Goal: Task Accomplishment & Management: Use online tool/utility

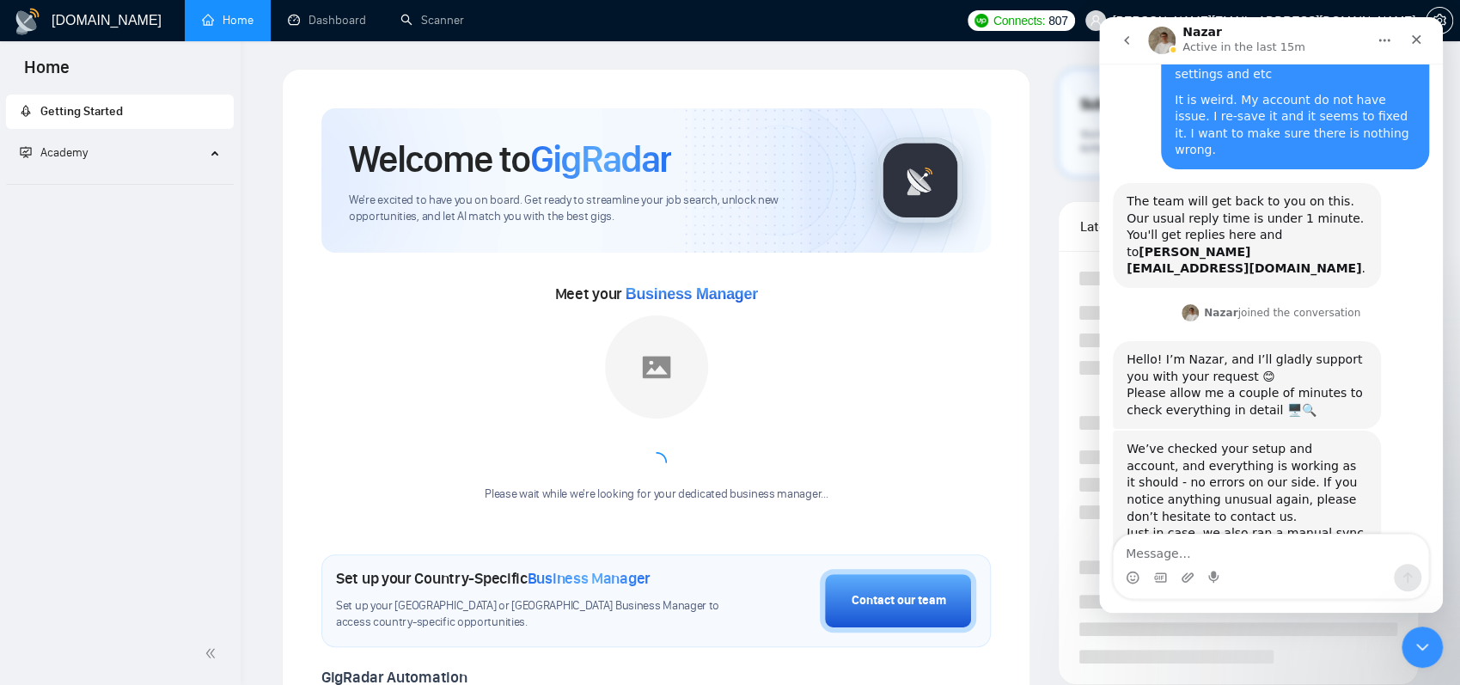
scroll to position [147, 0]
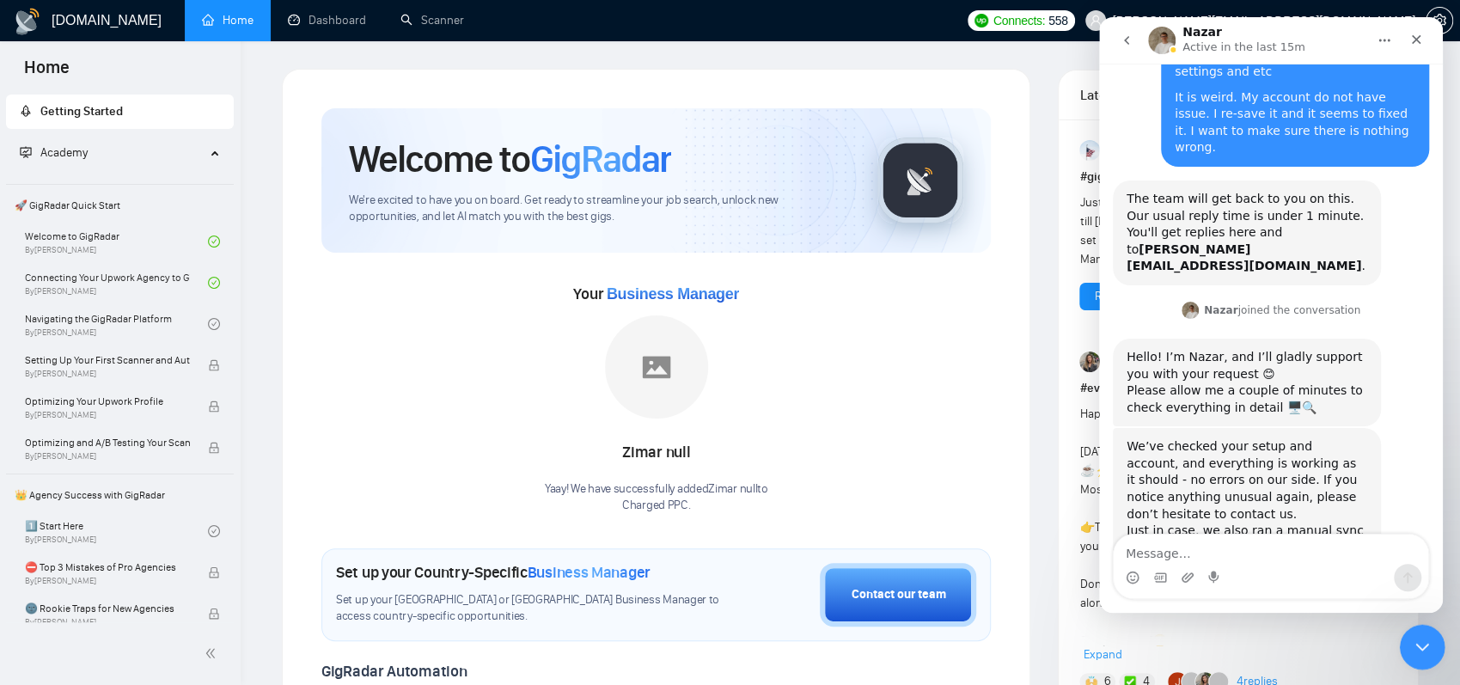
click at [1418, 649] on icon "Close Intercom Messenger" at bounding box center [1420, 644] width 21 height 21
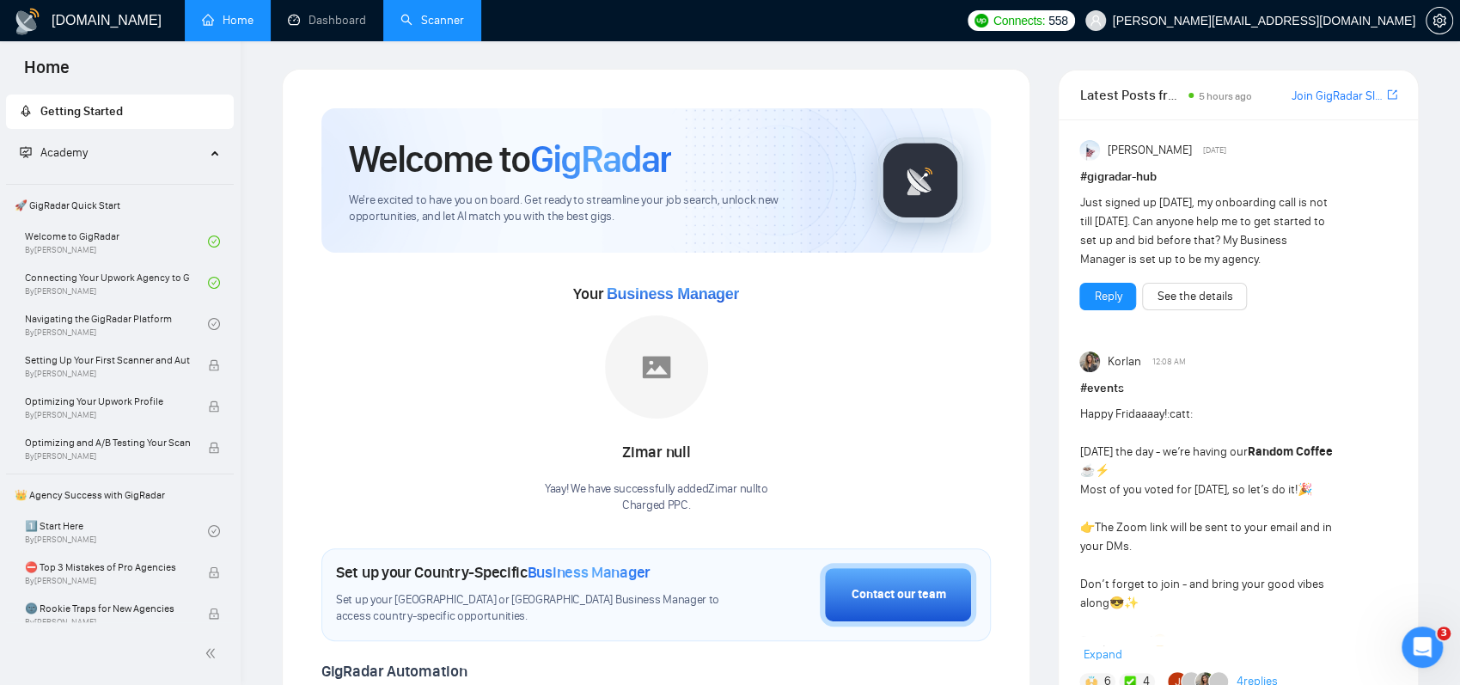
click at [438, 20] on link "Scanner" at bounding box center [433, 20] width 64 height 15
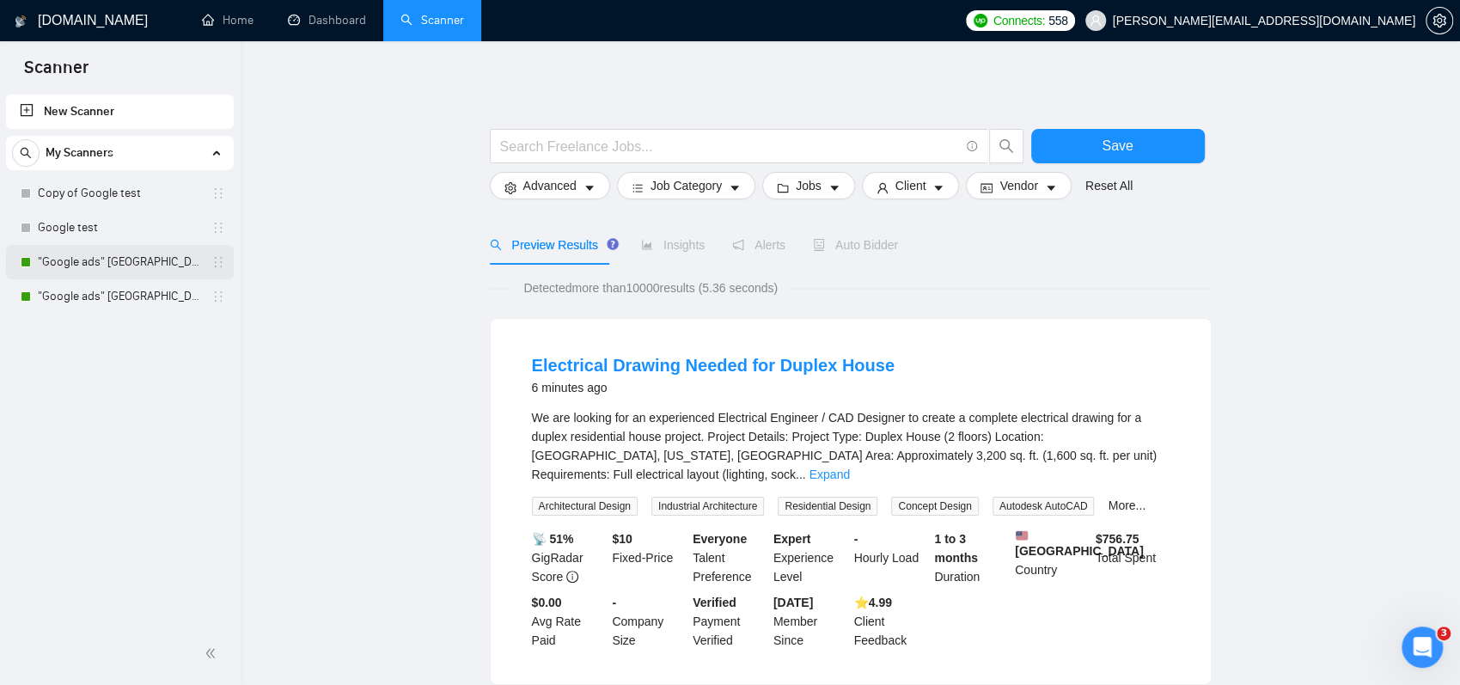
click at [97, 262] on link ""Google ads" [GEOGRAPHIC_DATA]" at bounding box center [119, 262] width 163 height 34
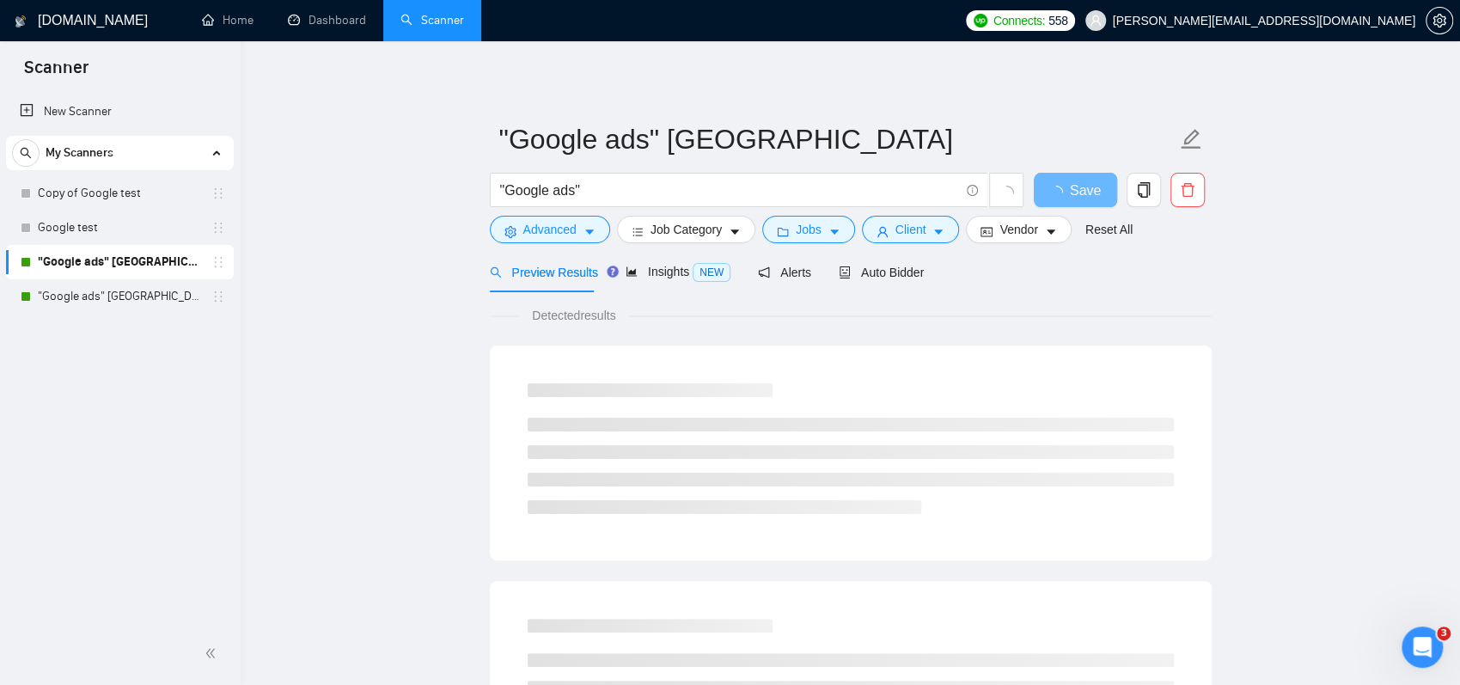
click at [593, 215] on div ""Google ads"" at bounding box center [758, 194] width 542 height 43
click at [596, 229] on button "Advanced" at bounding box center [550, 230] width 120 height 28
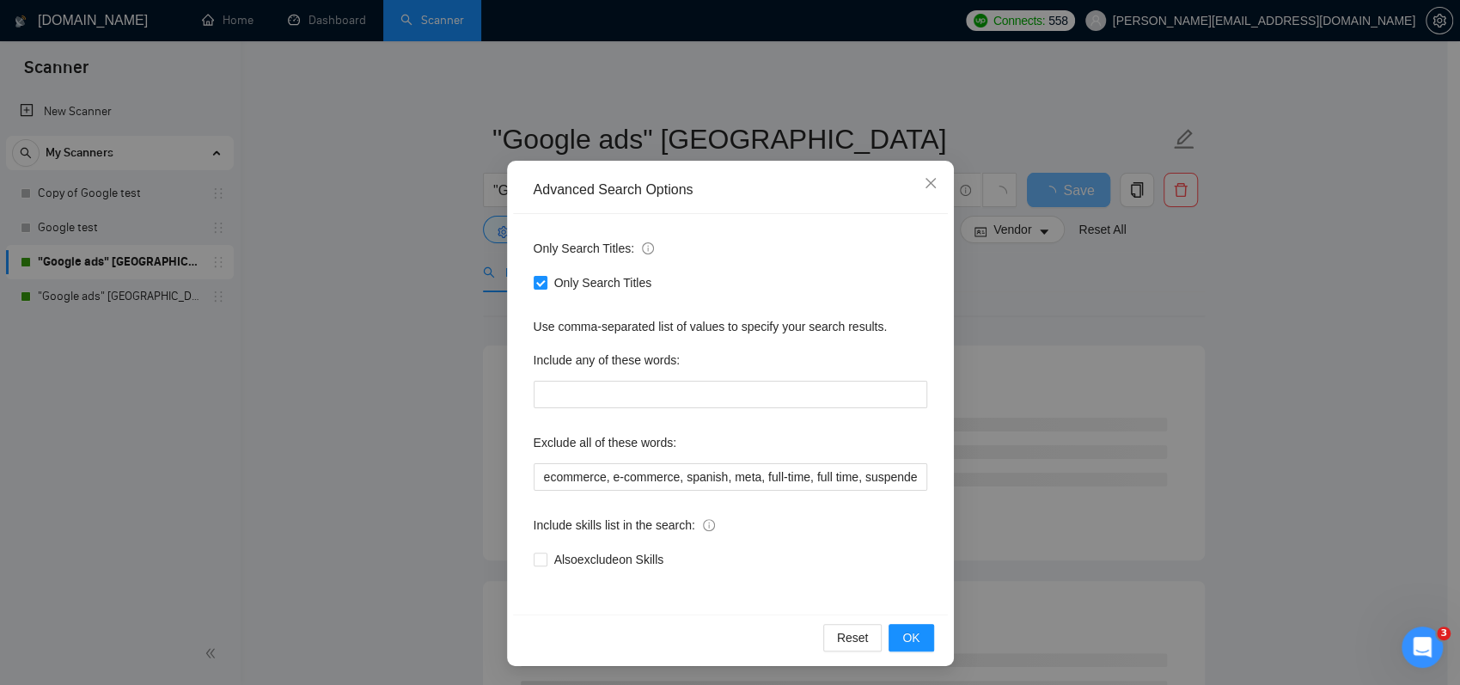
scroll to position [29, 0]
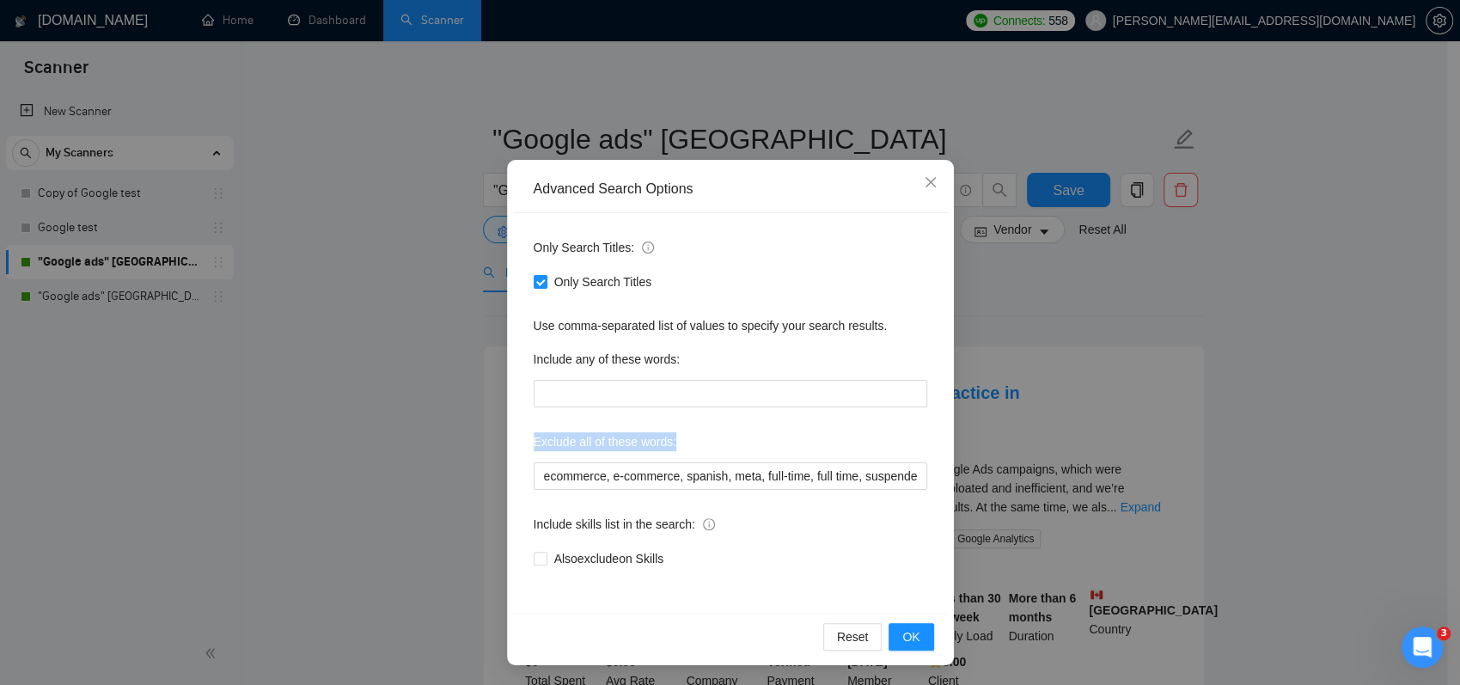
drag, startPoint x: 511, startPoint y: 439, endPoint x: 672, endPoint y: 440, distance: 160.7
click at [672, 440] on div "Only Search Titles: Only Search Titles Use comma-separated list of values to sp…" at bounding box center [730, 413] width 435 height 401
drag, startPoint x: 550, startPoint y: 284, endPoint x: 726, endPoint y: 291, distance: 176.4
click at [726, 291] on div "Only Search Titles" at bounding box center [731, 282] width 394 height 28
click at [683, 438] on div "Exclude all of these words:" at bounding box center [731, 445] width 394 height 34
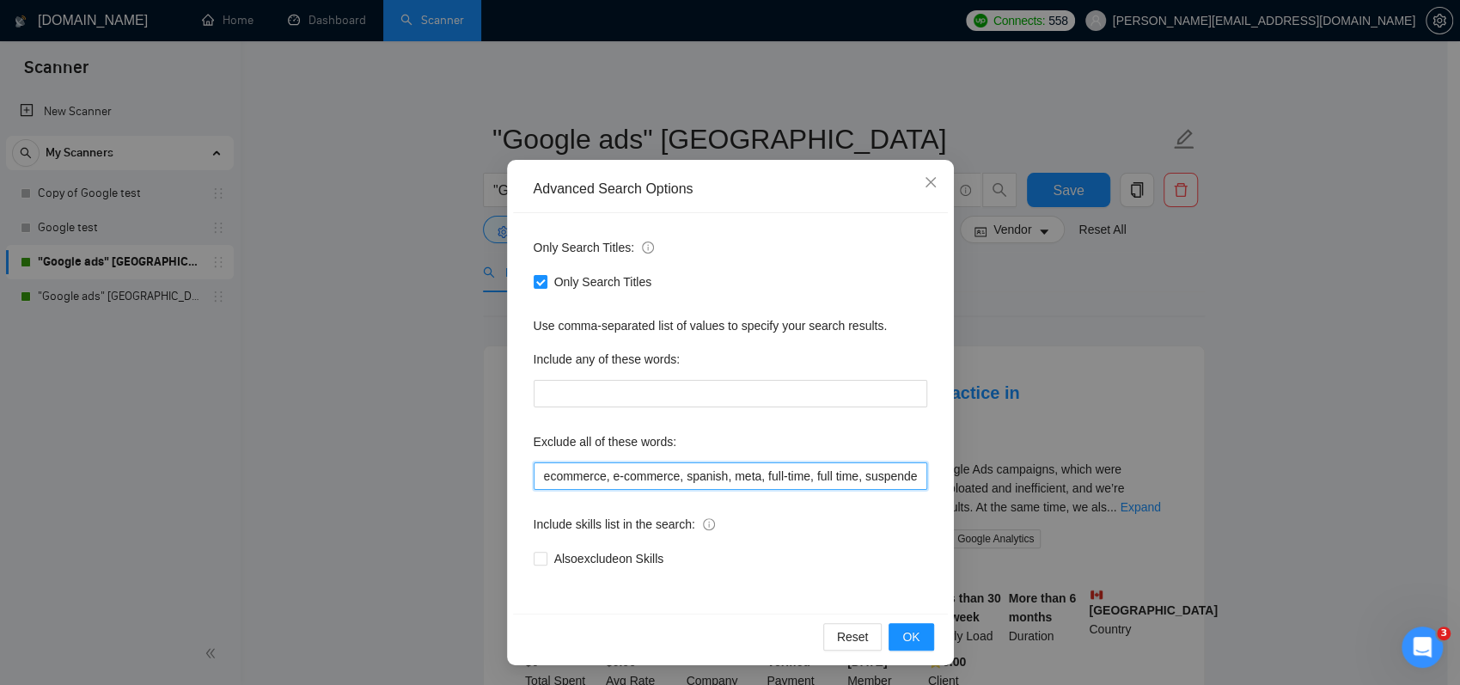
click at [702, 481] on input "ecommerce, e-commerce, spanish, meta, full-time, full time, suspended, suspensi…" at bounding box center [731, 476] width 394 height 28
click at [678, 478] on input "ecommerce, e-commerce, spanish, meta, full-time, full time, suspended, suspensi…" at bounding box center [731, 476] width 394 height 28
click at [392, 302] on div "Advanced Search Options Only Search Titles: Only Search Titles Use comma-separa…" at bounding box center [730, 342] width 1460 height 685
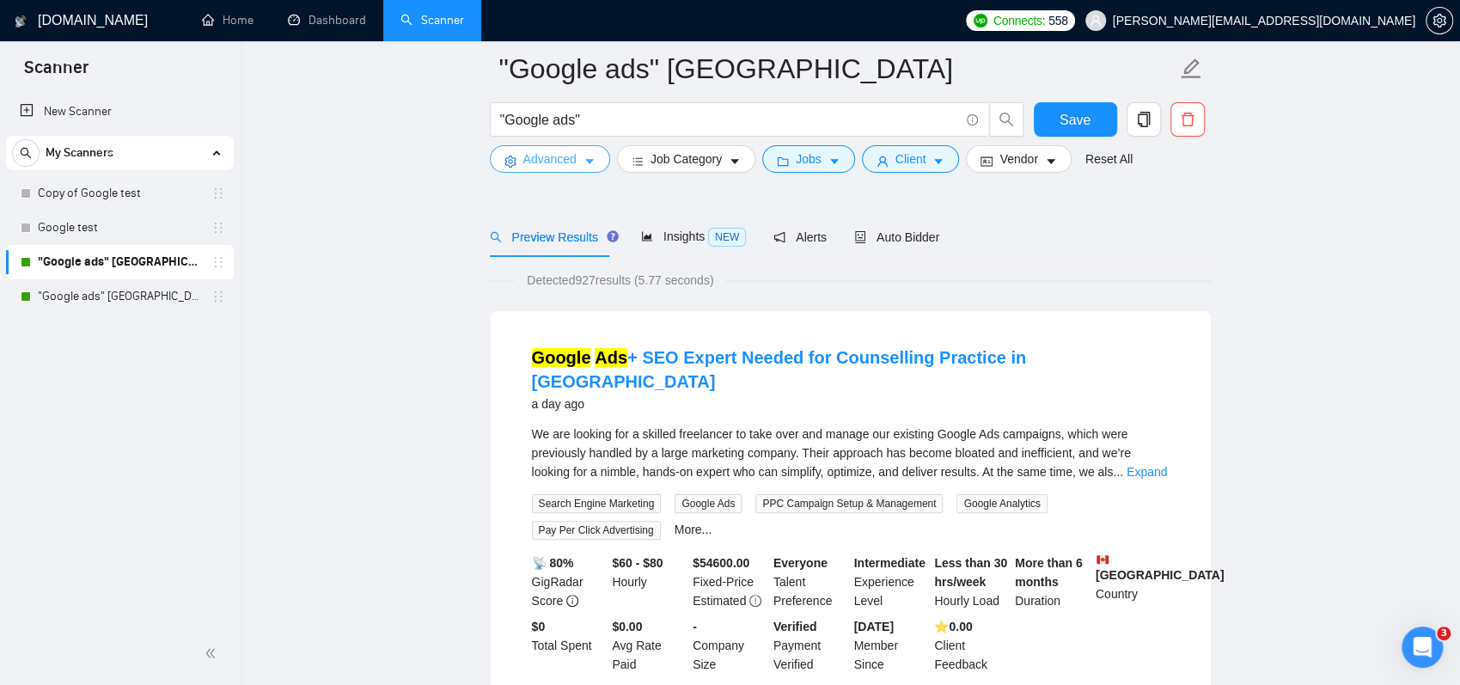
scroll to position [86, 0]
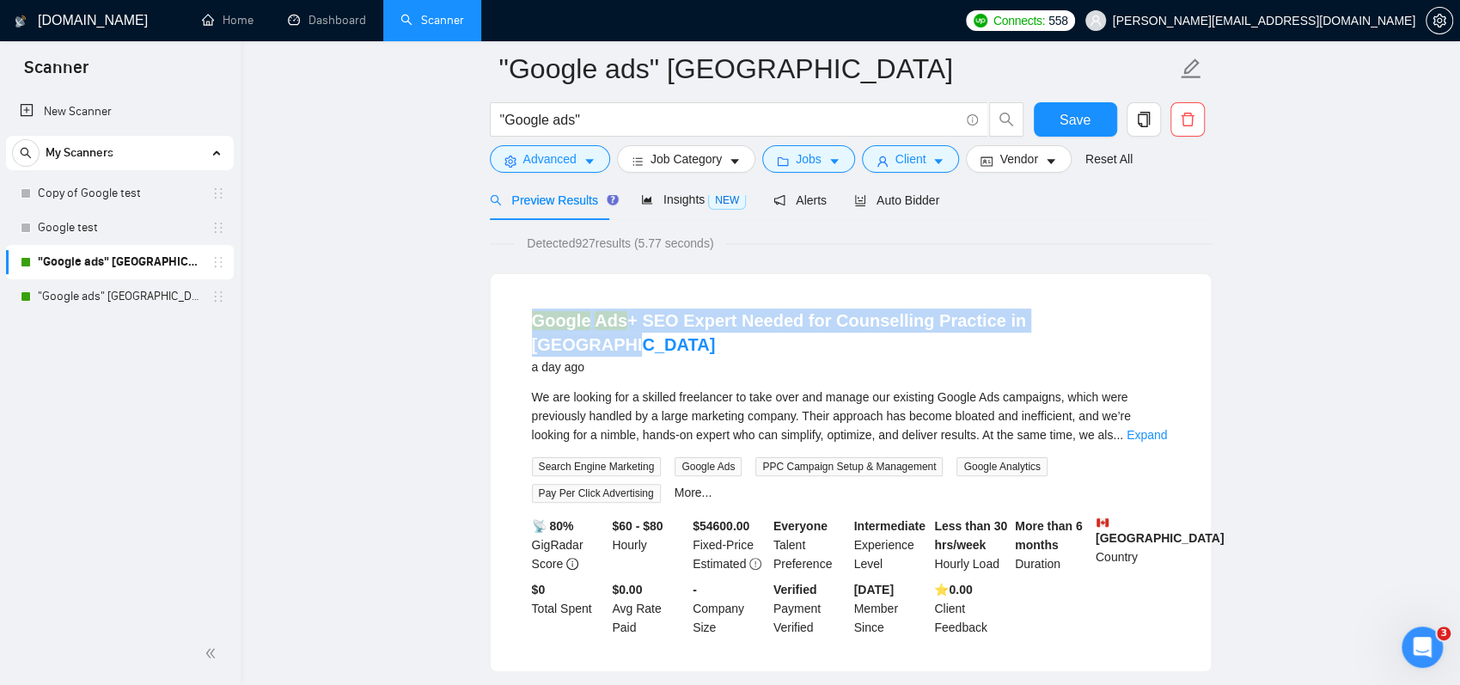
drag, startPoint x: 510, startPoint y: 319, endPoint x: 1097, endPoint y: 328, distance: 587.2
click at [1097, 328] on div "Google Ads + SEO Expert Needed for Counselling Practice in Vancouver a day ago …" at bounding box center [851, 472] width 720 height 397
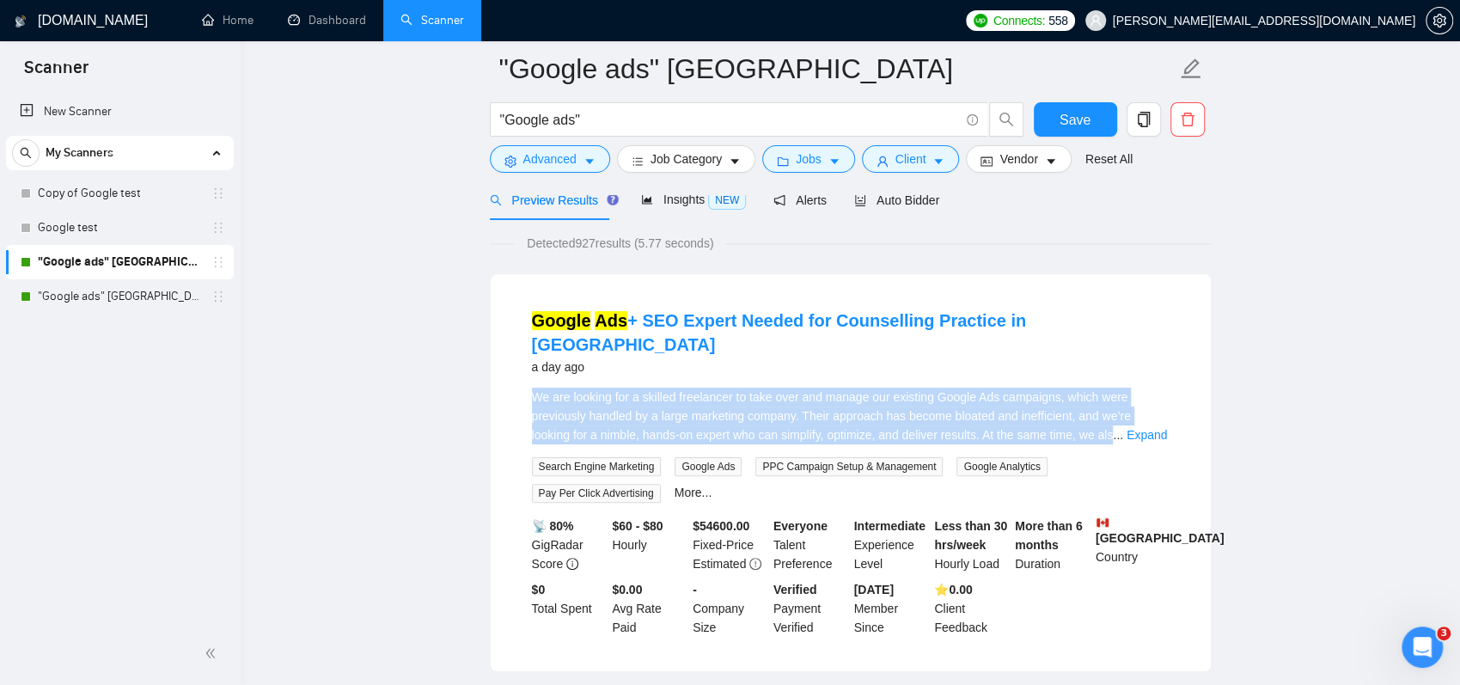
drag, startPoint x: 536, startPoint y: 368, endPoint x: 1111, endPoint y: 410, distance: 576.6
click at [1111, 410] on li "Google Ads + SEO Expert Needed for Counselling Practice in Vancouver a day ago …" at bounding box center [850, 473] width 679 height 356
click at [564, 162] on span "Advanced" at bounding box center [549, 159] width 53 height 19
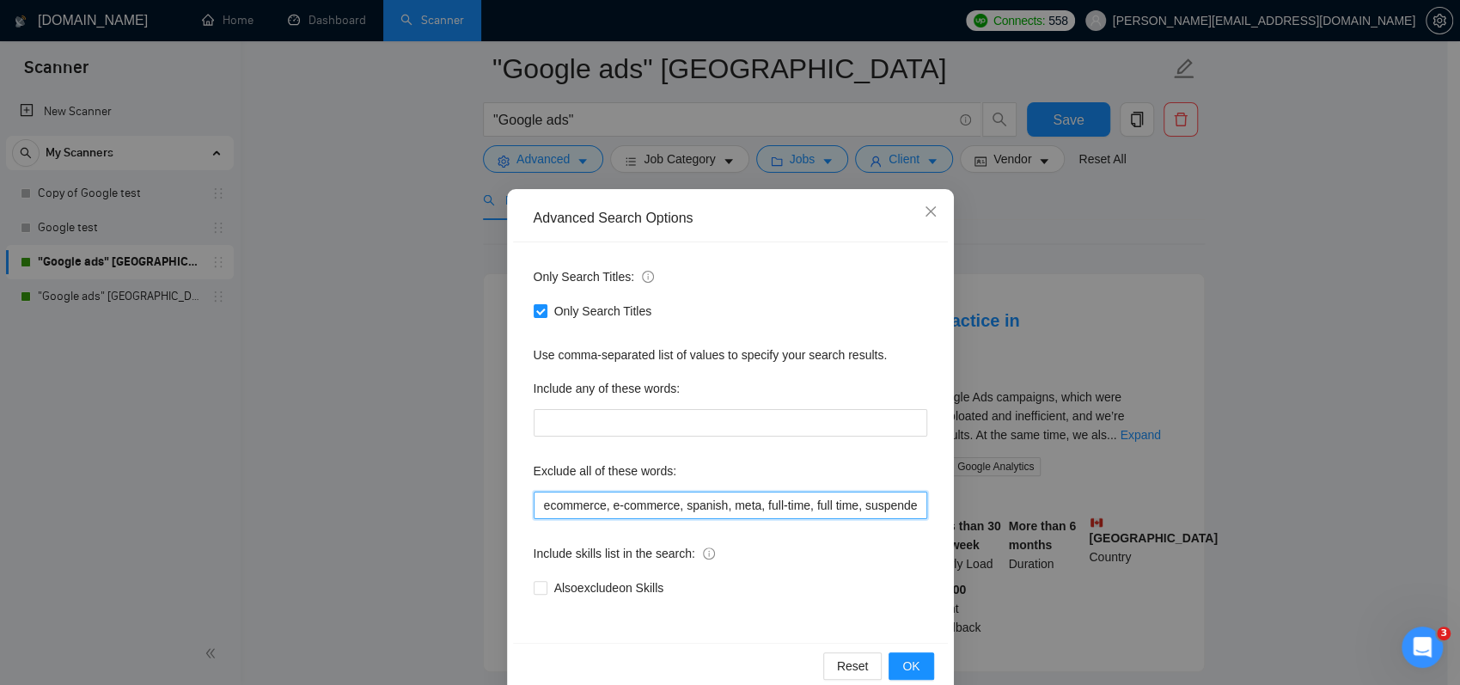
click at [603, 503] on input "ecommerce, e-commerce, spanish, meta, full-time, full time, suspended, suspensi…" at bounding box center [731, 506] width 394 height 28
click at [342, 297] on div "Advanced Search Options Only Search Titles: Only Search Titles Use comma-separa…" at bounding box center [730, 342] width 1460 height 685
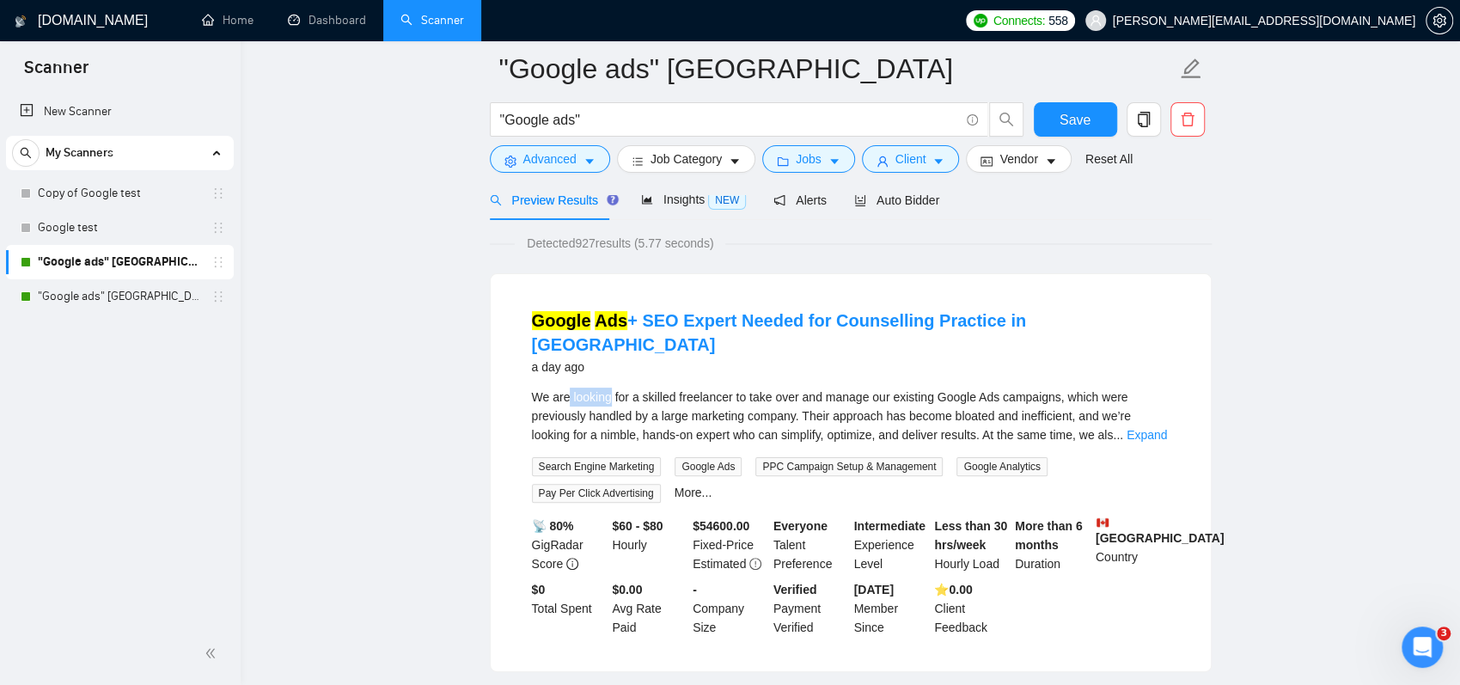
drag, startPoint x: 568, startPoint y: 376, endPoint x: 610, endPoint y: 374, distance: 42.2
click at [610, 390] on span "We are looking for a skilled freelancer to take over and manage our existing Go…" at bounding box center [831, 416] width 599 height 52
click at [555, 159] on span "Advanced" at bounding box center [549, 159] width 53 height 19
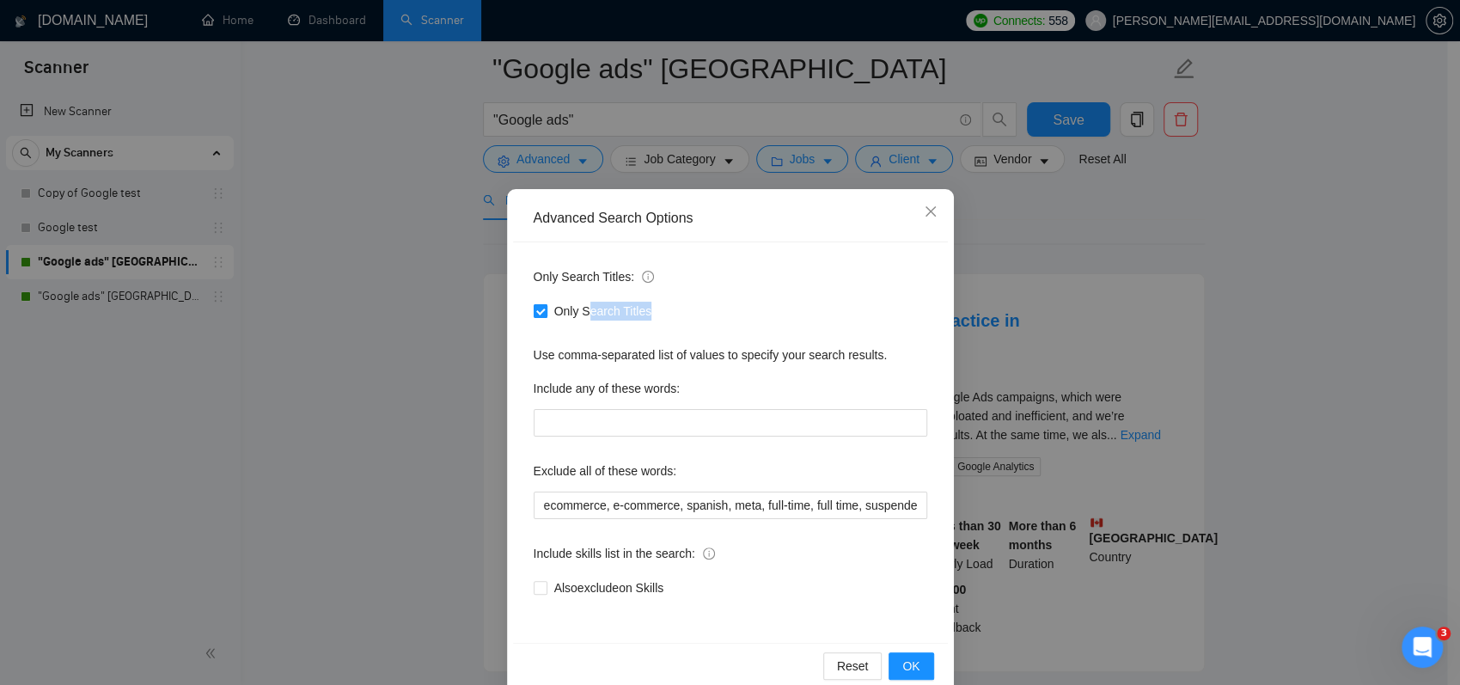
drag, startPoint x: 590, startPoint y: 312, endPoint x: 639, endPoint y: 314, distance: 49.0
click at [639, 314] on span "Only Search Titles" at bounding box center [604, 311] width 112 height 19
click at [351, 312] on div "Advanced Search Options Only Search Titles: Only Search Titles Use comma-separa…" at bounding box center [730, 342] width 1460 height 685
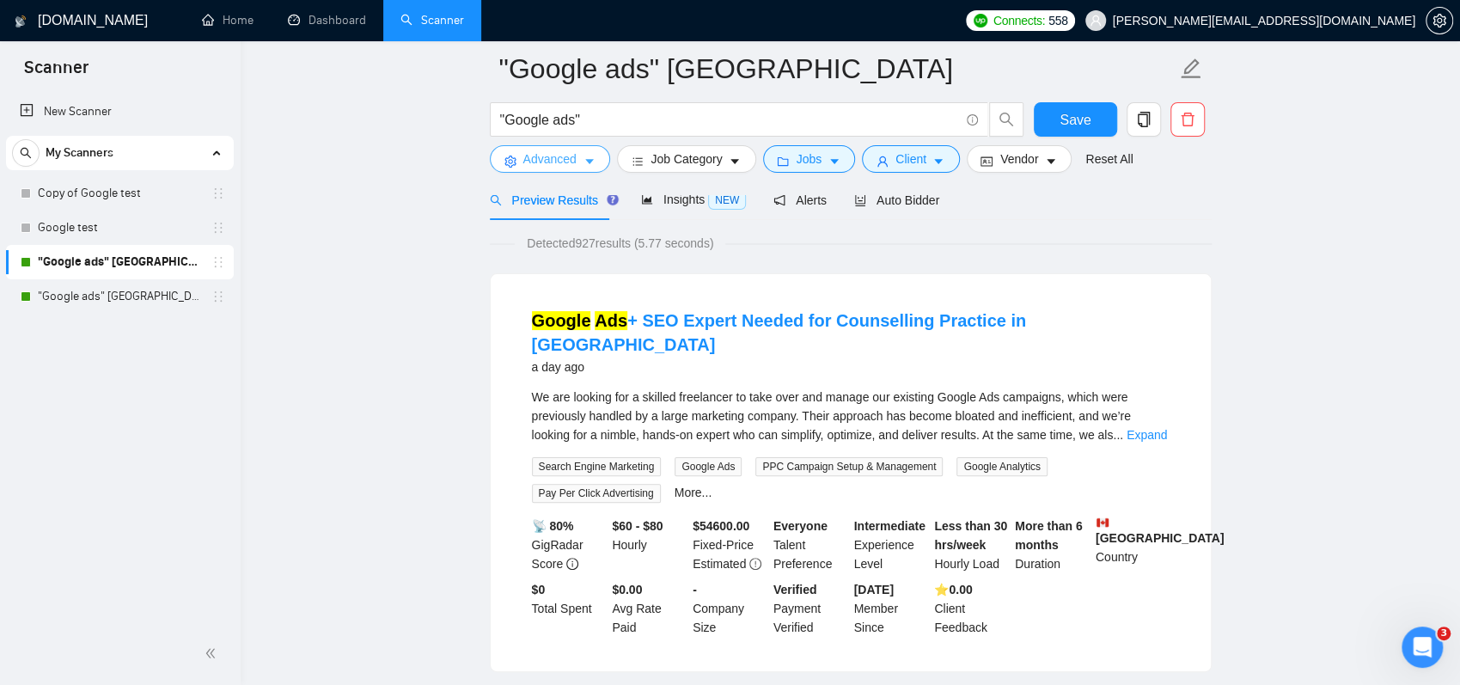
click at [554, 146] on button "Advanced" at bounding box center [550, 159] width 120 height 28
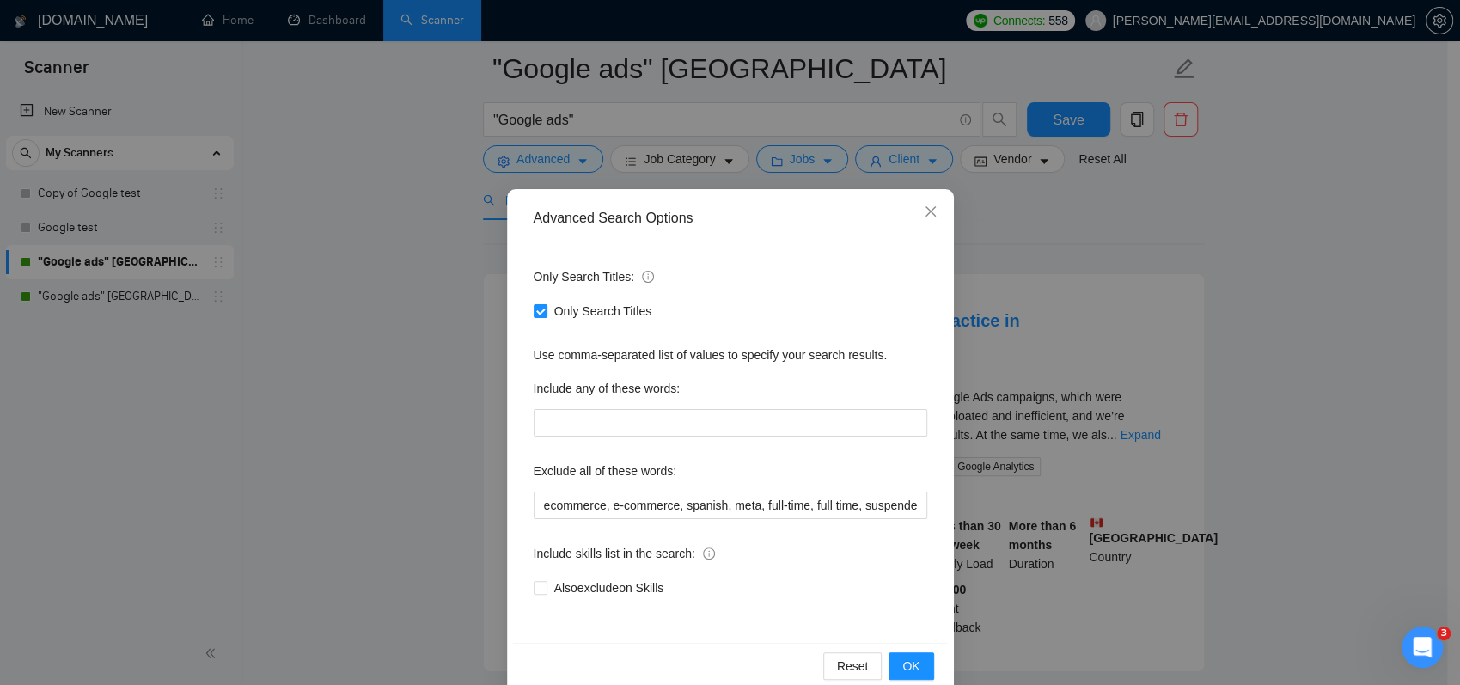
click at [327, 154] on div "Advanced Search Options Only Search Titles: Only Search Titles Use comma-separa…" at bounding box center [730, 342] width 1460 height 685
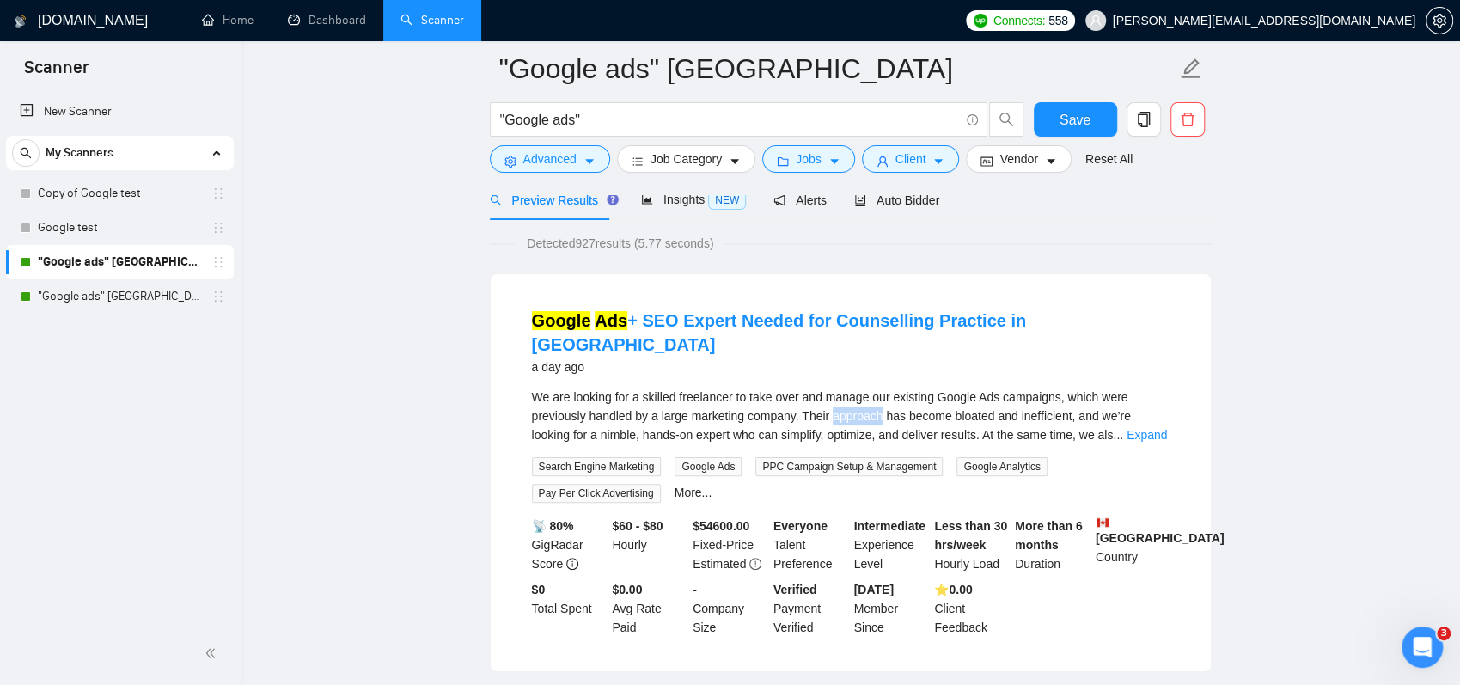
drag, startPoint x: 834, startPoint y: 394, endPoint x: 883, endPoint y: 396, distance: 49.1
click at [883, 396] on span "We are looking for a skilled freelancer to take over and manage our existing Go…" at bounding box center [831, 416] width 599 height 52
click at [567, 163] on span "Advanced" at bounding box center [549, 159] width 53 height 19
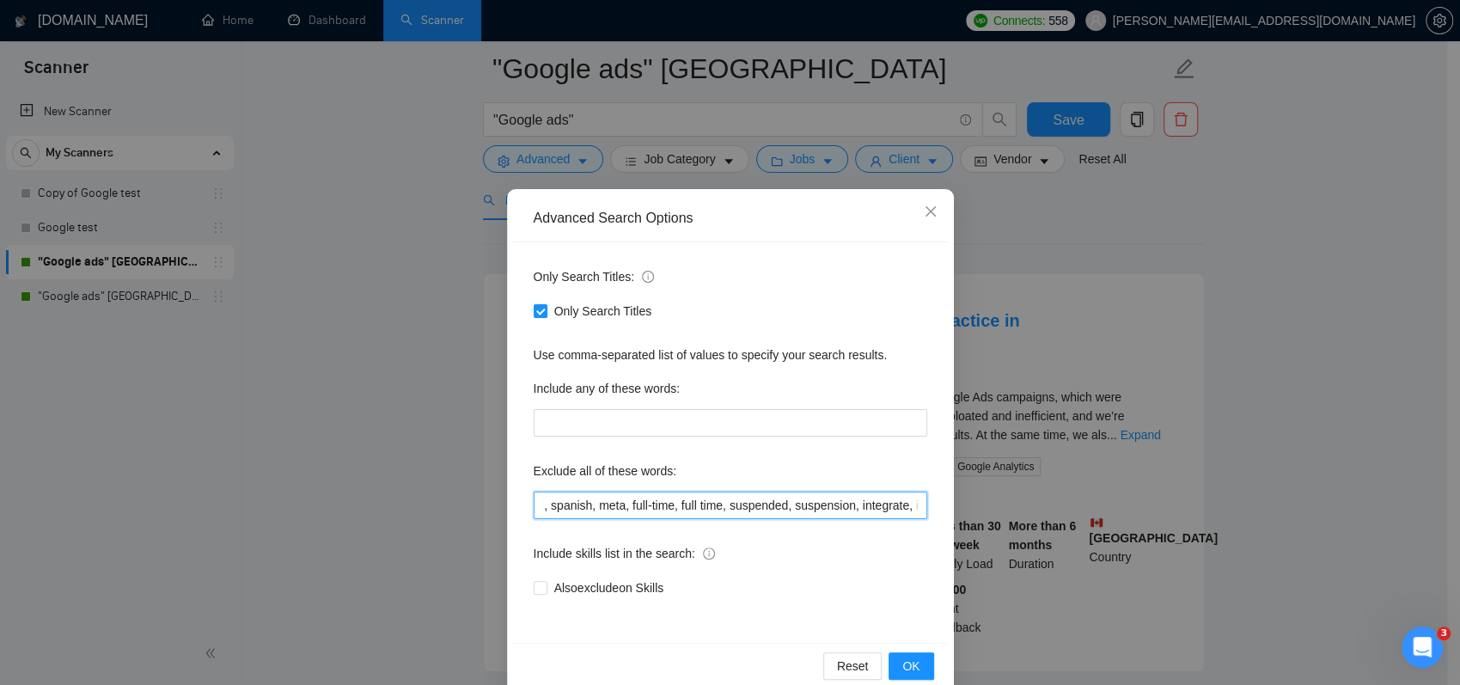
scroll to position [0, 768]
drag, startPoint x: 725, startPoint y: 505, endPoint x: 932, endPoint y: 515, distance: 207.4
click at [932, 515] on div "Only Search Titles: Only Search Titles Use comma-separated list of values to sp…" at bounding box center [730, 442] width 435 height 401
click at [551, 310] on span "Only Search Titles" at bounding box center [604, 311] width 112 height 19
click at [546, 310] on input "Only Search Titles" at bounding box center [540, 310] width 12 height 12
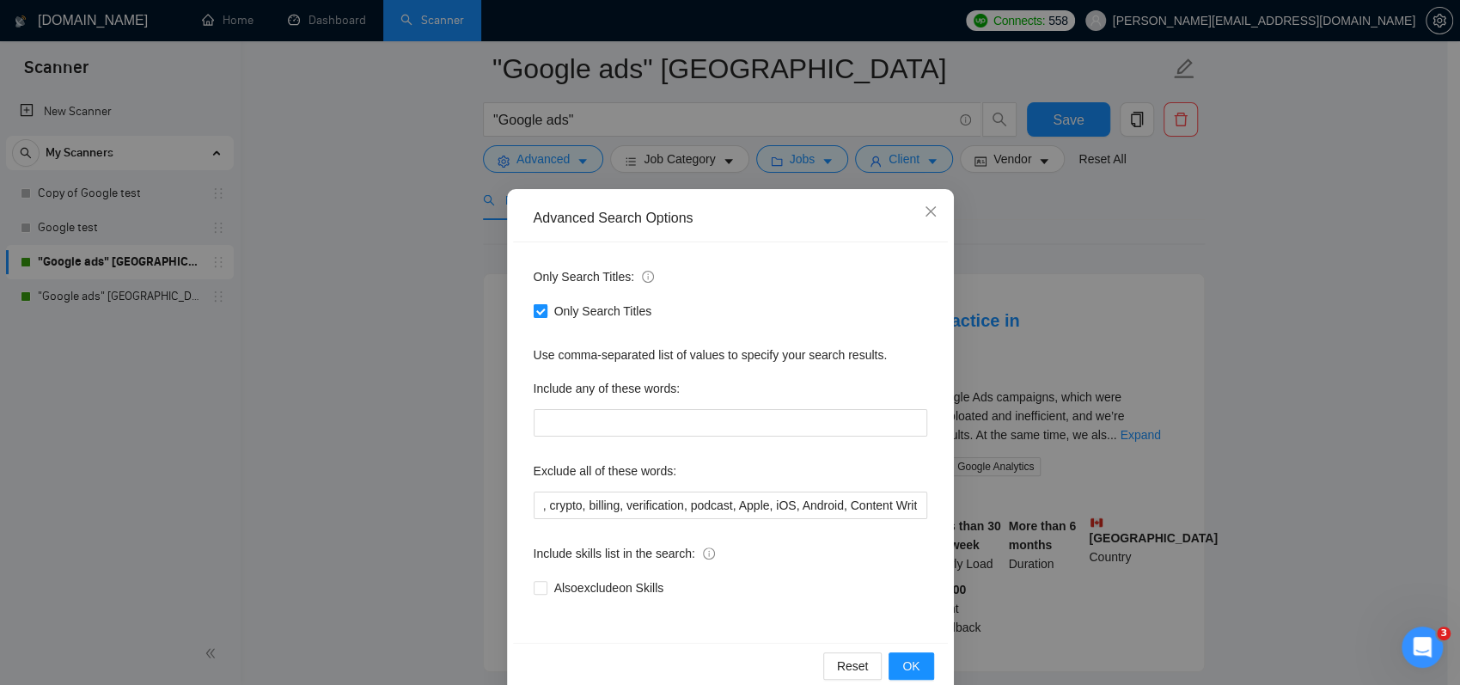
checkbox input "false"
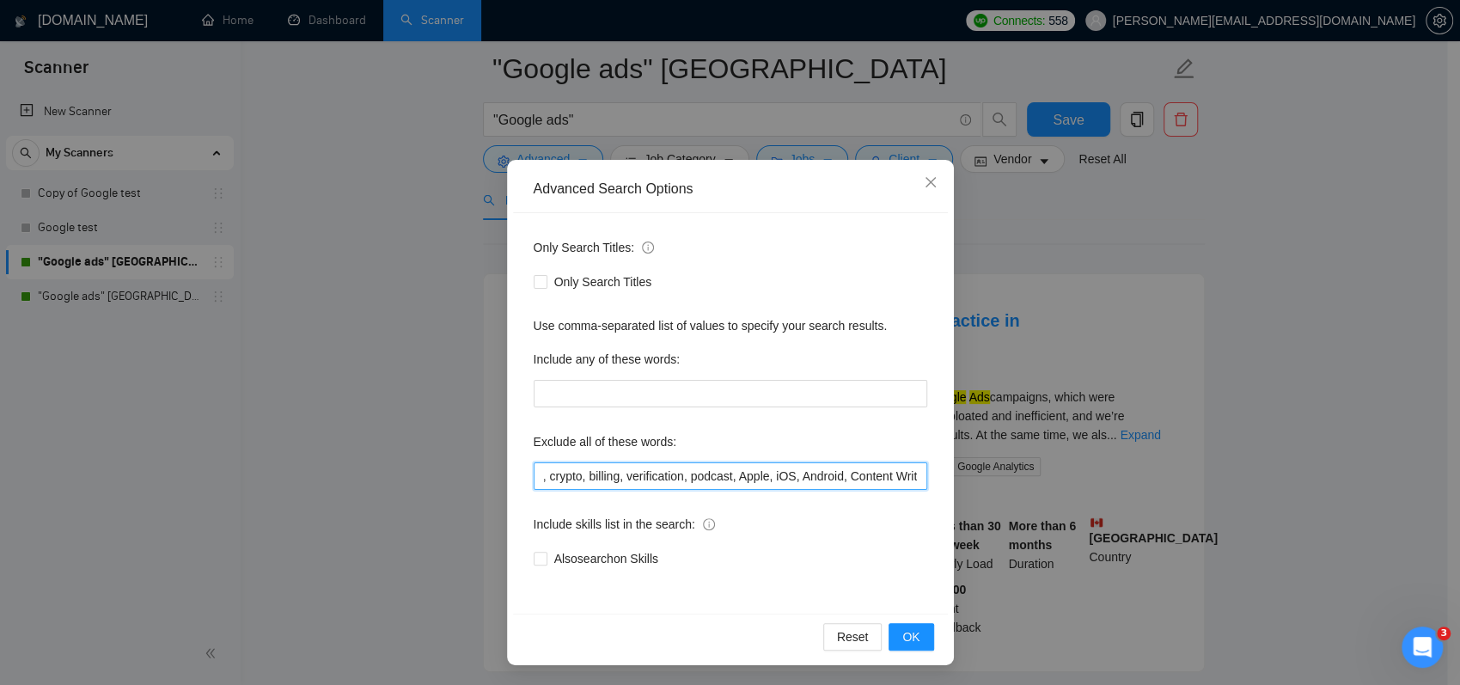
drag, startPoint x: 583, startPoint y: 483, endPoint x: 935, endPoint y: 485, distance: 352.4
click at [935, 485] on div "Only Search Titles: Only Search Titles Use comma-separated list of values to sp…" at bounding box center [730, 413] width 435 height 401
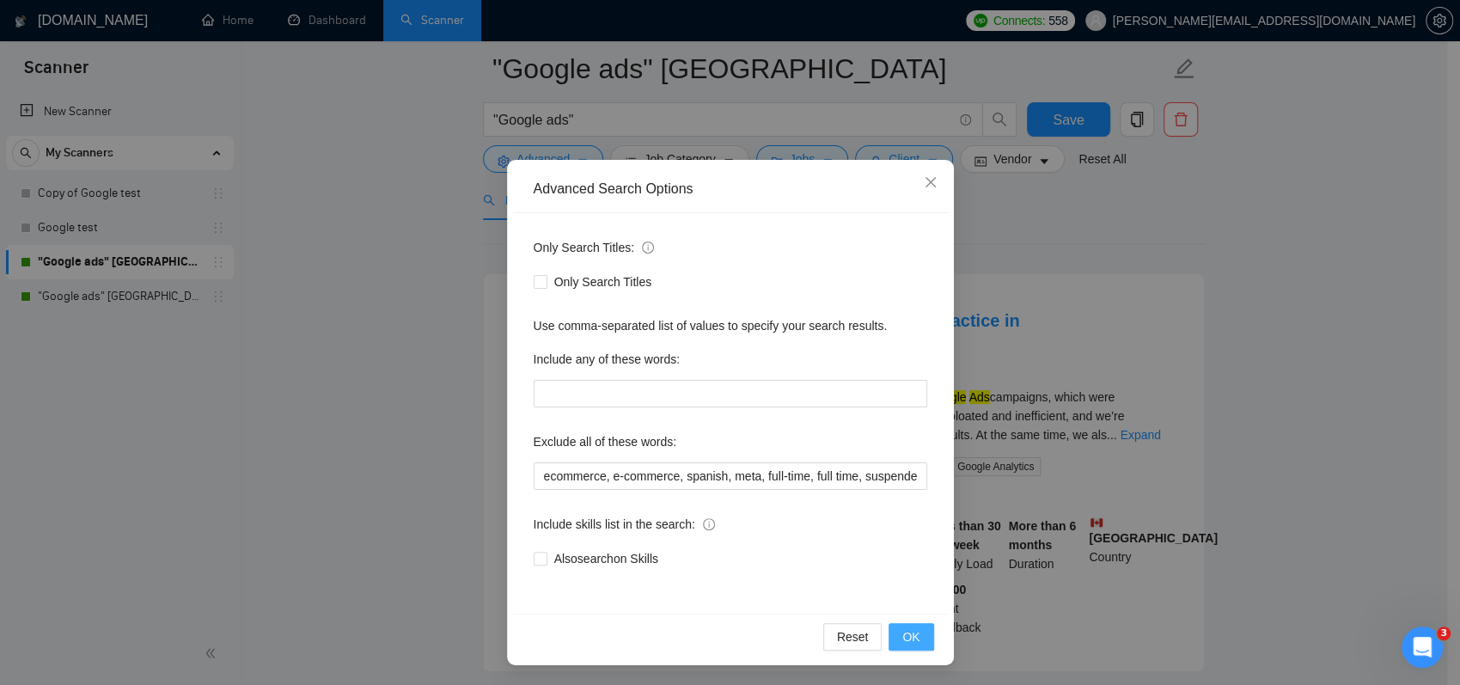
click at [904, 637] on span "OK" at bounding box center [911, 636] width 17 height 19
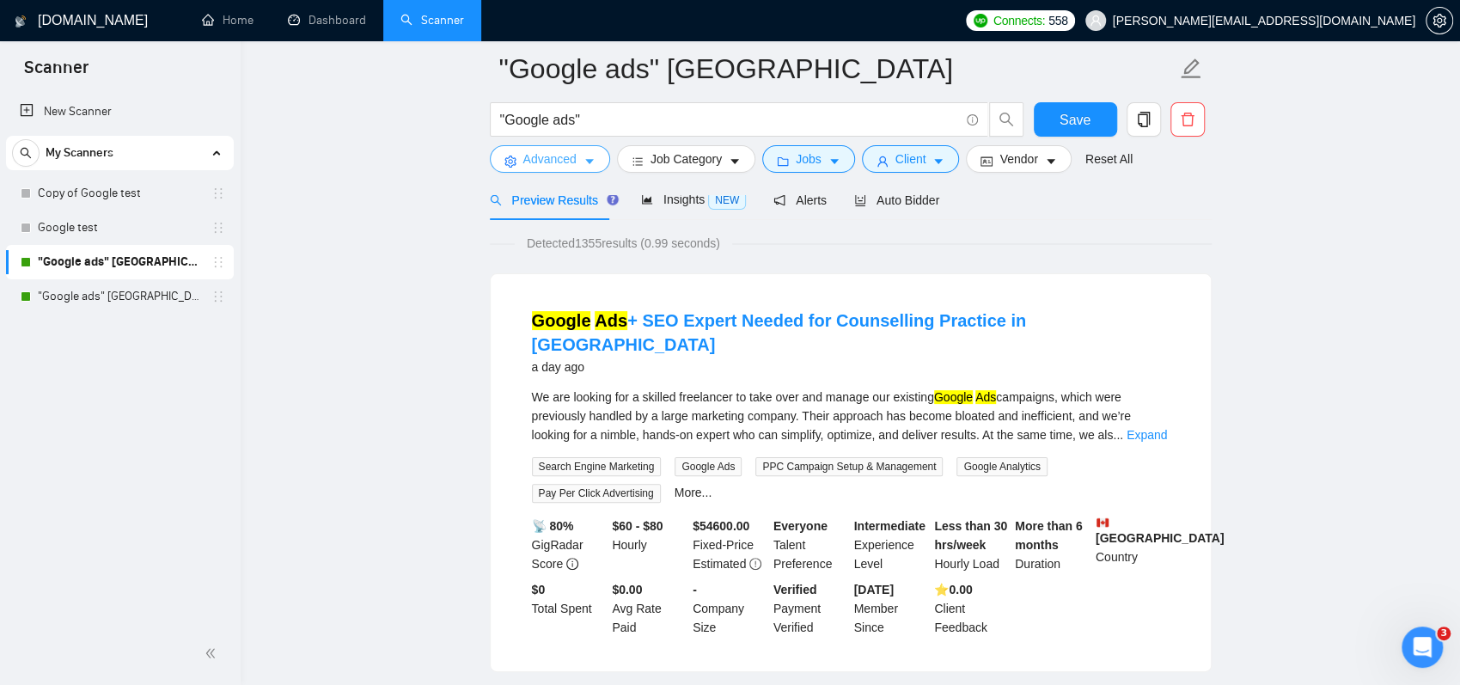
click at [573, 157] on span "Advanced" at bounding box center [549, 159] width 53 height 19
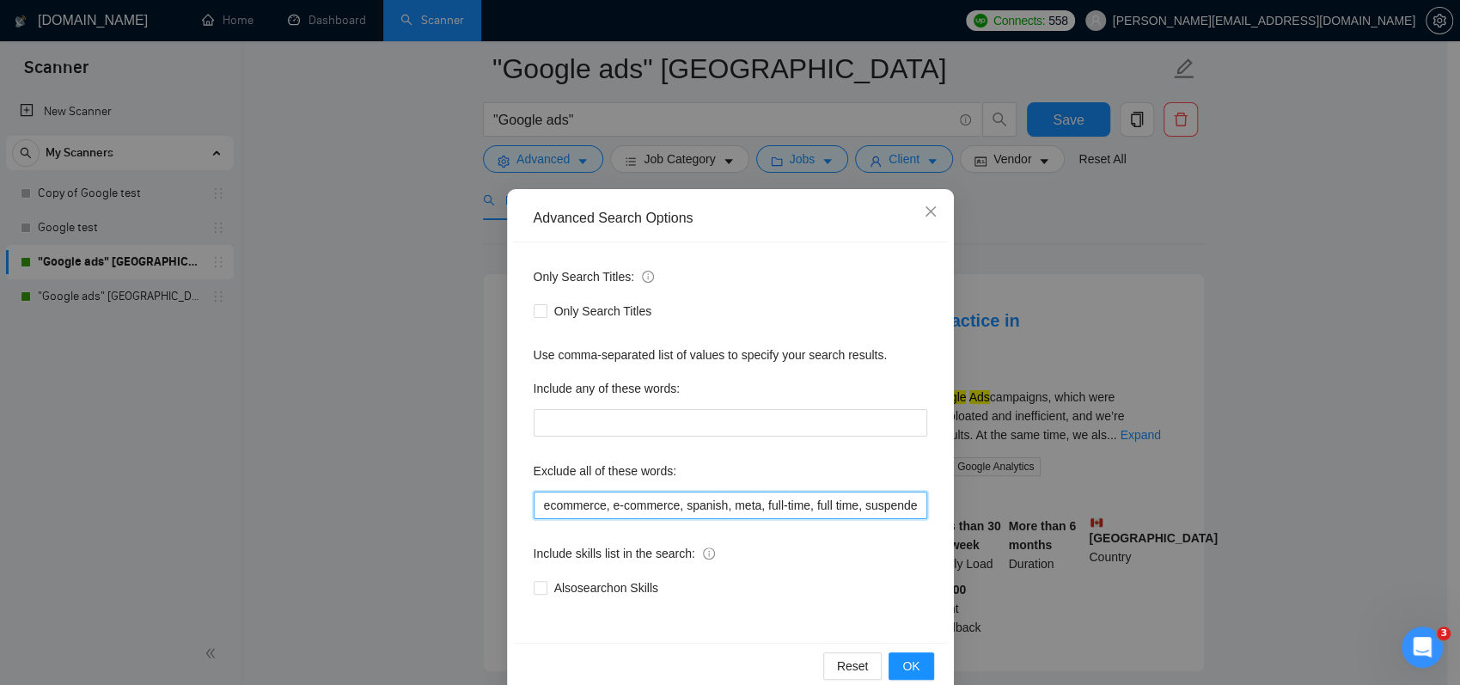
click at [889, 511] on input "ecommerce, e-commerce, spanish, meta, full-time, full time, suspended, suspensi…" at bounding box center [731, 506] width 394 height 28
drag, startPoint x: 865, startPoint y: 505, endPoint x: 971, endPoint y: 523, distance: 108.0
click at [971, 523] on div "Advanced Search Options Only Search Titles: Only Search Titles Use comma-separa…" at bounding box center [730, 342] width 1460 height 685
click at [875, 508] on input "ecommerce, e-commerce, spanish, meta, full-time, full time, suspended, suspensi…" at bounding box center [731, 506] width 394 height 28
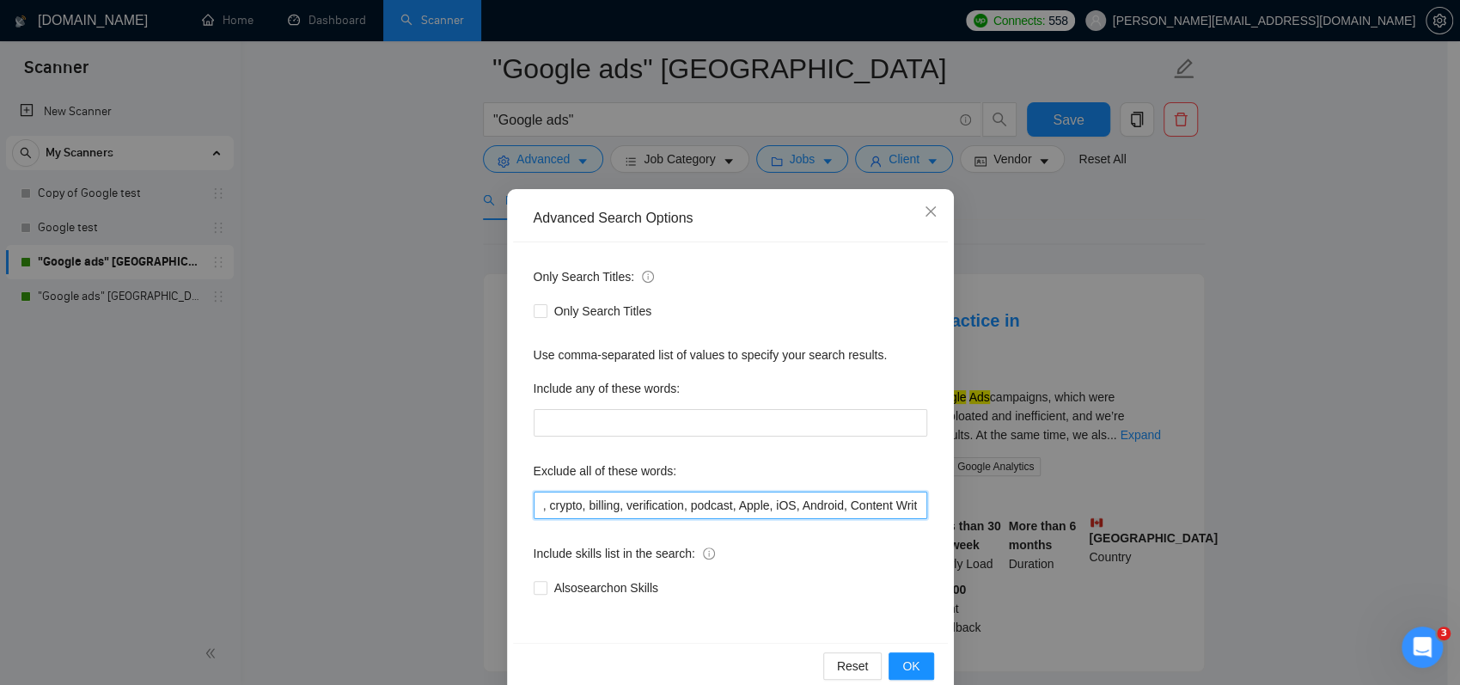
scroll to position [0, 0]
drag, startPoint x: 832, startPoint y: 508, endPoint x: 390, endPoint y: 512, distance: 441.8
click at [390, 512] on div "Advanced Search Options Only Search Titles: Only Search Titles Use comma-separa…" at bounding box center [730, 342] width 1460 height 685
click at [607, 520] on div "Only Search Titles: Only Search Titles Use comma-separated list of values to sp…" at bounding box center [730, 442] width 435 height 401
drag, startPoint x: 617, startPoint y: 509, endPoint x: 695, endPoint y: 504, distance: 77.5
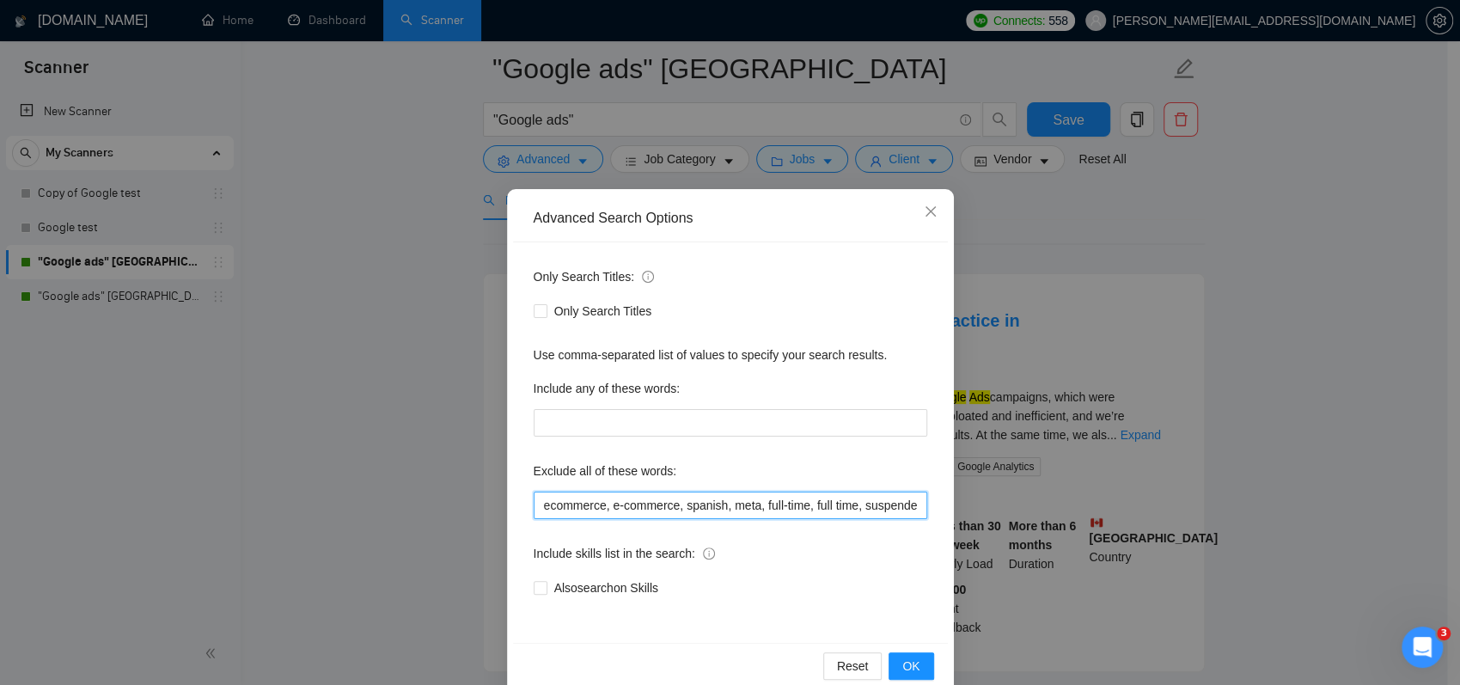
click at [732, 501] on input "ecommerce, e-commerce, spanish, meta, full-time, full time, suspended, suspensi…" at bounding box center [731, 506] width 394 height 28
click at [695, 504] on input "ecommerce, e-commerce, spanish, meta, full-time, full time, suspended, suspensi…" at bounding box center [731, 506] width 394 height 28
click at [661, 509] on input "ecommerce, e-commerce, spanish, meta, full-time, full time, suspended, suspensi…" at bounding box center [731, 506] width 394 height 28
drag, startPoint x: 661, startPoint y: 508, endPoint x: 681, endPoint y: 494, distance: 24.1
click at [646, 508] on input "ecommerce, e-commerce, spanish, meta, full-time, full time, suspended, suspensi…" at bounding box center [731, 506] width 394 height 28
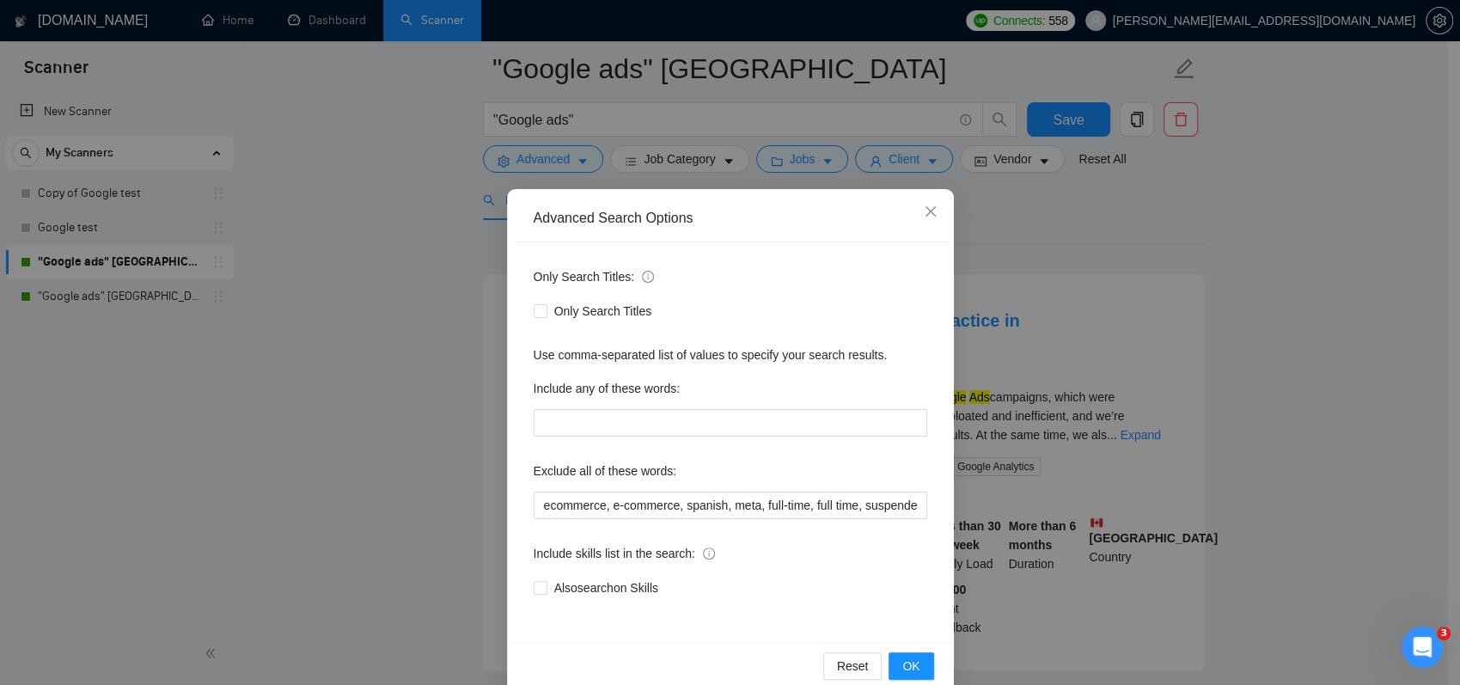
click at [985, 416] on div "Advanced Search Options Only Search Titles: Only Search Titles Use comma-separa…" at bounding box center [730, 342] width 1460 height 685
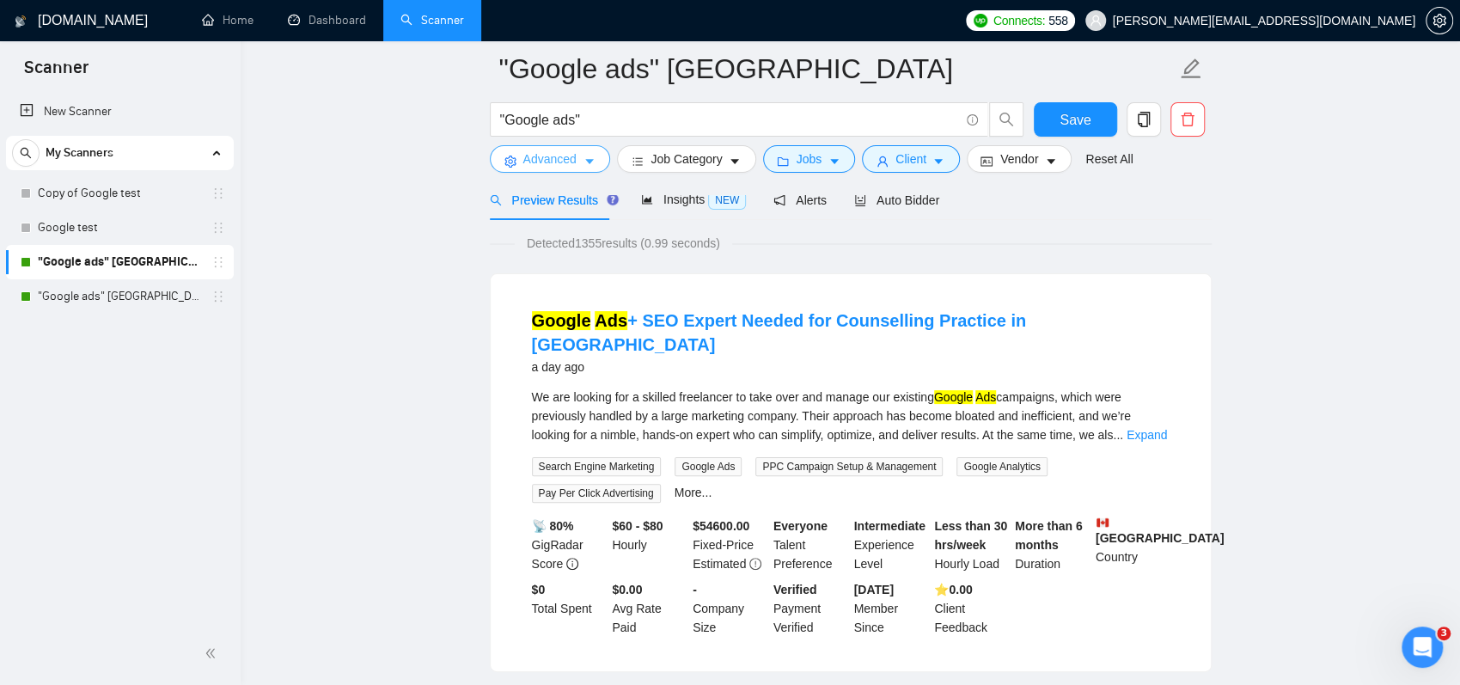
click at [554, 161] on span "Advanced" at bounding box center [549, 159] width 53 height 19
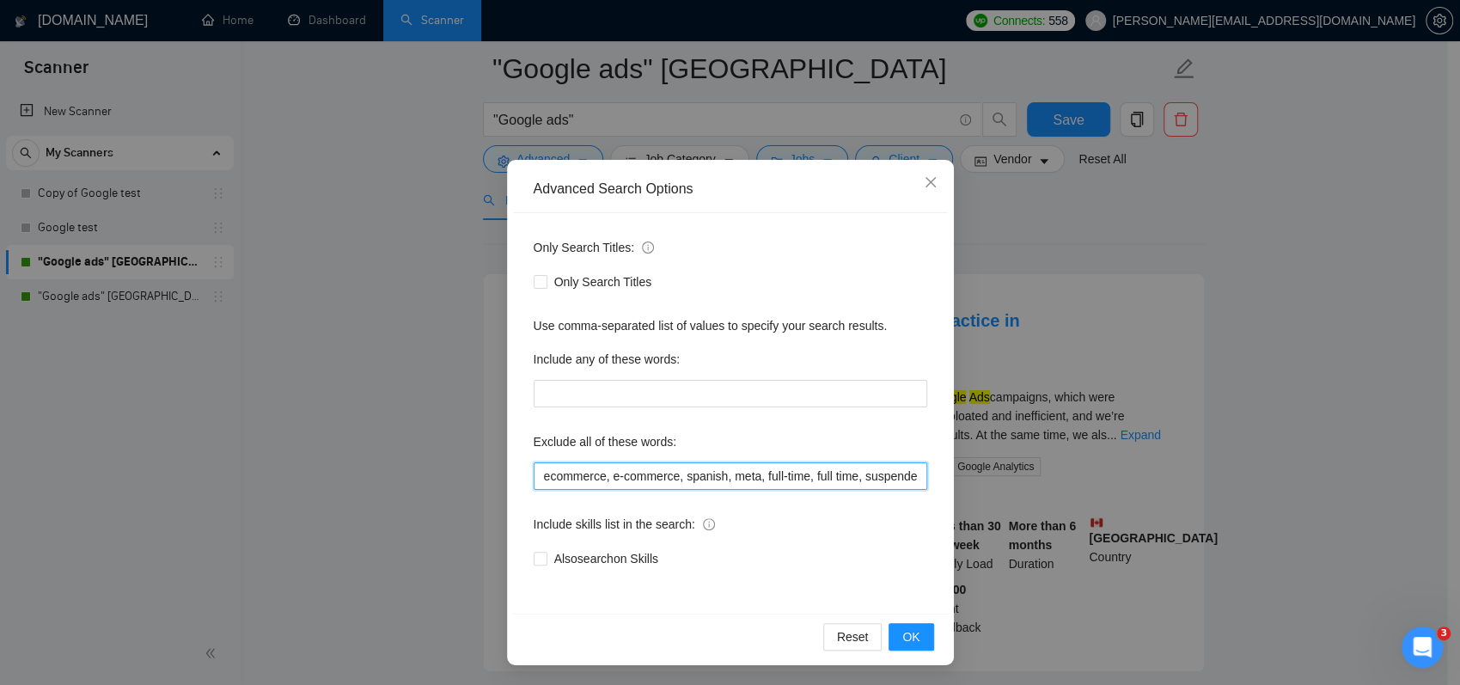
scroll to position [0, 33]
drag, startPoint x: 648, startPoint y: 467, endPoint x: 901, endPoint y: 489, distance: 253.7
click at [901, 489] on input "ecommerce, e-commerce, spanish, meta, full-time, full time, suspended, suspensi…" at bounding box center [731, 476] width 394 height 28
click at [866, 479] on input "ecommerce, e-commerce, spanish, meta, full-time, full time, suspended, suspensi…" at bounding box center [731, 476] width 394 height 28
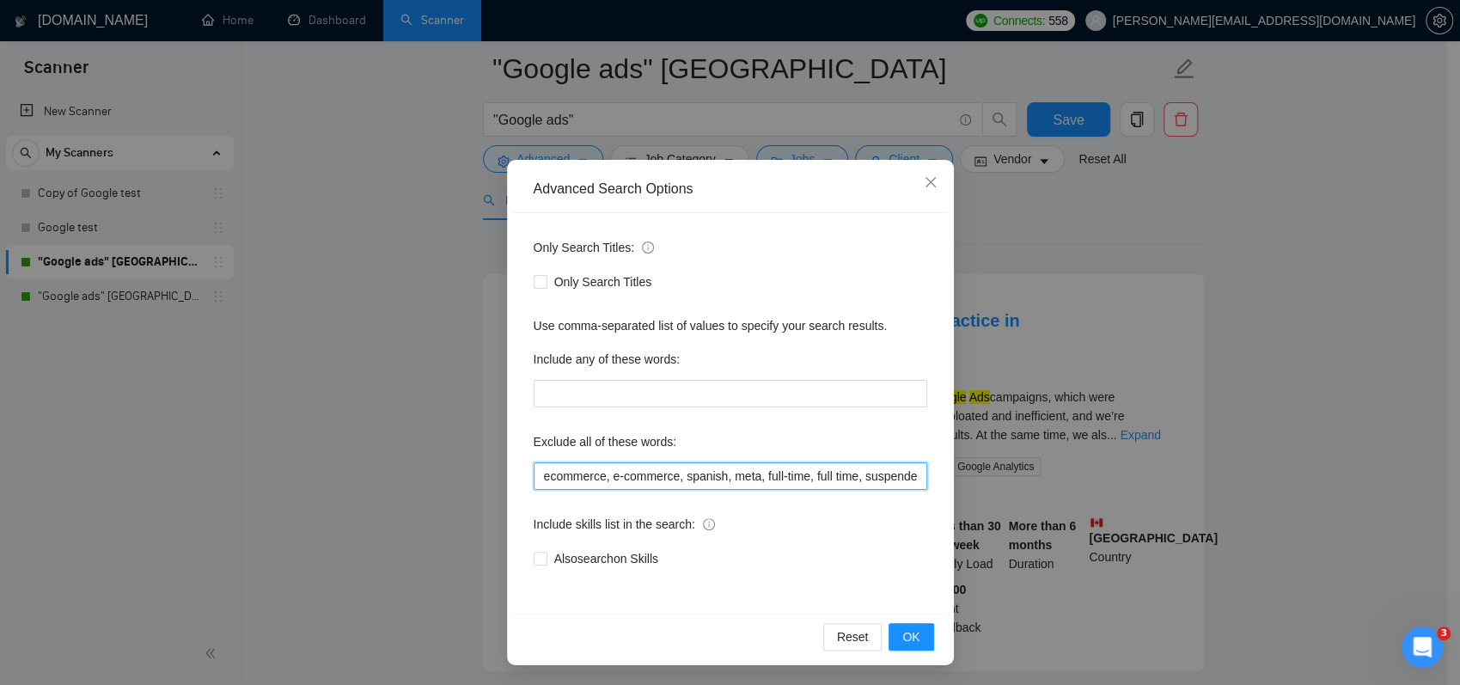
drag, startPoint x: 904, startPoint y: 482, endPoint x: 545, endPoint y: 474, distance: 359.4
click at [486, 474] on div "Advanced Search Options Only Search Titles: Only Search Titles Use comma-separa…" at bounding box center [730, 342] width 1460 height 685
click at [570, 474] on input "ecommerce, e-commerce, spanish, meta, full-time, full time, suspended, suspensi…" at bounding box center [731, 476] width 394 height 28
click at [548, 476] on input "ecommerce, e-commerce, spanish, meta, full-time, full time, suspended, suspensi…" at bounding box center [731, 476] width 394 height 28
click at [416, 355] on div "Advanced Search Options Only Search Titles: Only Search Titles Use comma-separa…" at bounding box center [730, 342] width 1460 height 685
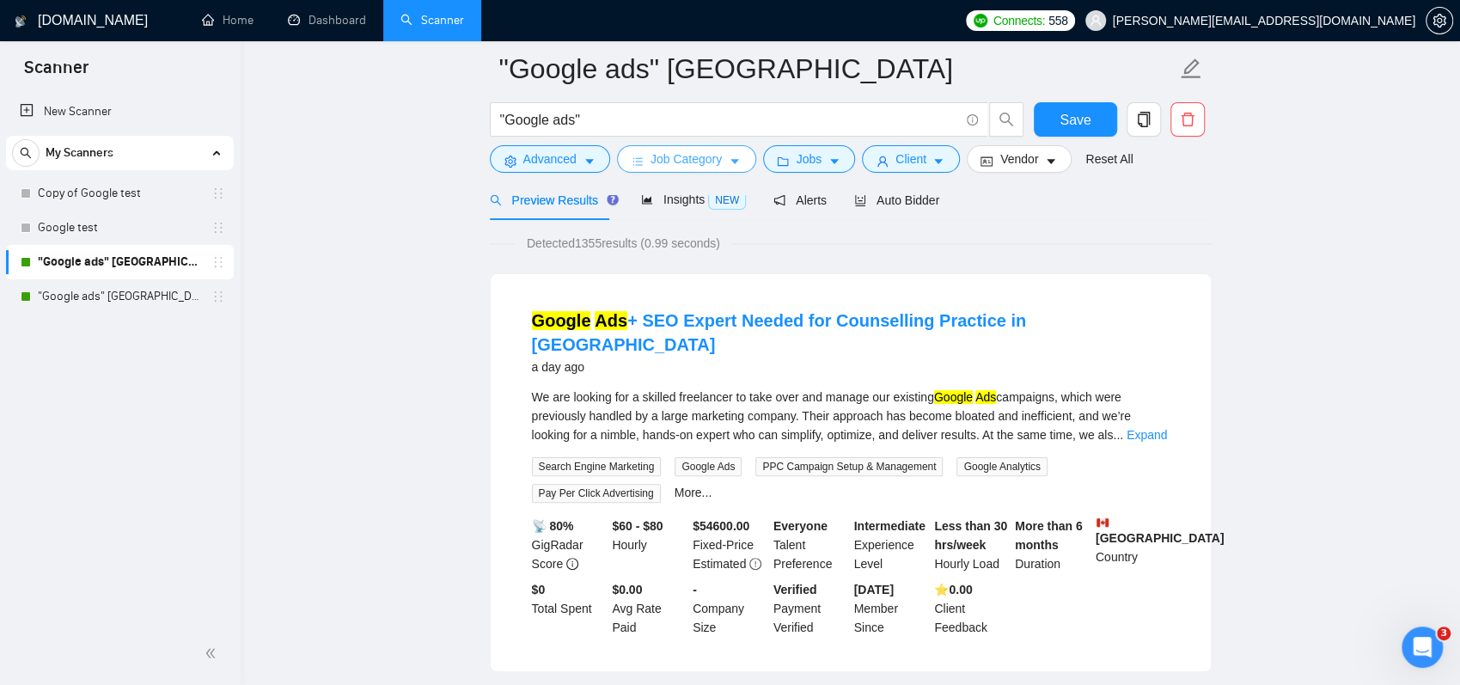
click at [693, 160] on span "Job Category" at bounding box center [686, 159] width 71 height 19
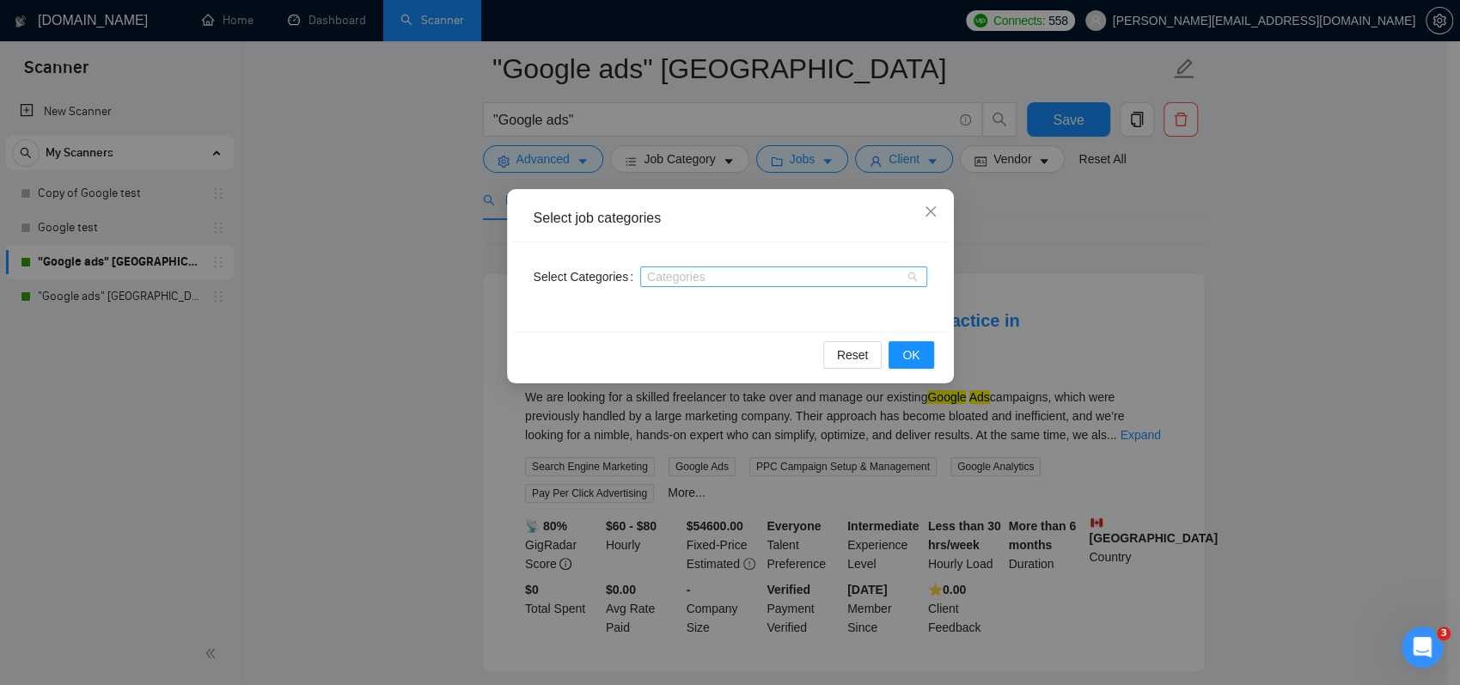
click at [681, 278] on div at bounding box center [775, 277] width 261 height 14
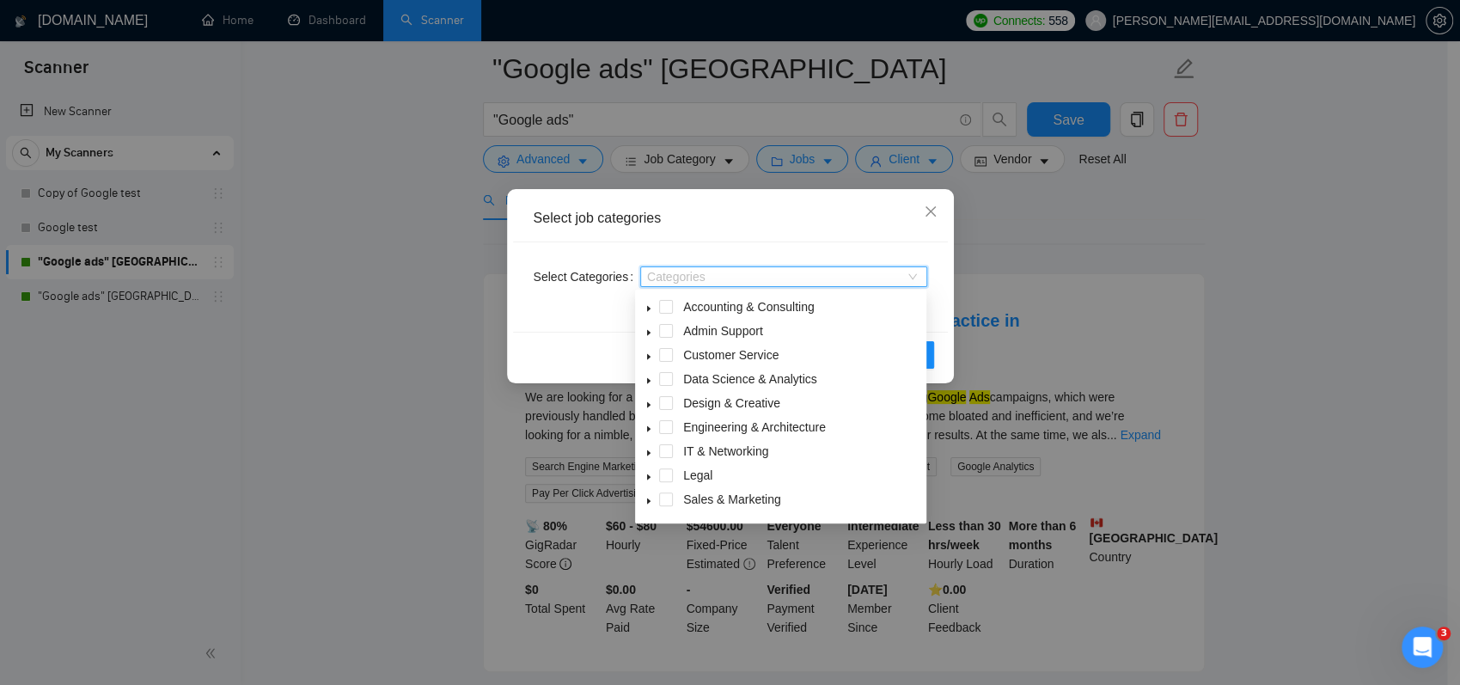
drag, startPoint x: 446, startPoint y: 357, endPoint x: 512, endPoint y: 303, distance: 85.0
click at [446, 357] on div "Select job categories Select Categories Categories Reset OK" at bounding box center [730, 342] width 1460 height 685
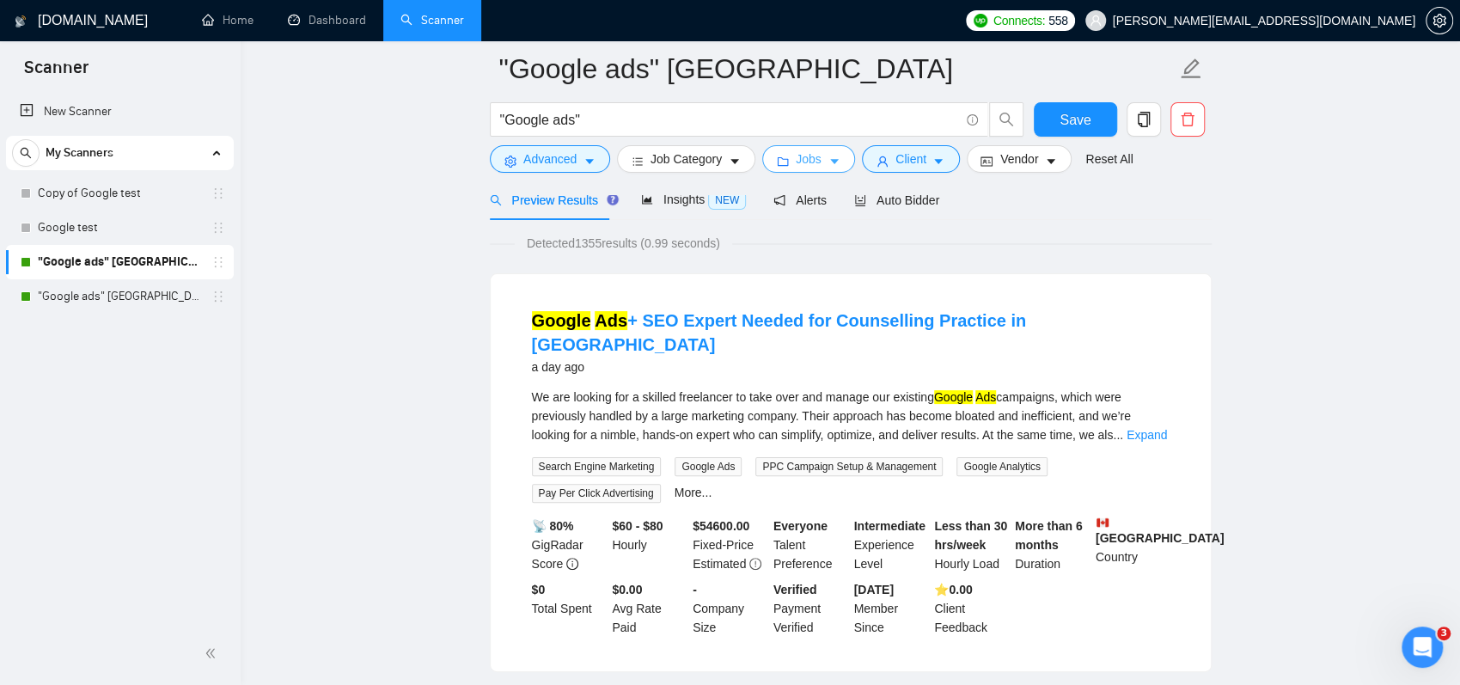
click at [818, 159] on button "Jobs" at bounding box center [808, 159] width 93 height 28
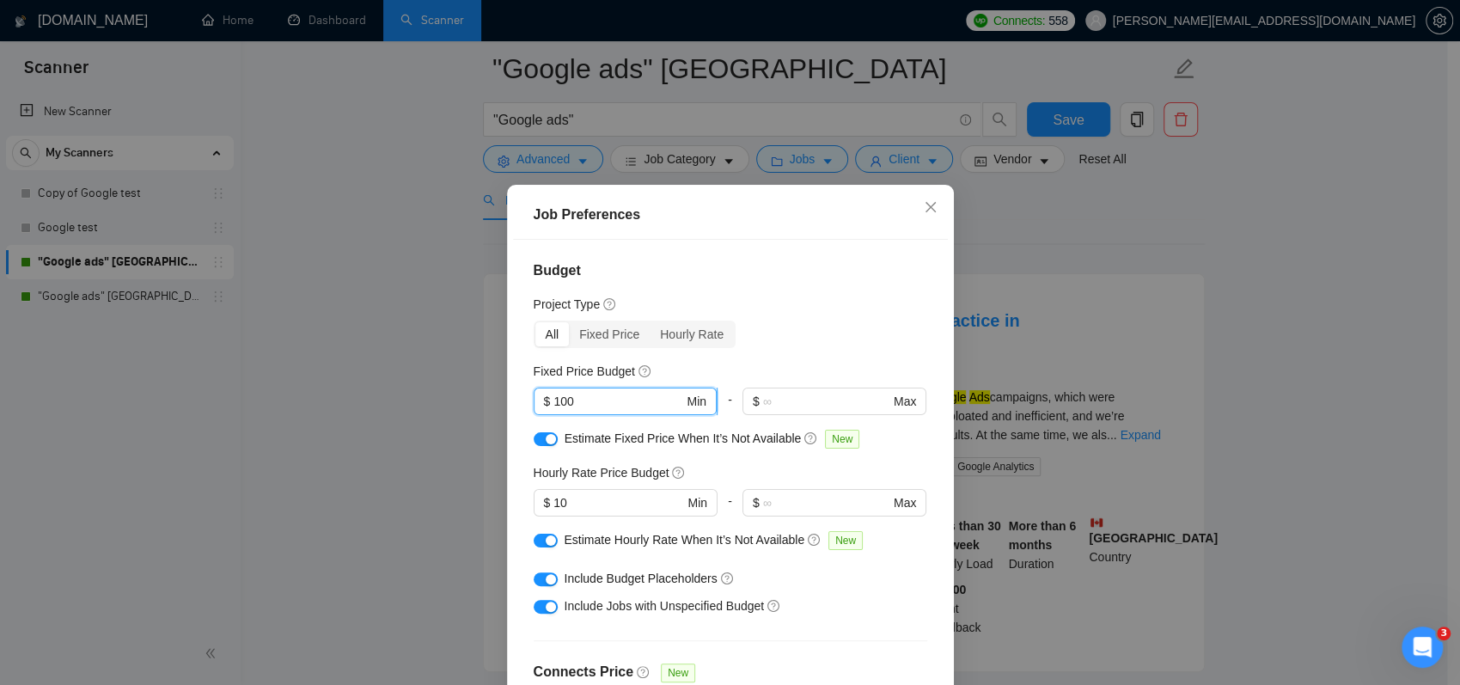
drag, startPoint x: 594, startPoint y: 401, endPoint x: 538, endPoint y: 410, distance: 56.5
click at [538, 410] on span "$ 100 Min" at bounding box center [625, 402] width 183 height 28
drag, startPoint x: 590, startPoint y: 432, endPoint x: 763, endPoint y: 443, distance: 174.0
click at [763, 443] on span "Estimate Fixed Price When It’s Not Available" at bounding box center [683, 439] width 237 height 14
click at [805, 439] on icon "question-circle" at bounding box center [811, 438] width 12 height 12
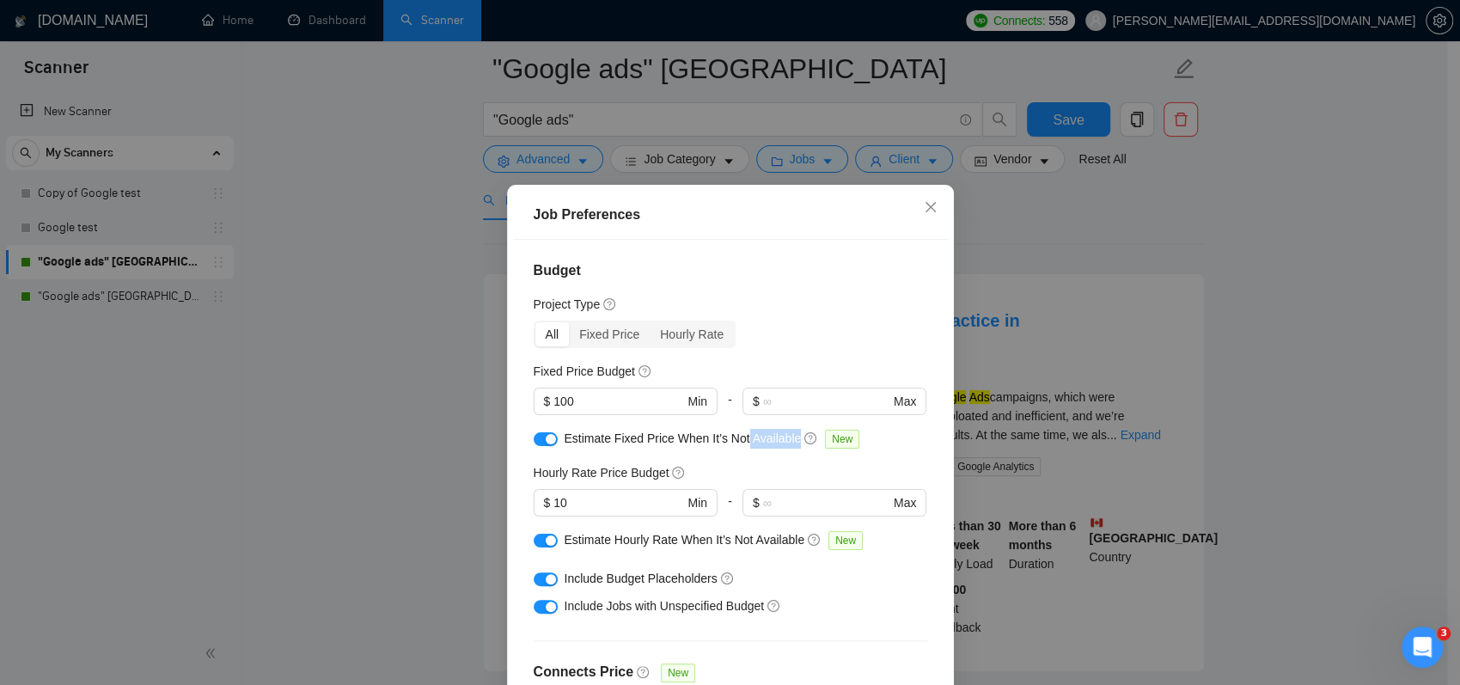
drag, startPoint x: 739, startPoint y: 436, endPoint x: 788, endPoint y: 438, distance: 49.0
click at [788, 438] on span "Estimate Fixed Price When It’s Not Available" at bounding box center [683, 439] width 237 height 14
click at [572, 399] on input "100" at bounding box center [619, 401] width 130 height 19
drag, startPoint x: 570, startPoint y: 401, endPoint x: 549, endPoint y: 406, distance: 21.1
click at [554, 406] on input "100" at bounding box center [619, 401] width 130 height 19
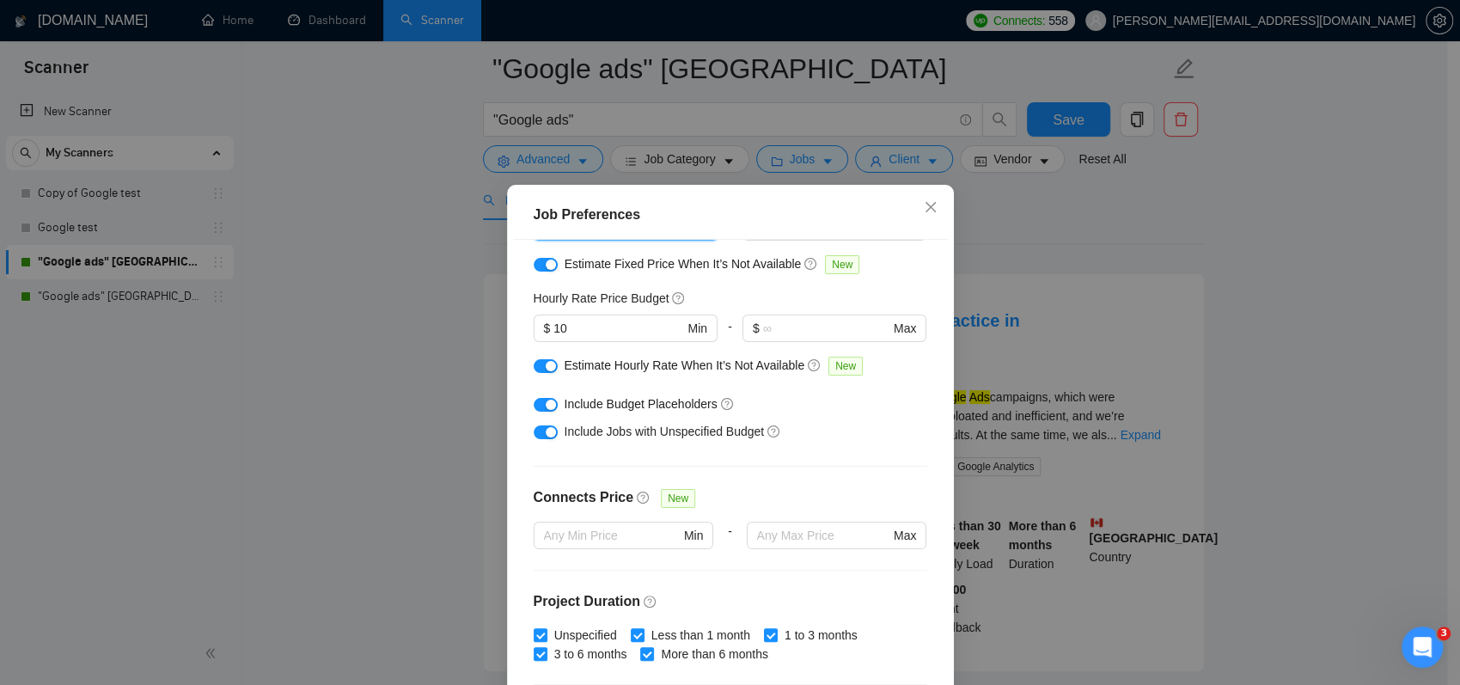
scroll to position [172, 0]
drag, startPoint x: 560, startPoint y: 410, endPoint x: 707, endPoint y: 413, distance: 146.2
click at [707, 413] on span "Include Budget Placeholders" at bounding box center [641, 407] width 153 height 14
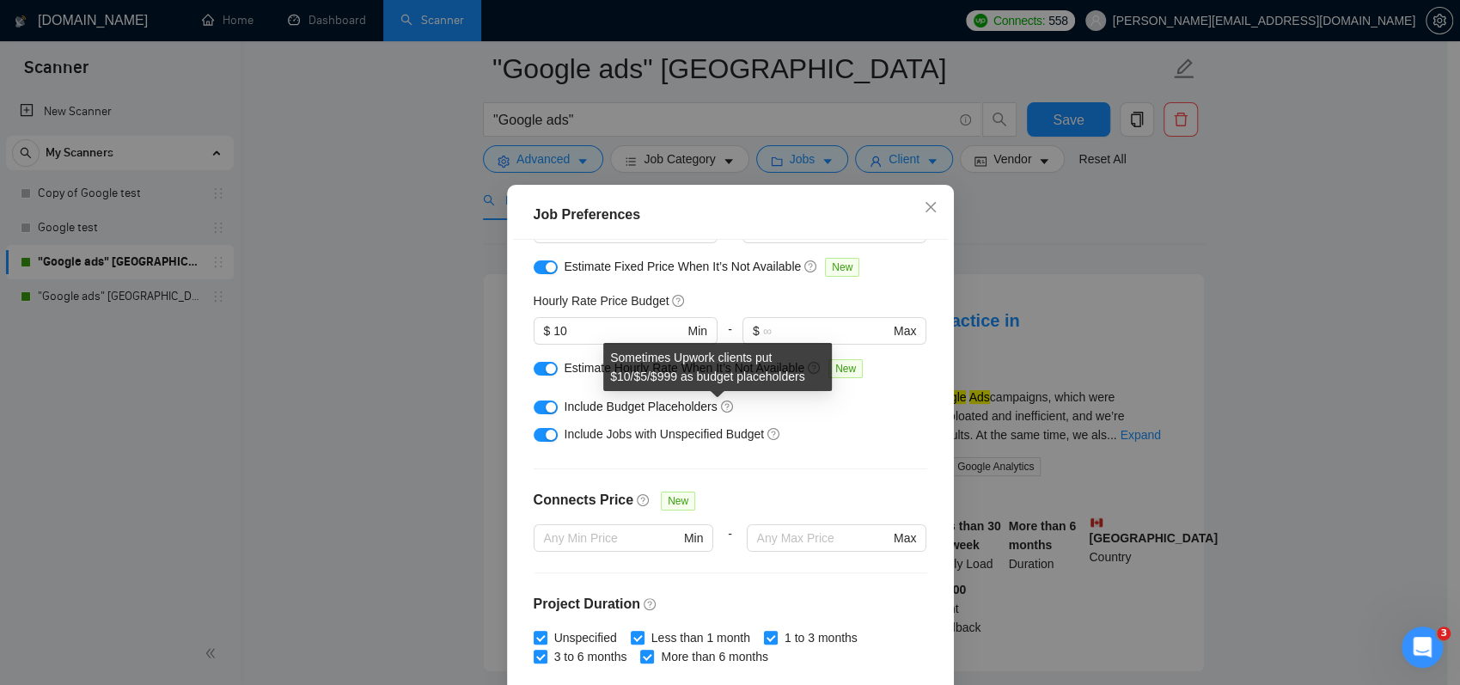
click at [721, 409] on icon "question-circle" at bounding box center [727, 407] width 12 height 12
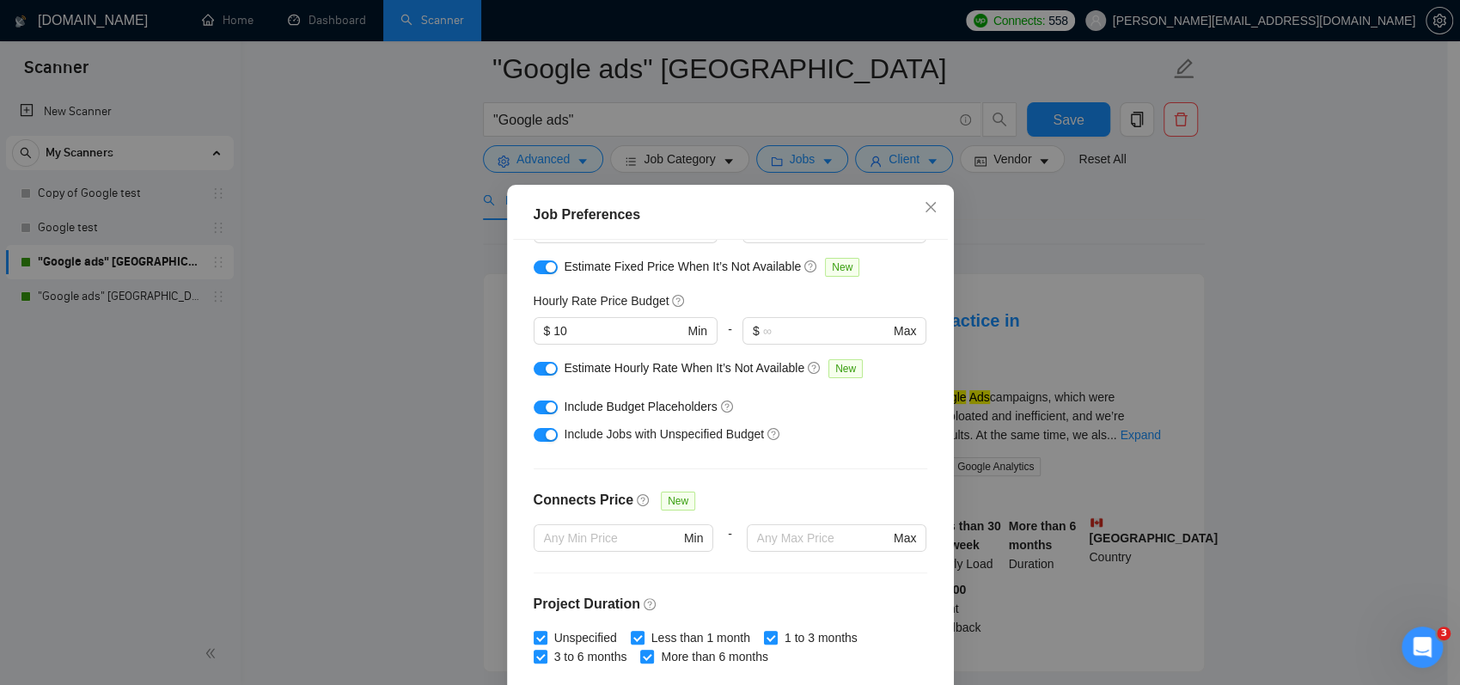
click at [693, 409] on span "Include Budget Placeholders" at bounding box center [641, 407] width 153 height 14
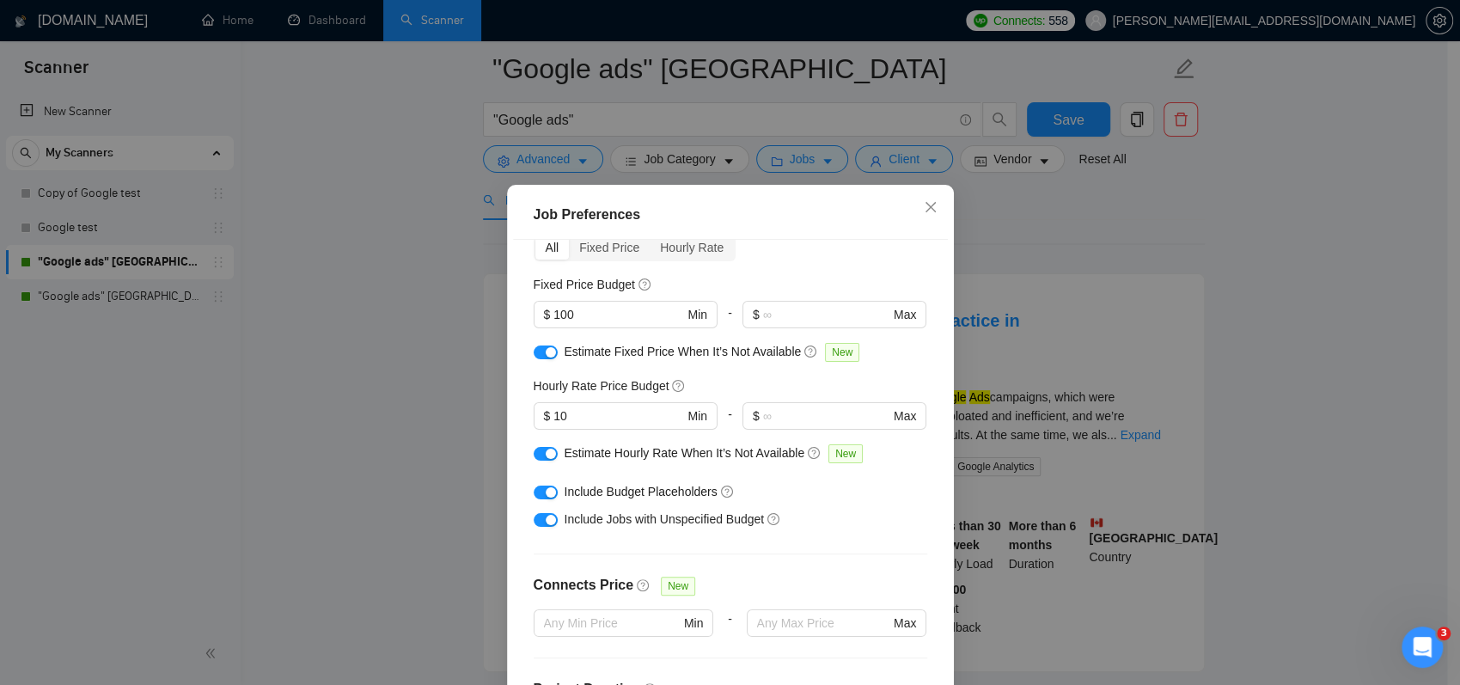
scroll to position [86, 0]
drag, startPoint x: 581, startPoint y: 317, endPoint x: 542, endPoint y: 318, distance: 39.5
click at [542, 318] on span "$ 100 Min" at bounding box center [625, 316] width 183 height 28
click at [583, 313] on input "100" at bounding box center [619, 315] width 130 height 19
click at [583, 319] on input "100" at bounding box center [619, 315] width 130 height 19
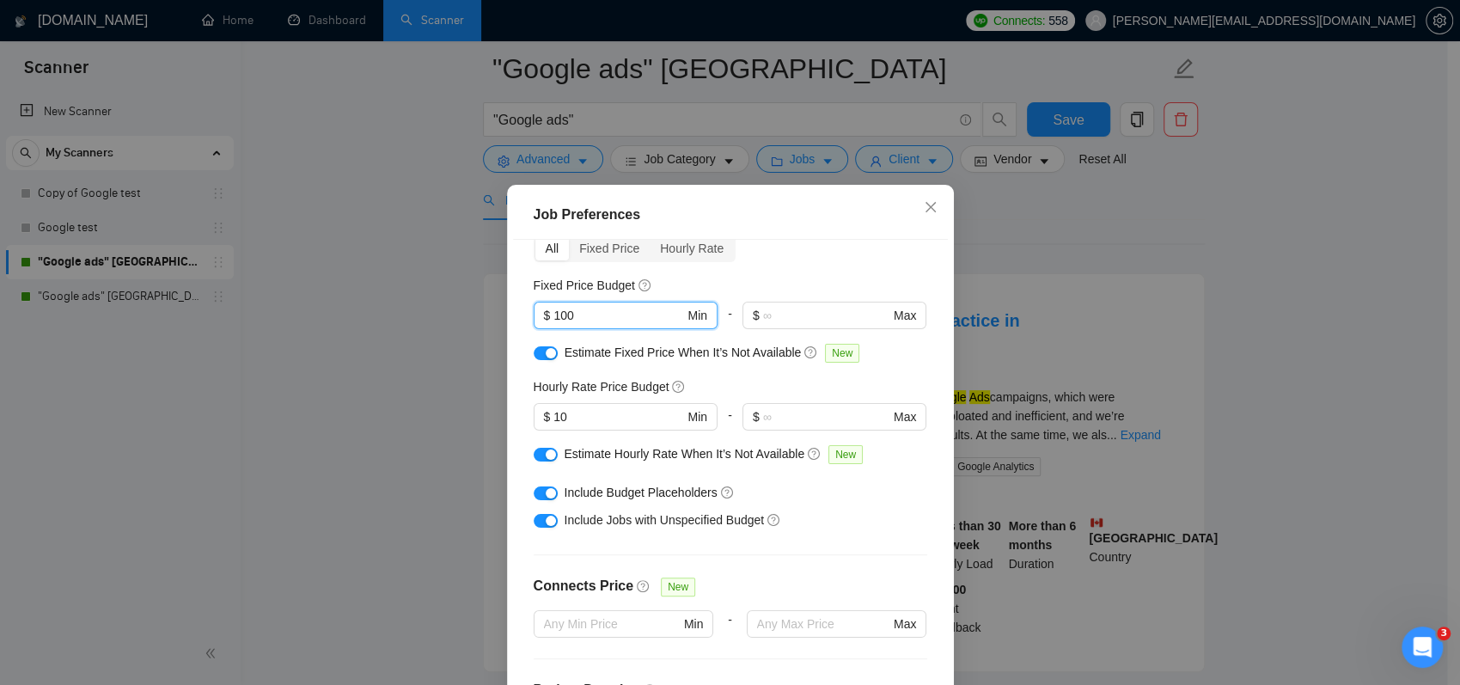
drag, startPoint x: 590, startPoint y: 312, endPoint x: 519, endPoint y: 310, distance: 70.5
click at [519, 310] on div "Budget Project Type All Fixed Price Hourly Rate Fixed Price Budget 100 $ 100 Mi…" at bounding box center [730, 480] width 435 height 480
click at [626, 510] on div "Include Jobs with Unspecified Budget" at bounding box center [731, 520] width 394 height 28
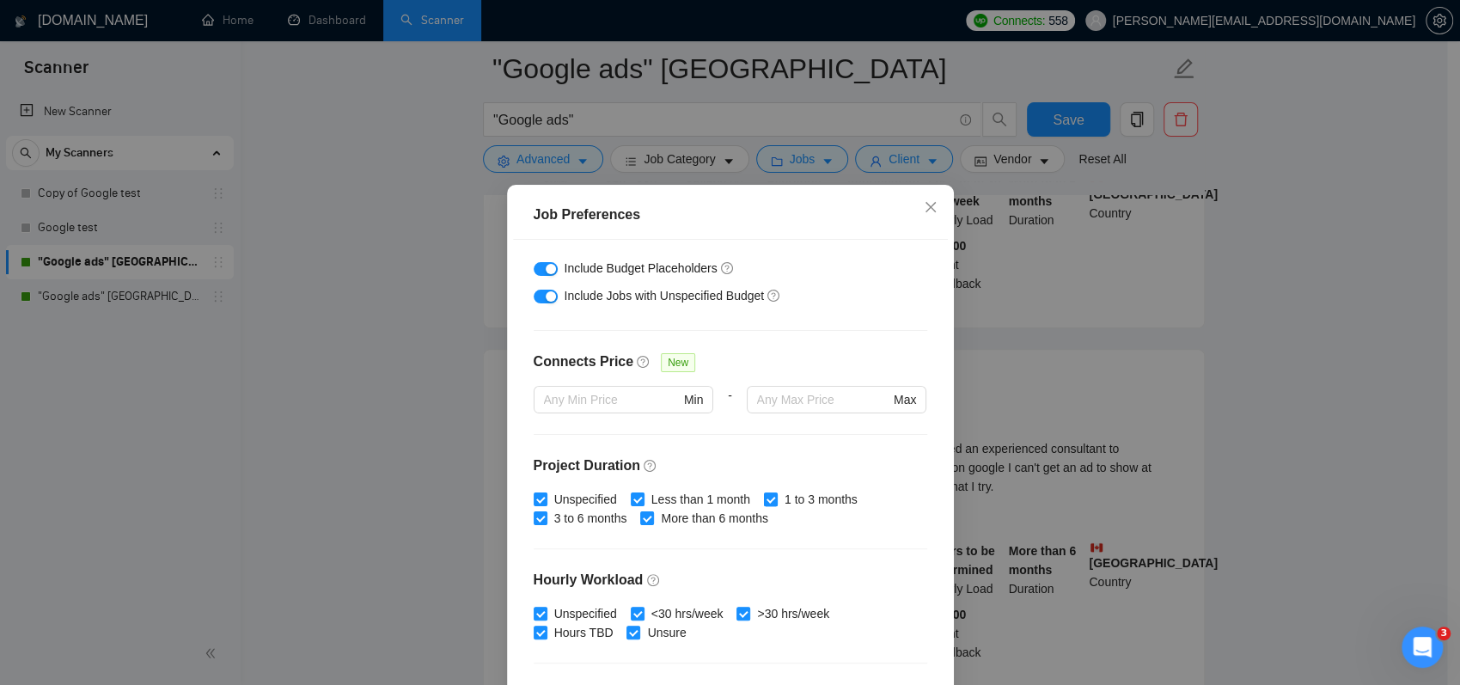
scroll to position [344, 0]
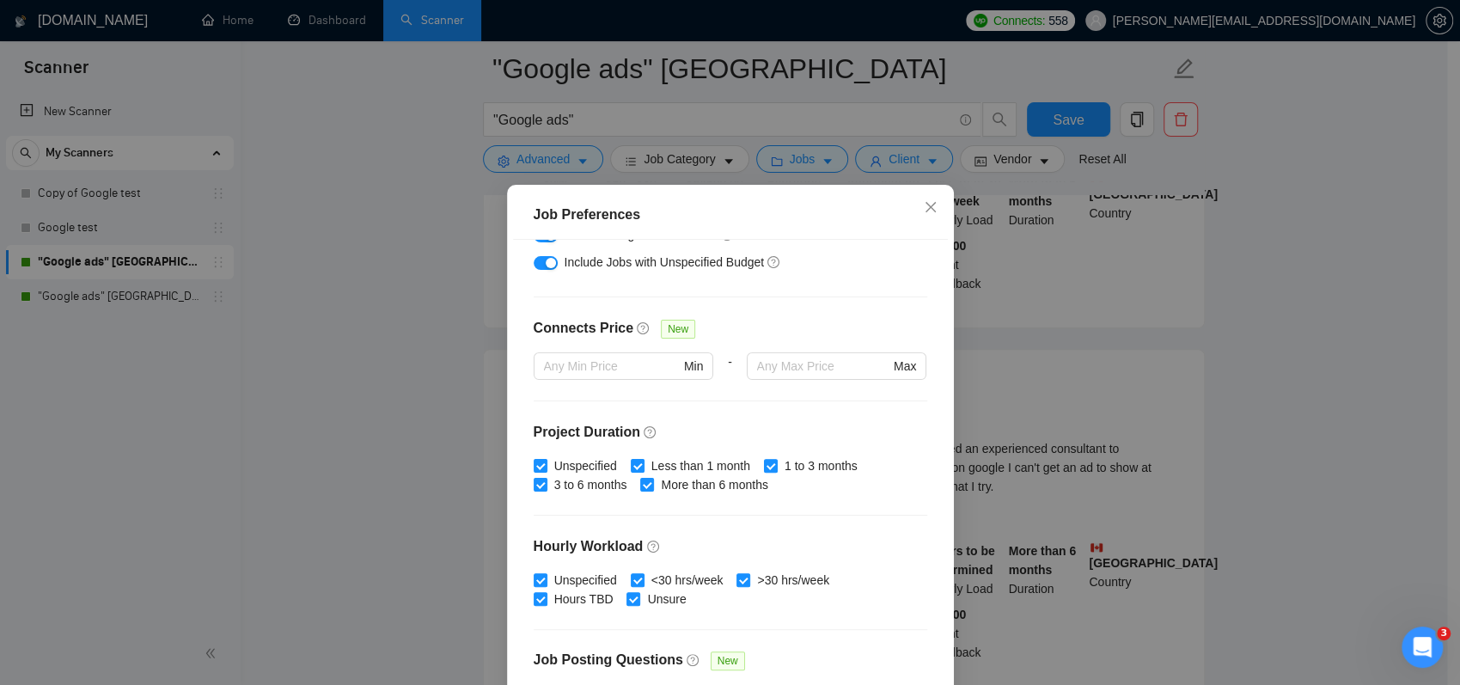
click at [779, 324] on div "Connects Price New" at bounding box center [731, 335] width 394 height 34
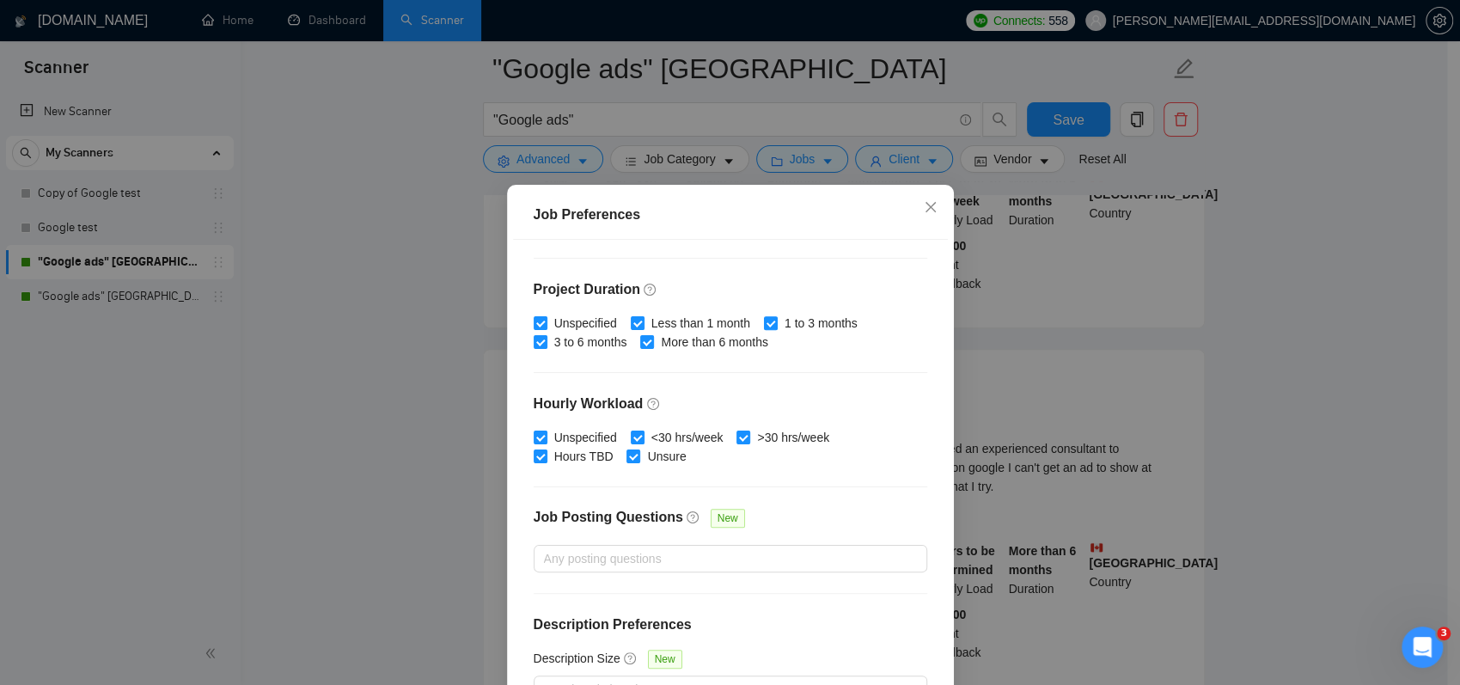
scroll to position [488, 0]
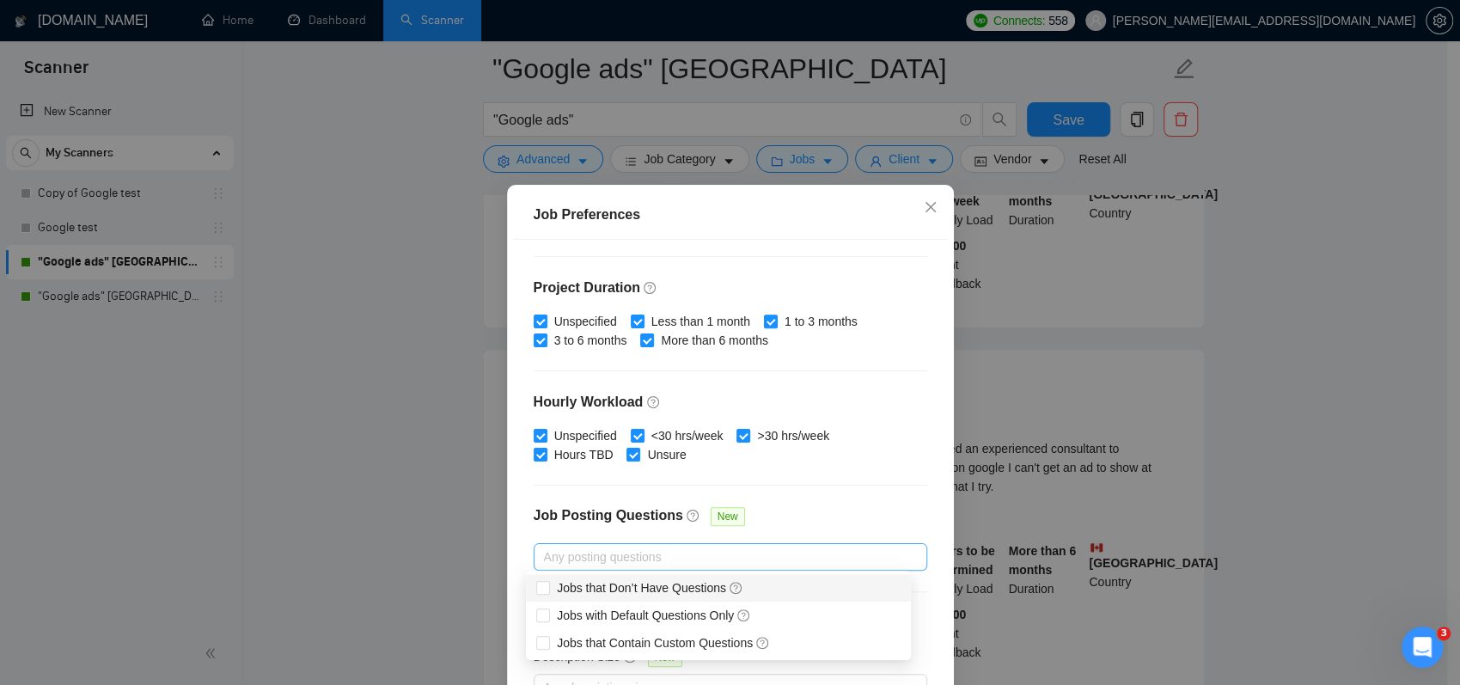
click at [736, 558] on div at bounding box center [722, 557] width 368 height 21
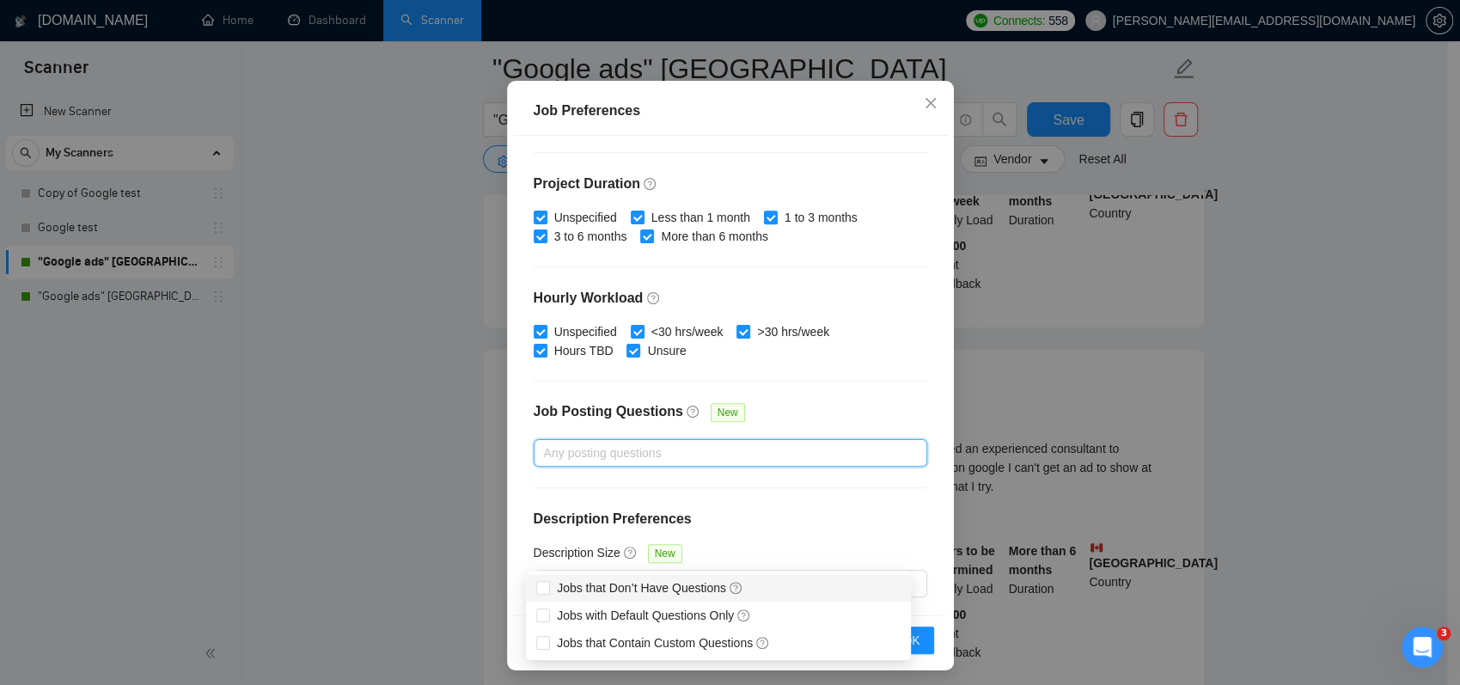
scroll to position [109, 0]
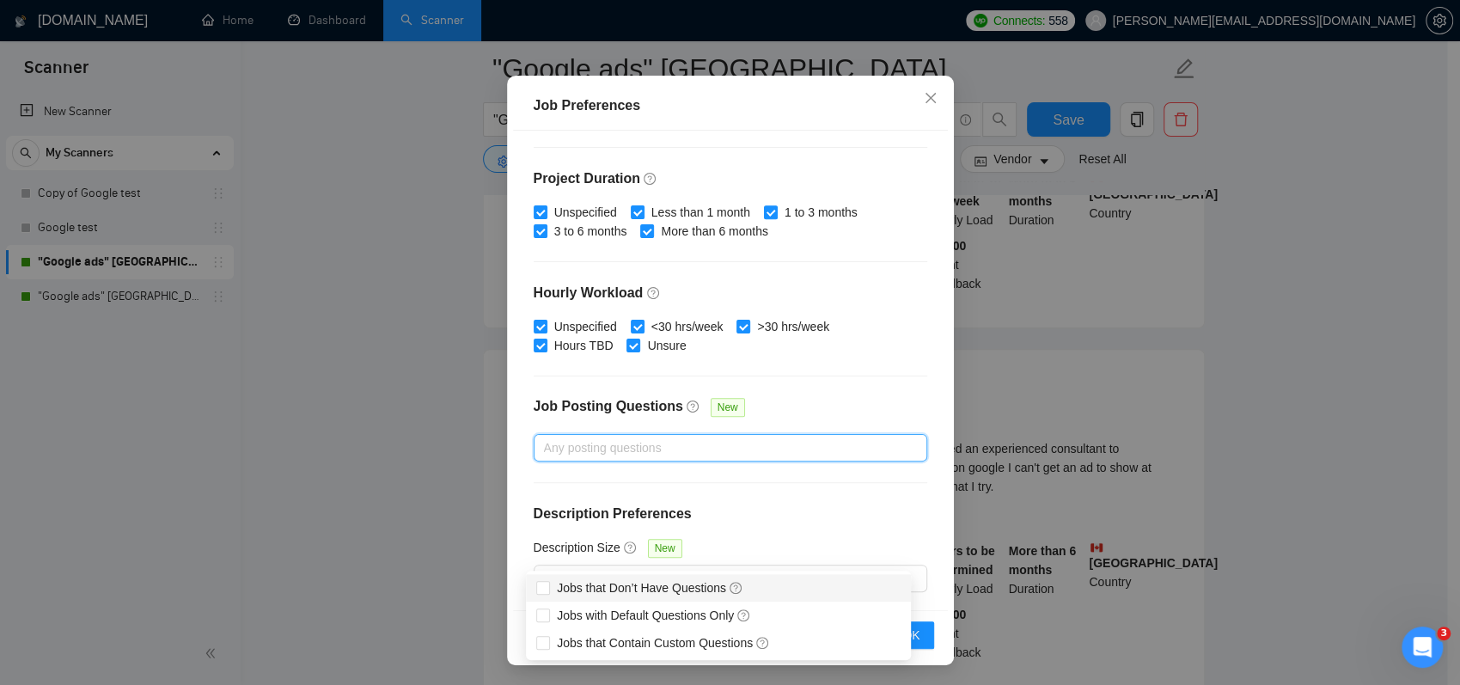
click at [877, 357] on div "Budget Project Type All Fixed Price Hourly Rate Fixed Price Budget $ 100 Min - …" at bounding box center [730, 371] width 435 height 480
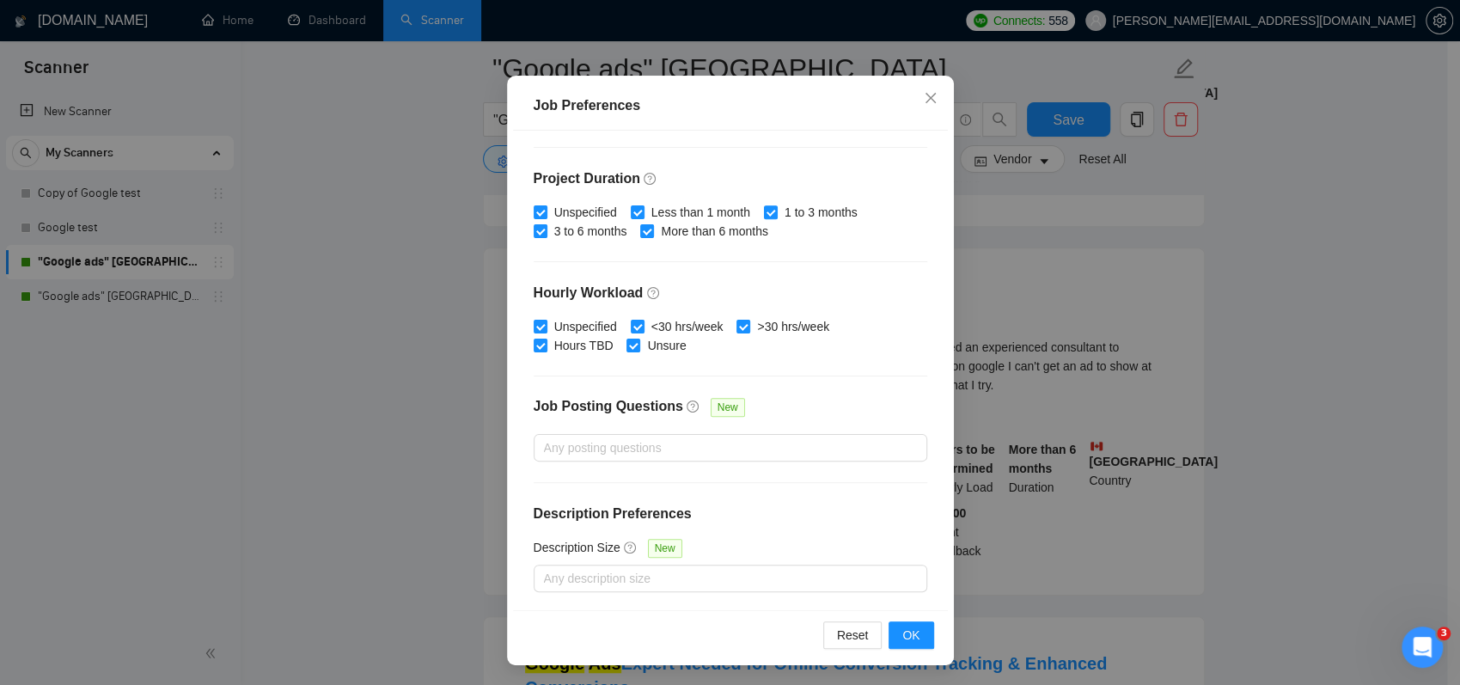
scroll to position [774, 0]
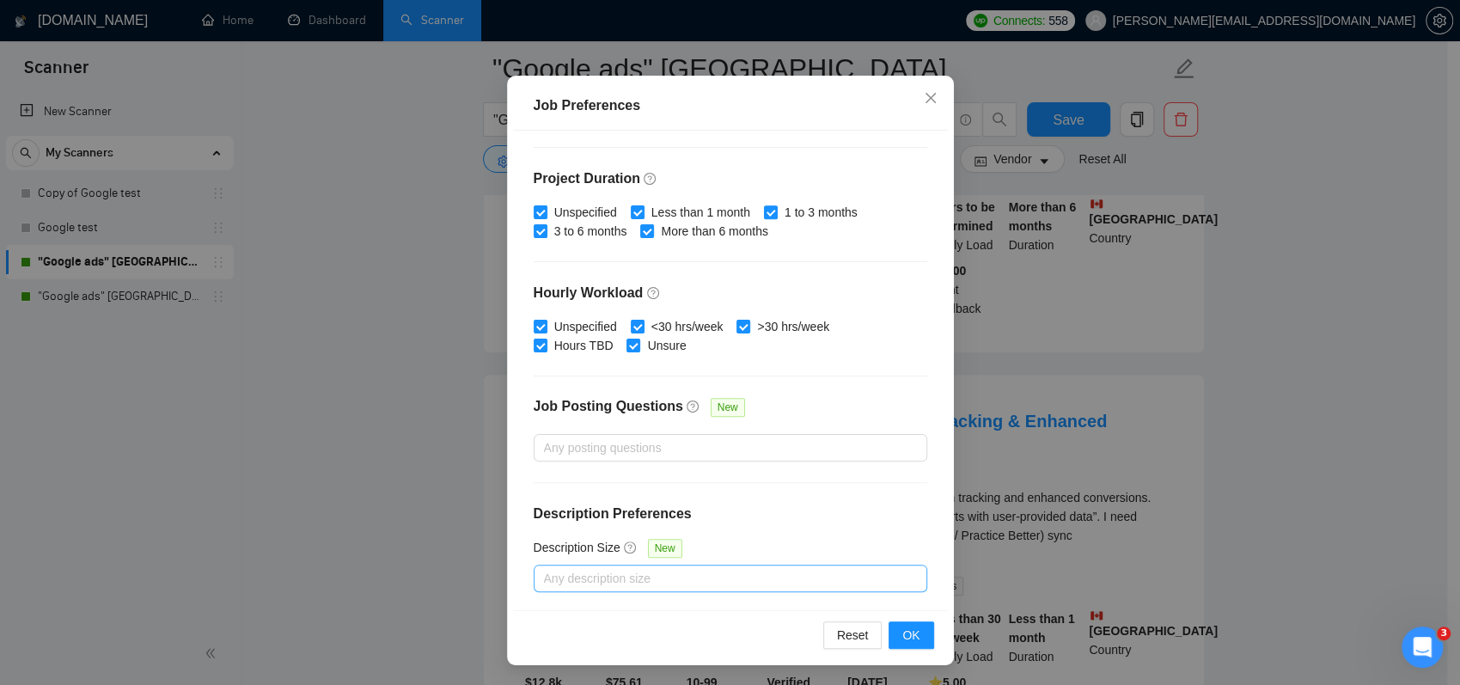
click at [727, 575] on div at bounding box center [722, 578] width 368 height 21
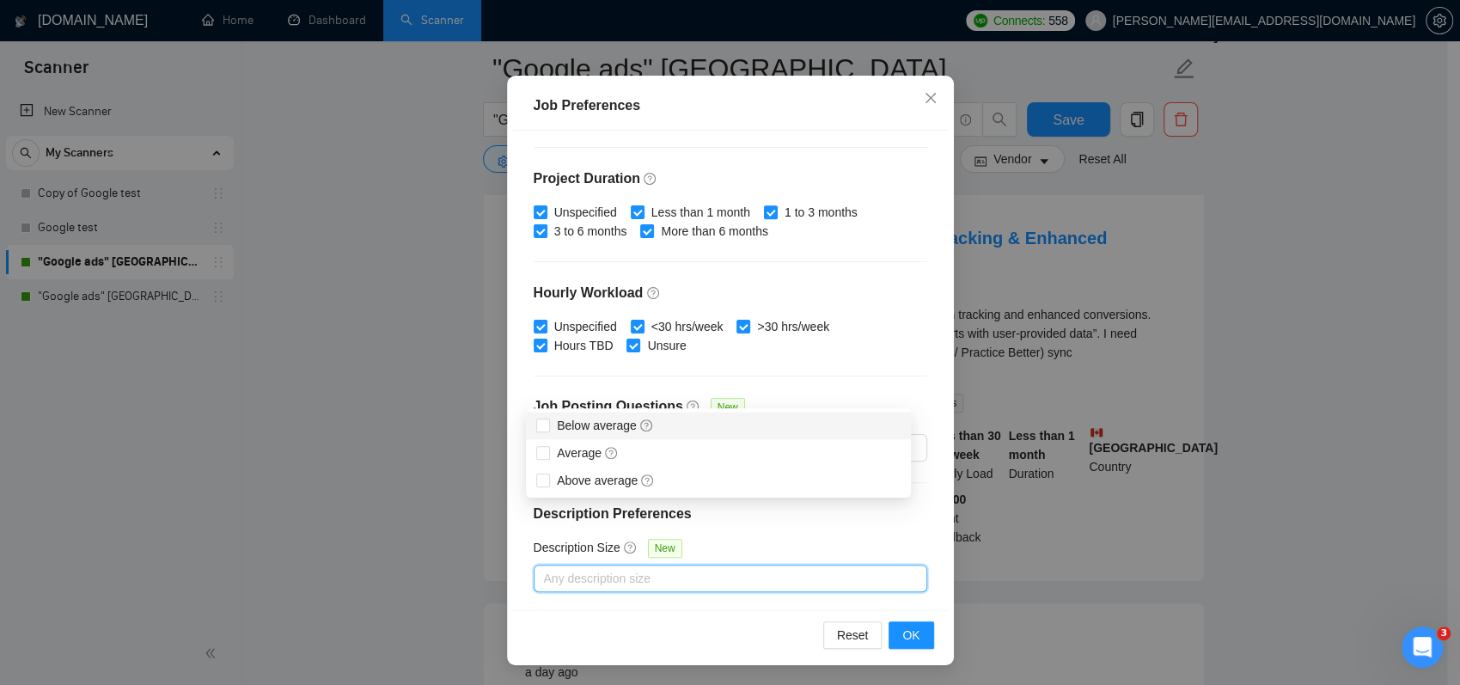
scroll to position [1117, 0]
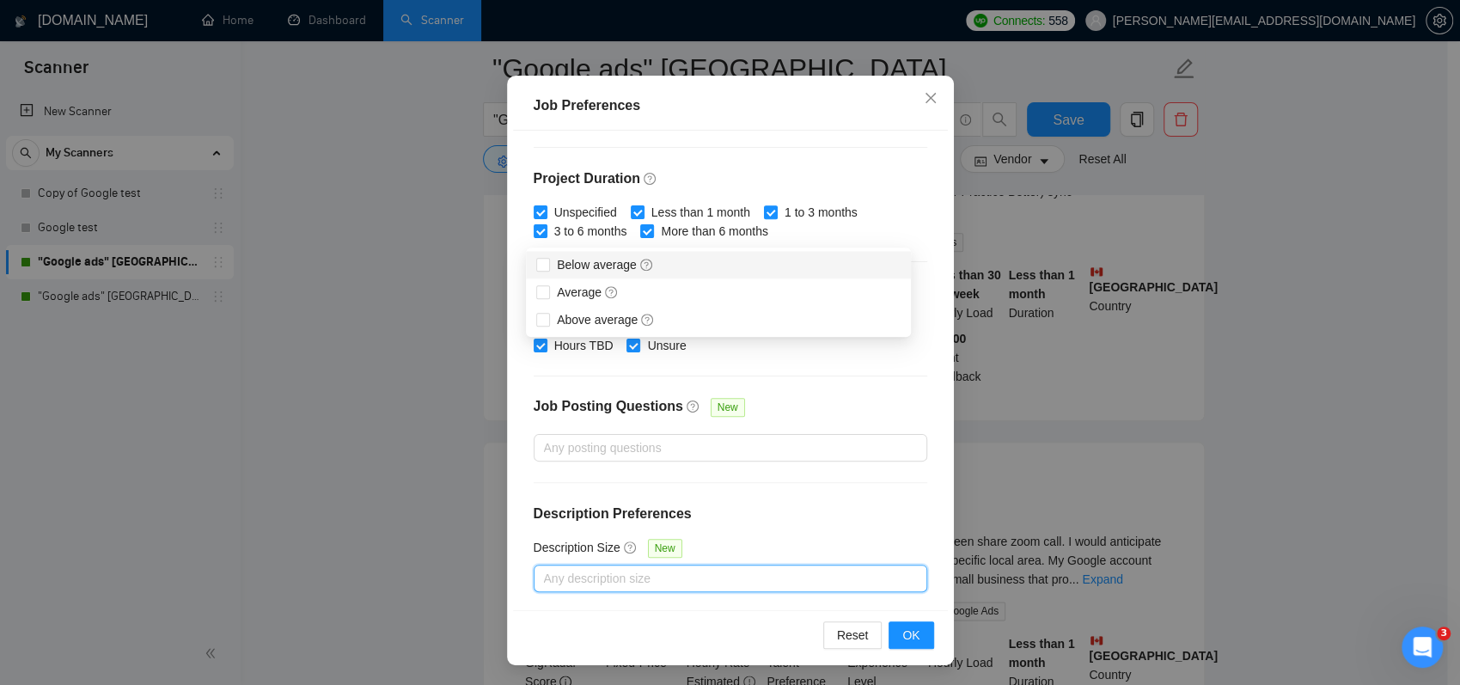
click at [807, 481] on div "Budget Project Type All Fixed Price Hourly Rate Fixed Price Budget $ 100 Min - …" at bounding box center [730, 371] width 435 height 480
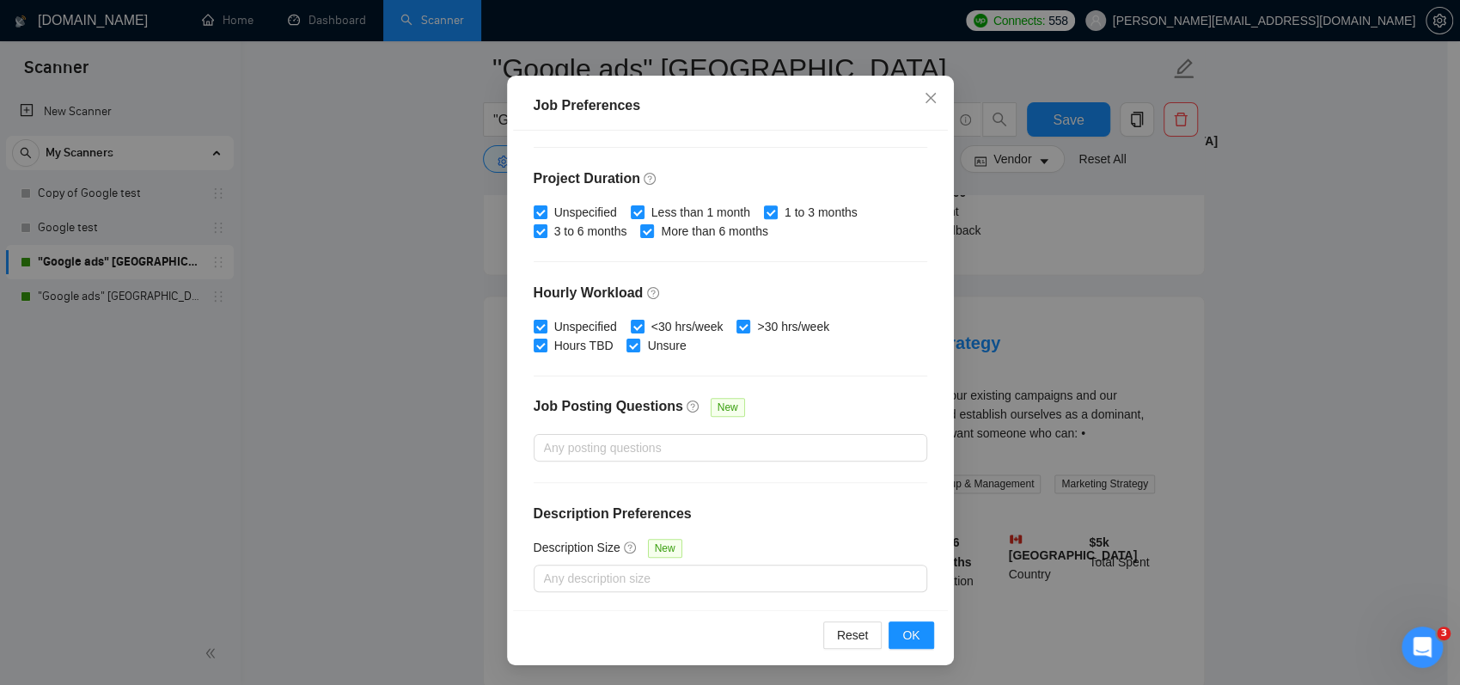
scroll to position [1633, 0]
click at [238, 431] on div "Job Preferences Budget Project Type All Fixed Price Hourly Rate Fixed Price Bud…" at bounding box center [730, 342] width 1460 height 685
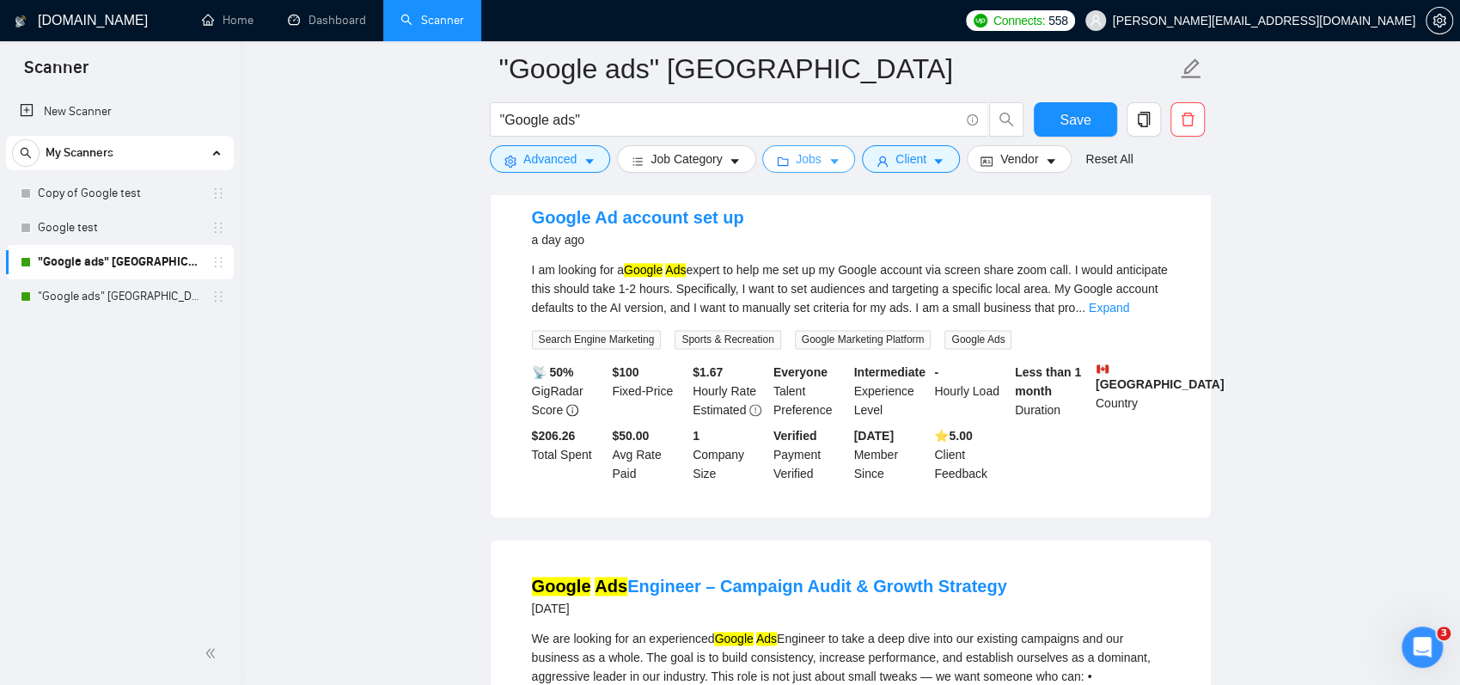
scroll to position [1375, 0]
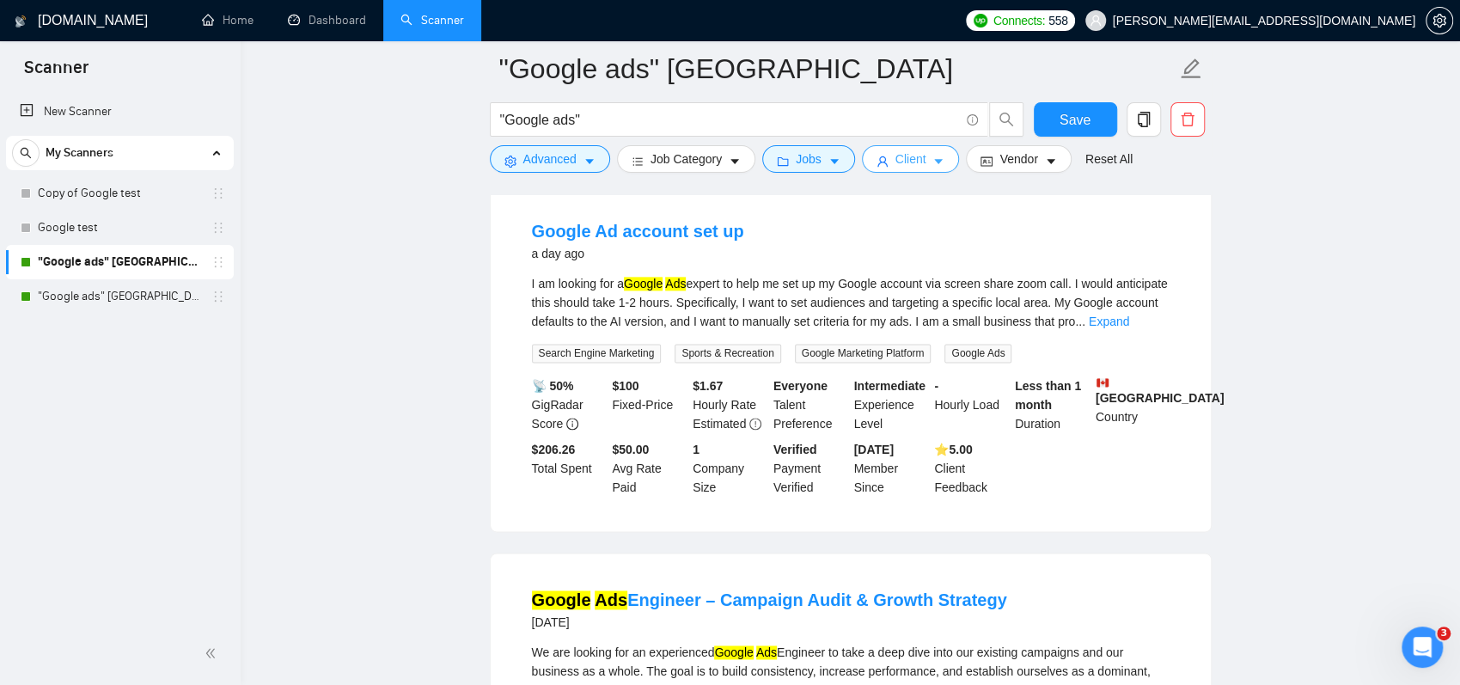
click at [917, 157] on span "Client" at bounding box center [911, 159] width 31 height 19
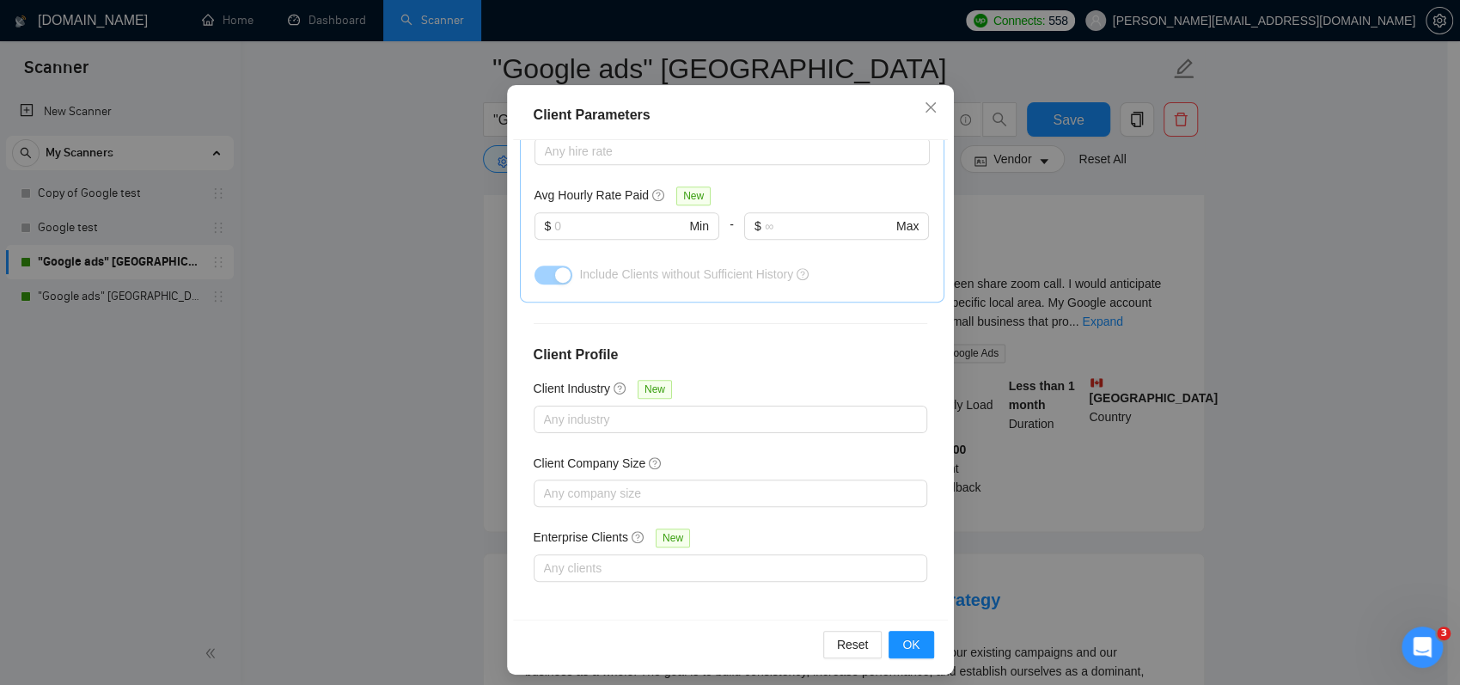
scroll to position [109, 0]
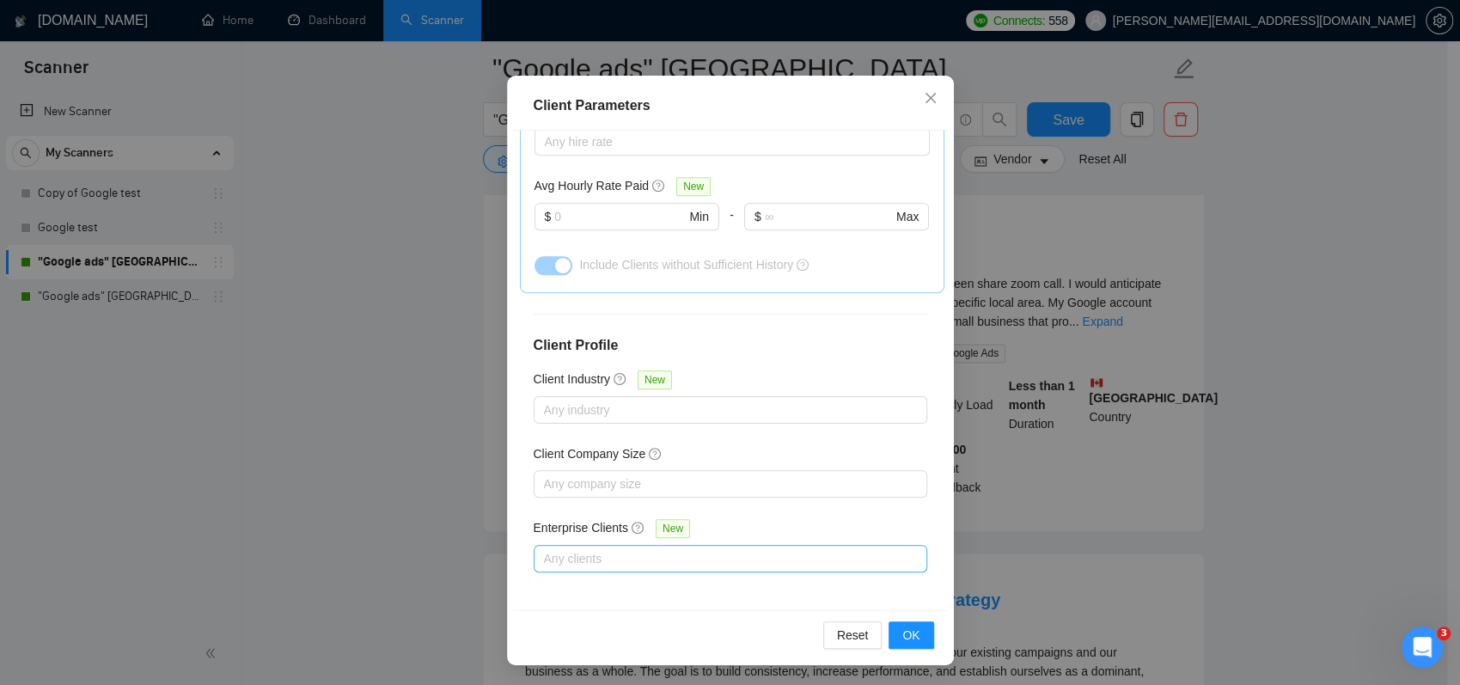
click at [554, 550] on div at bounding box center [722, 558] width 368 height 21
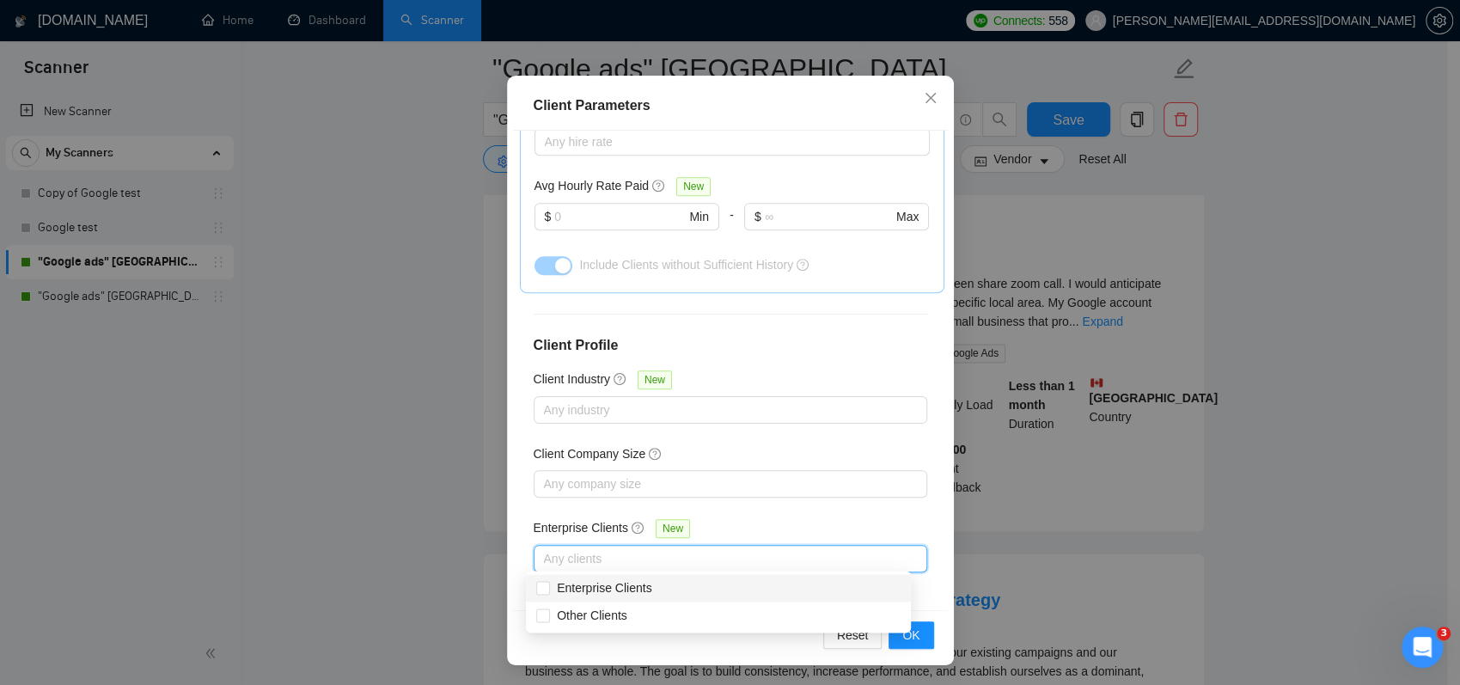
click at [578, 498] on div "Client Location Include Client Countries Canada Exclude Client Countries Select…" at bounding box center [730, 371] width 435 height 480
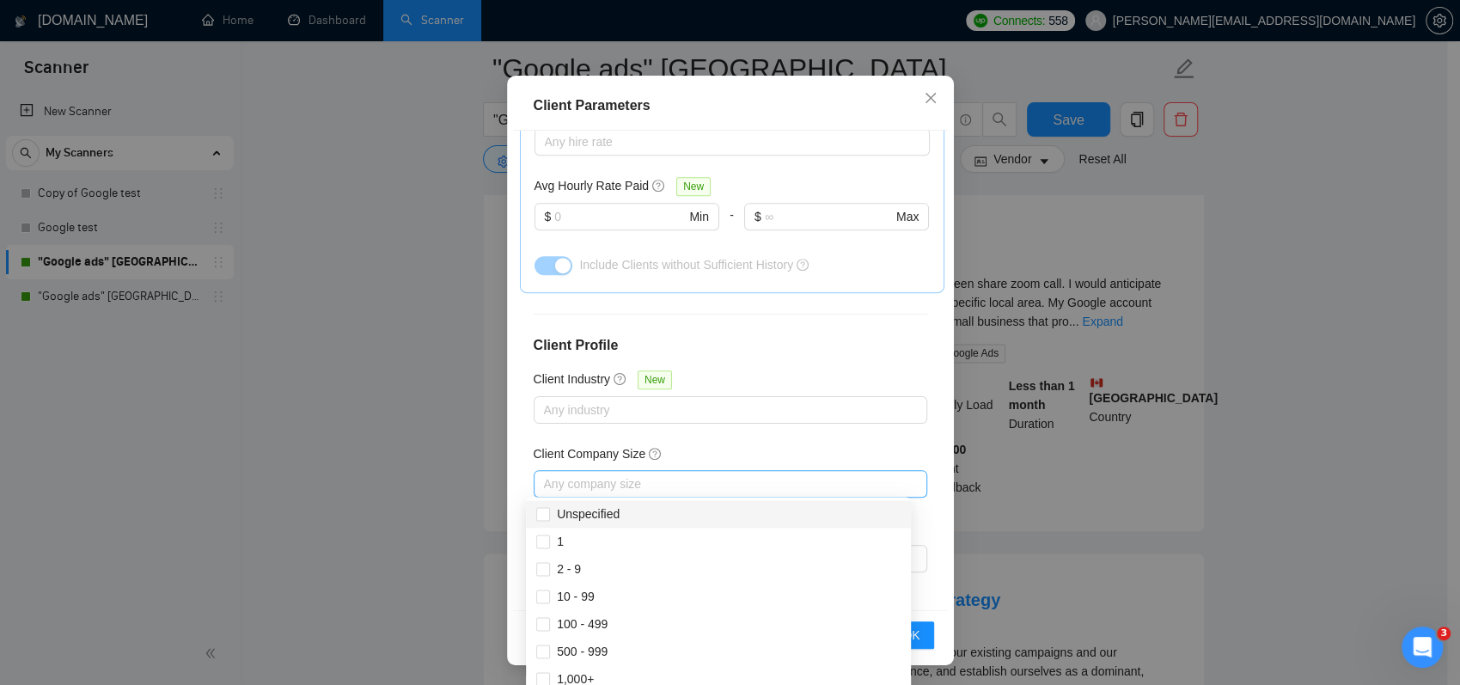
click at [582, 487] on div at bounding box center [722, 484] width 368 height 21
click at [590, 403] on div at bounding box center [722, 410] width 368 height 21
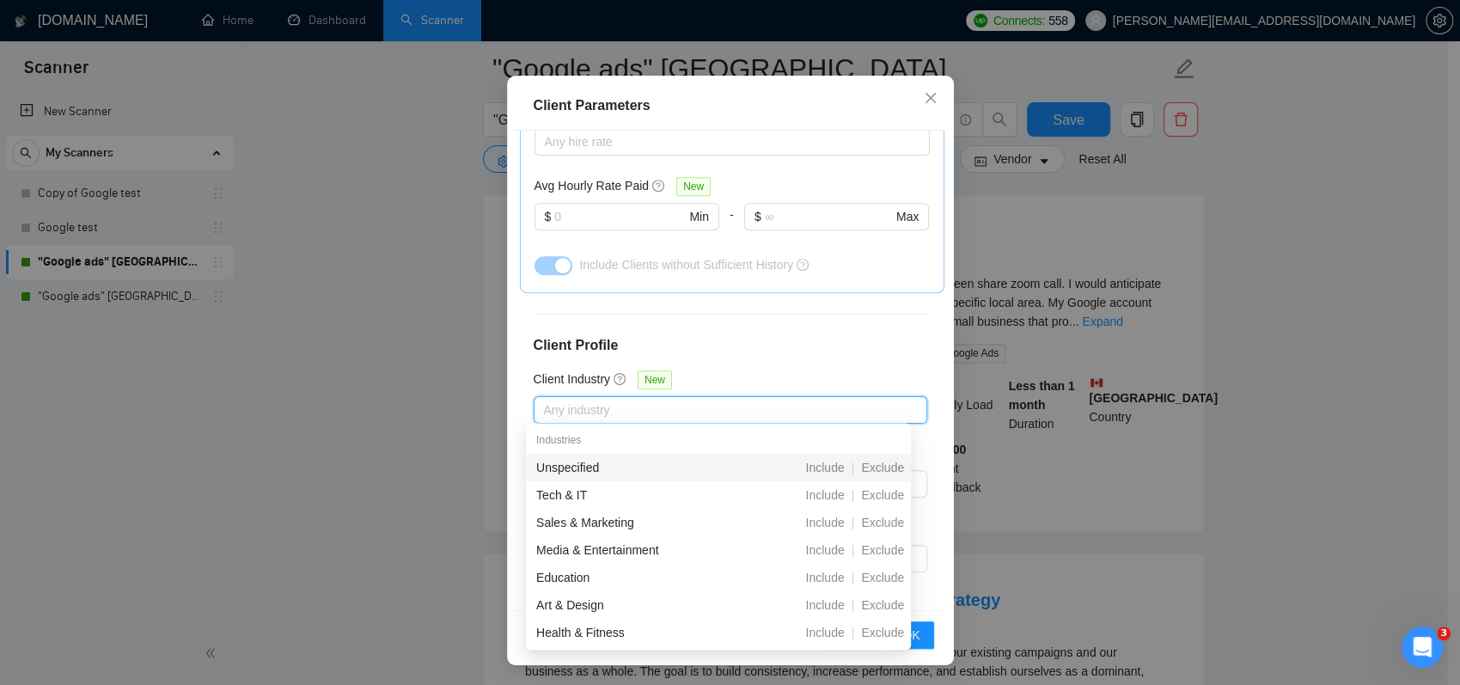
click at [372, 319] on div "Client Parameters Client Location Include Client Countries Canada Exclude Clien…" at bounding box center [730, 342] width 1460 height 685
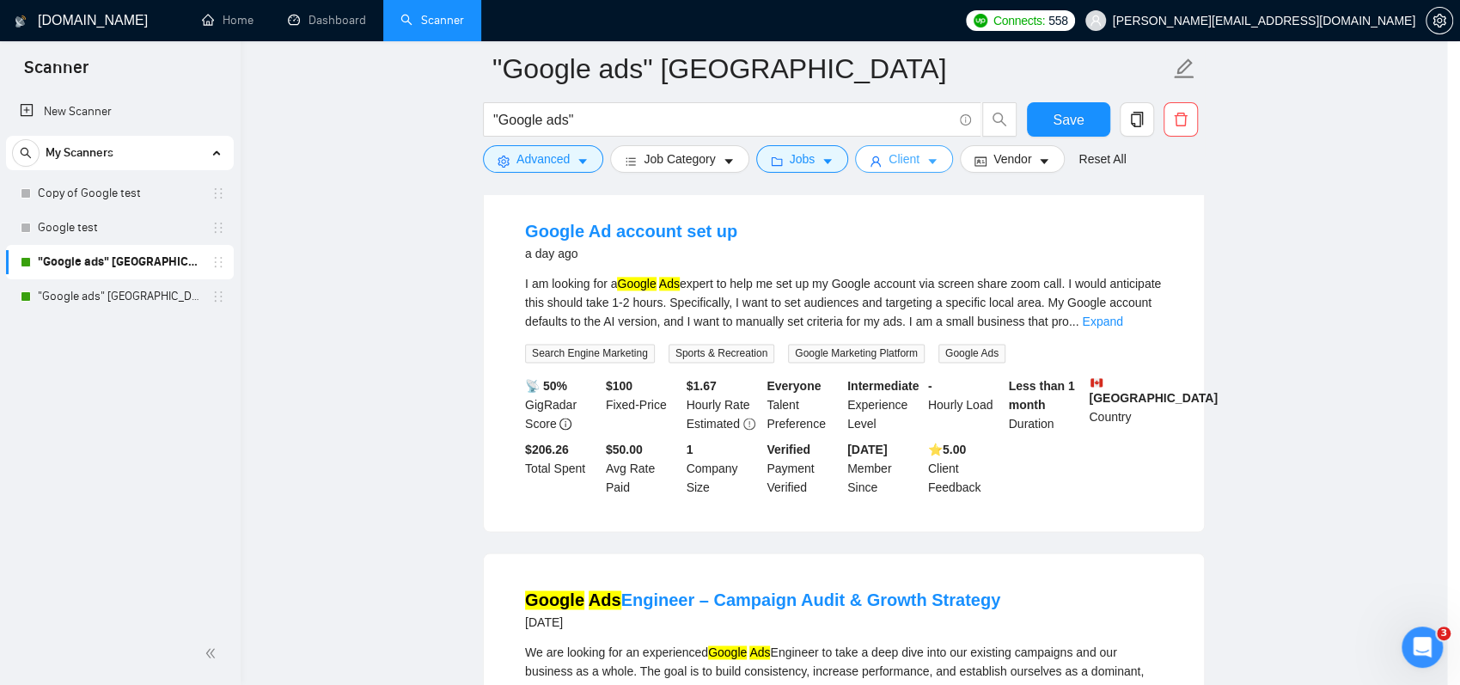
scroll to position [0, 0]
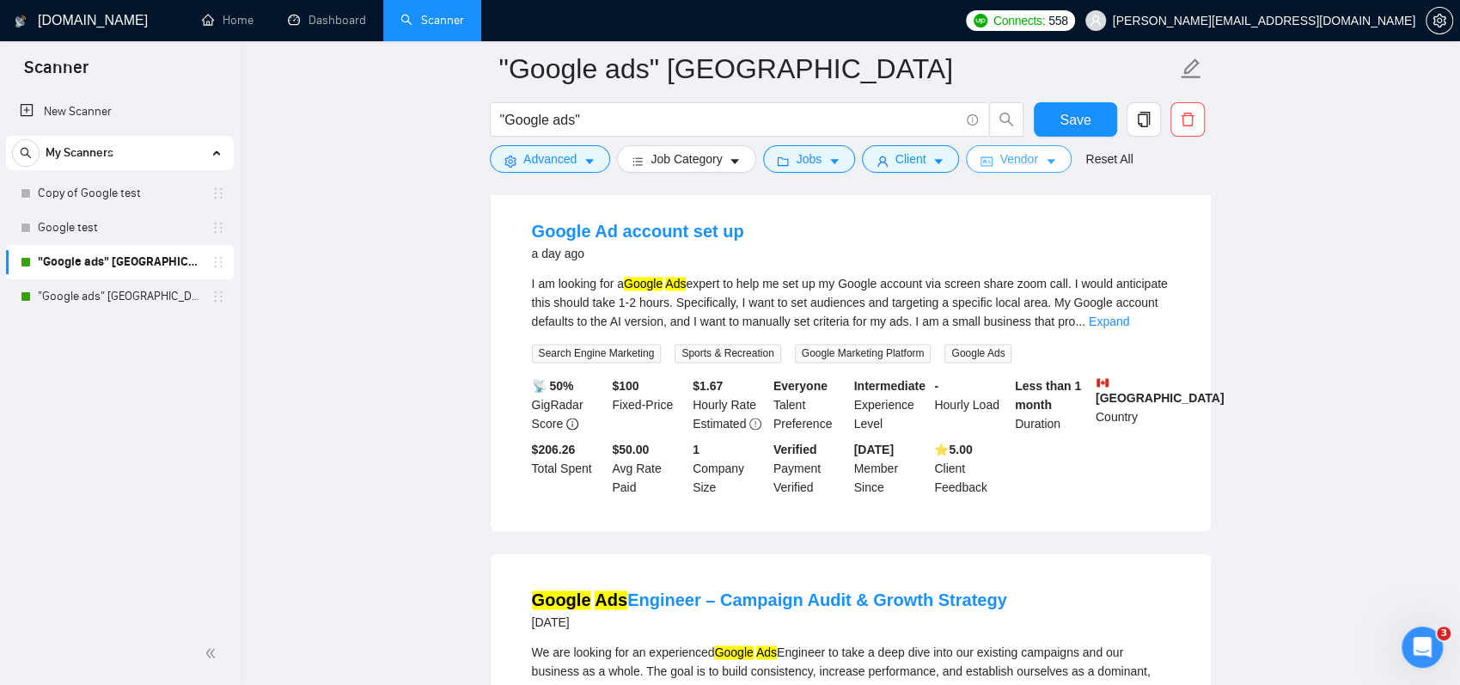
click at [1023, 161] on span "Vendor" at bounding box center [1019, 159] width 38 height 19
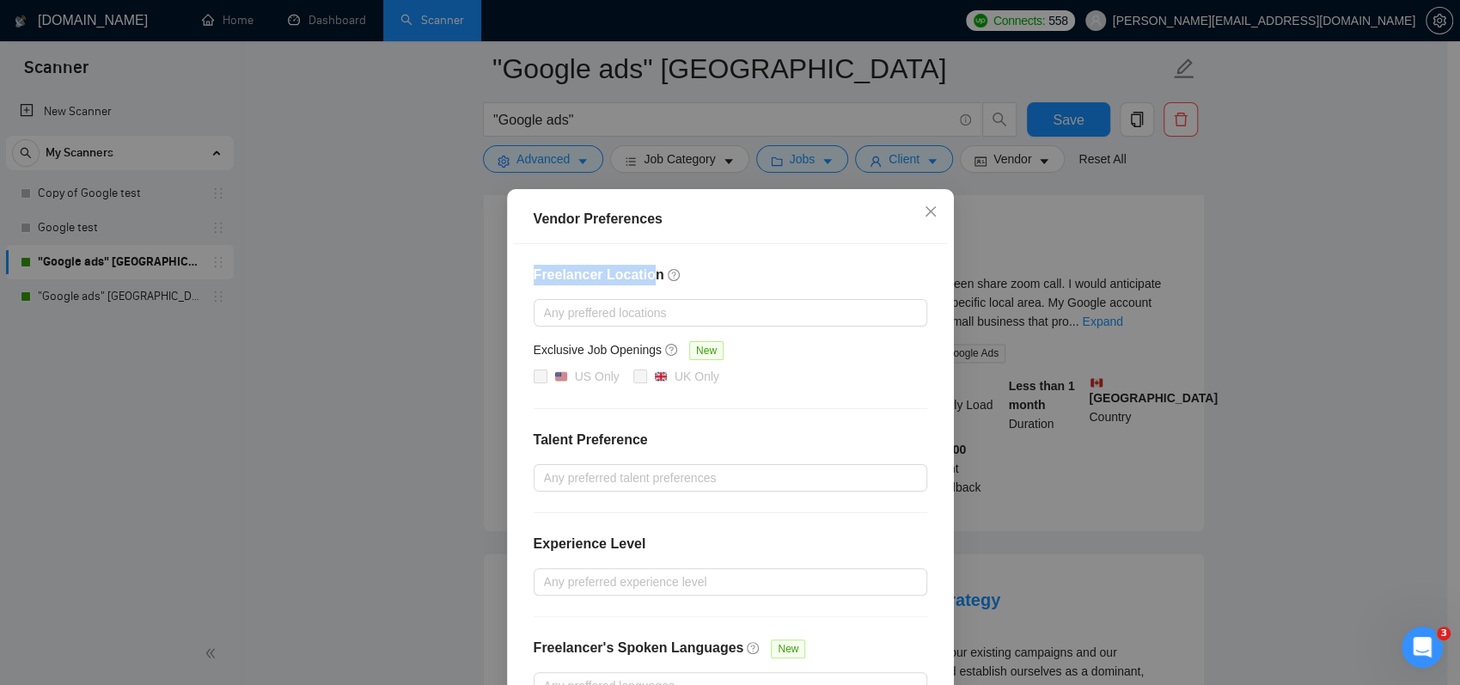
drag, startPoint x: 521, startPoint y: 281, endPoint x: 642, endPoint y: 276, distance: 121.3
click at [641, 276] on div "Freelancer Location Any preffered locations Exclusive Job Openings New US Only …" at bounding box center [730, 482] width 435 height 476
click at [799, 279] on h4 "Freelancer Location" at bounding box center [731, 275] width 394 height 21
click at [624, 309] on div at bounding box center [722, 313] width 368 height 21
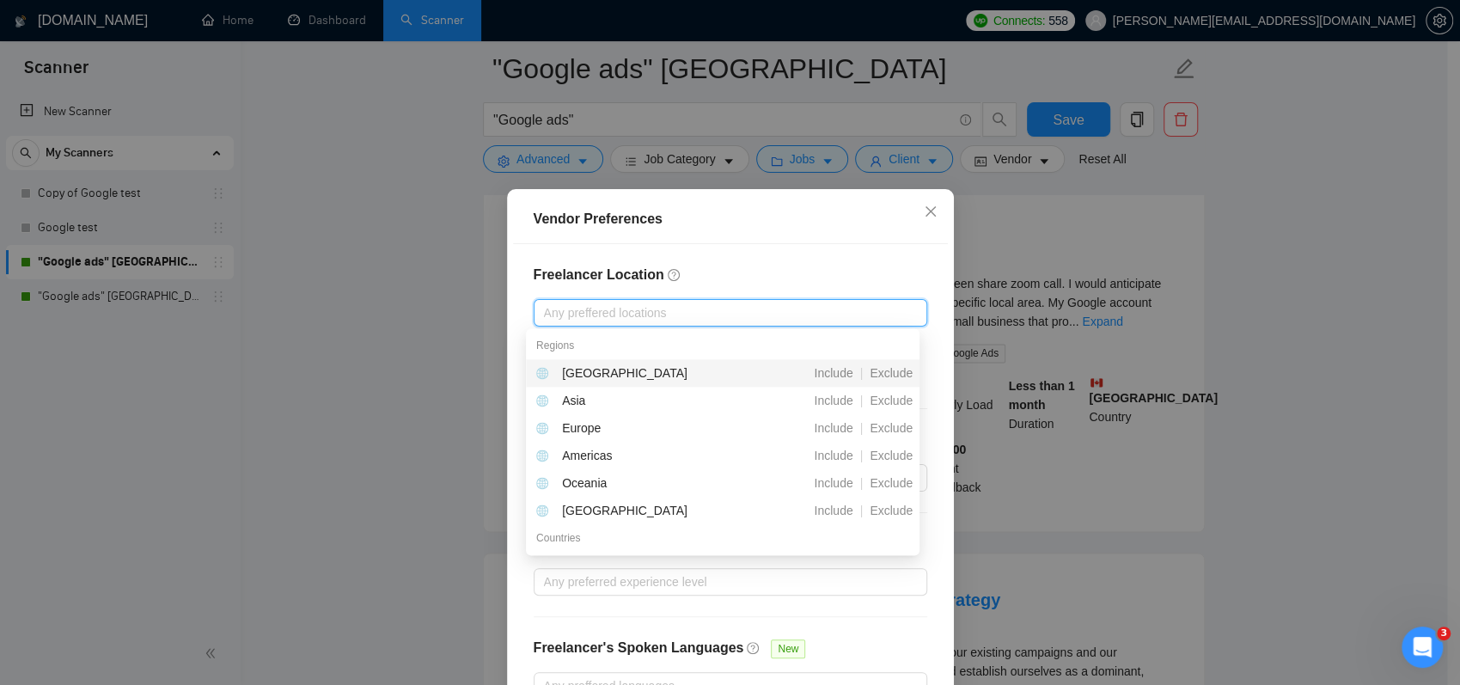
click at [708, 268] on h4 "Freelancer Location" at bounding box center [731, 275] width 394 height 21
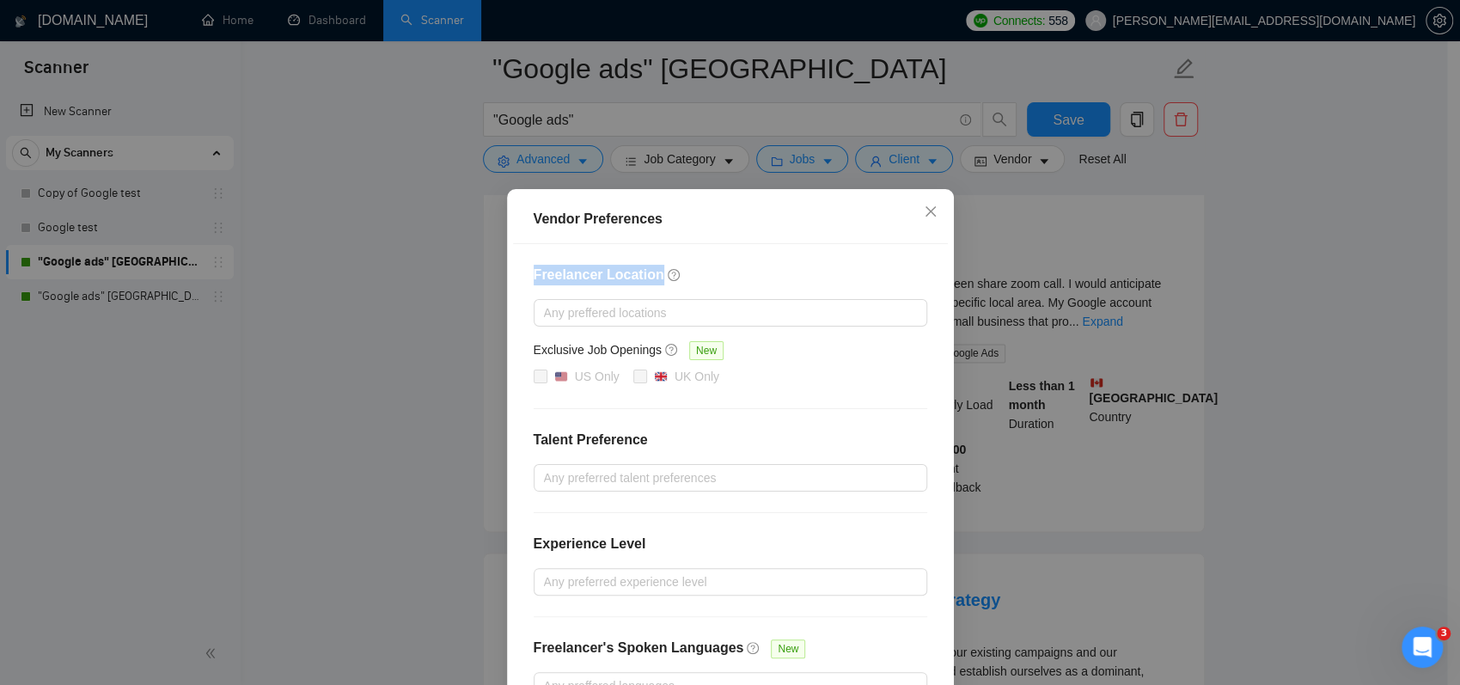
drag, startPoint x: 526, startPoint y: 274, endPoint x: 646, endPoint y: 277, distance: 120.4
click at [646, 277] on div "Freelancer Location Any preffered locations Exclusive Job Openings New US Only …" at bounding box center [730, 482] width 435 height 476
click at [454, 320] on div "Vendor Preferences Freelancer Location Any preffered locations Exclusive Job Op…" at bounding box center [730, 342] width 1460 height 685
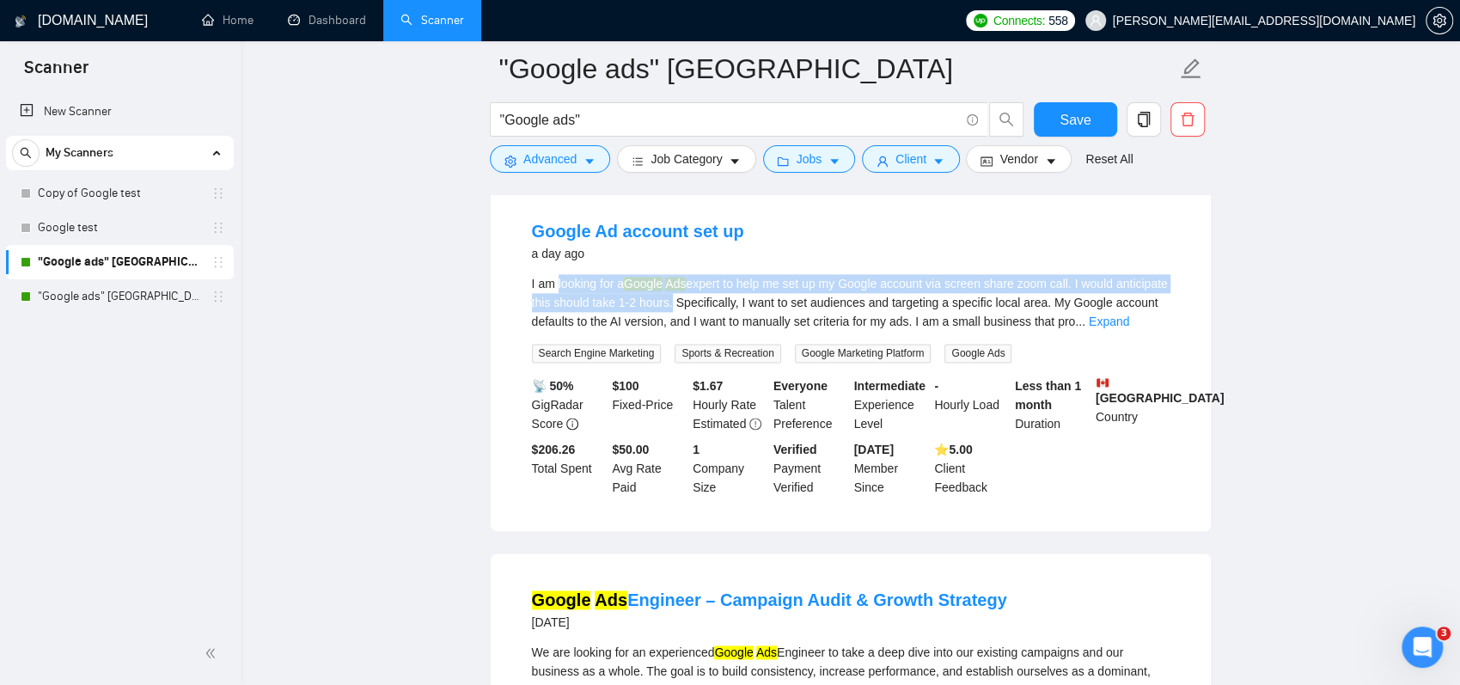
drag, startPoint x: 557, startPoint y: 236, endPoint x: 724, endPoint y: 260, distance: 168.6
click at [724, 274] on div "I am looking for a Google Ads expert to help me set up my Google account via sc…" at bounding box center [851, 302] width 638 height 57
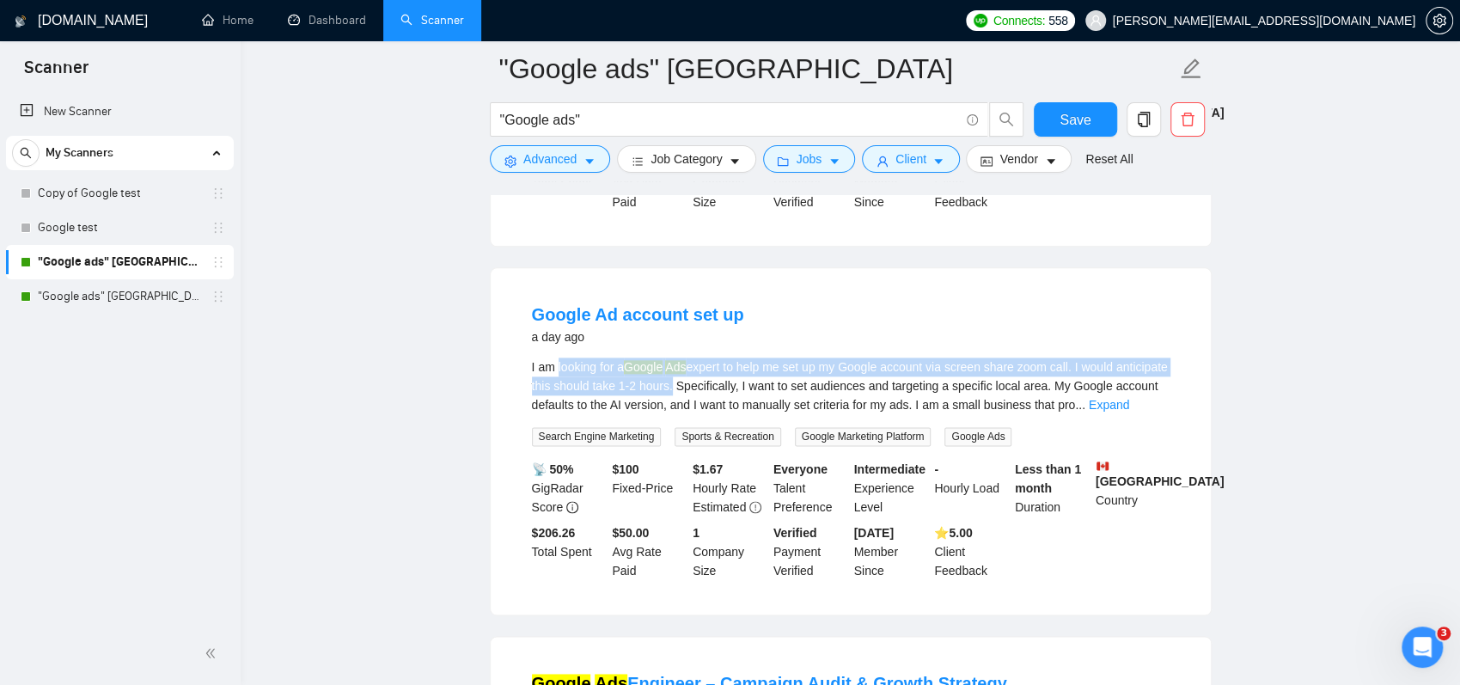
scroll to position [1289, 0]
click at [576, 360] on div "I am looking for a Google Ads expert to help me set up my Google account via sc…" at bounding box center [851, 388] width 638 height 57
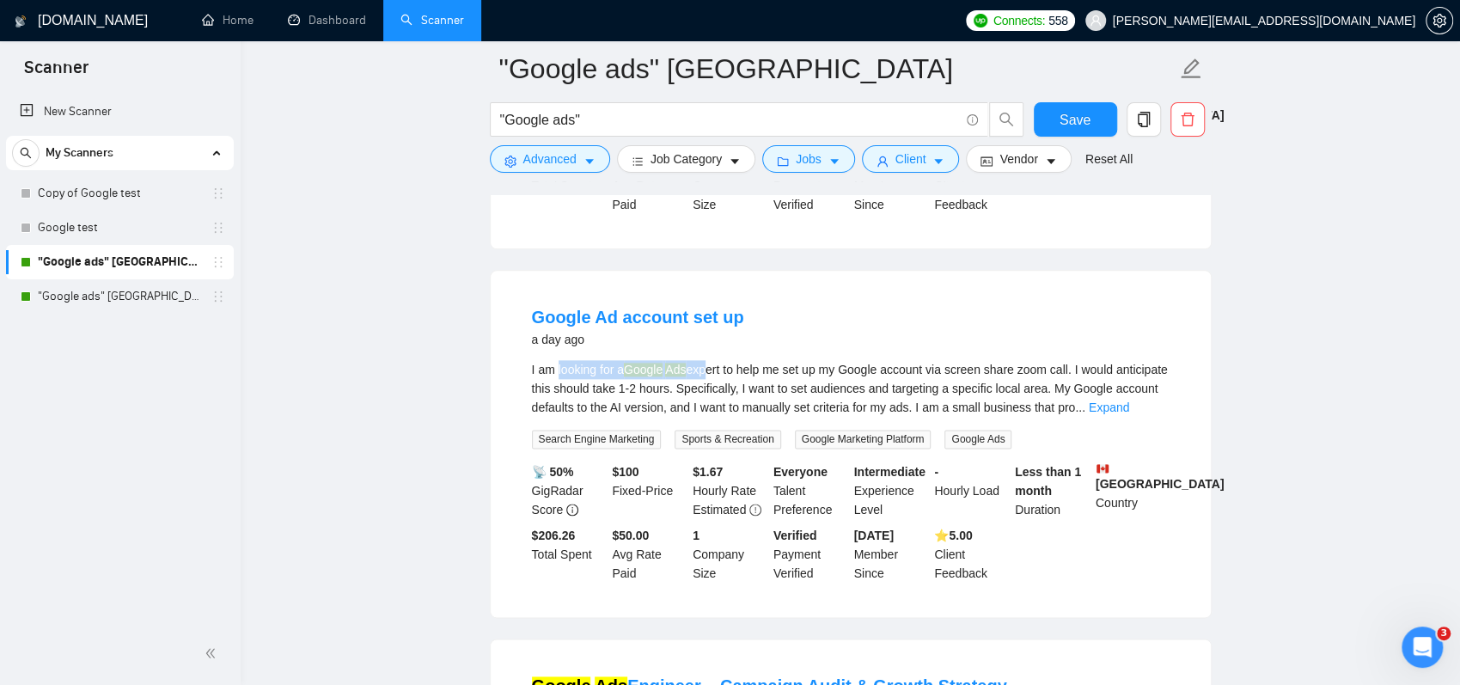
drag, startPoint x: 557, startPoint y: 322, endPoint x: 705, endPoint y: 325, distance: 147.9
click at [705, 360] on div "I am looking for a Google Ads expert to help me set up my Google account via sc…" at bounding box center [851, 388] width 638 height 57
click at [1007, 166] on span "Vendor" at bounding box center [1019, 159] width 38 height 19
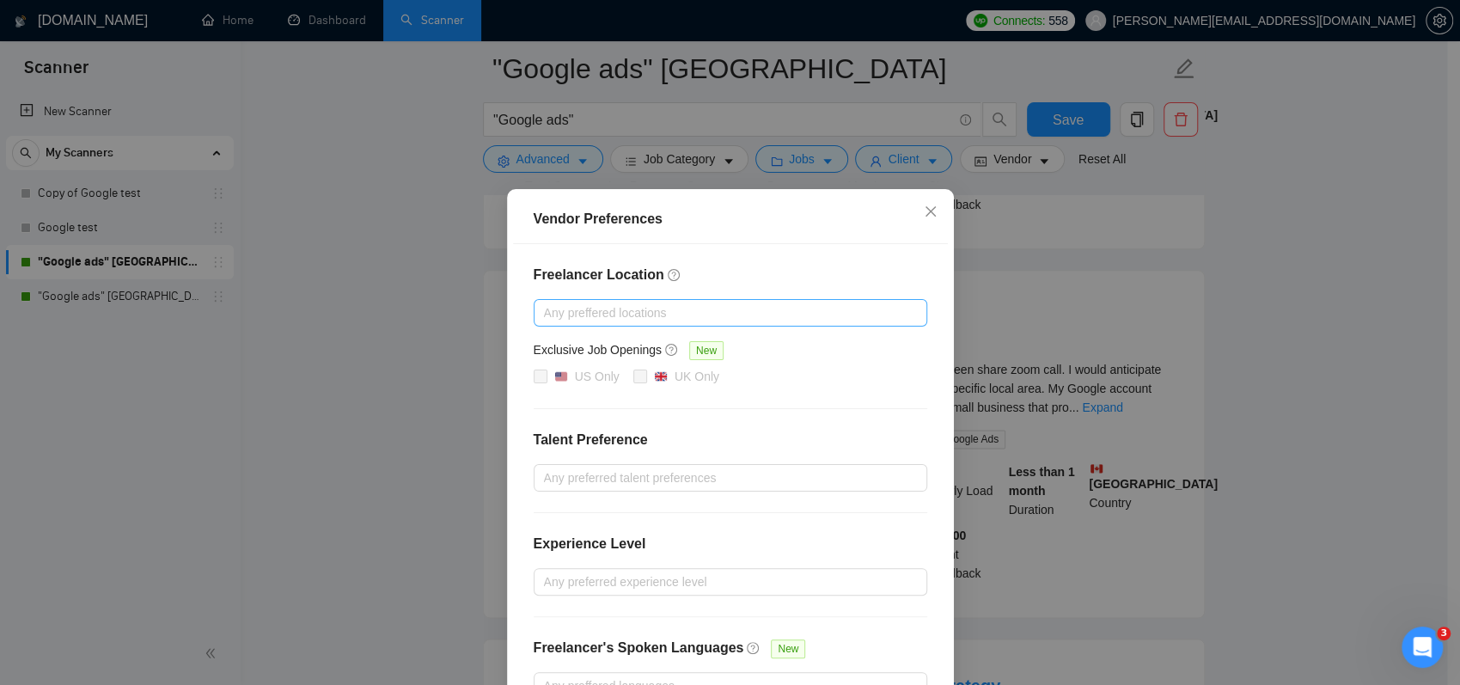
click at [662, 315] on div at bounding box center [722, 313] width 368 height 21
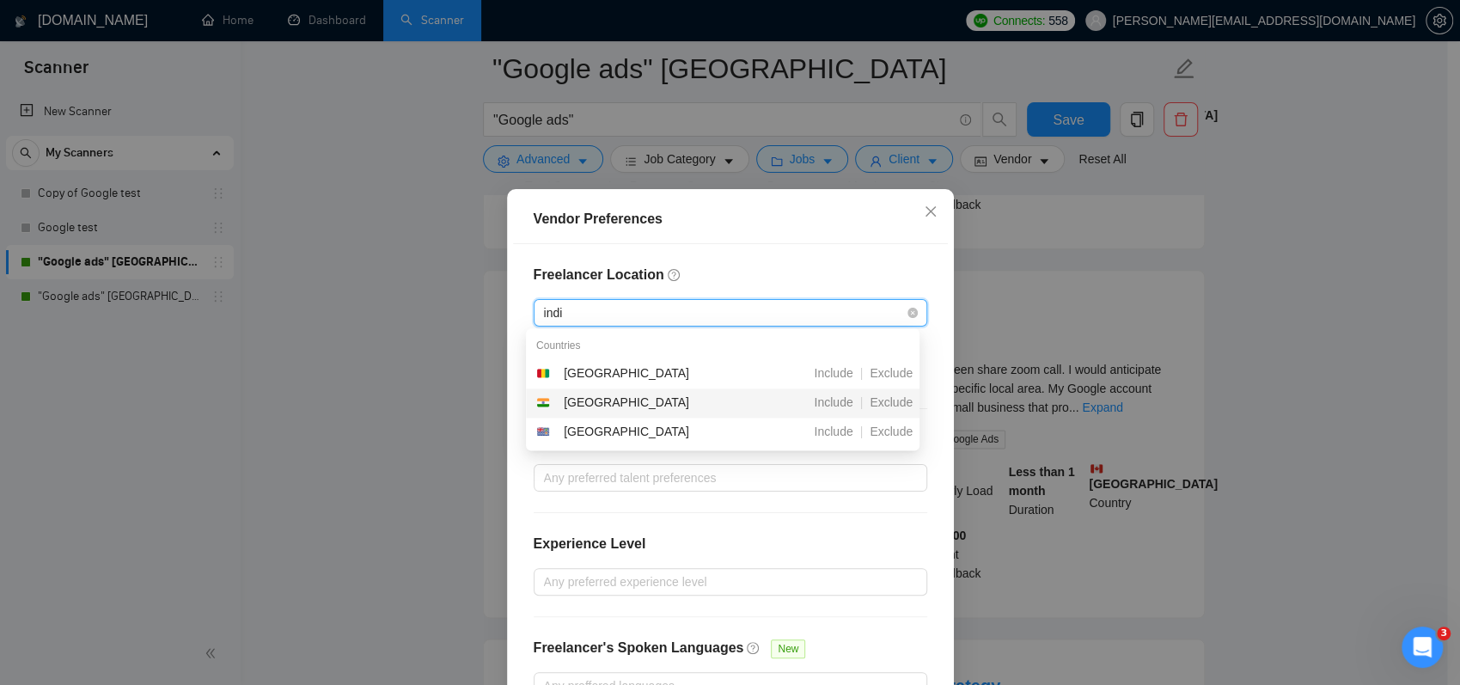
type input "india"
click at [591, 400] on div "[GEOGRAPHIC_DATA]" at bounding box center [632, 403] width 192 height 21
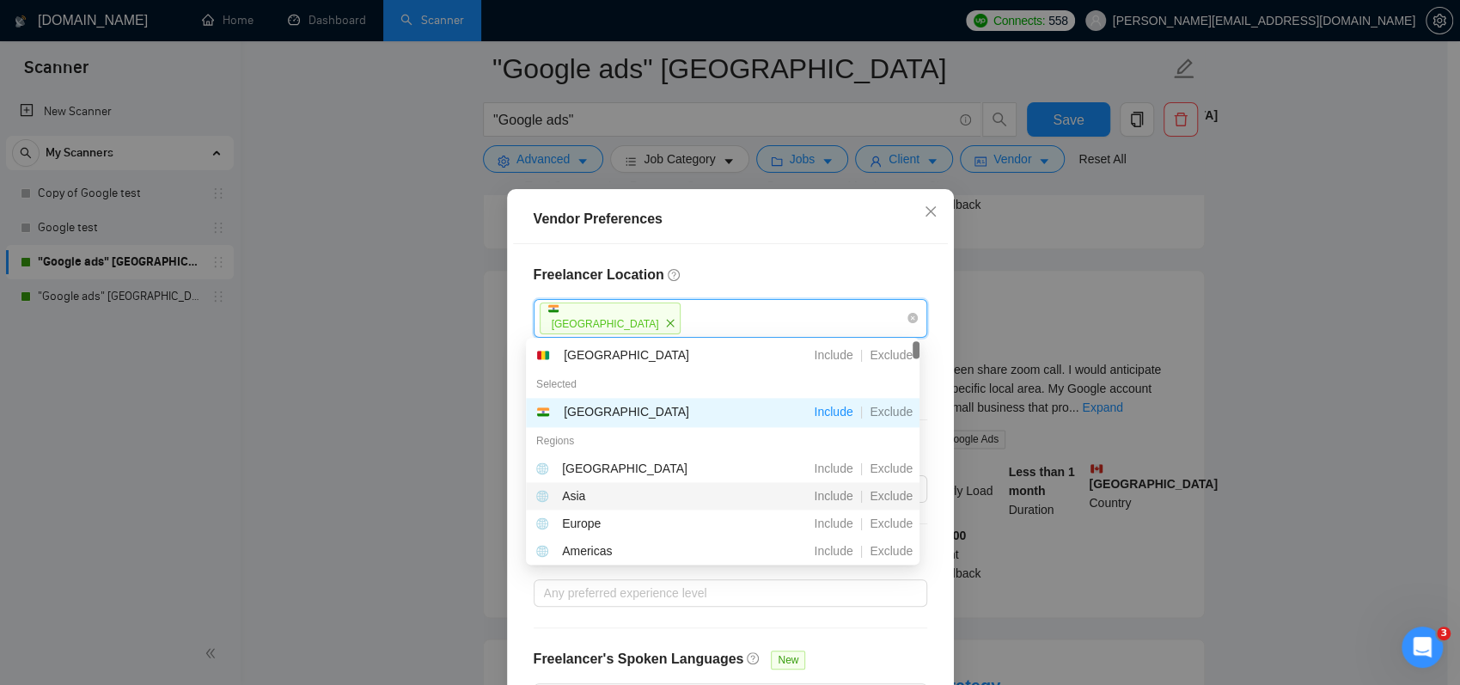
click at [707, 249] on div "Freelancer Location India Exclusive Job Openings New US Only UK Only Talent Pre…" at bounding box center [730, 487] width 435 height 487
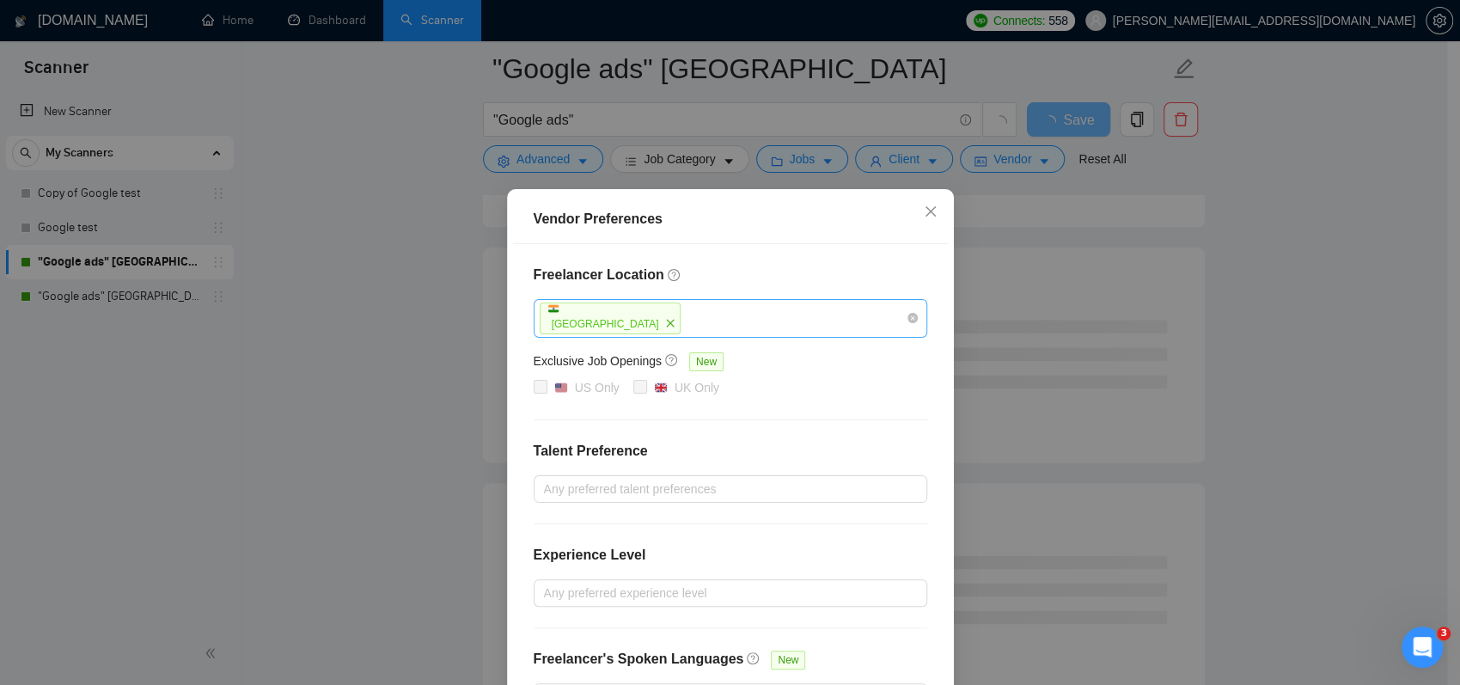
click at [639, 312] on div "[GEOGRAPHIC_DATA]" at bounding box center [722, 318] width 368 height 35
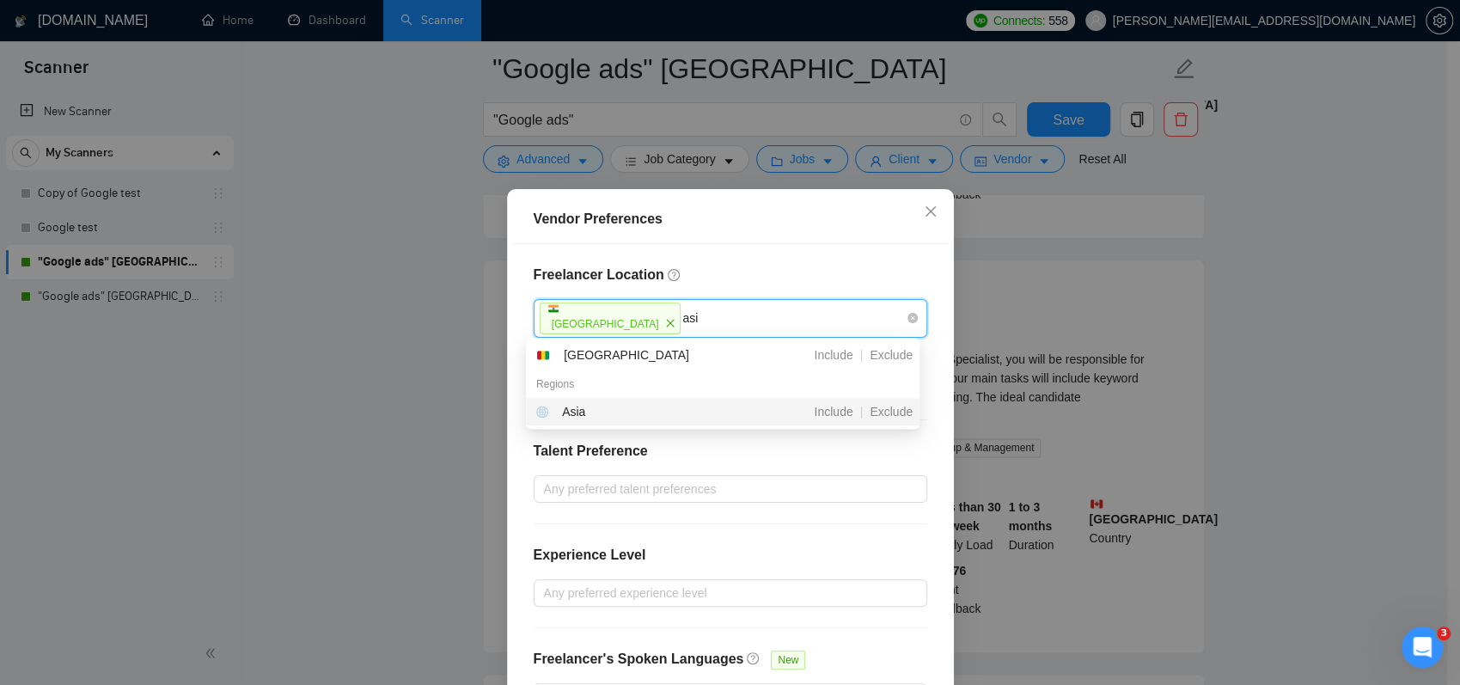
type input "asia"
click at [654, 418] on div "Asia" at bounding box center [632, 411] width 192 height 19
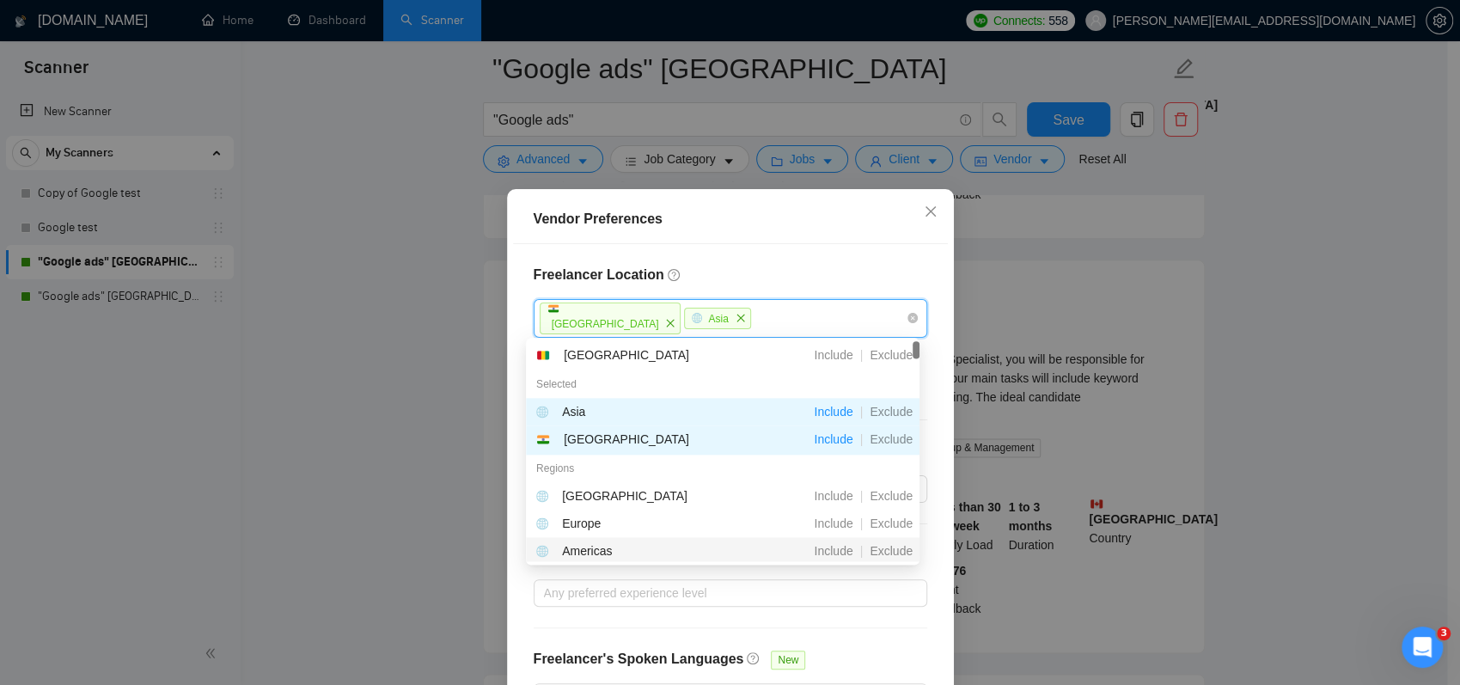
click at [626, 271] on h4 "Freelancer Location" at bounding box center [731, 275] width 394 height 21
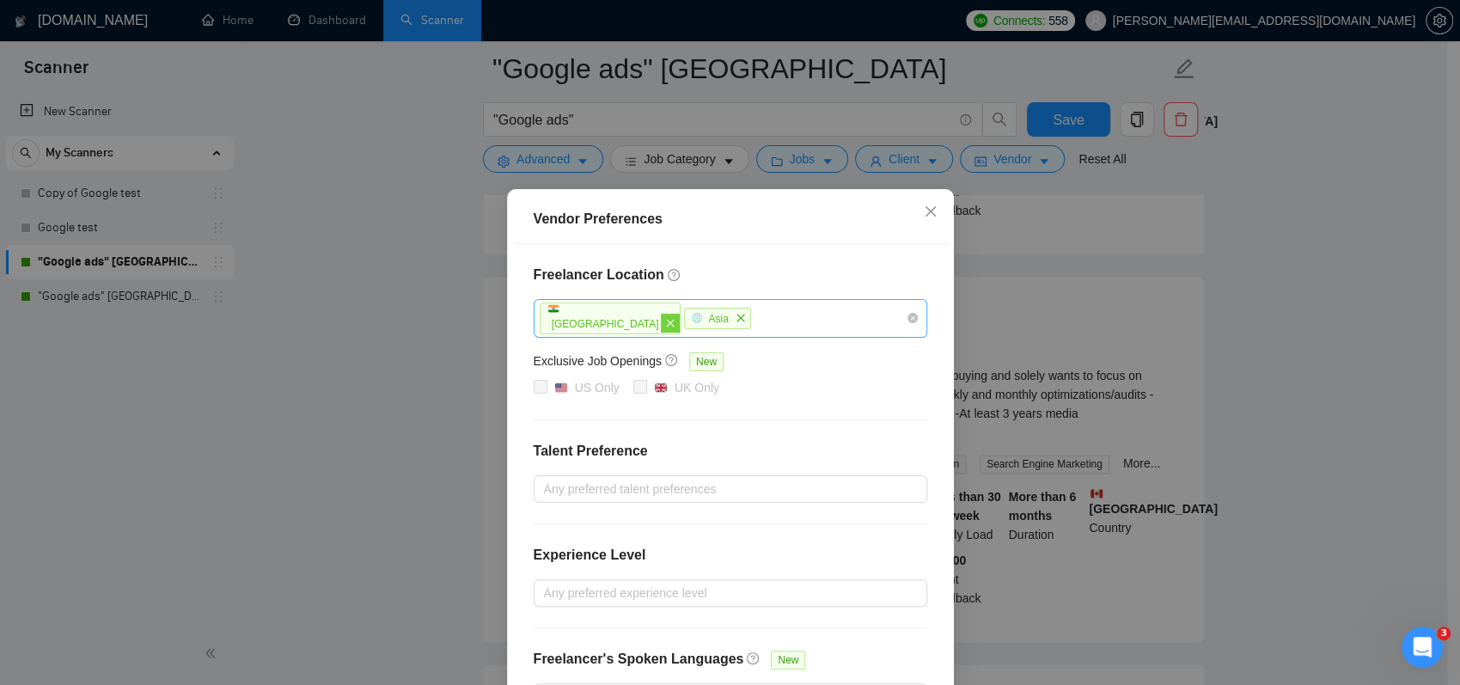
click at [661, 326] on span "close" at bounding box center [670, 323] width 19 height 19
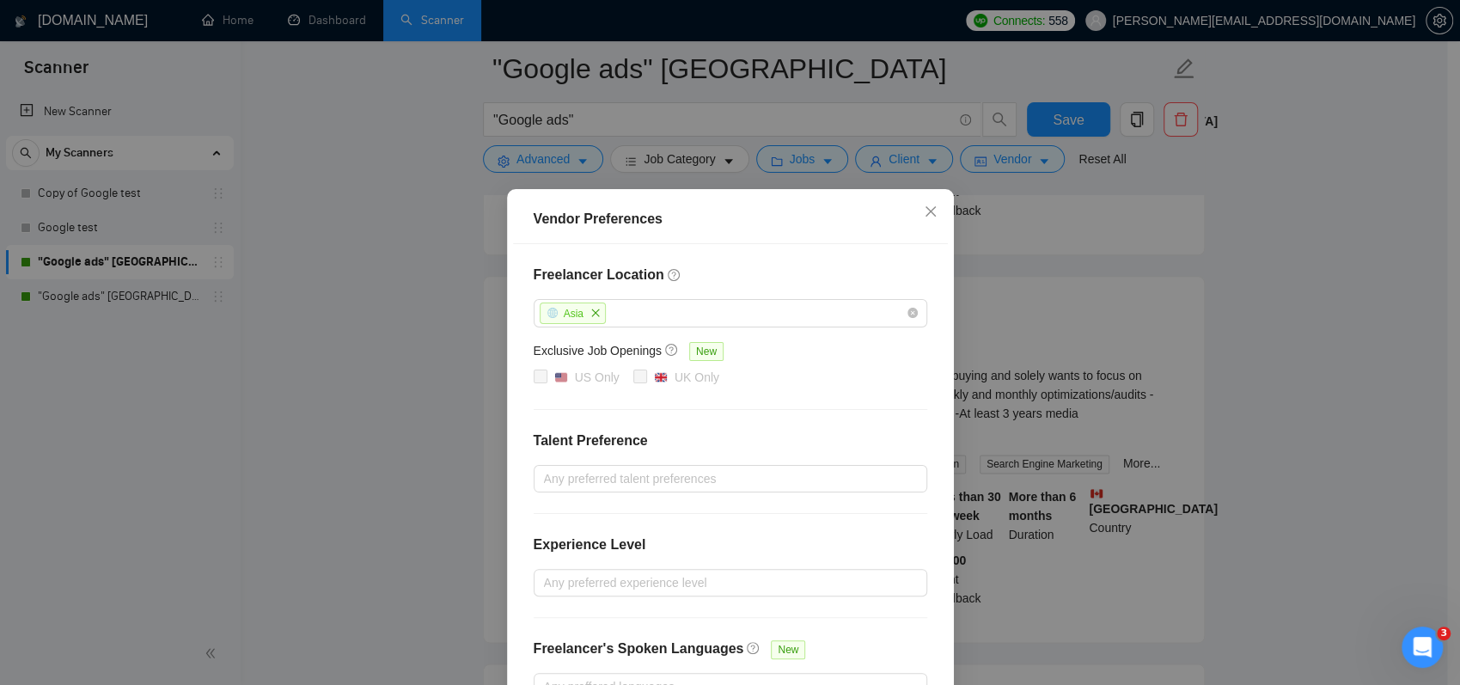
drag, startPoint x: 583, startPoint y: 316, endPoint x: 585, endPoint y: 370, distance: 54.2
click at [591, 316] on icon "close" at bounding box center [596, 313] width 10 height 10
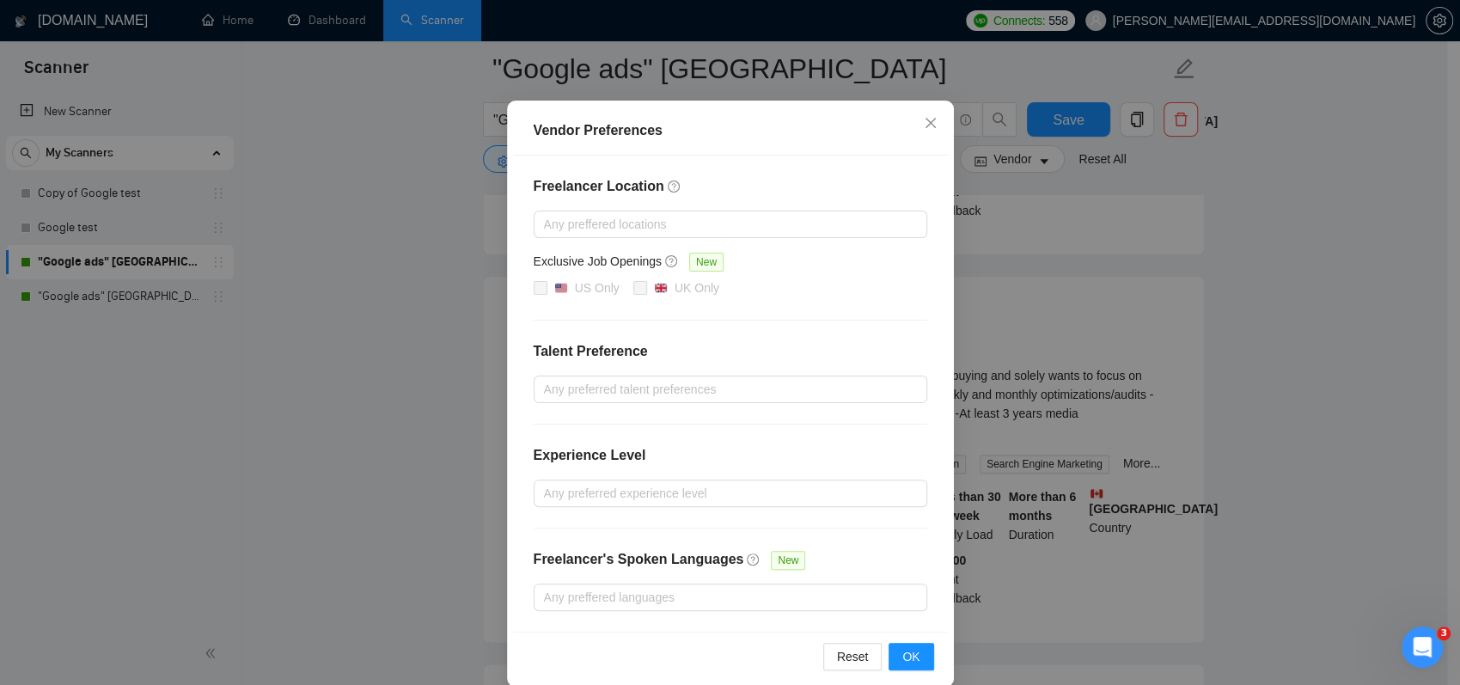
scroll to position [107, 0]
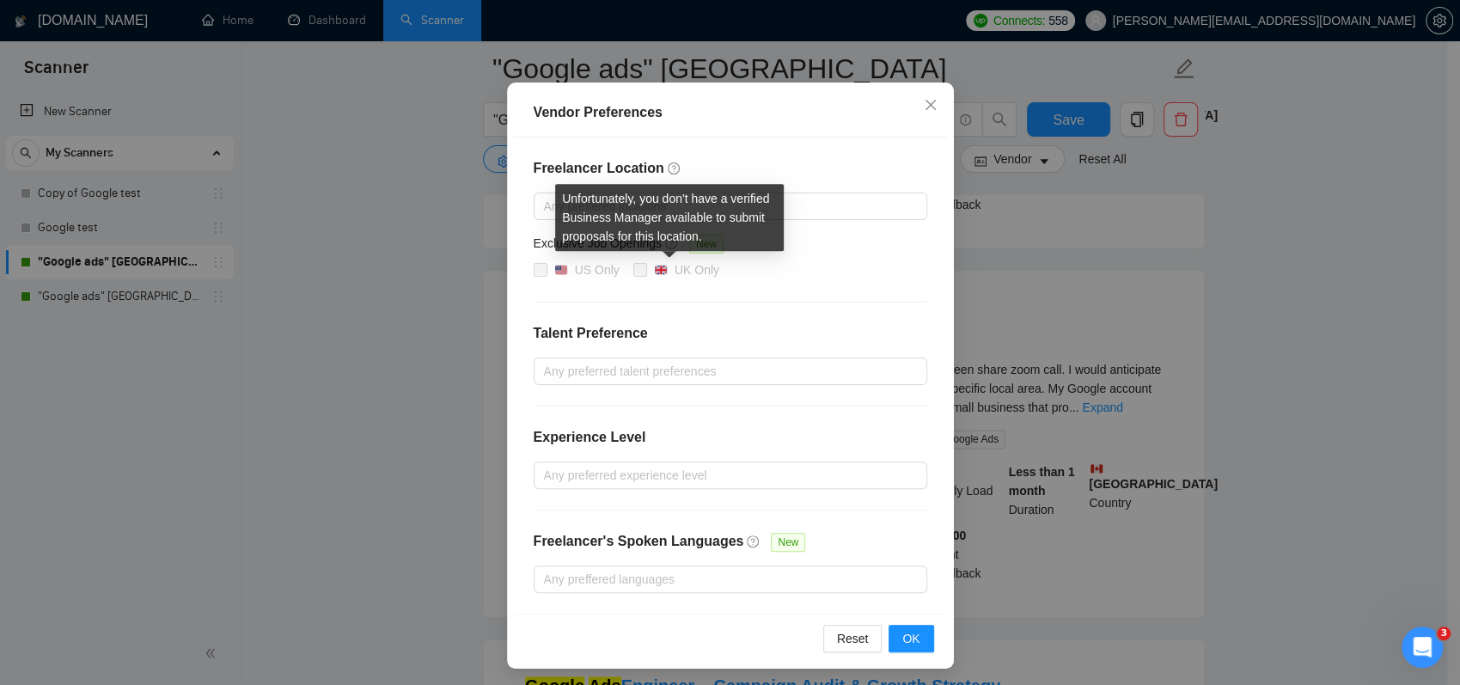
click at [634, 275] on span at bounding box center [641, 270] width 14 height 14
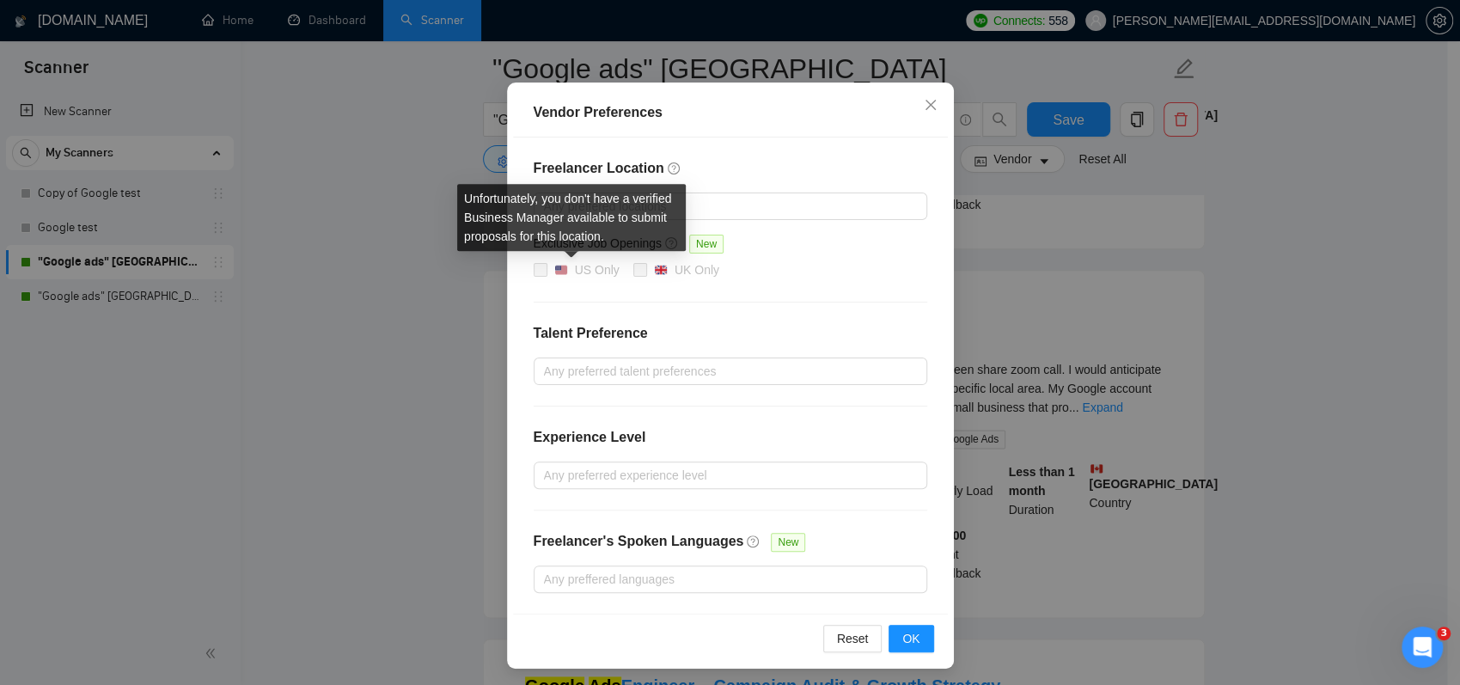
click at [554, 275] on div "US Only" at bounding box center [586, 269] width 65 height 19
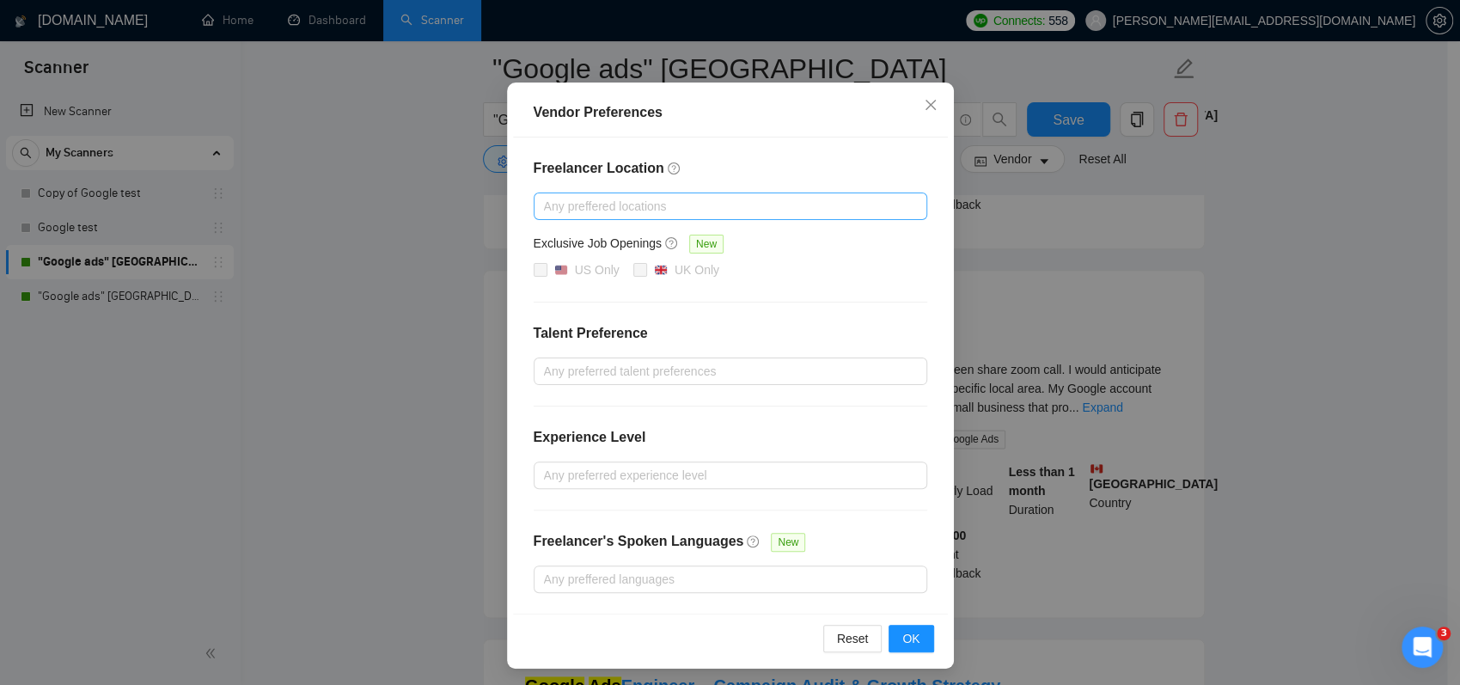
click at [663, 202] on div at bounding box center [722, 206] width 368 height 21
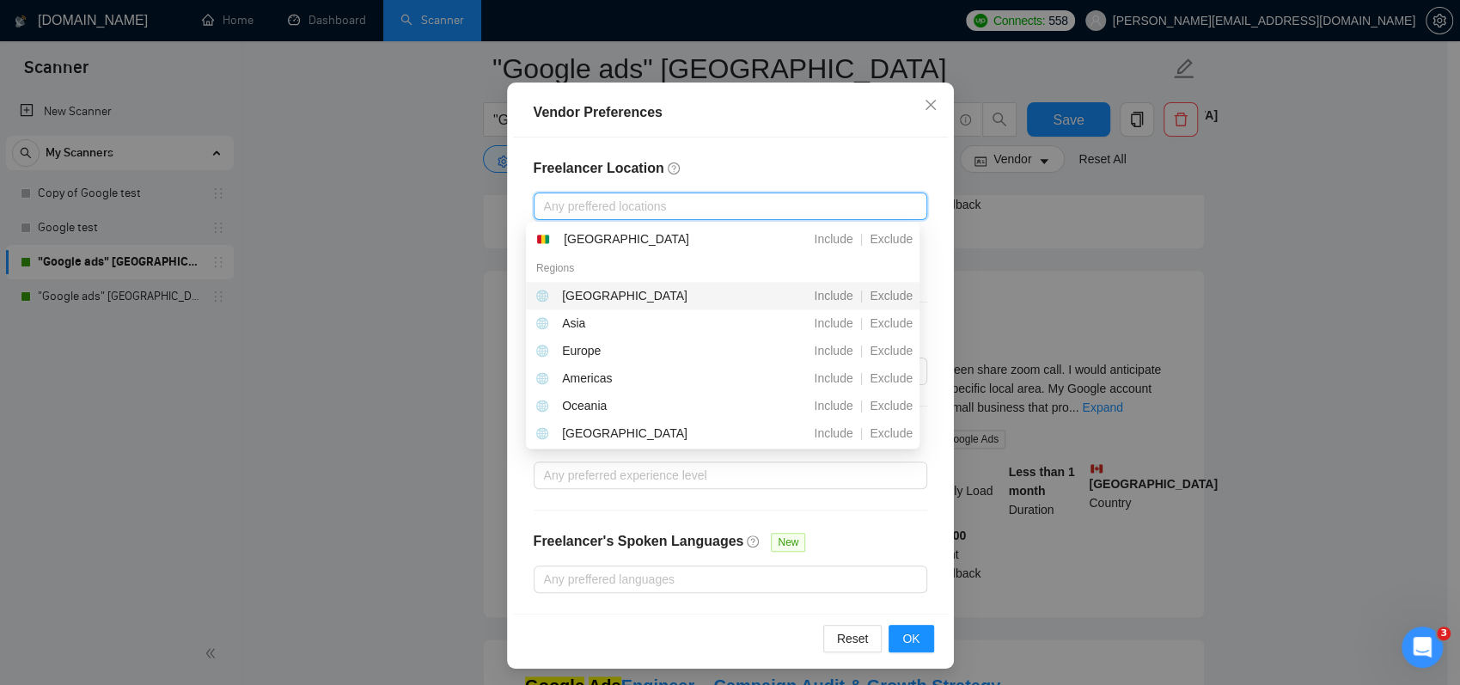
click at [710, 172] on h4 "Freelancer Location" at bounding box center [731, 168] width 394 height 21
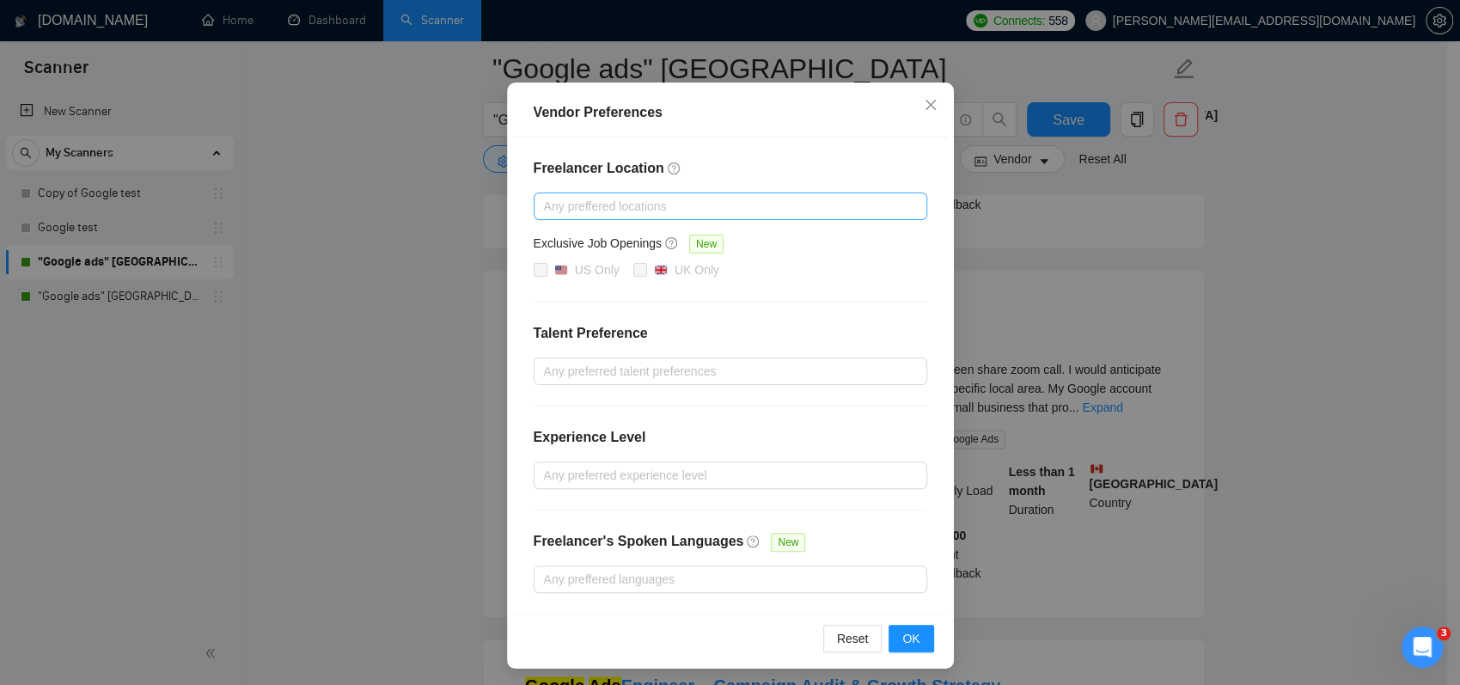
click at [646, 202] on div at bounding box center [722, 206] width 368 height 21
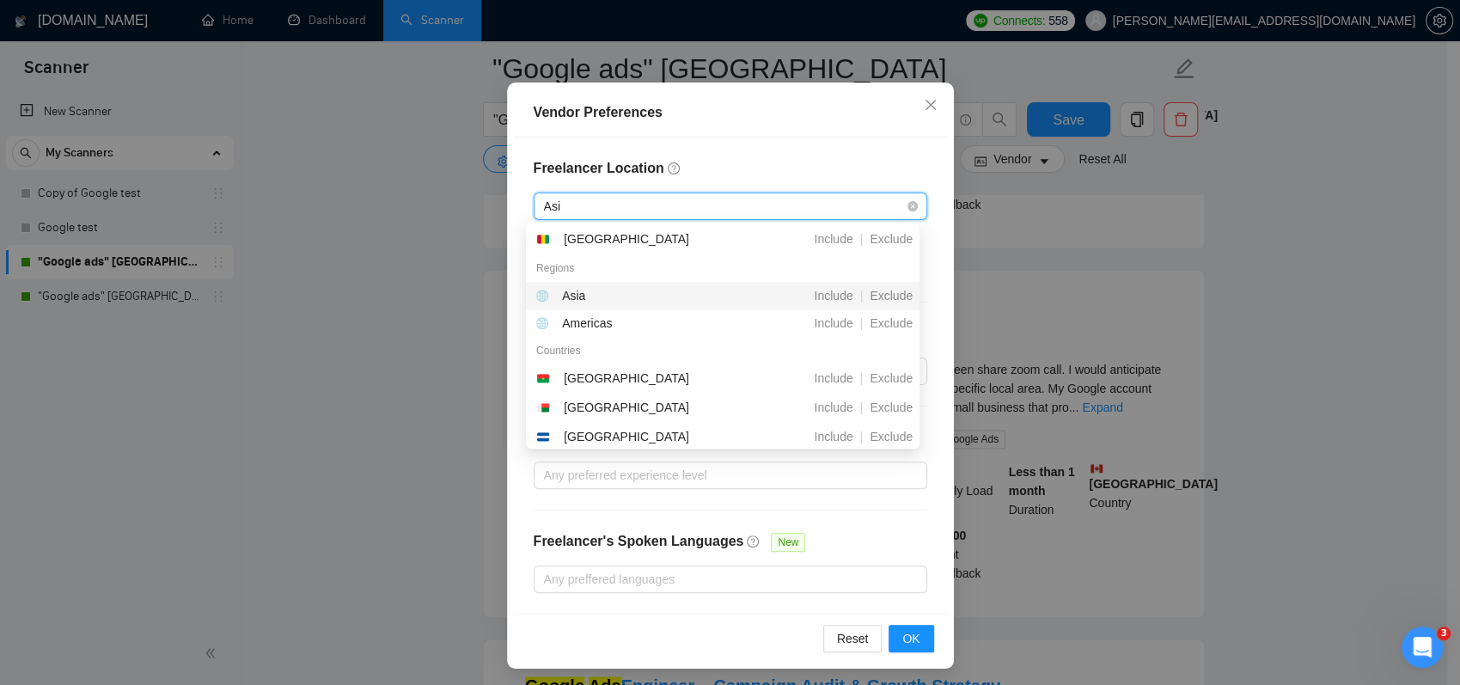
type input "Asia"
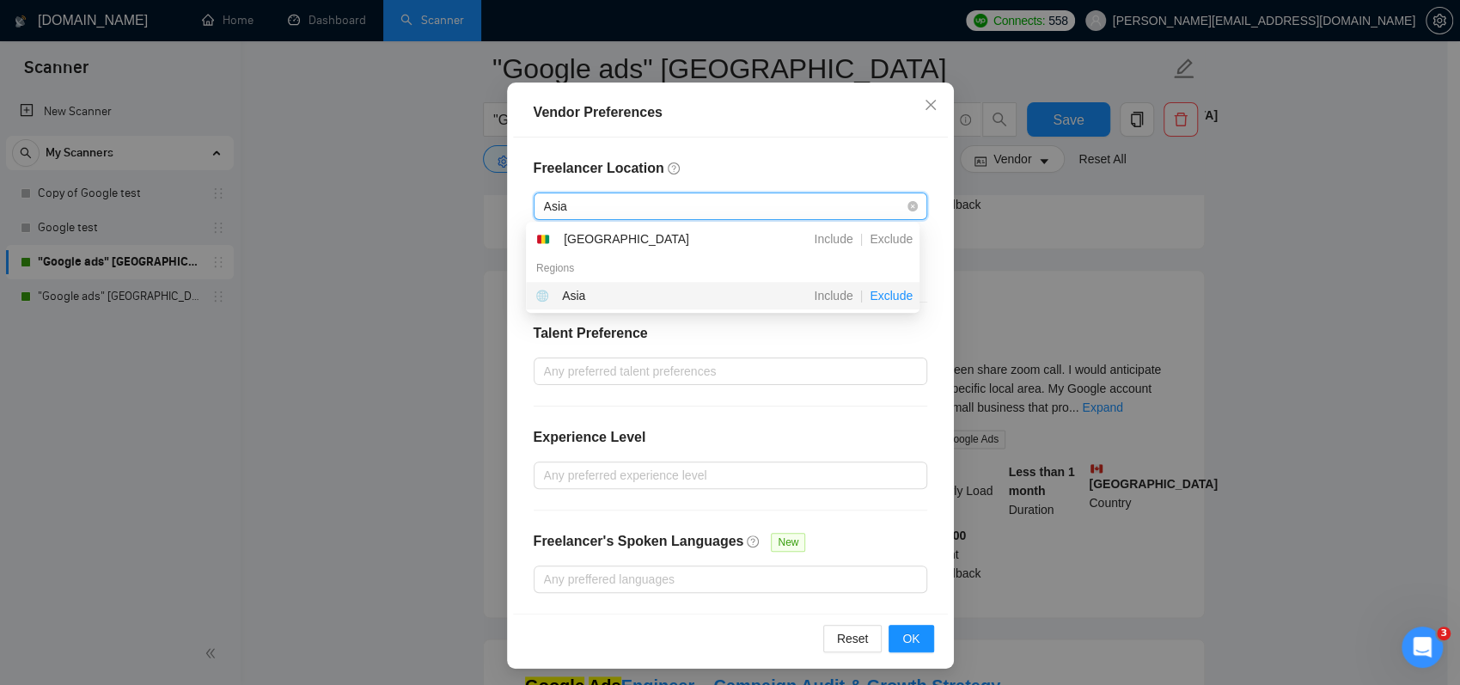
click at [882, 294] on span "Exclude" at bounding box center [891, 296] width 57 height 14
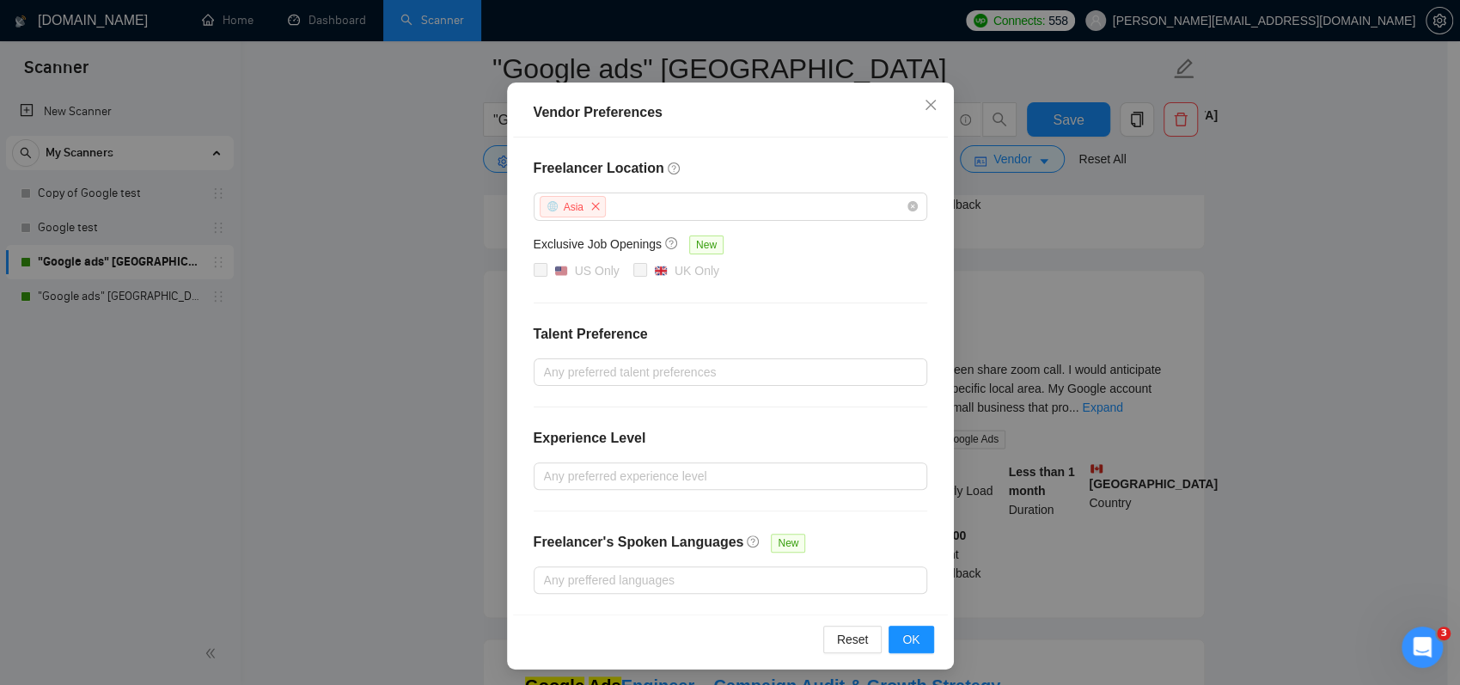
click at [879, 141] on div "Freelancer Location Asia Exclusive Job Openings New US Only UK Only Talent Pref…" at bounding box center [730, 376] width 435 height 477
click at [595, 201] on span "close" at bounding box center [595, 206] width 19 height 19
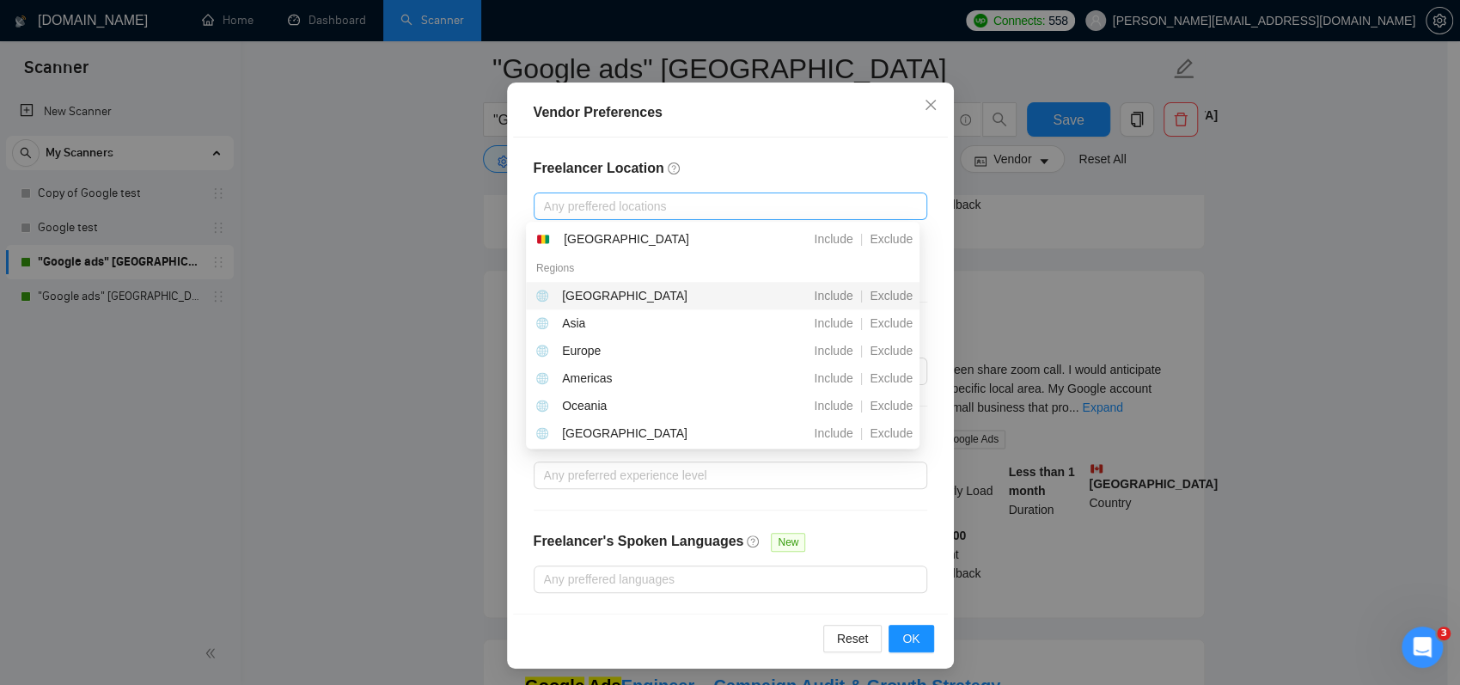
click at [605, 205] on div at bounding box center [722, 206] width 368 height 21
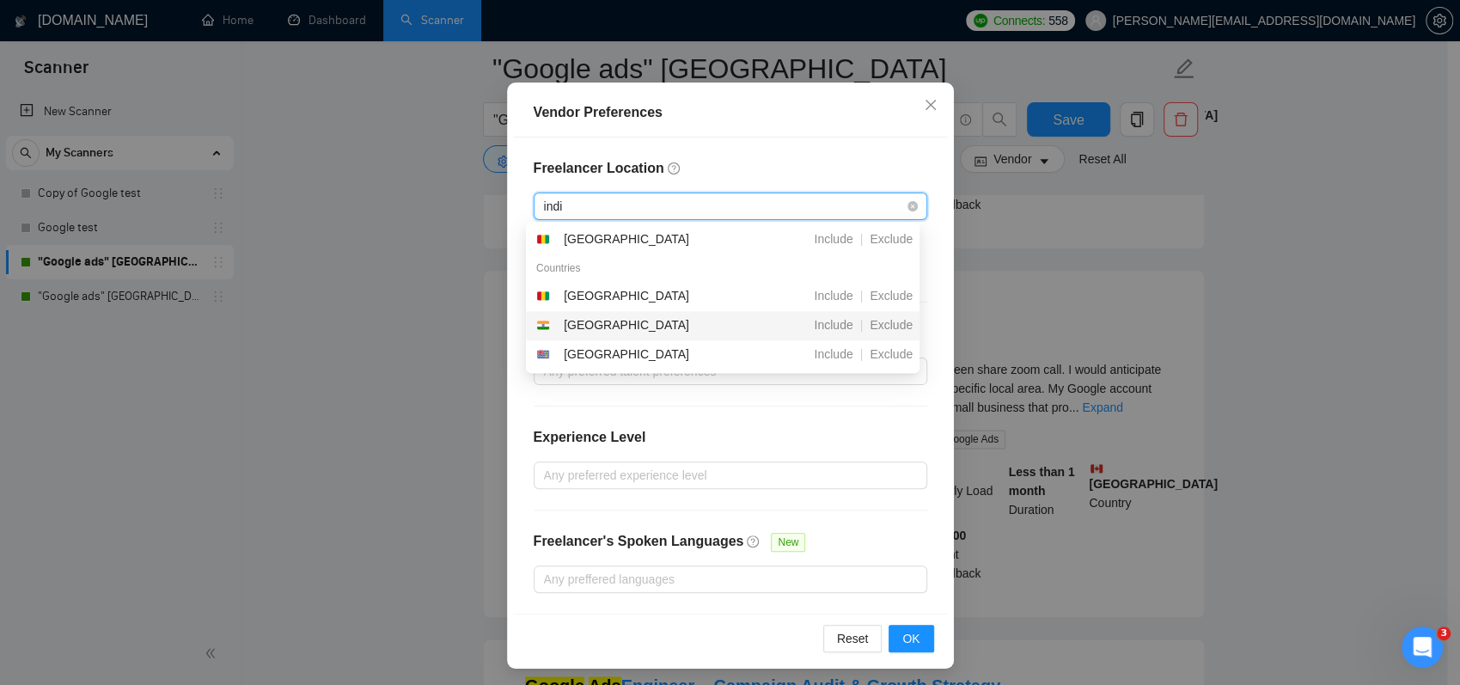
type input "india"
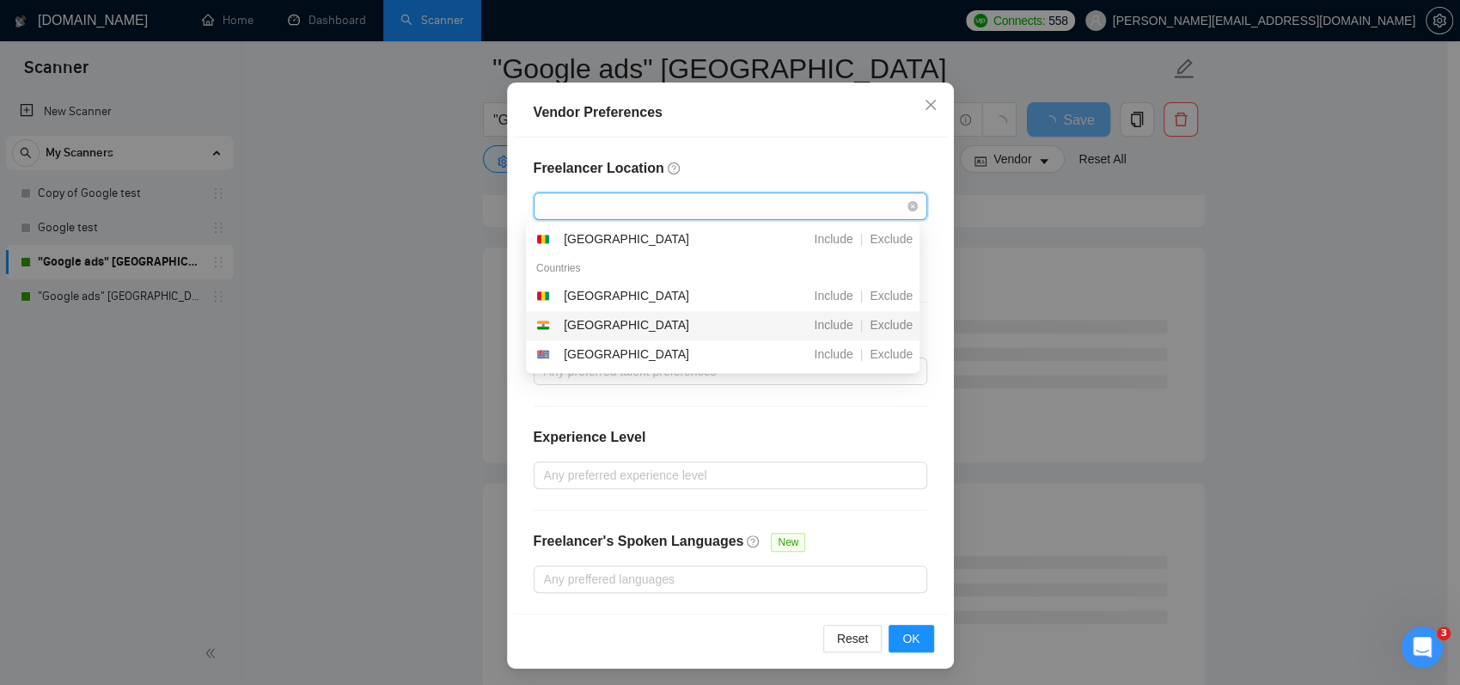
drag, startPoint x: 605, startPoint y: 205, endPoint x: 597, endPoint y: 235, distance: 31.1
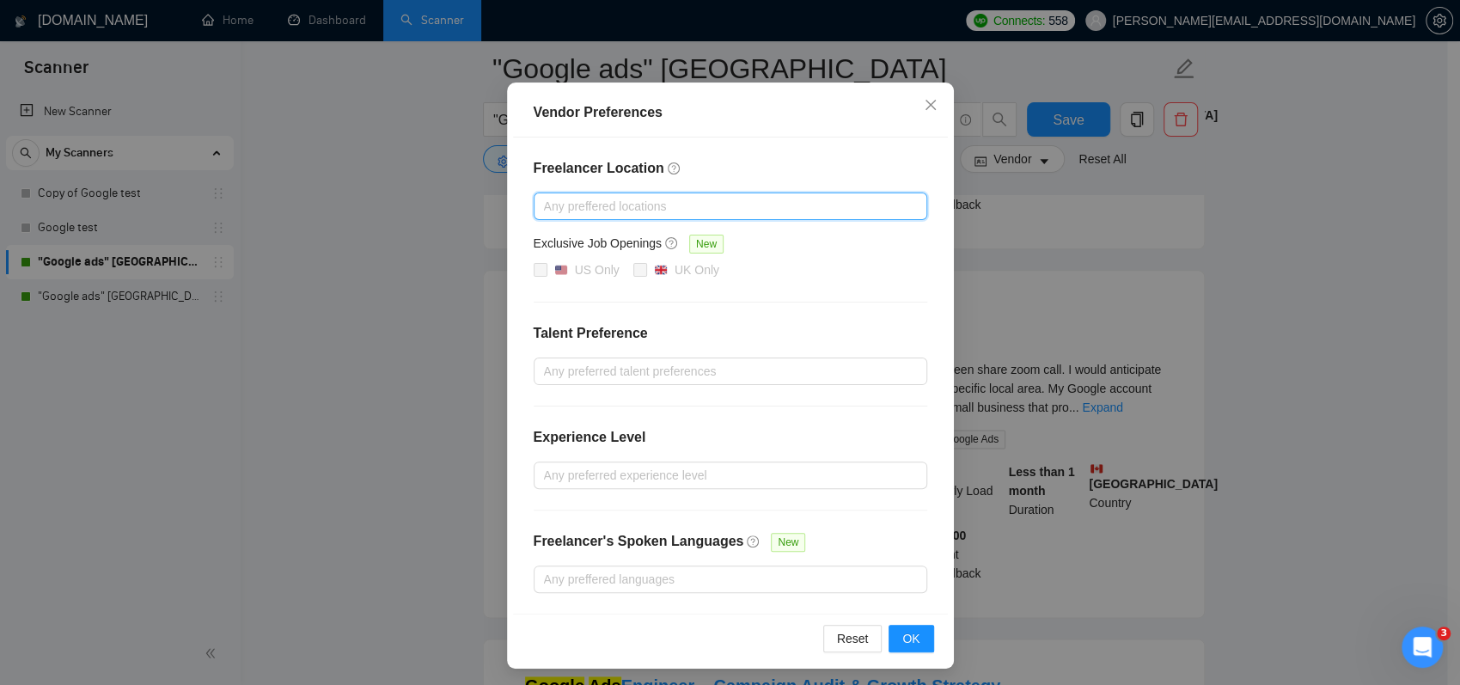
drag, startPoint x: 597, startPoint y: 235, endPoint x: 574, endPoint y: 216, distance: 29.9
click at [574, 216] on div at bounding box center [722, 206] width 368 height 21
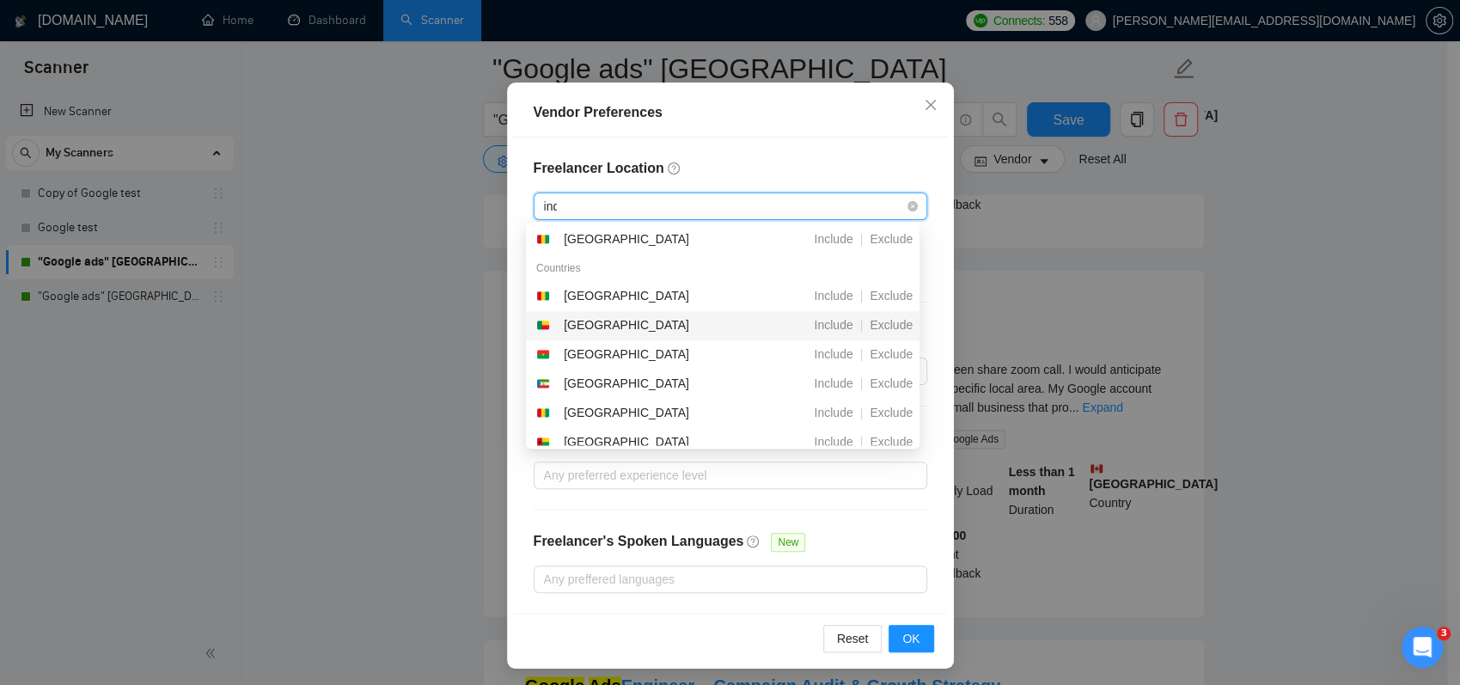
type input "india"
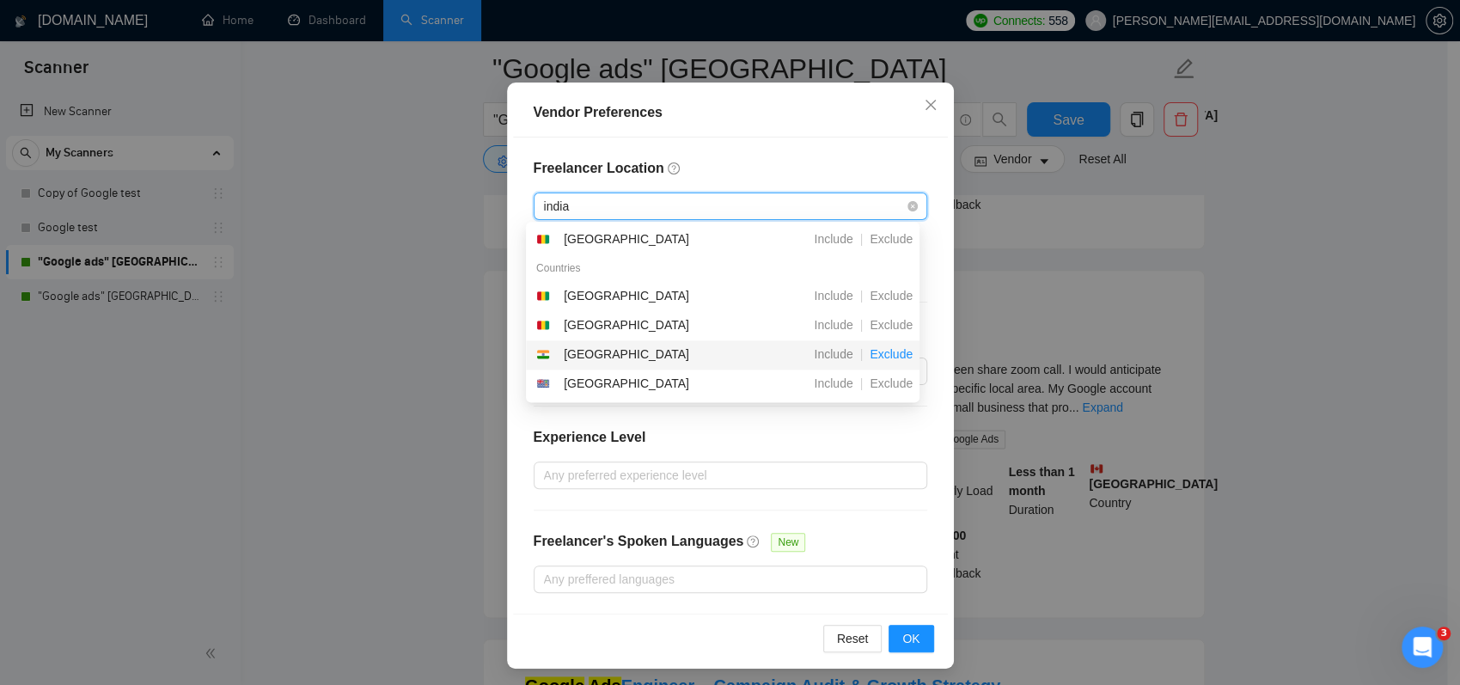
click at [889, 350] on span "Exclude" at bounding box center [891, 354] width 57 height 14
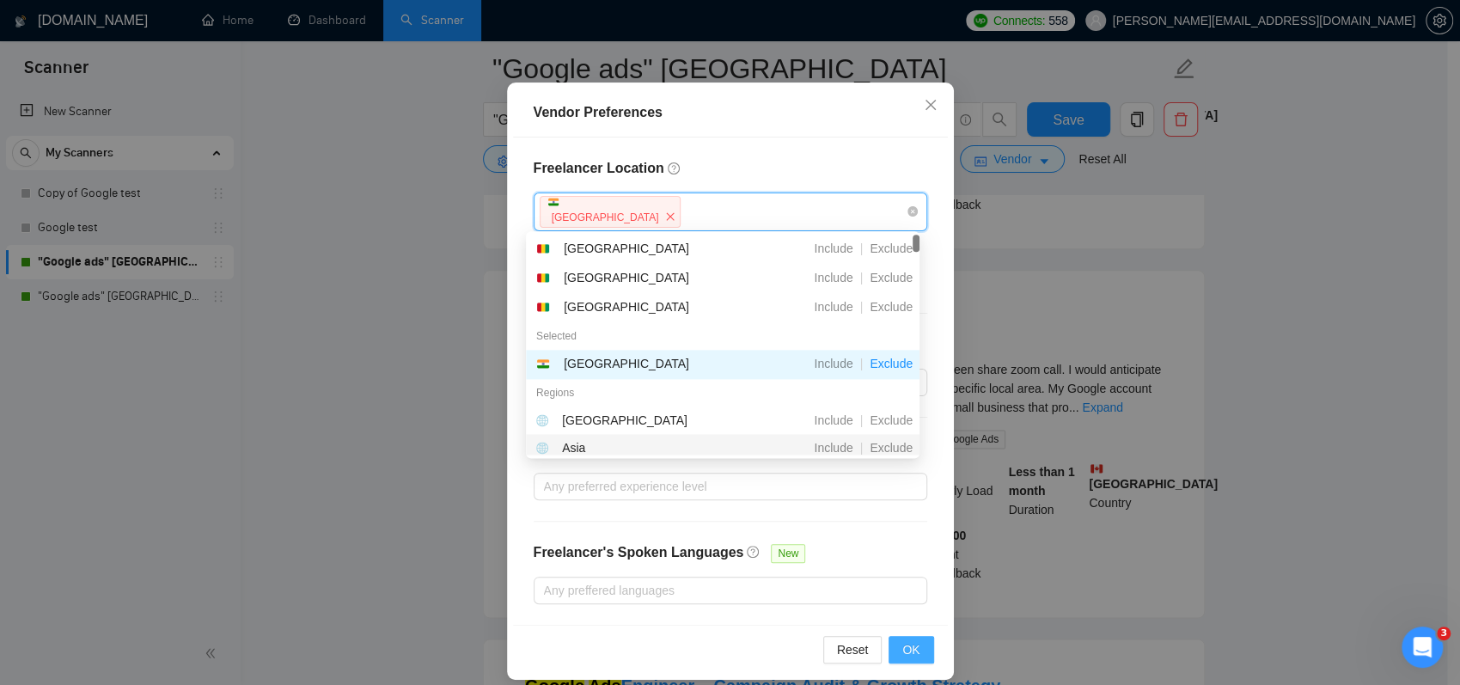
click at [903, 640] on span "OK" at bounding box center [911, 649] width 17 height 19
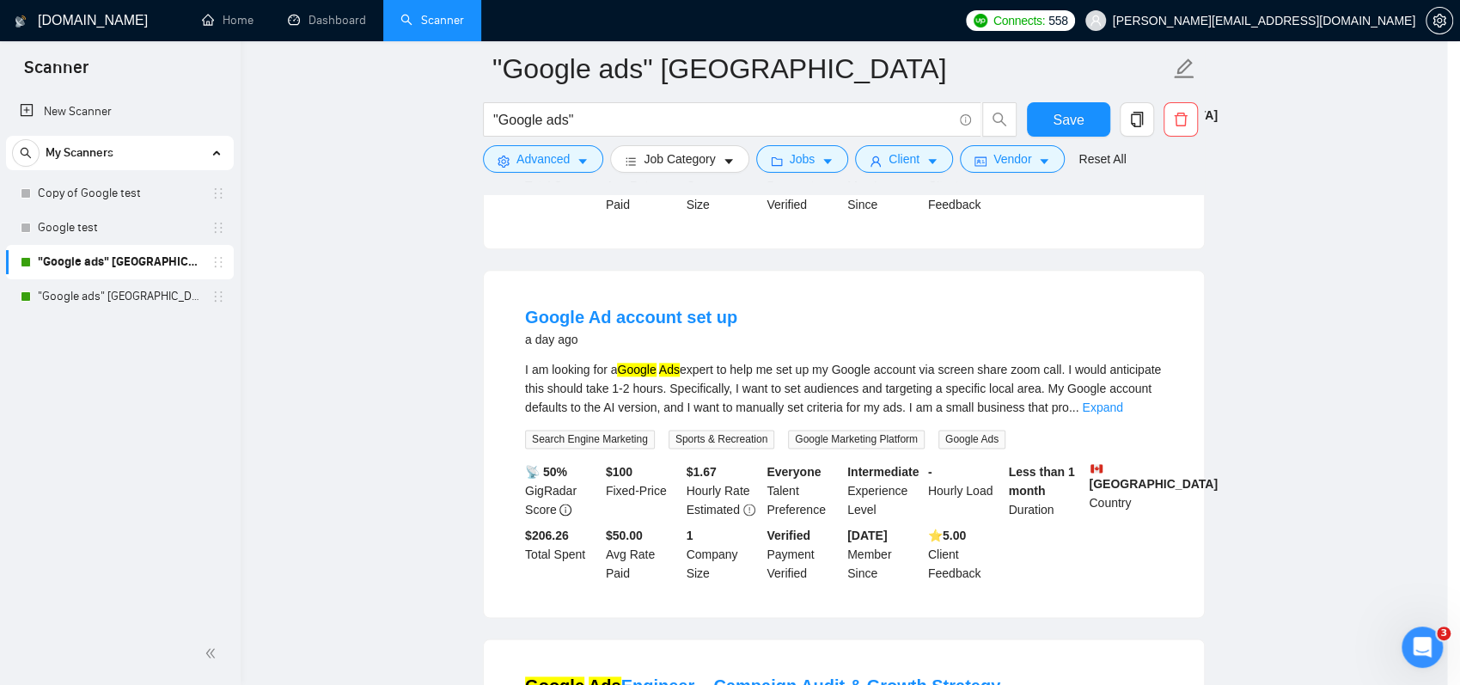
scroll to position [30, 0]
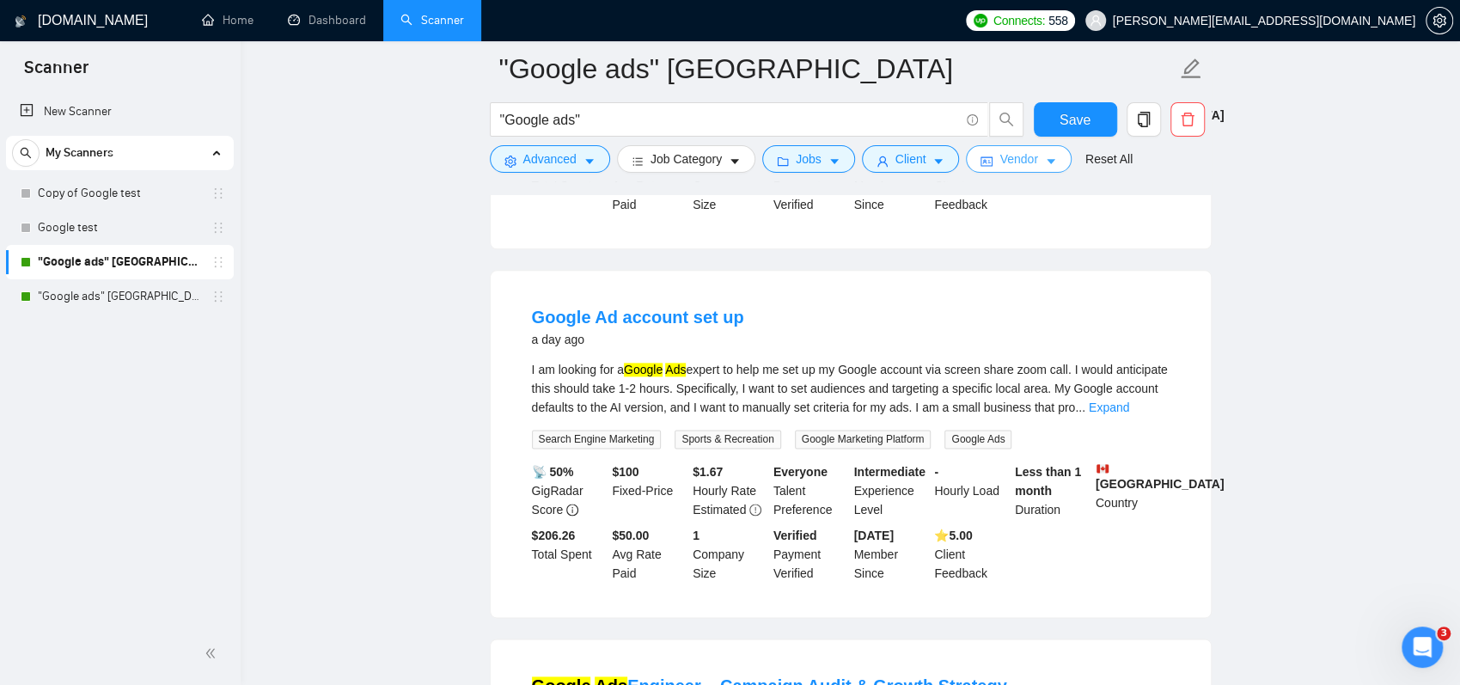
click at [1037, 154] on button "Vendor" at bounding box center [1018, 159] width 105 height 28
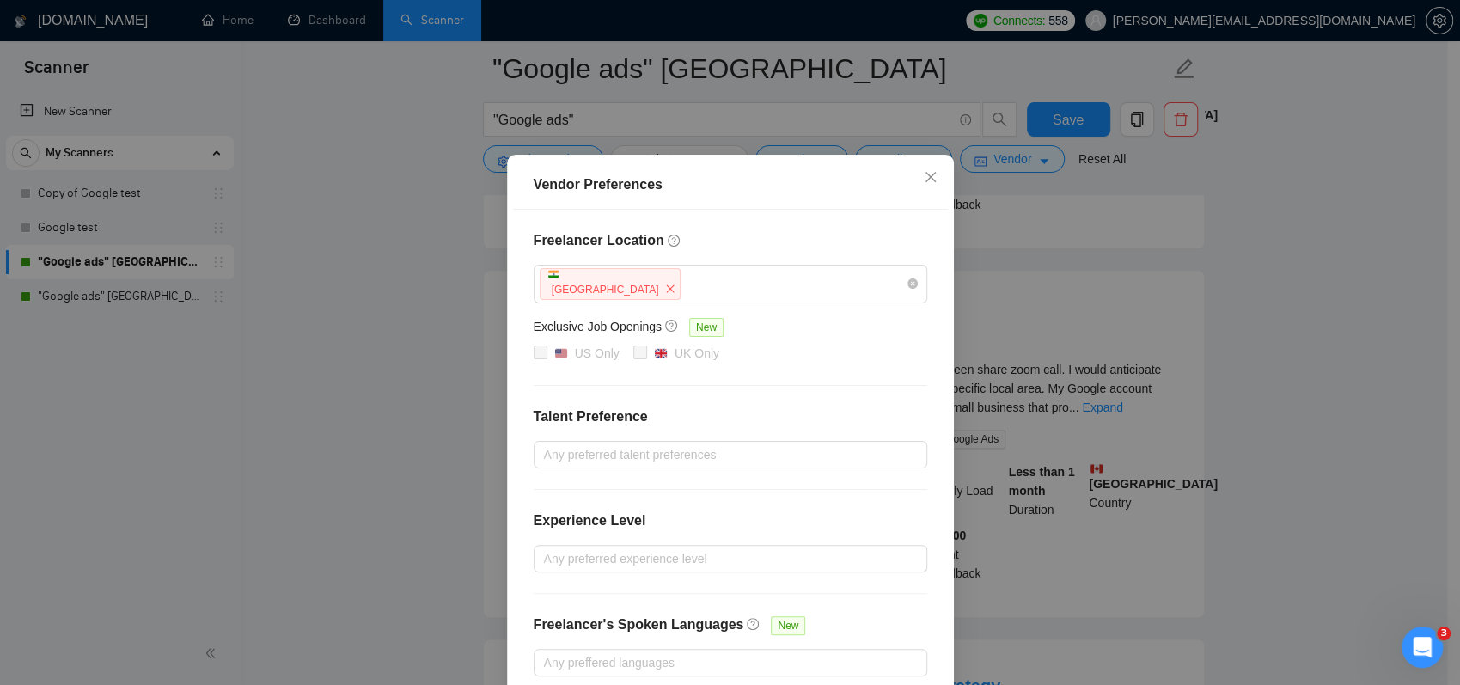
scroll to position [116, 0]
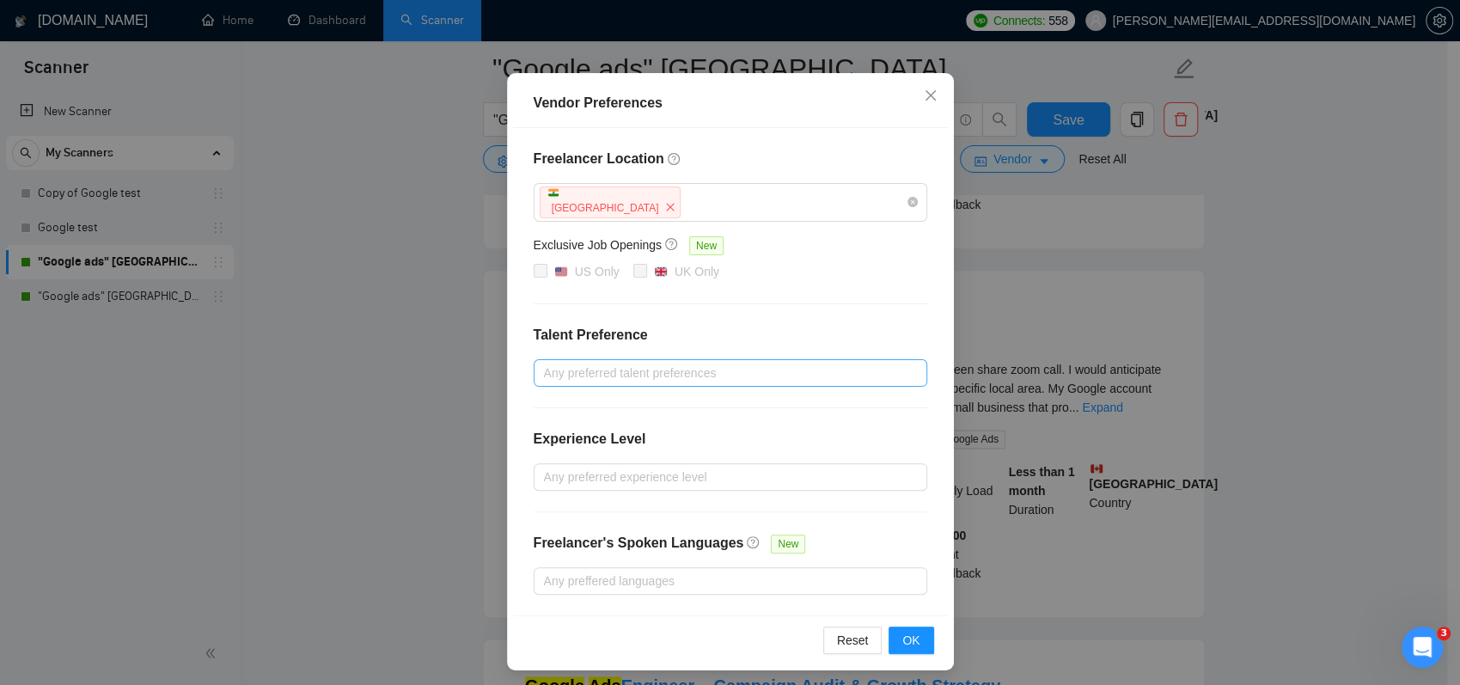
click at [566, 364] on div at bounding box center [722, 373] width 368 height 21
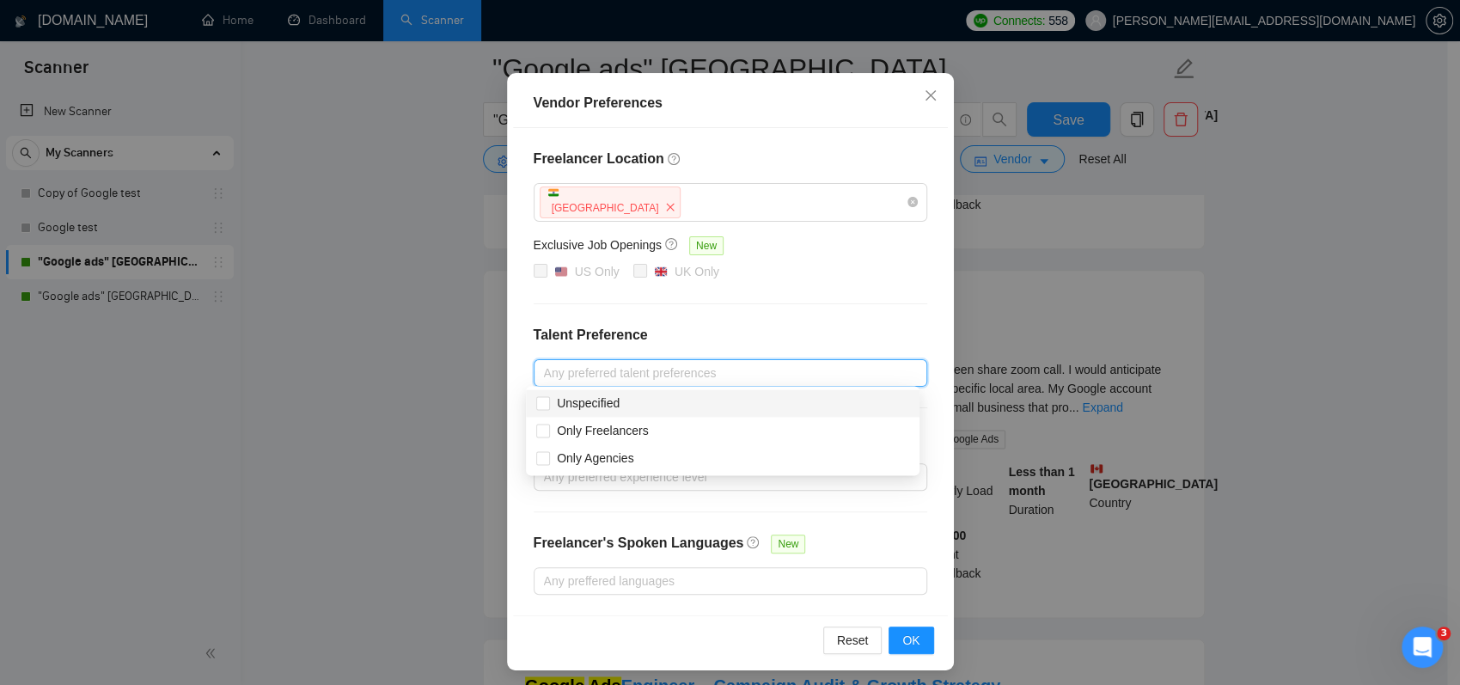
click at [674, 321] on div "Freelancer Location India Exclusive Job Openings New US Only UK Only Talent Pre…" at bounding box center [730, 371] width 435 height 487
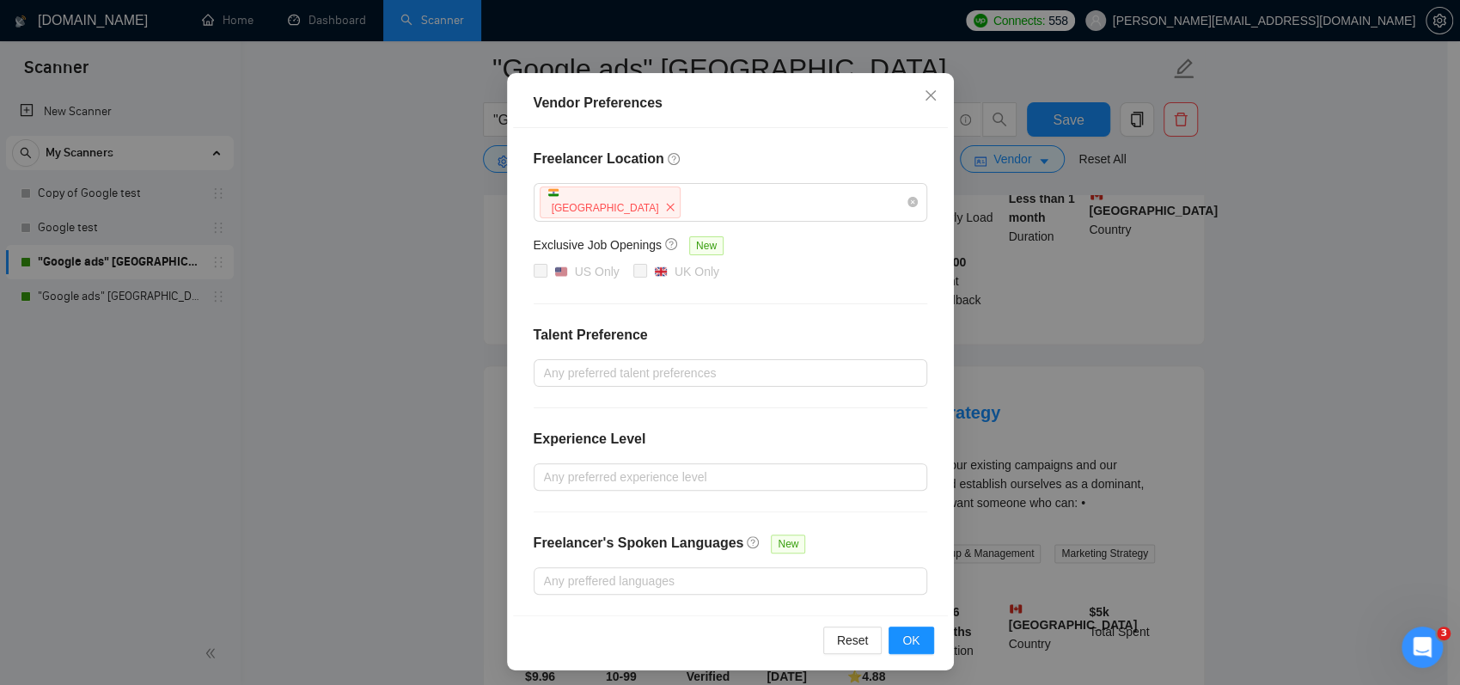
scroll to position [1719, 0]
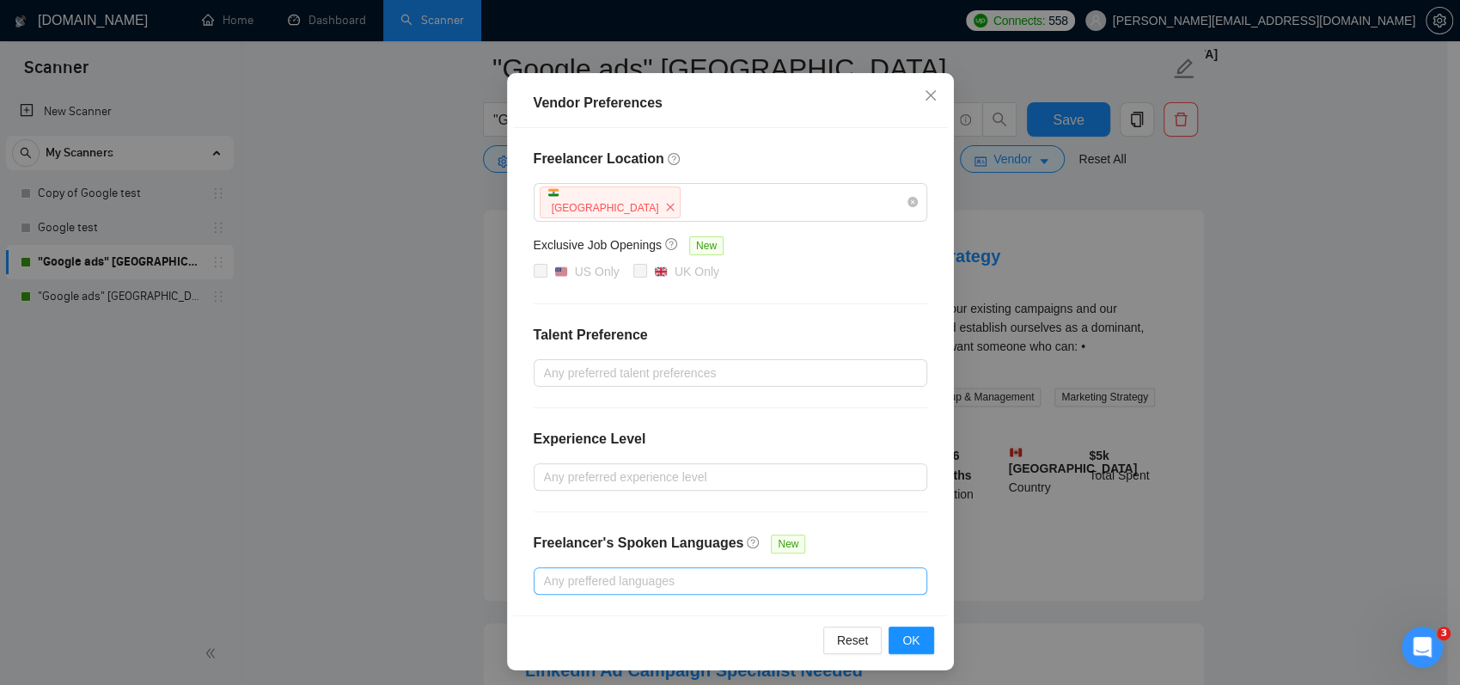
click at [669, 577] on div at bounding box center [722, 581] width 368 height 21
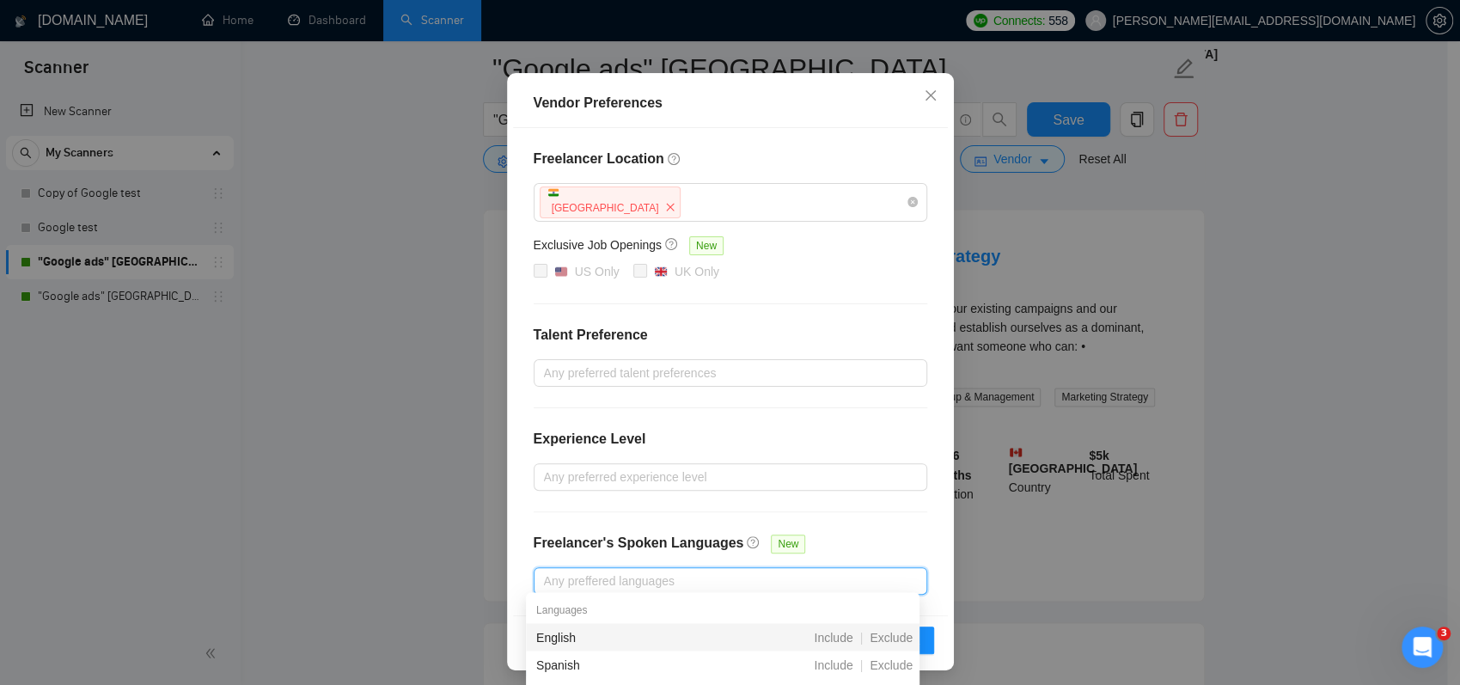
scroll to position [1977, 0]
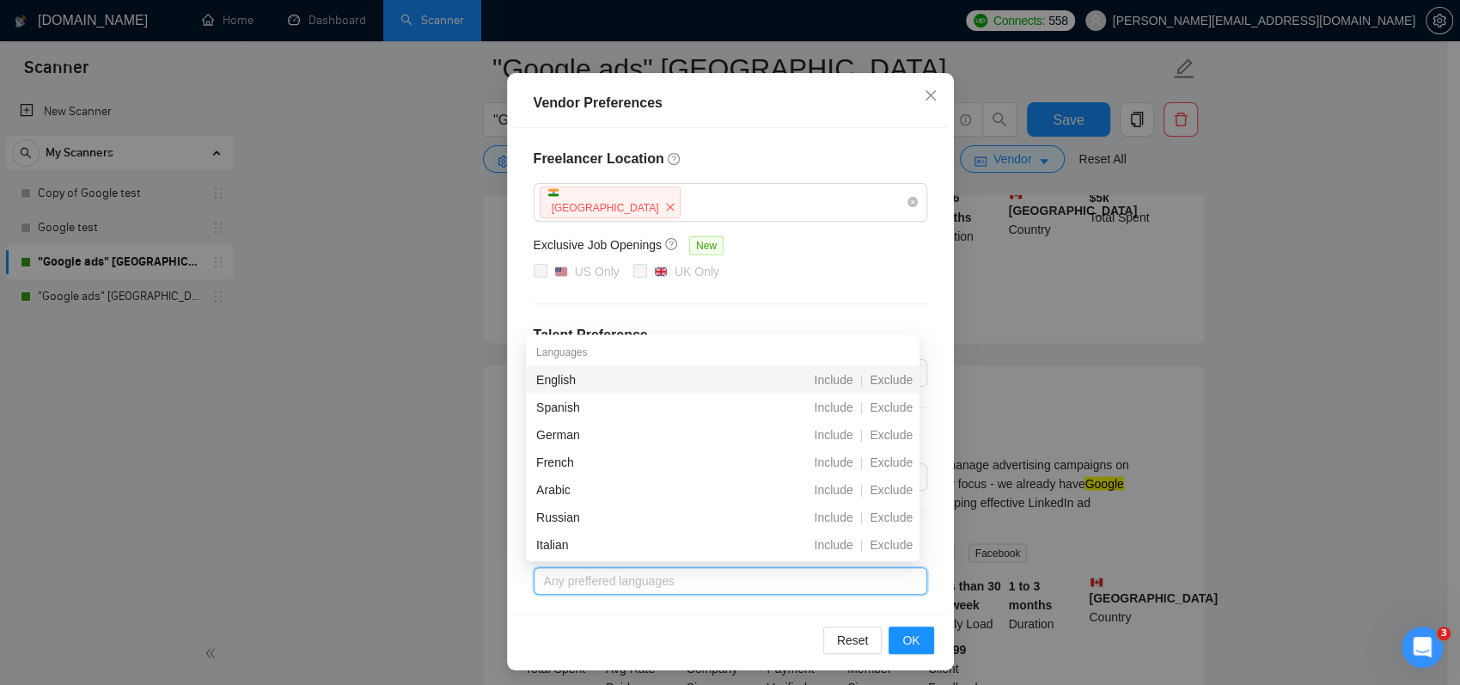
click at [850, 317] on div "Freelancer Location India Exclusive Job Openings New US Only UK Only Talent Pre…" at bounding box center [730, 371] width 435 height 487
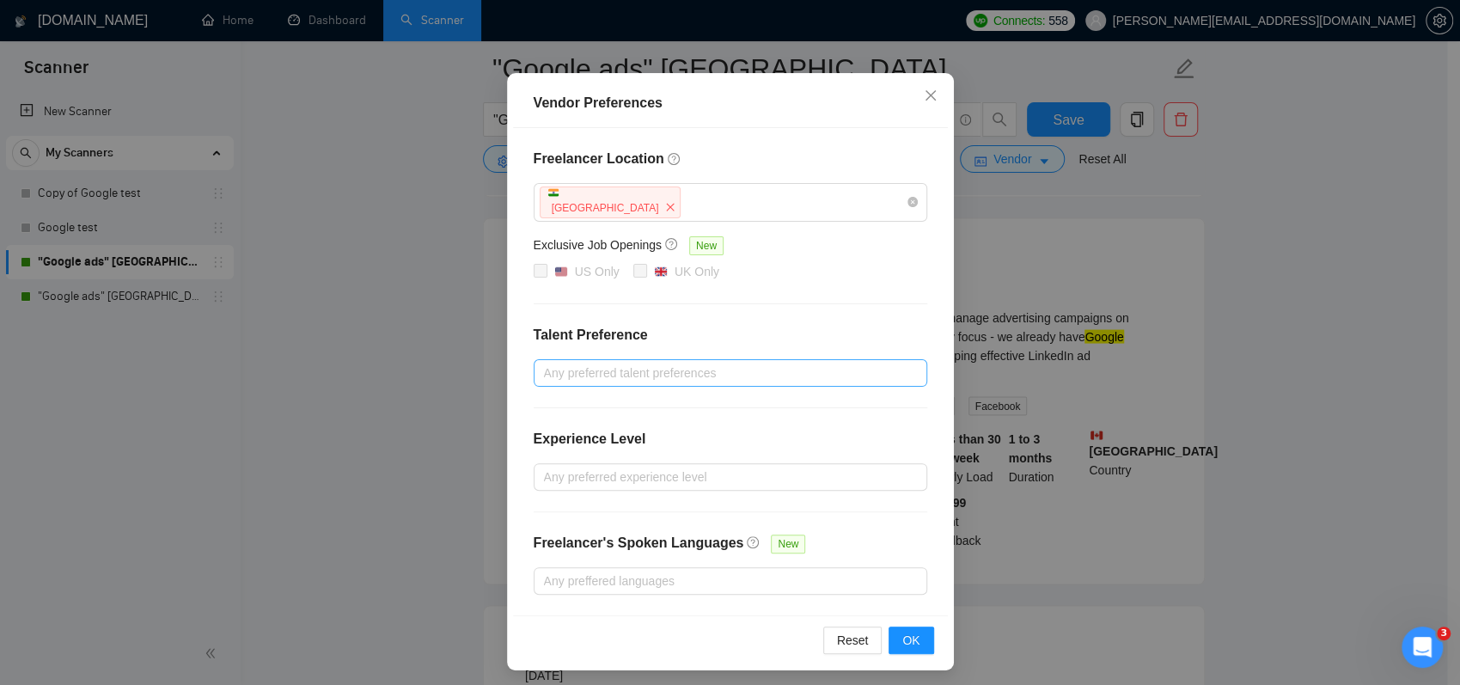
scroll to position [2321, 0]
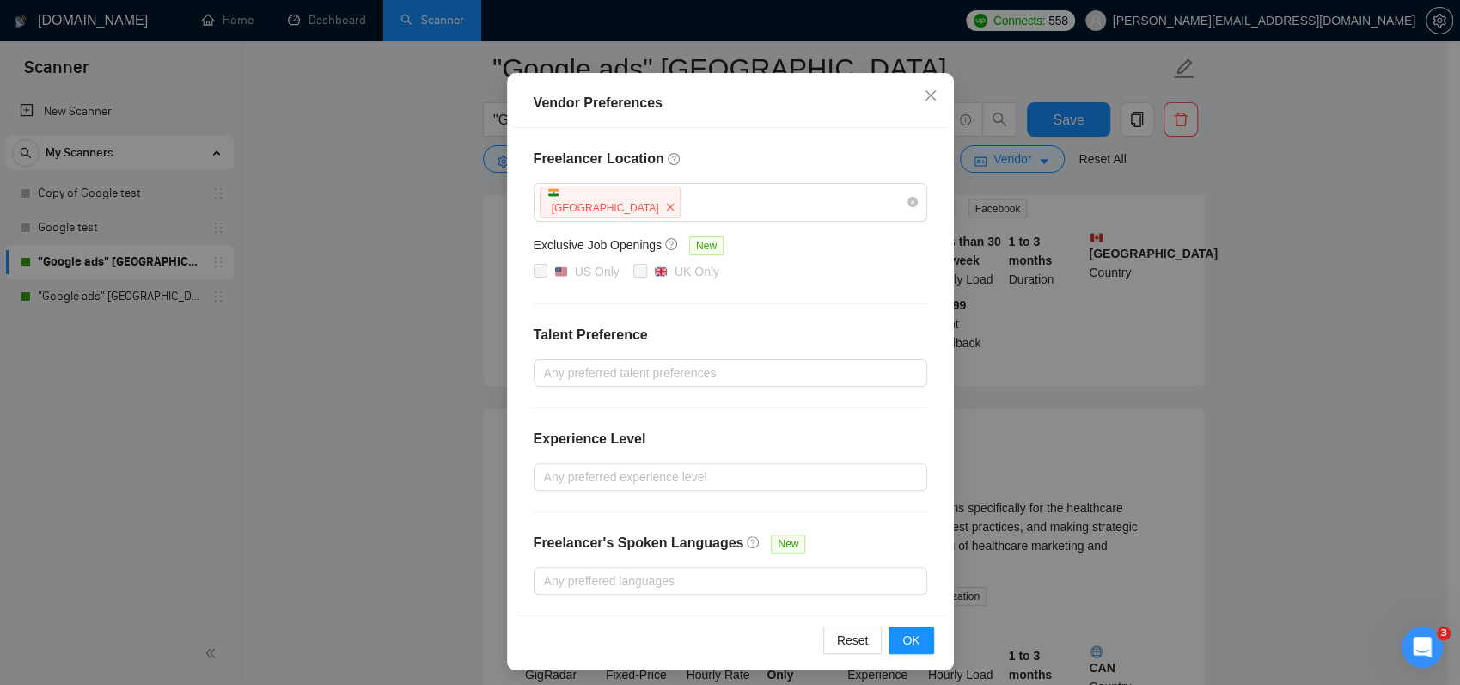
click at [392, 428] on div "Vendor Preferences Freelancer Location India Exclusive Job Openings New US Only…" at bounding box center [730, 342] width 1460 height 685
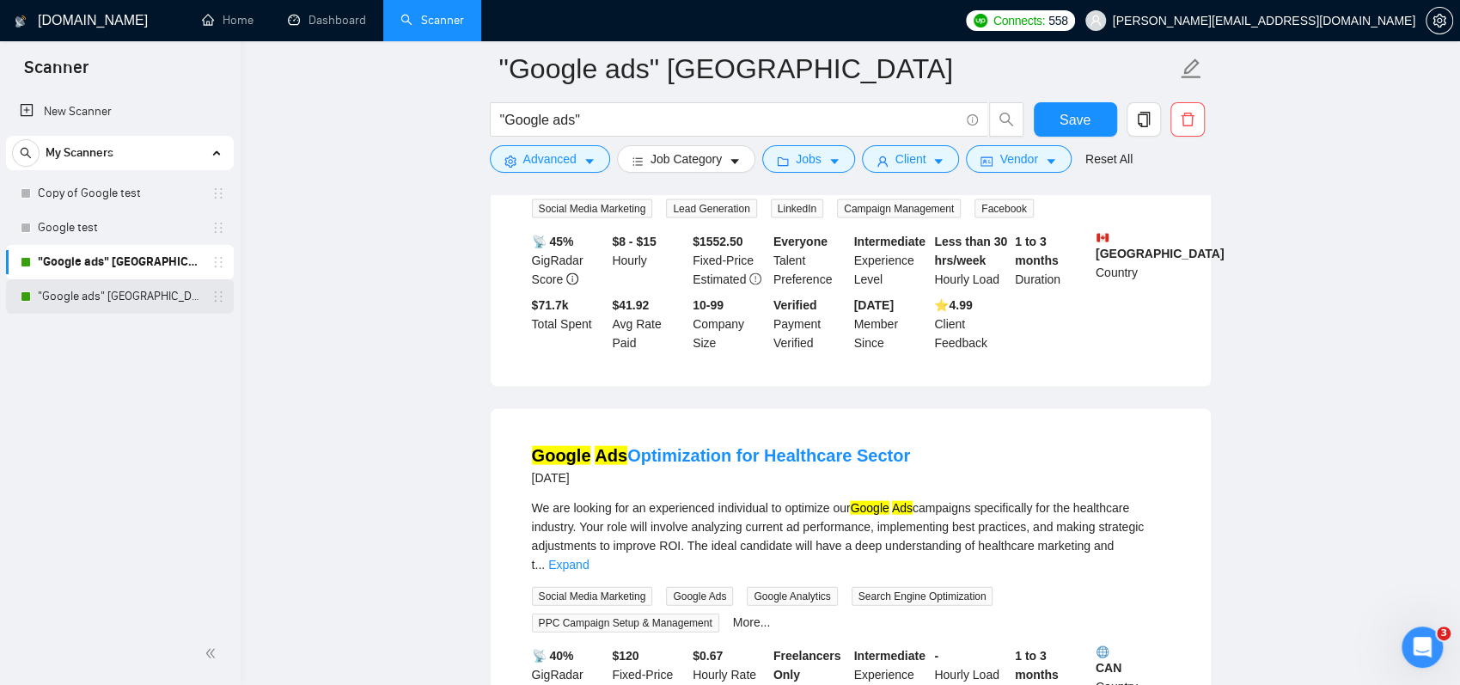
click at [92, 291] on link ""Google ads" [GEOGRAPHIC_DATA]" at bounding box center [119, 296] width 163 height 34
click at [1081, 117] on span "Save" at bounding box center [1075, 119] width 31 height 21
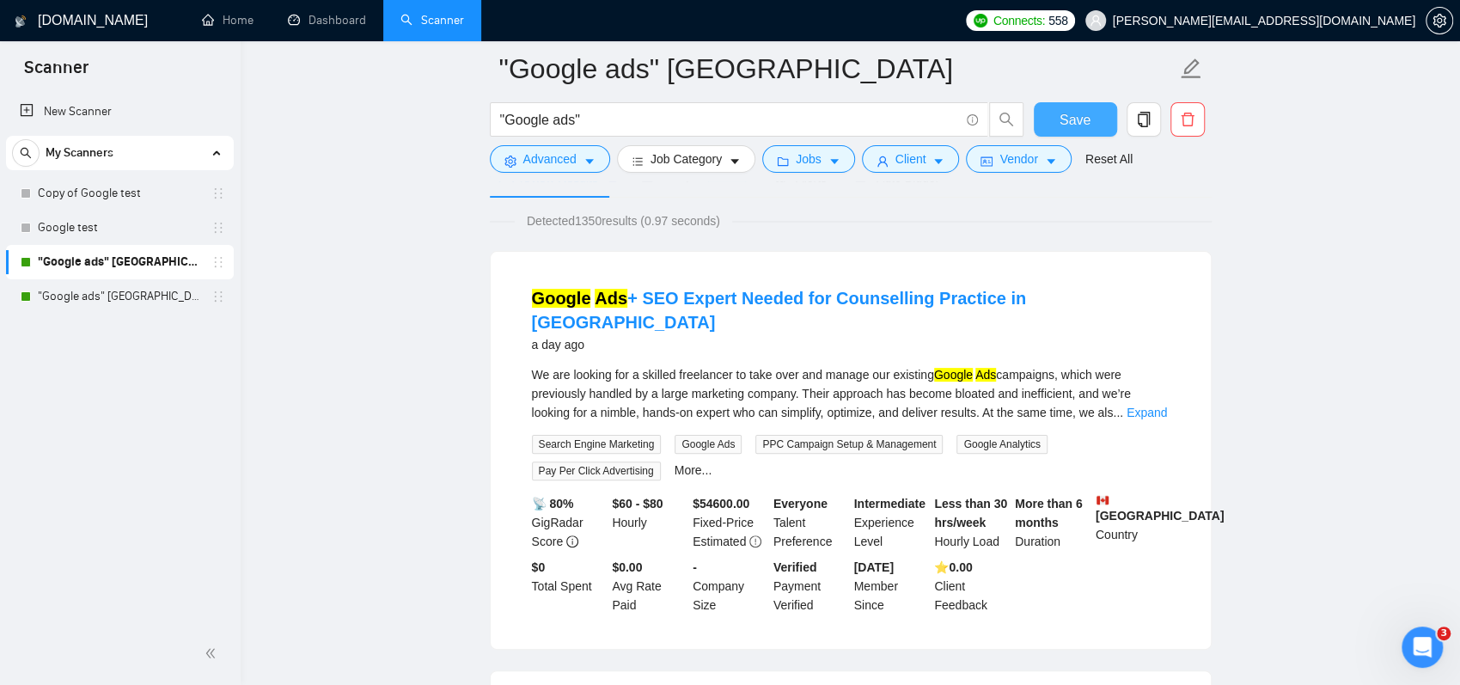
scroll to position [0, 0]
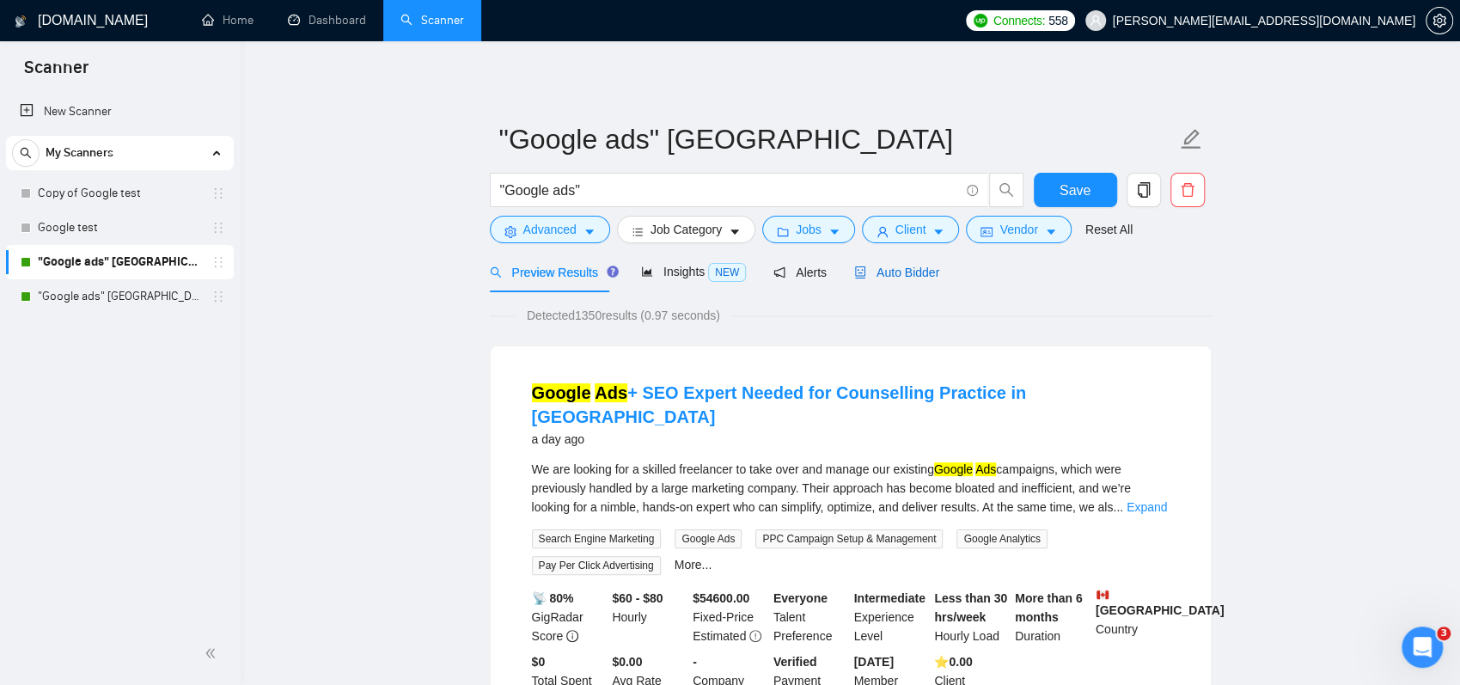
click at [903, 269] on span "Auto Bidder" at bounding box center [896, 273] width 85 height 14
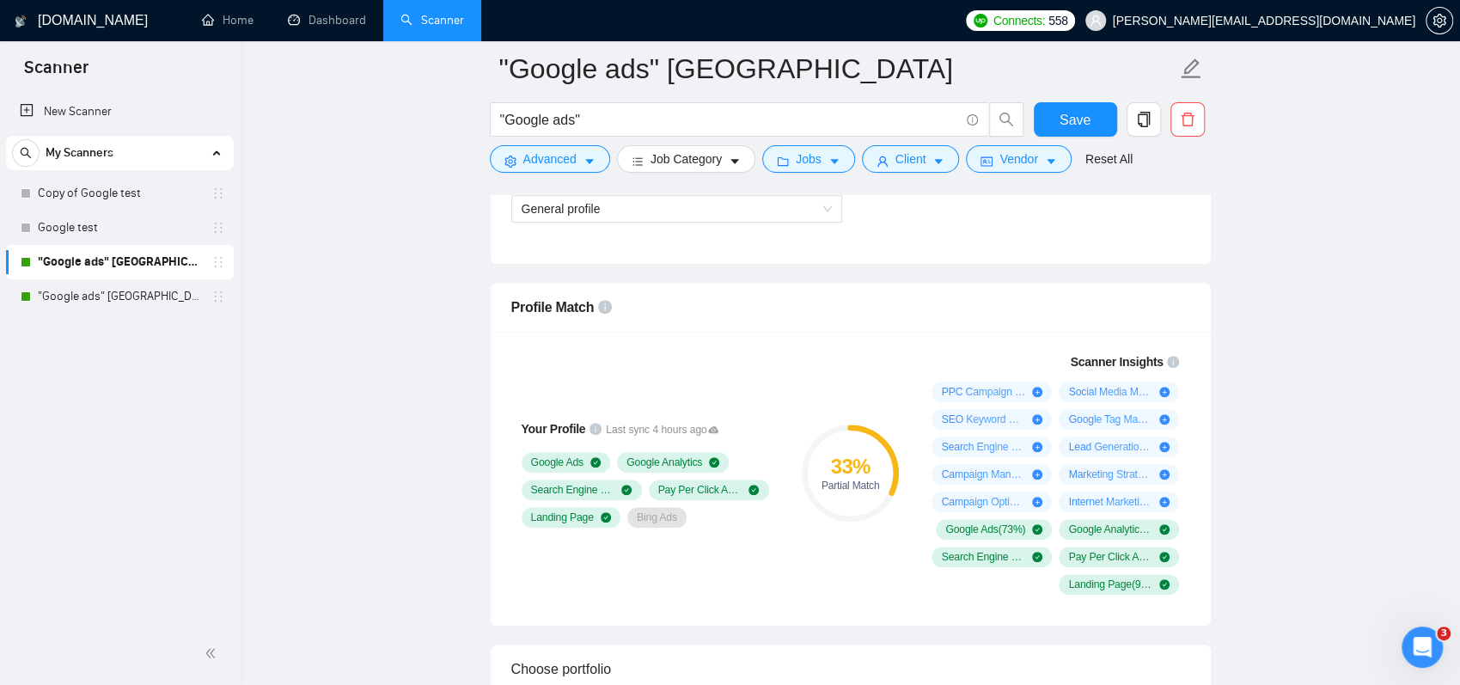
scroll to position [1031, 0]
drag, startPoint x: 502, startPoint y: 302, endPoint x: 715, endPoint y: 523, distance: 307.6
click at [707, 536] on div "Profile Match Your Profile Last sync 4 hours ago Google Ads Google Analytics Se…" at bounding box center [851, 455] width 722 height 345
click at [714, 529] on div "Your Profile Last sync 4 hours ago Google Ads Google Analytics Search Engine Ma…" at bounding box center [648, 474] width 275 height 129
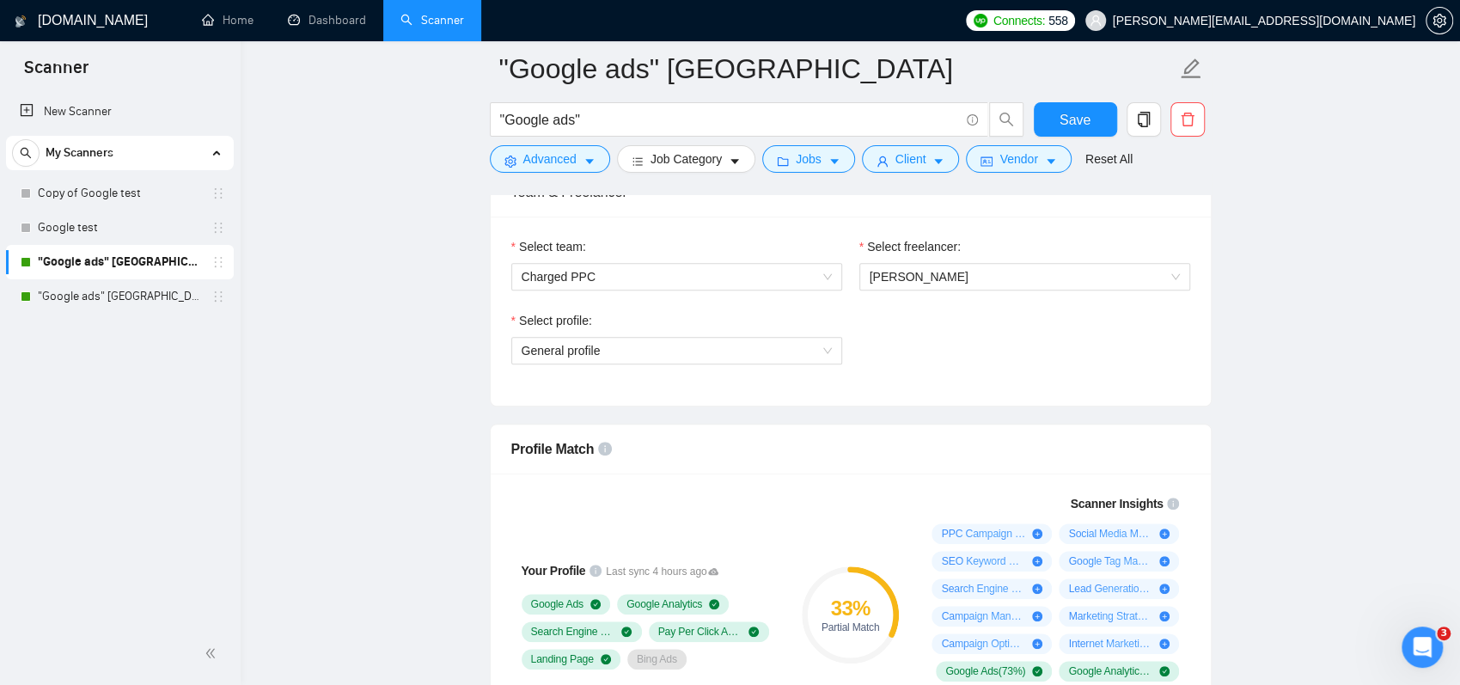
scroll to position [688, 0]
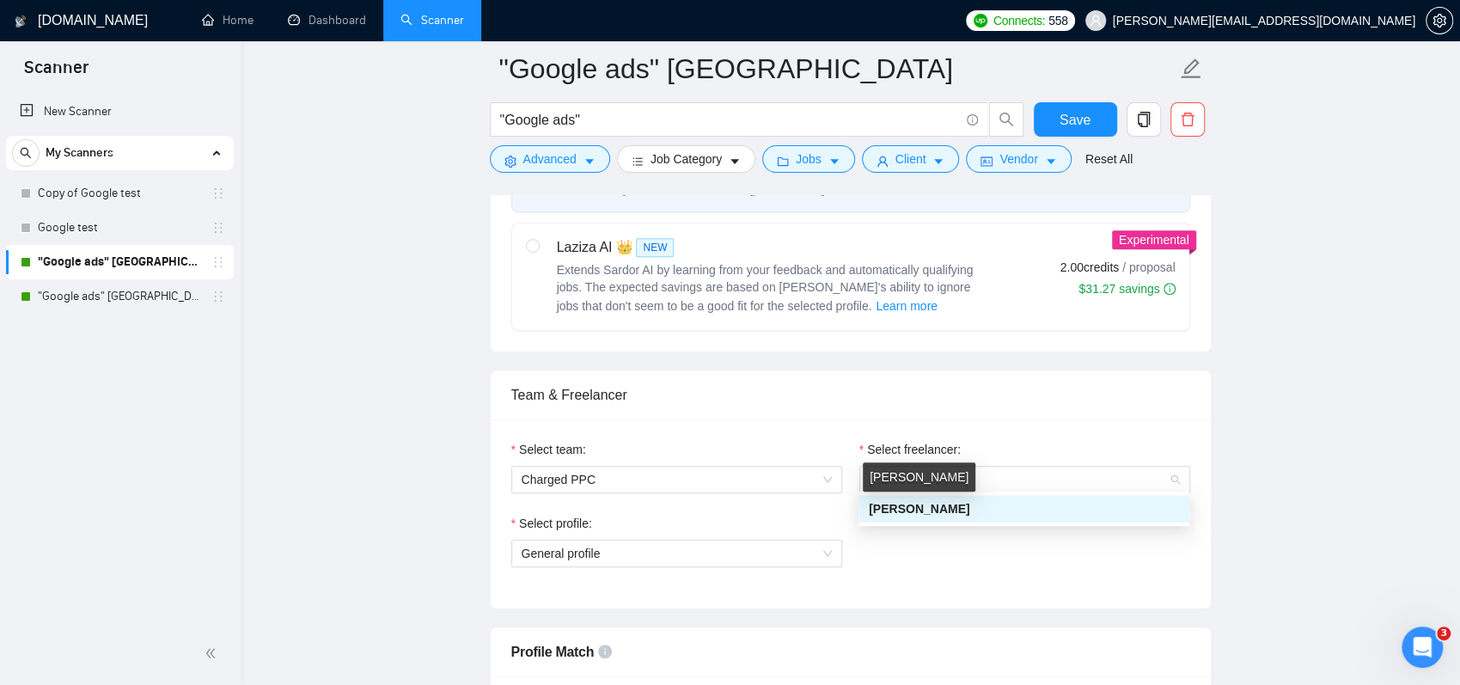
drag, startPoint x: 909, startPoint y: 475, endPoint x: 956, endPoint y: 434, distance: 62.7
click at [955, 440] on div "Select freelancer: Paul Lean" at bounding box center [1025, 466] width 331 height 53
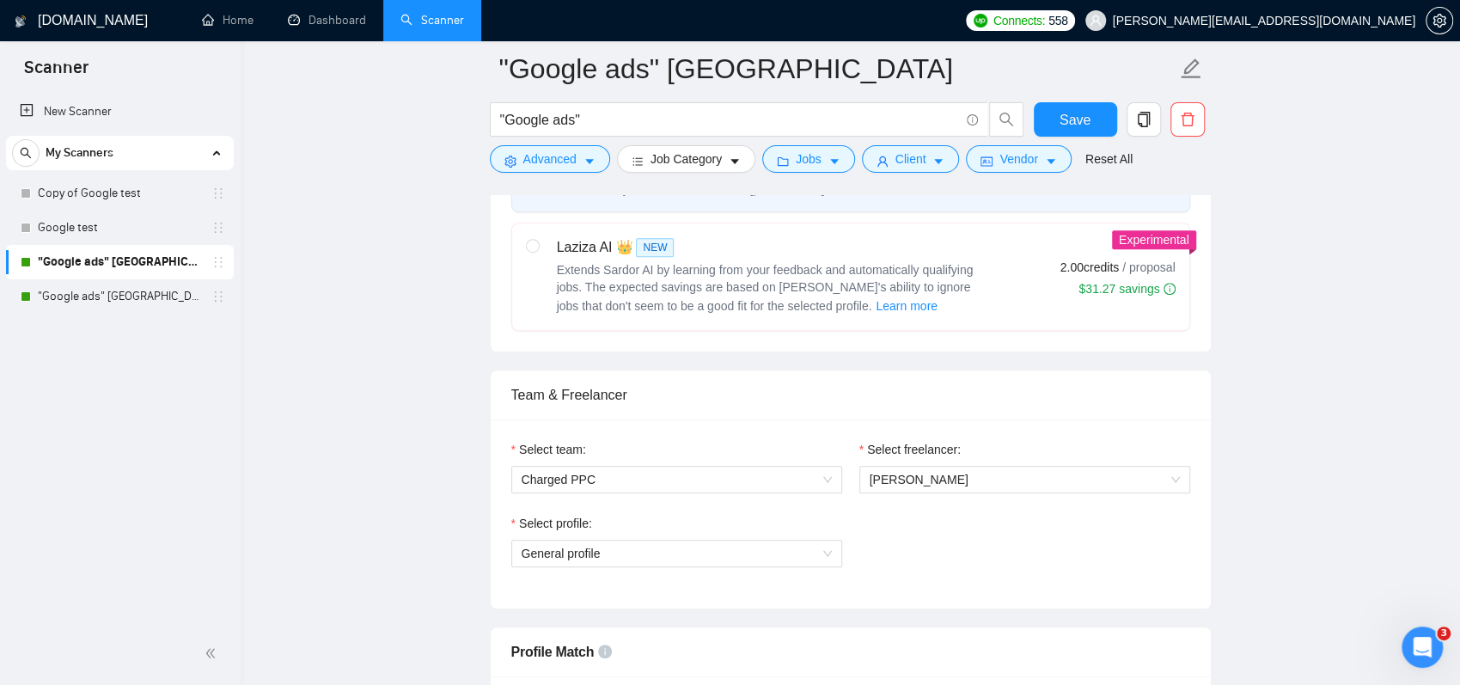
click at [956, 434] on div "Select team: Charged PPC Select freelancer: Paul Lean Select profile: General p…" at bounding box center [851, 513] width 720 height 189
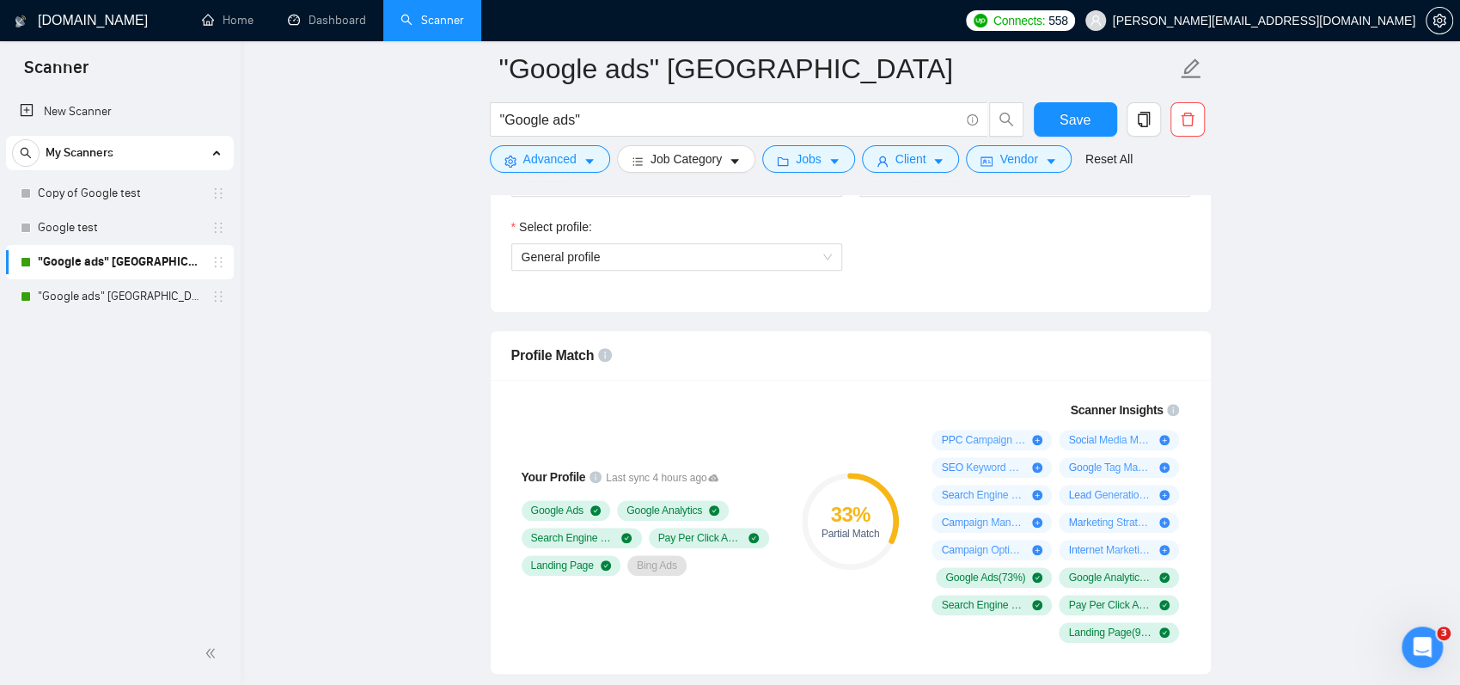
scroll to position [1203, 0]
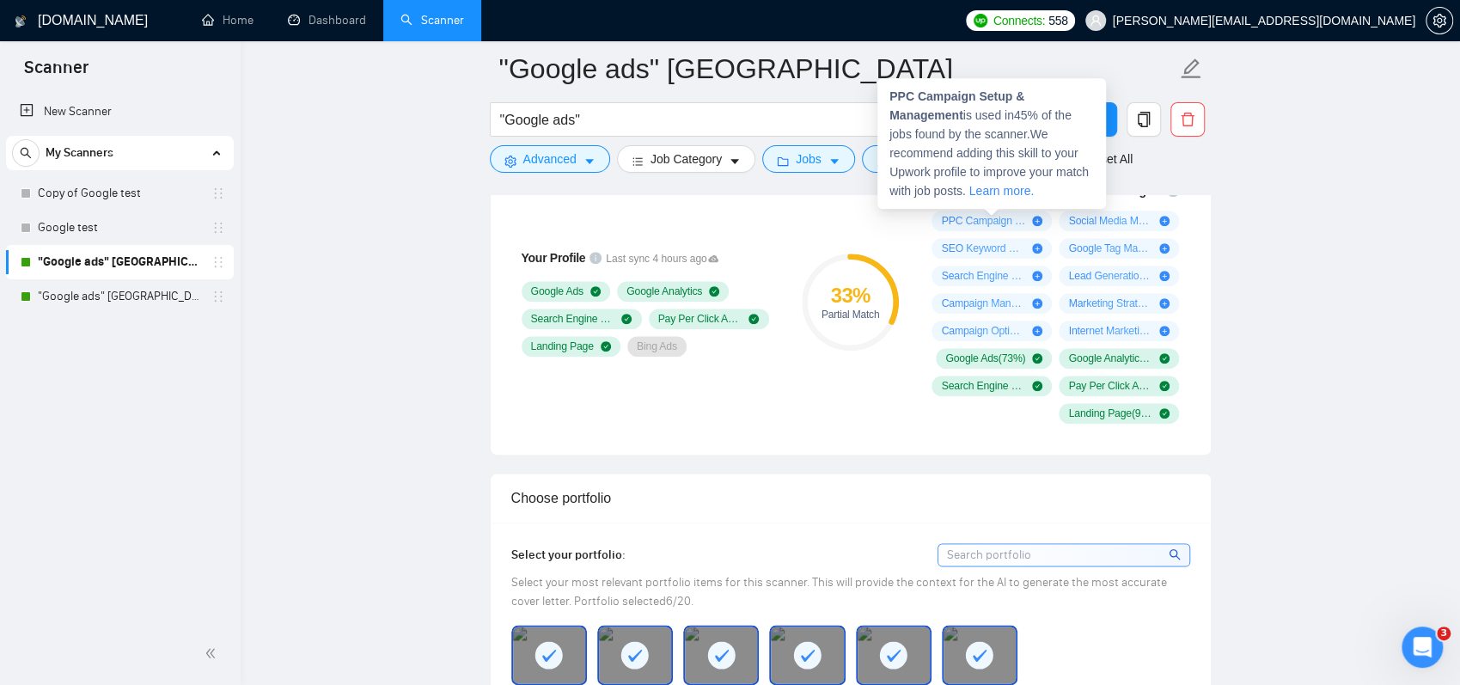
click at [979, 220] on span "PPC Campaign Setup & Management ( 45 %)" at bounding box center [983, 221] width 84 height 14
click at [1040, 217] on icon "plus-circle" at bounding box center [1037, 221] width 10 height 10
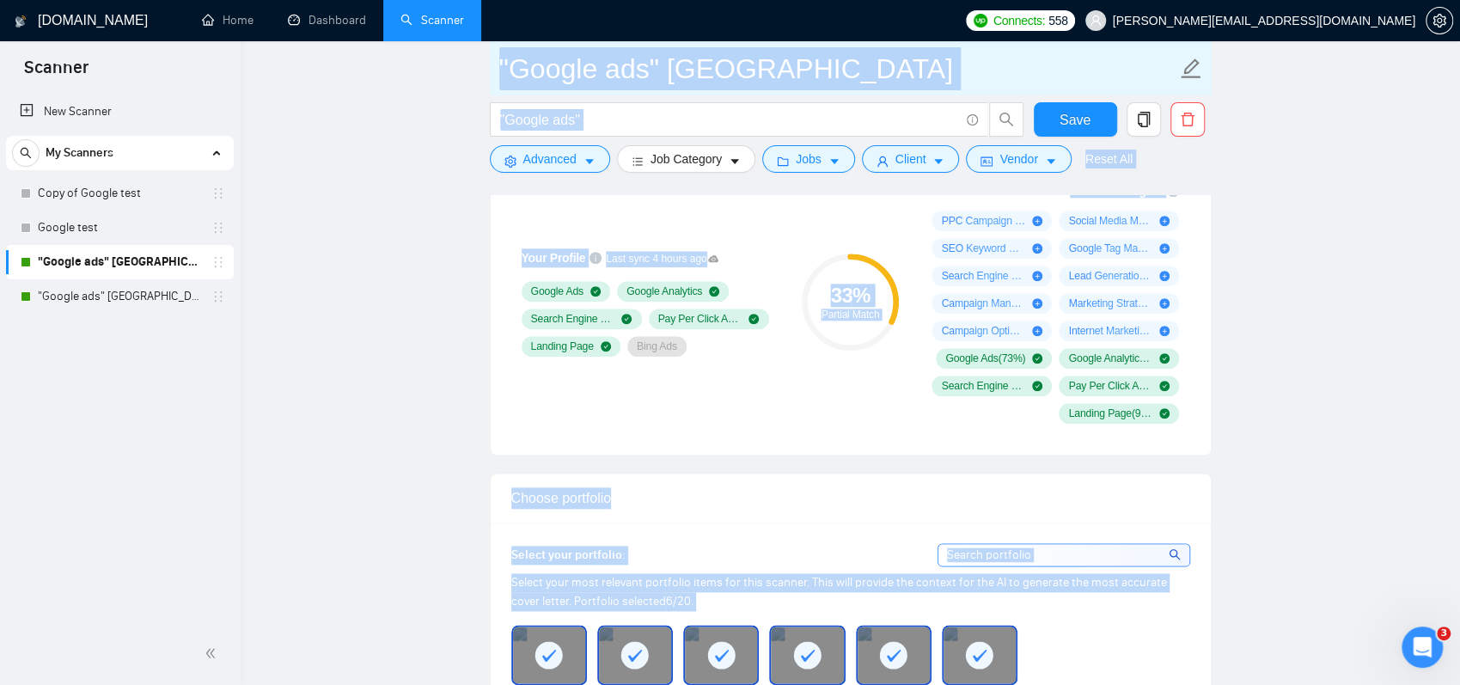
drag, startPoint x: 963, startPoint y: 113, endPoint x: 863, endPoint y: 91, distance: 102.2
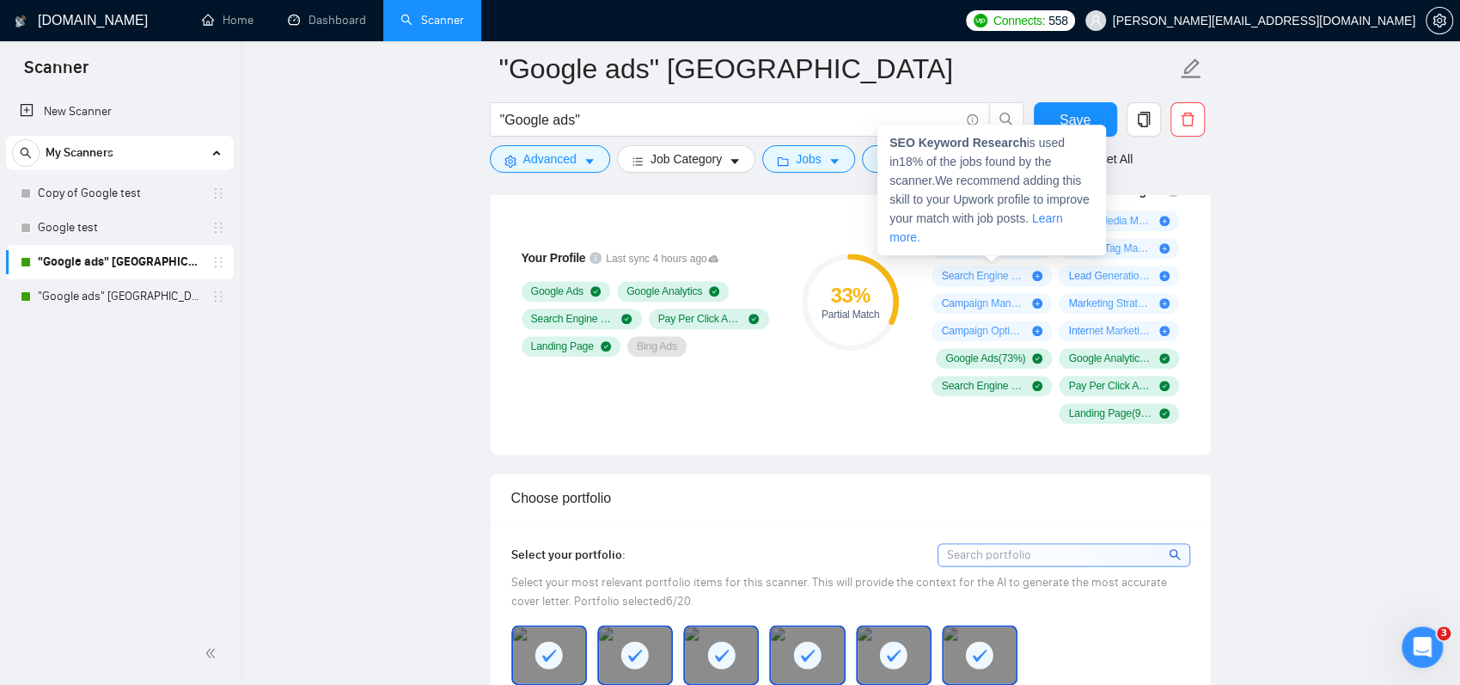
click at [990, 222] on span "SEO Keyword Research is used in 18 % of the jobs found by the scanner. We recom…" at bounding box center [990, 190] width 200 height 108
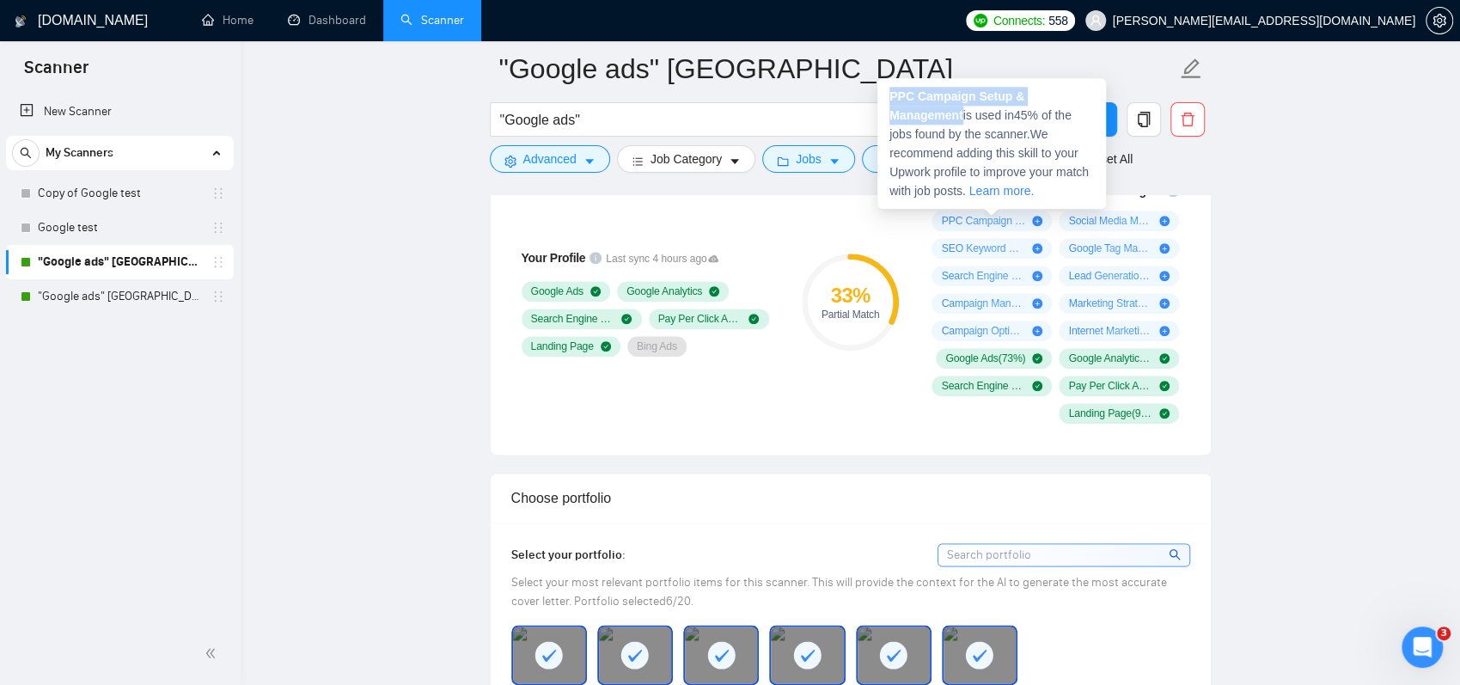
copy strong "PPC Campaign Setup & Management"
drag, startPoint x: 964, startPoint y: 112, endPoint x: 877, endPoint y: 95, distance: 89.3
click at [878, 95] on div "PPC Campaign Setup & Management is used in 45 % of the jobs found by the scanne…" at bounding box center [992, 143] width 229 height 131
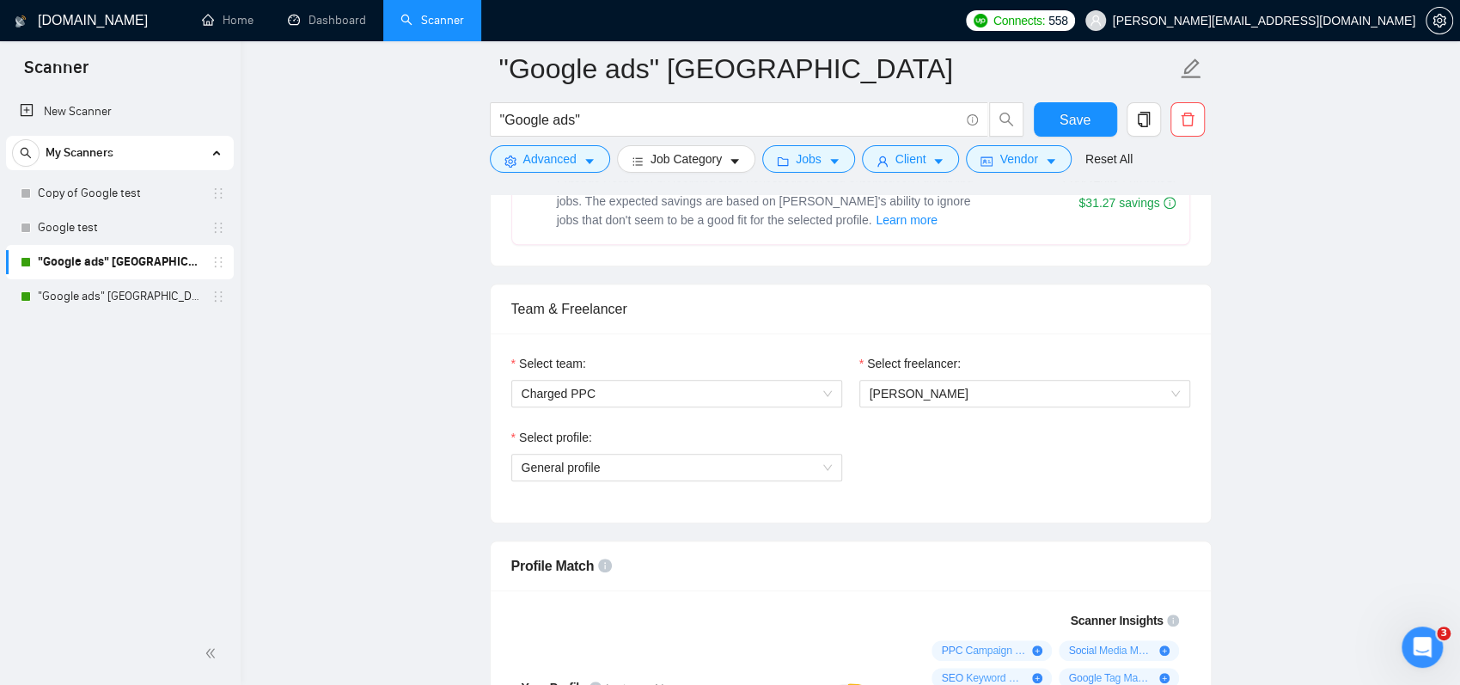
scroll to position [774, 0]
click at [573, 462] on span "General profile" at bounding box center [561, 468] width 79 height 14
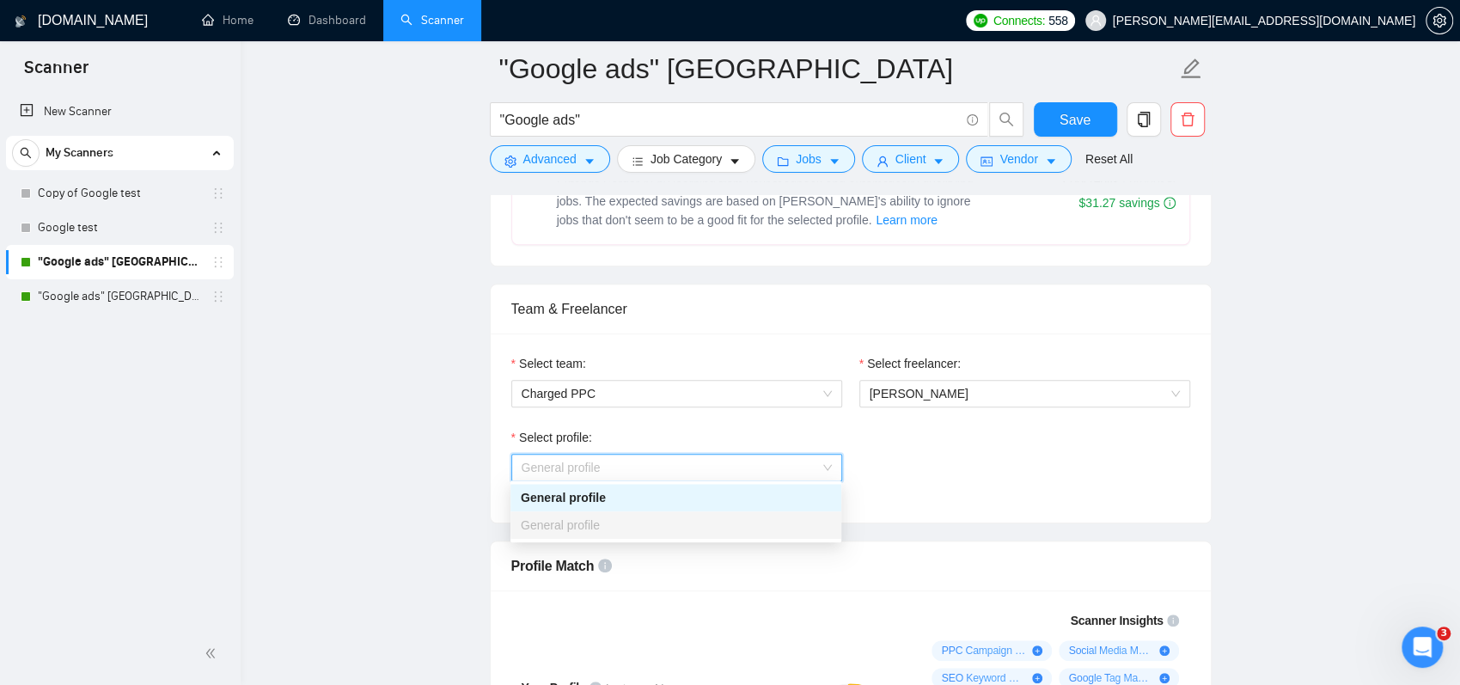
click at [1006, 423] on div "Select freelancer: Paul Lean" at bounding box center [1025, 391] width 348 height 74
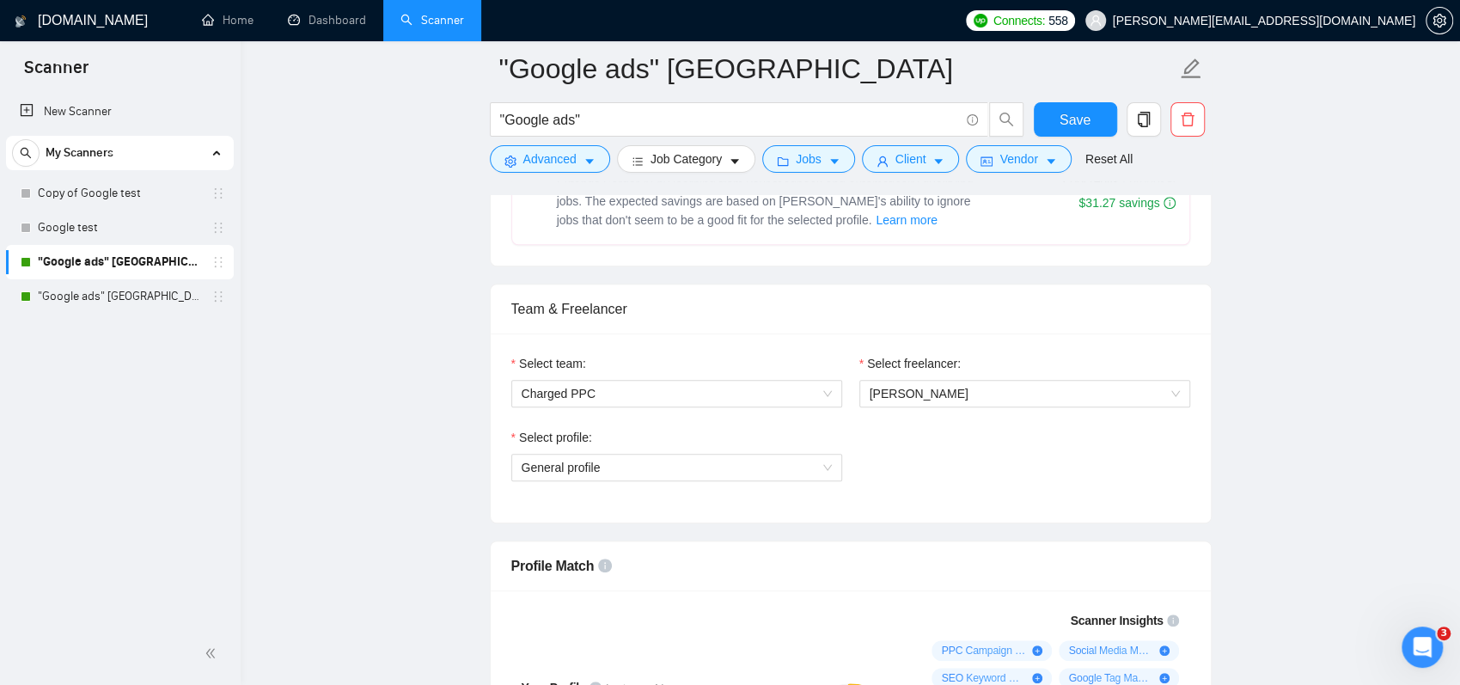
scroll to position [1031, 0]
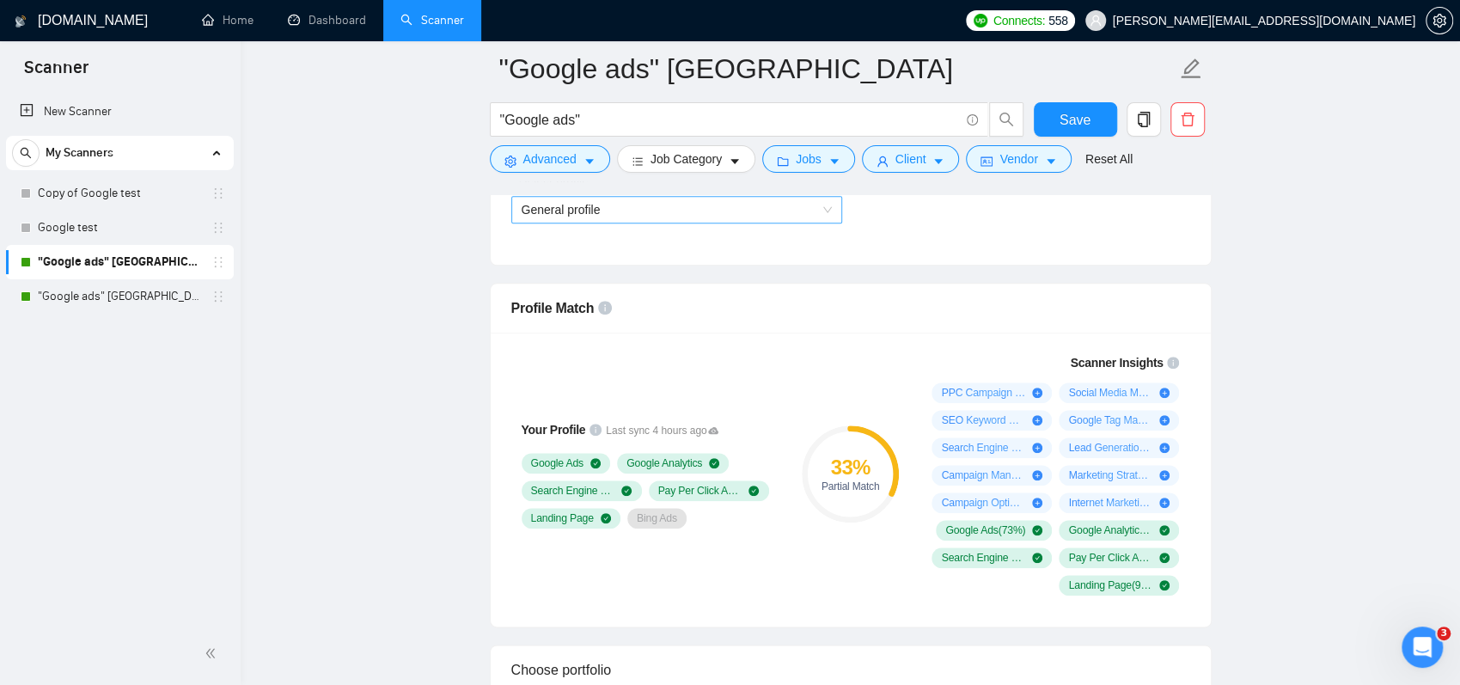
click at [609, 211] on span "General profile" at bounding box center [677, 210] width 310 height 26
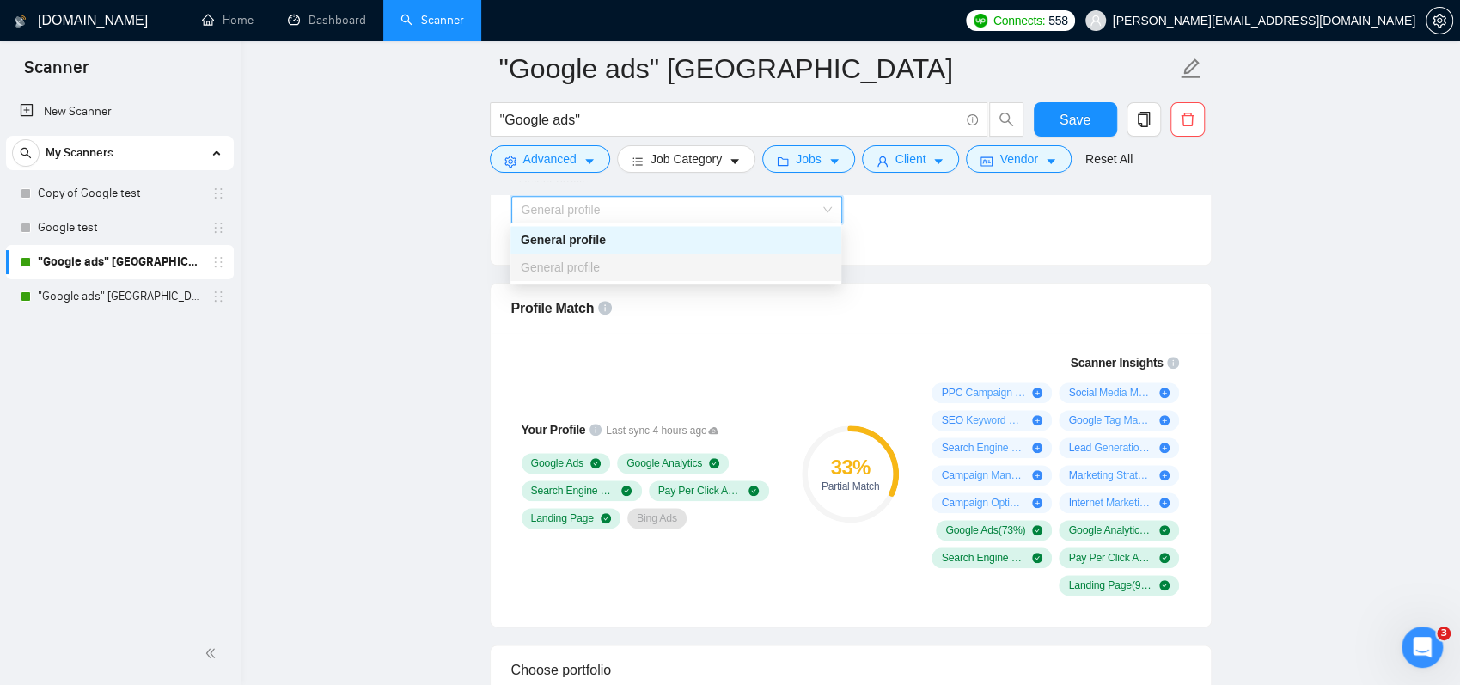
click at [1100, 302] on div "Profile Match" at bounding box center [850, 308] width 679 height 49
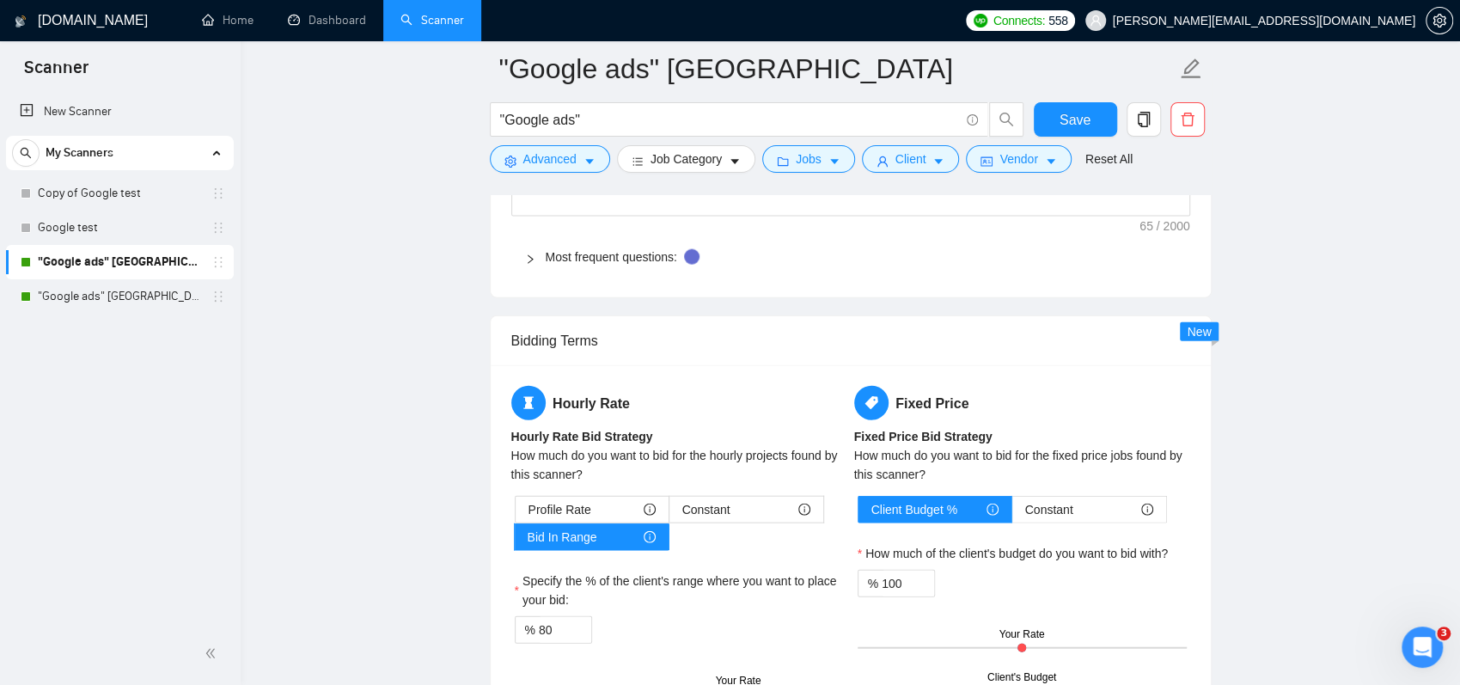
scroll to position [2493, 0]
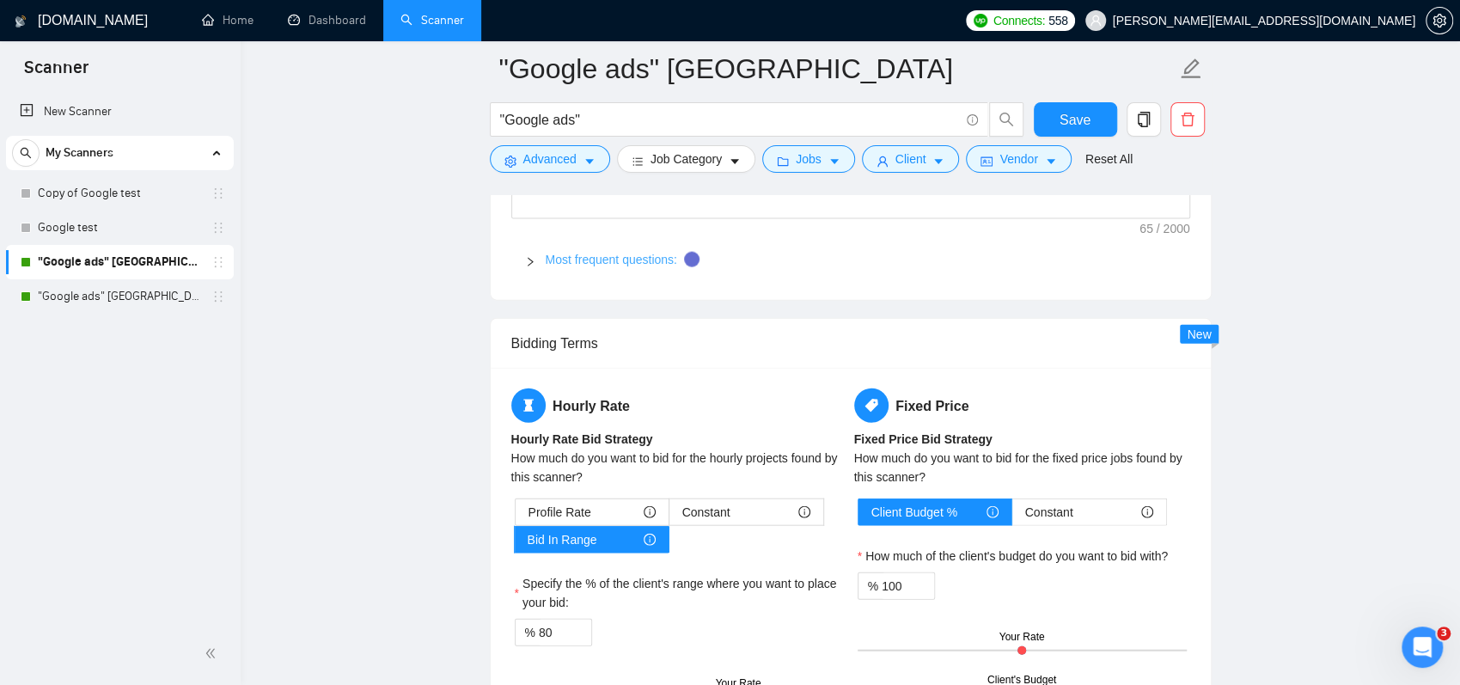
click at [593, 253] on link "Most frequent questions:" at bounding box center [612, 260] width 132 height 14
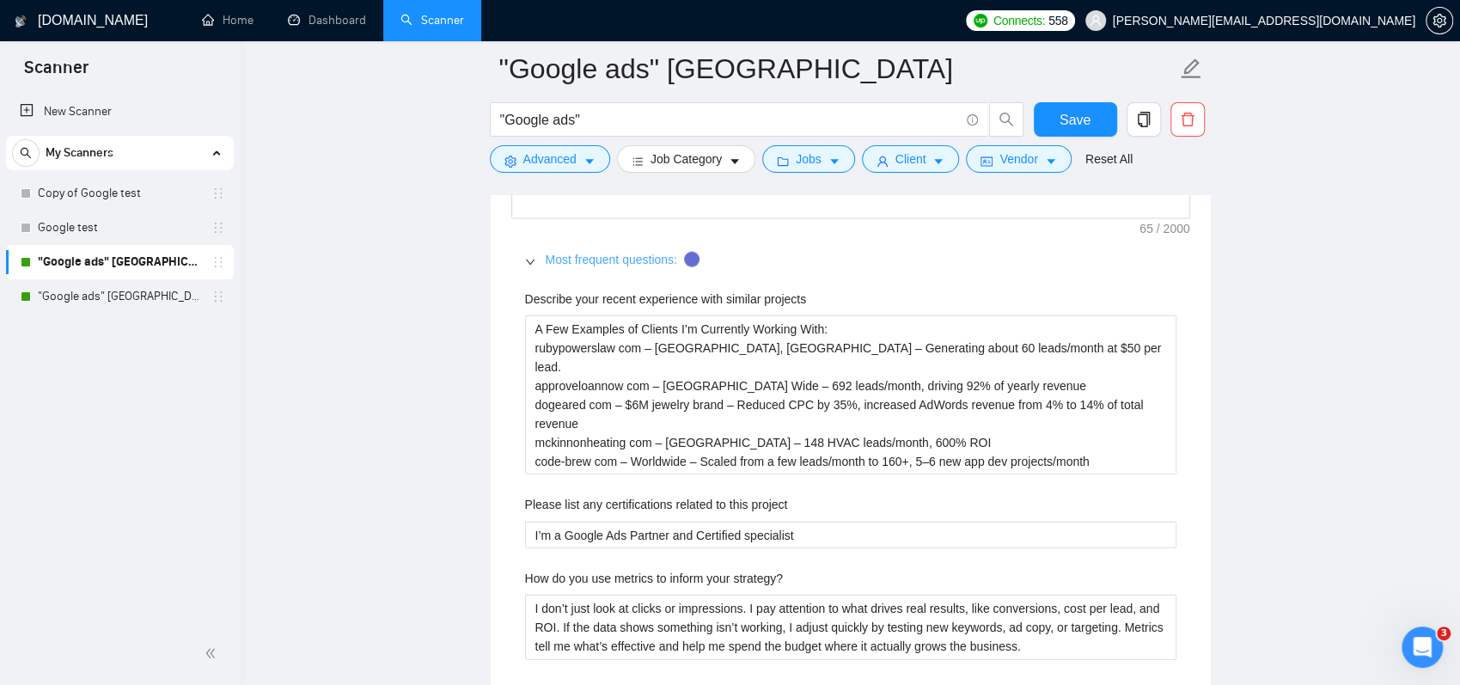
click at [593, 253] on link "Most frequent questions:" at bounding box center [612, 260] width 132 height 14
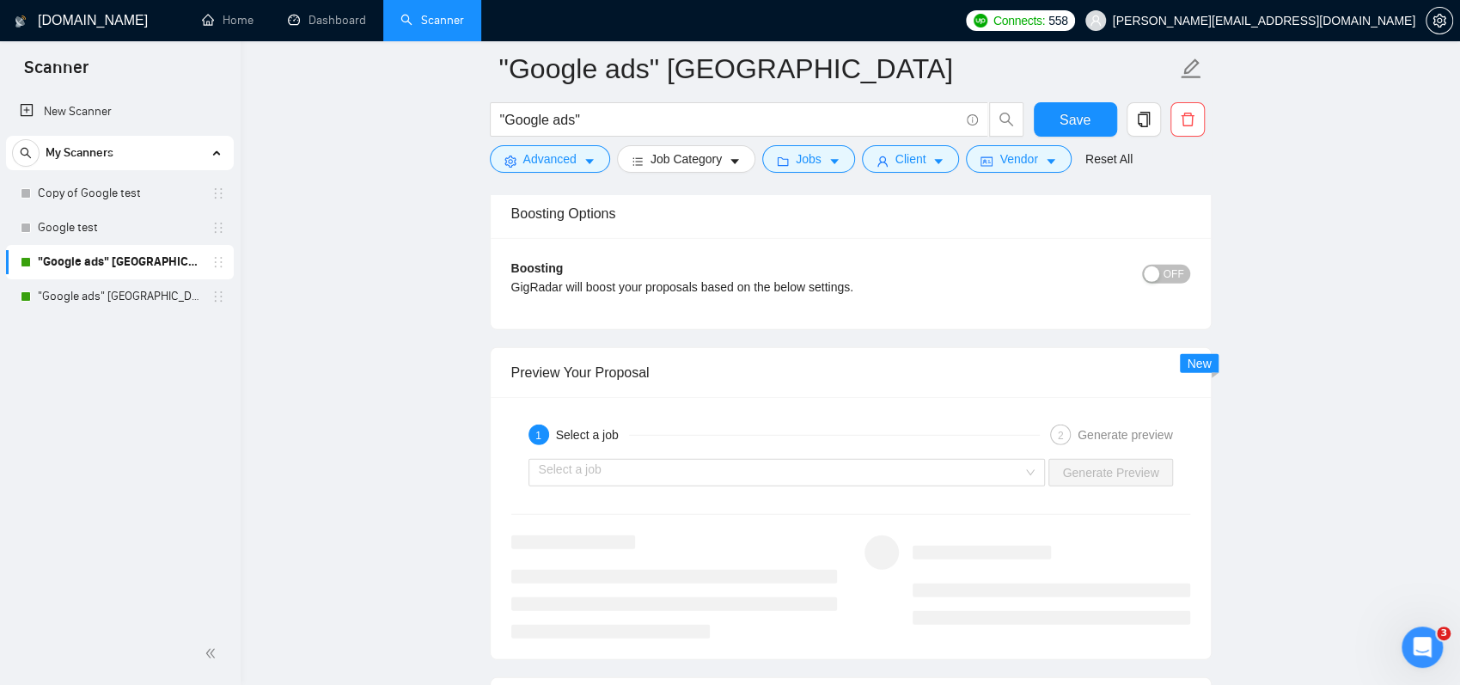
scroll to position [3094, 0]
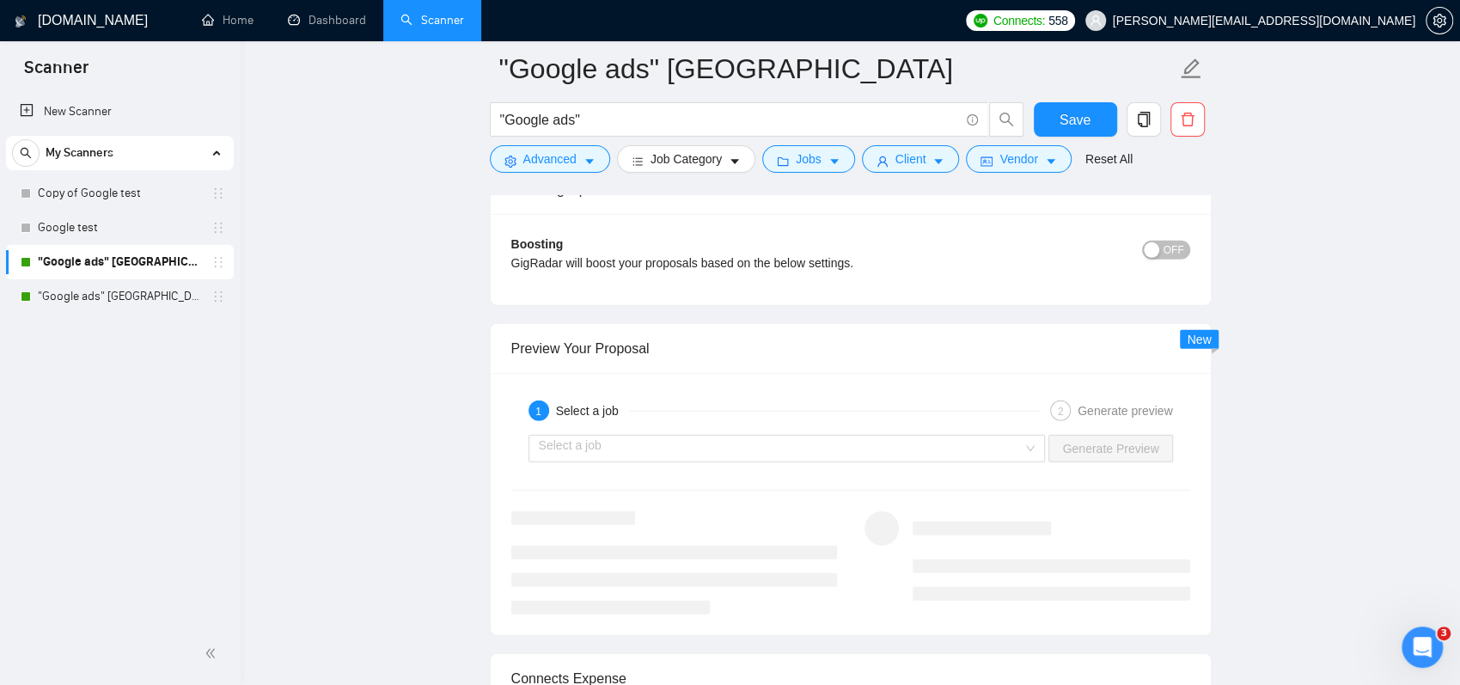
click at [1174, 244] on span "OFF" at bounding box center [1174, 250] width 21 height 19
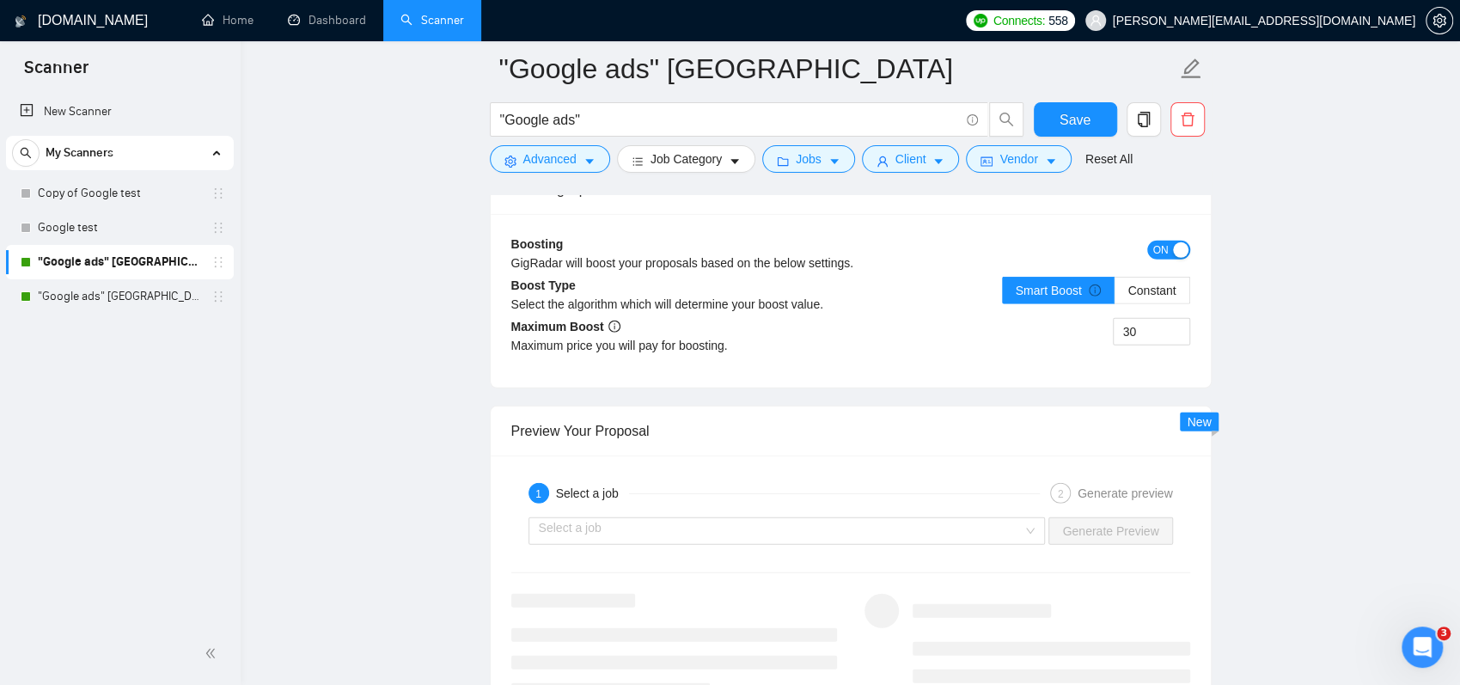
click at [1174, 244] on div "button" at bounding box center [1180, 249] width 15 height 15
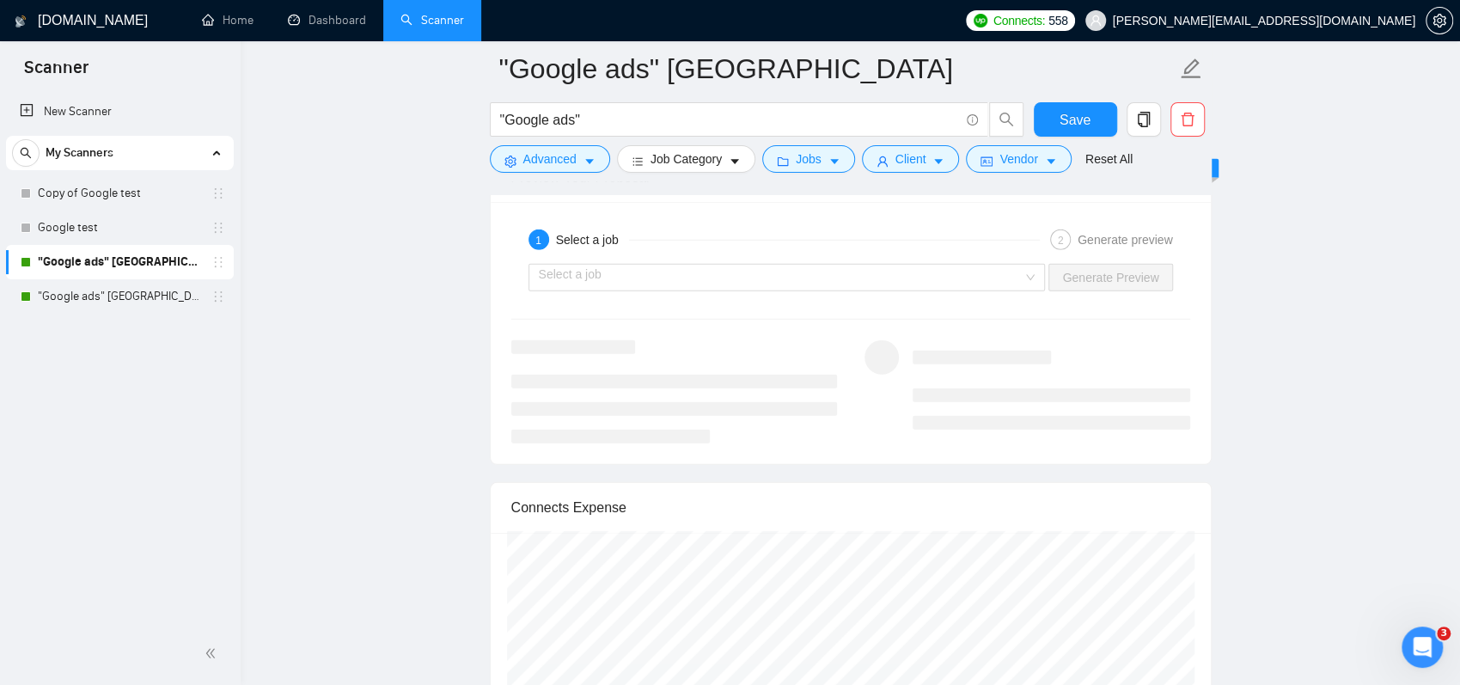
scroll to position [3266, 0]
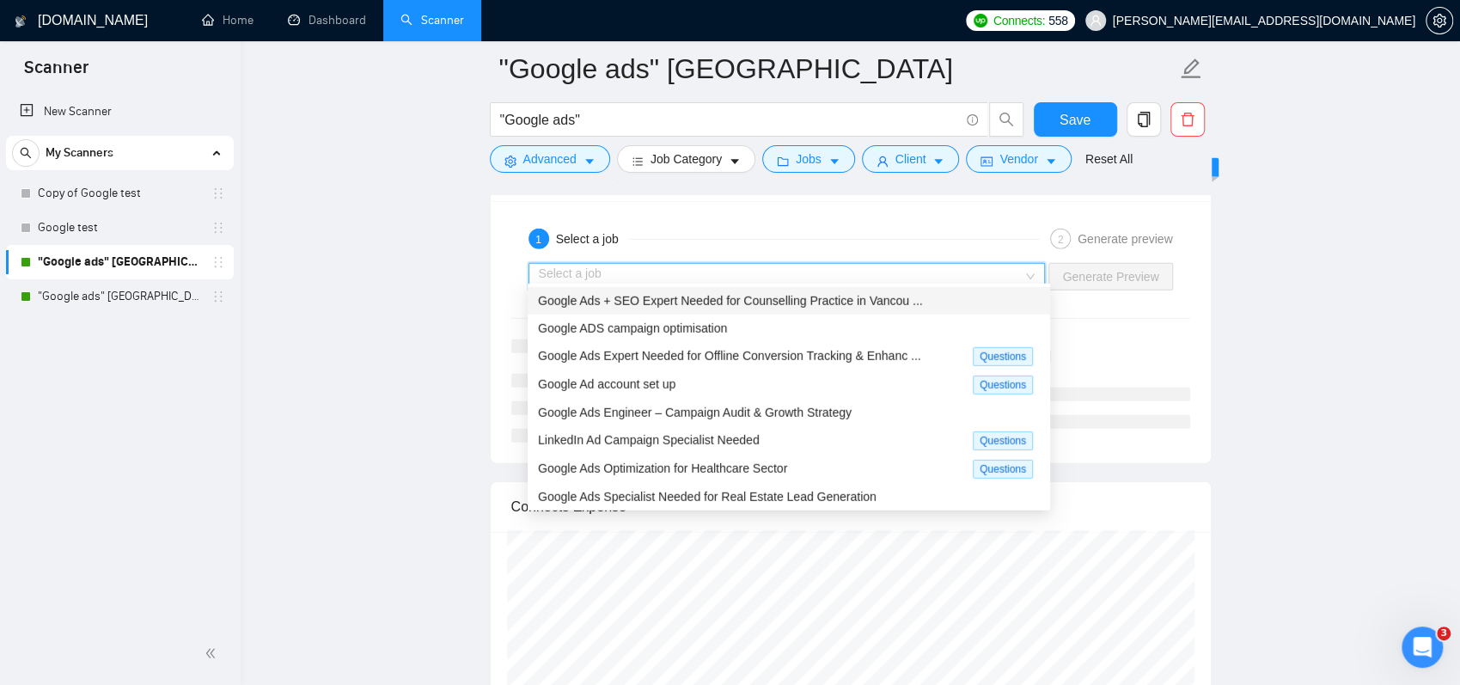
click at [607, 271] on input "search" at bounding box center [781, 277] width 485 height 26
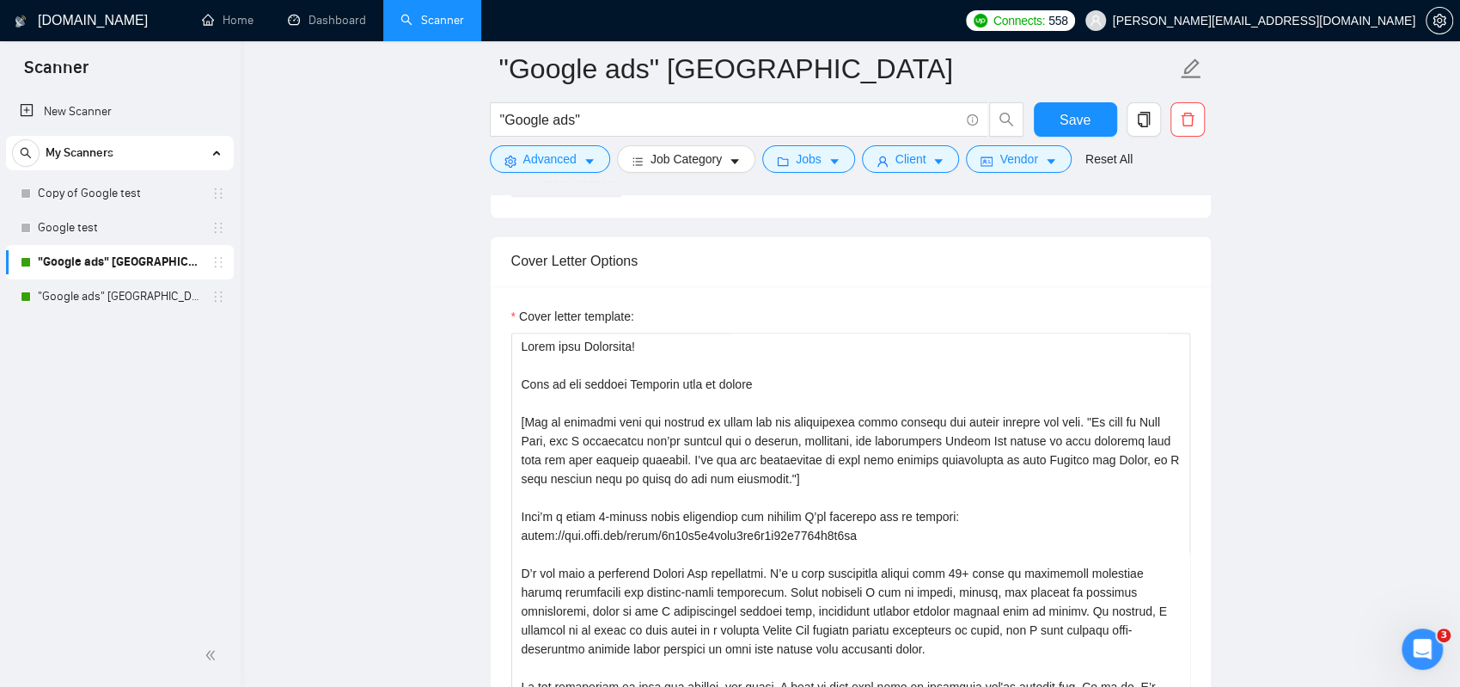
scroll to position [1719, 0]
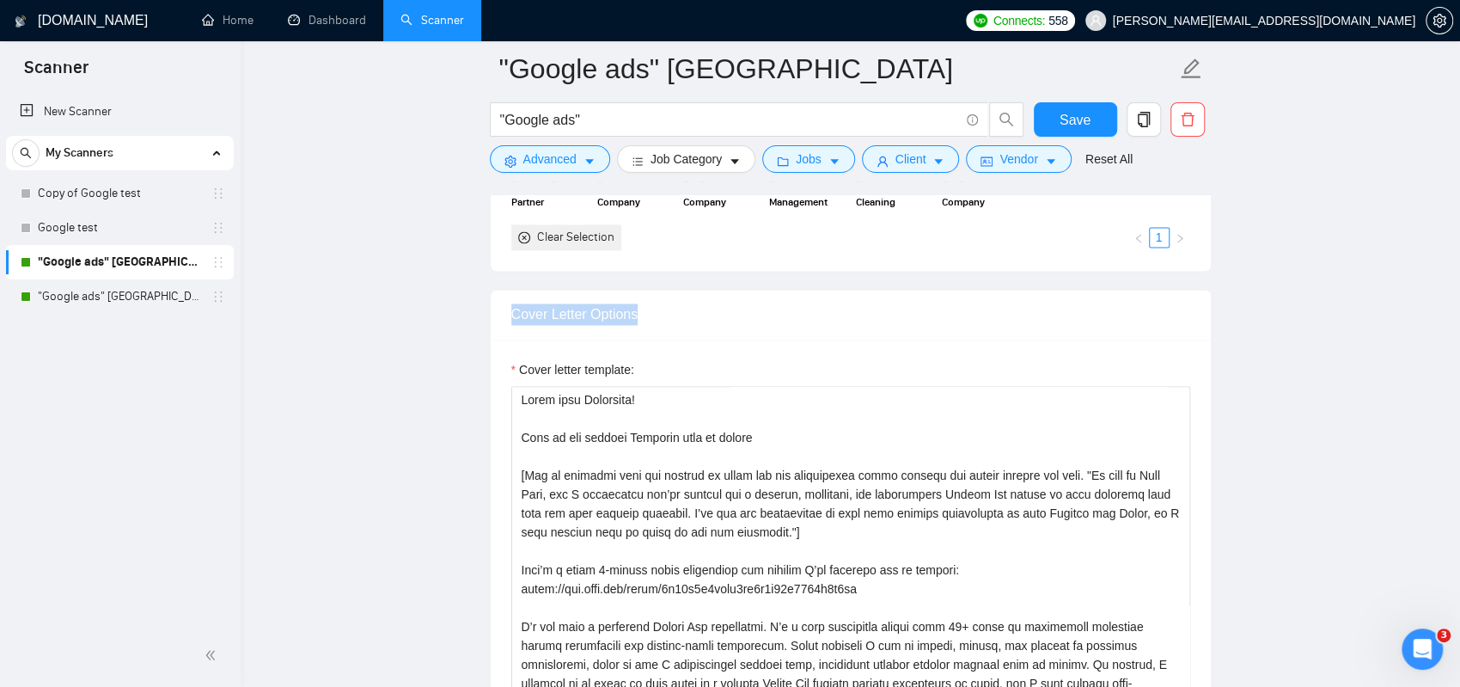
drag, startPoint x: 505, startPoint y: 304, endPoint x: 639, endPoint y: 314, distance: 133.6
click at [639, 314] on div "Cover Letter Options" at bounding box center [851, 315] width 720 height 50
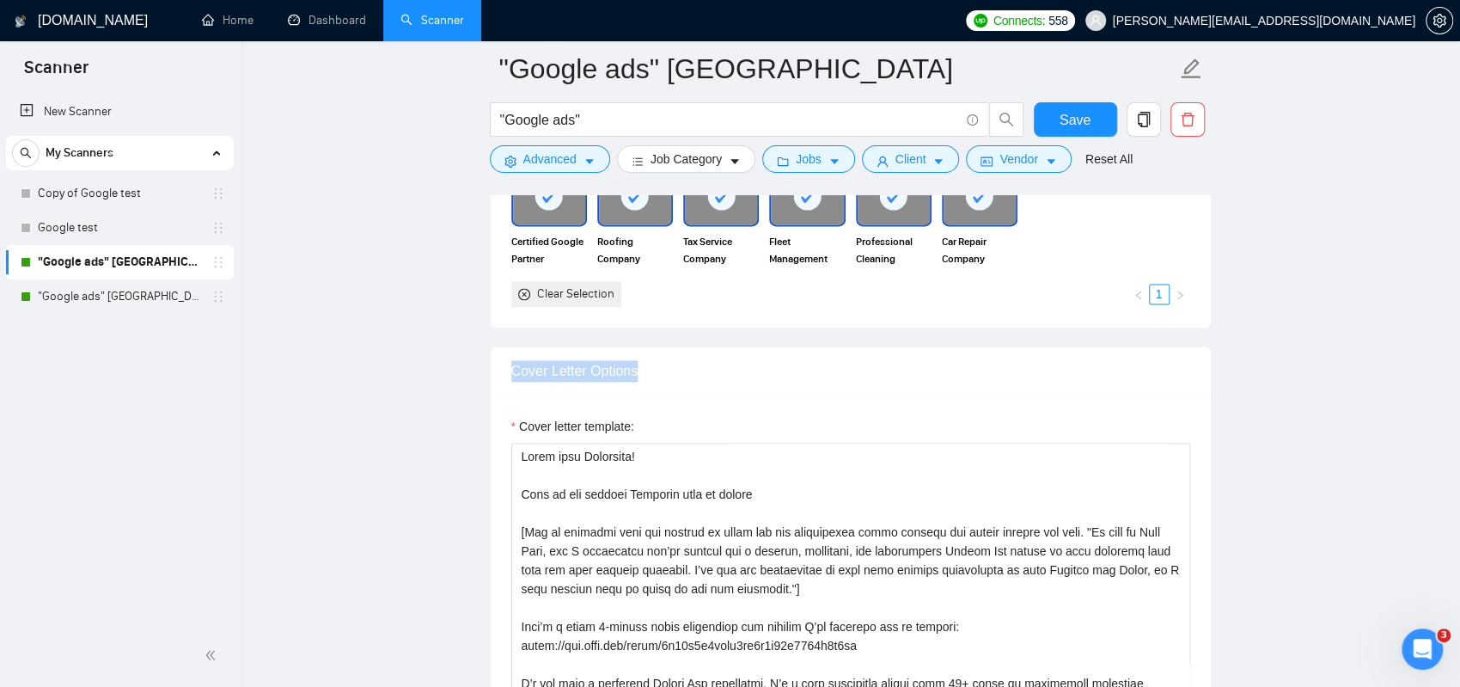
scroll to position [1461, 0]
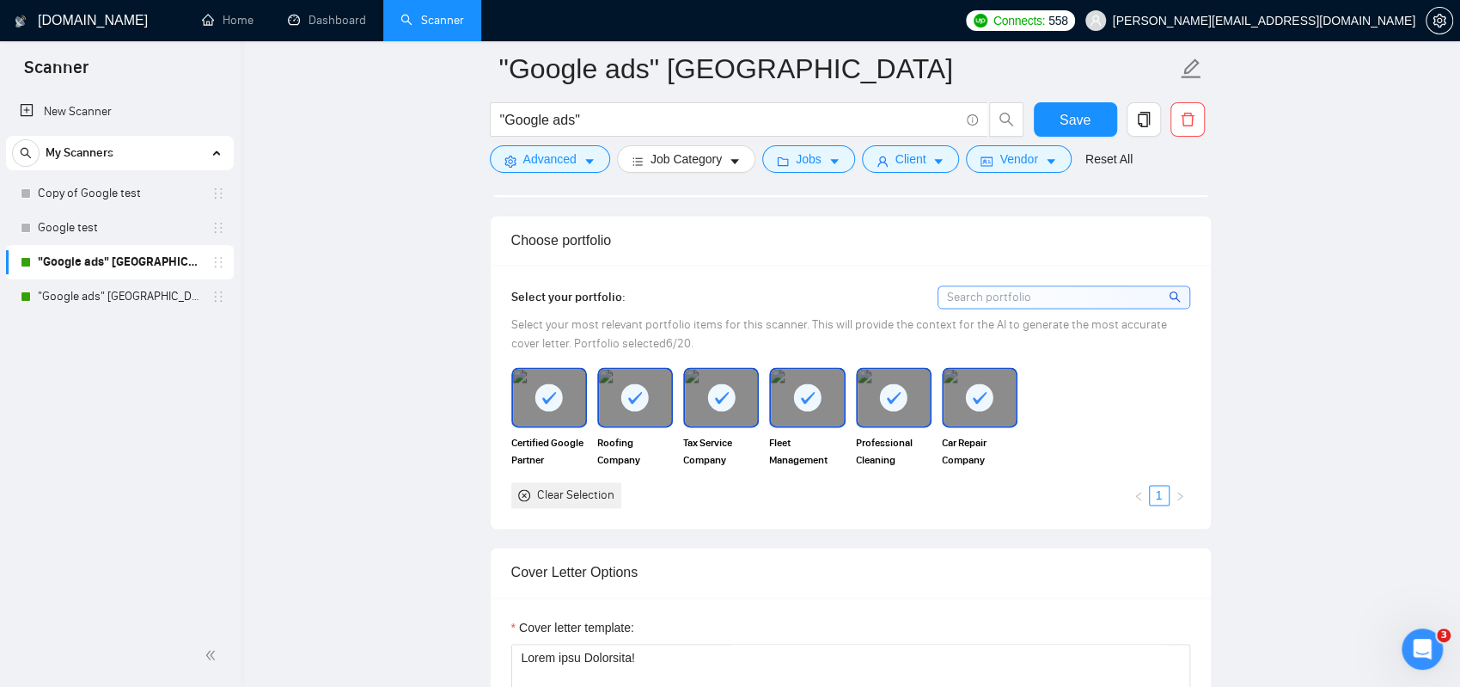
click at [639, 317] on span "Select your most relevant portfolio items for this scanner. This will provide t…" at bounding box center [839, 334] width 656 height 34
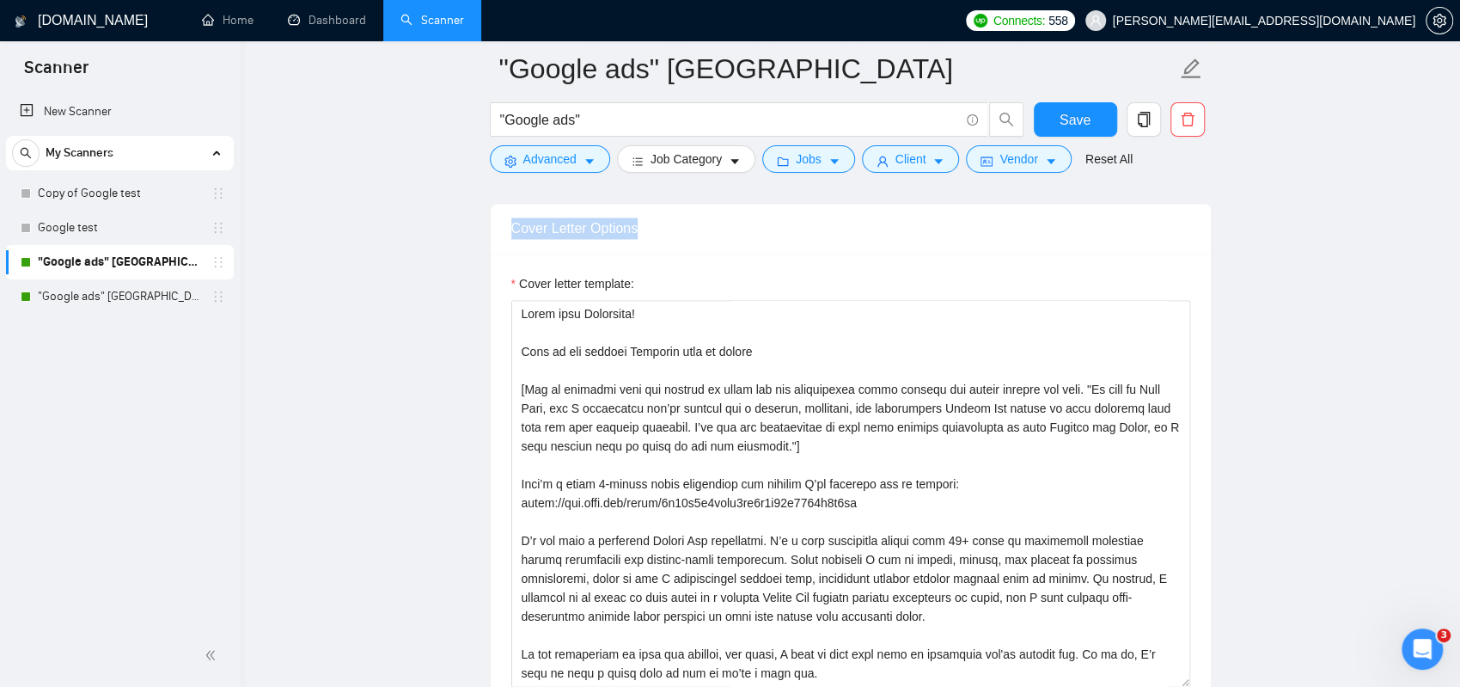
drag, startPoint x: 508, startPoint y: 222, endPoint x: 725, endPoint y: 216, distance: 216.7
click at [725, 216] on div "Cover Letter Options" at bounding box center [851, 229] width 720 height 50
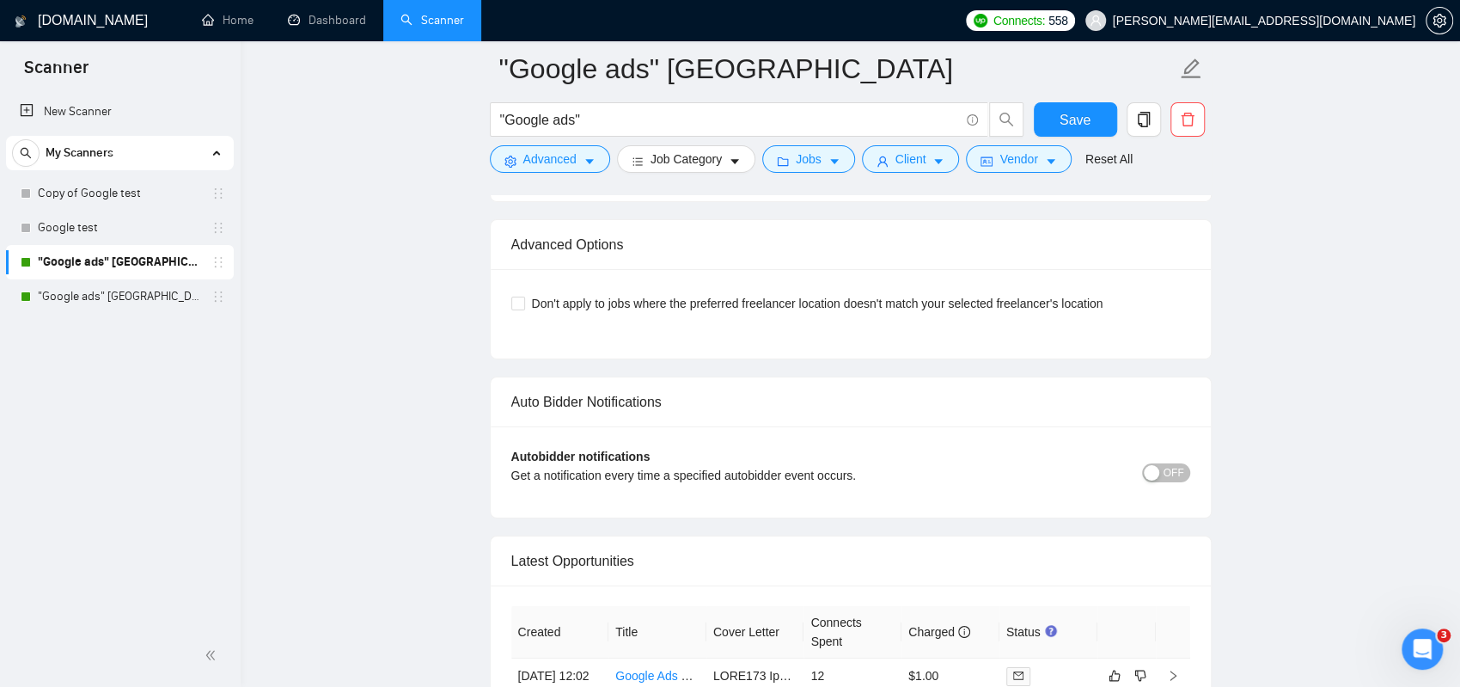
scroll to position [3868, 0]
drag, startPoint x: 640, startPoint y: 291, endPoint x: 1301, endPoint y: 324, distance: 662.7
click at [1032, 309] on div "Don't apply to jobs where the preferred freelancer location doesn't match your …" at bounding box center [850, 313] width 679 height 48
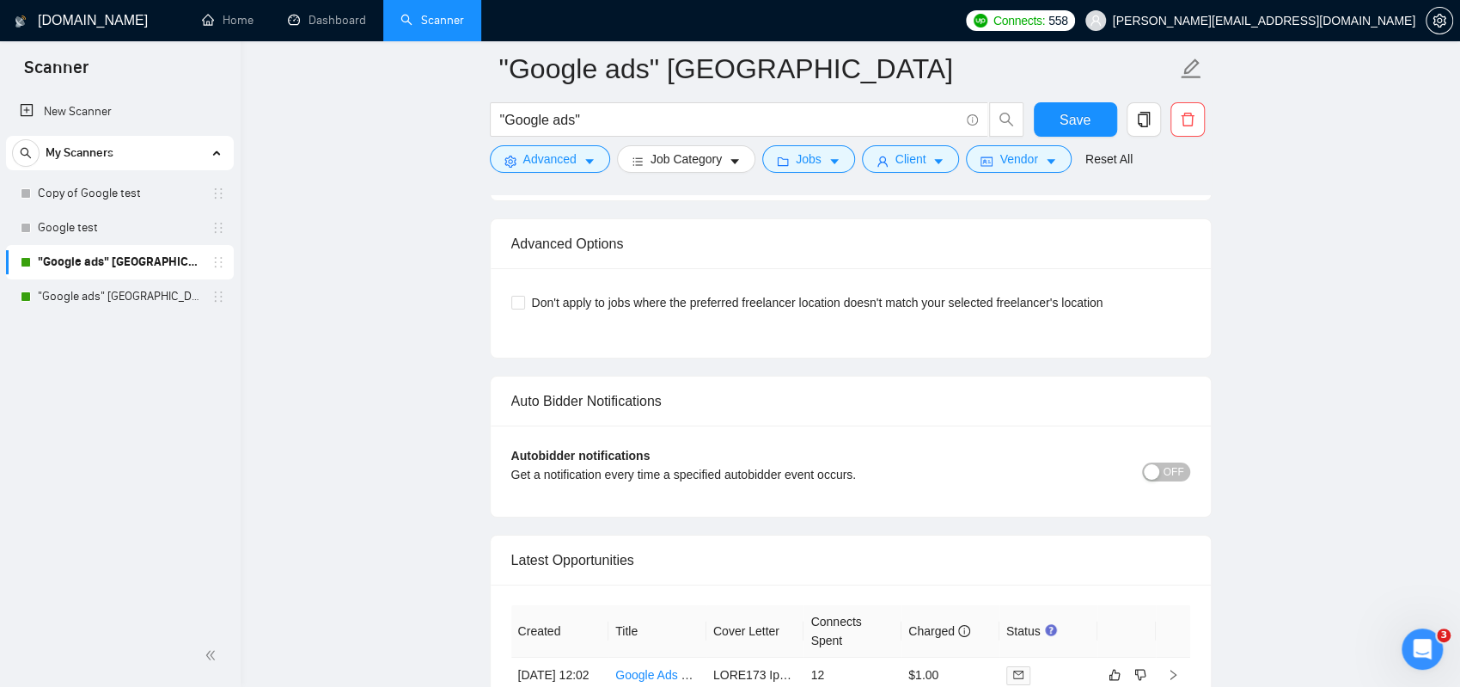
click at [1033, 302] on div "Don't apply to jobs where the preferred freelancer location doesn't match your …" at bounding box center [850, 303] width 679 height 28
click at [550, 293] on span "Don't apply to jobs where the preferred freelancer location doesn't match your …" at bounding box center [817, 302] width 585 height 19
click at [523, 296] on input "Don't apply to jobs where the preferred freelancer location doesn't match your …" at bounding box center [517, 302] width 12 height 12
click at [550, 293] on span "Don't apply to jobs where the preferred freelancer location doesn't match your …" at bounding box center [817, 302] width 585 height 19
click at [523, 296] on input "Don't apply to jobs where the preferred freelancer location doesn't match your …" at bounding box center [517, 302] width 12 height 12
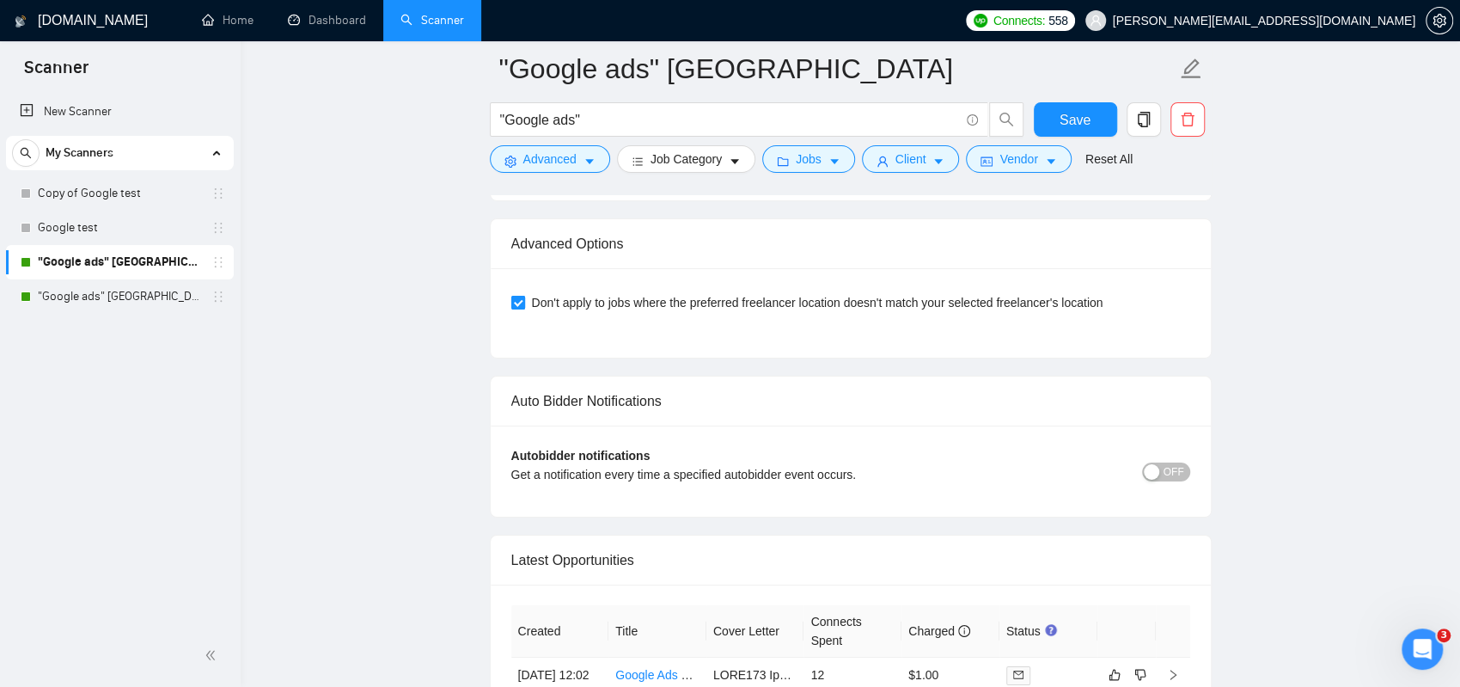
checkbox input "false"
click at [1045, 164] on icon "caret-down" at bounding box center [1051, 162] width 12 height 12
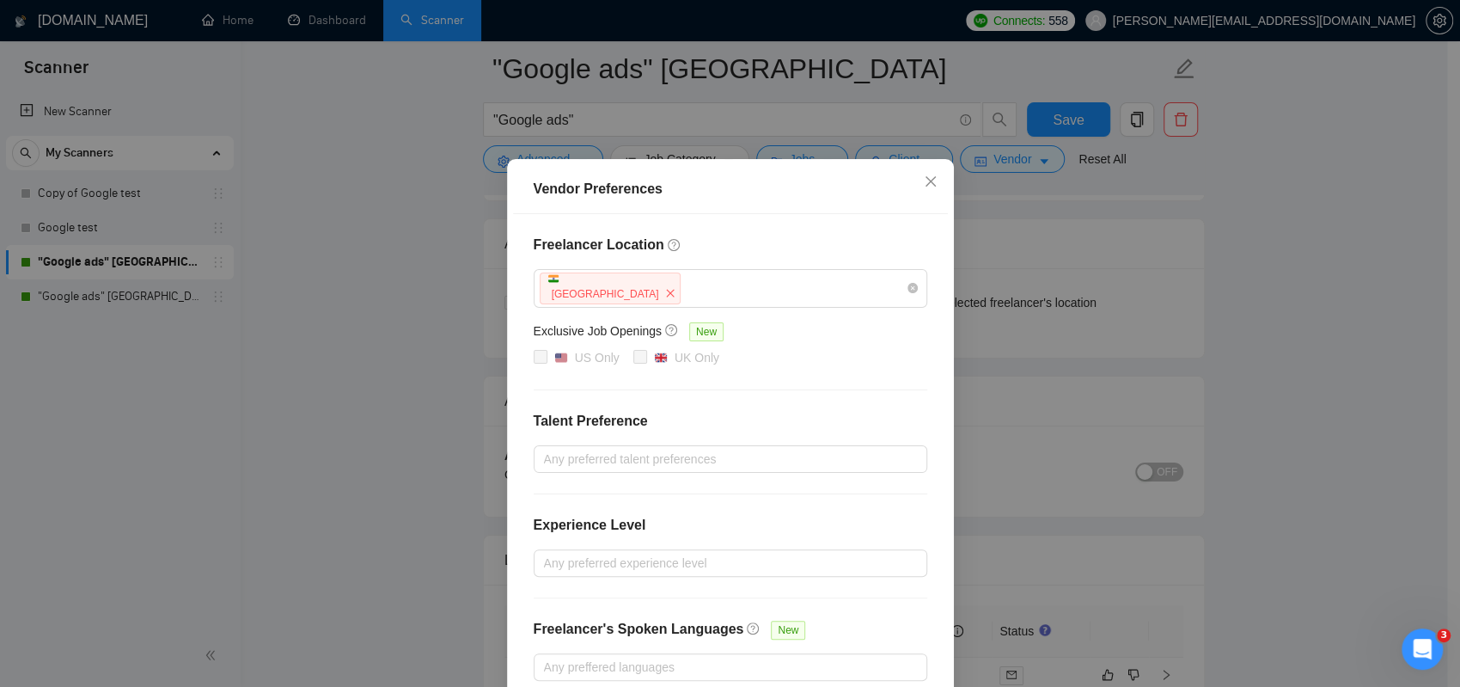
click at [1278, 209] on div "Vendor Preferences Freelancer Location India Exclusive Job Openings New US Only…" at bounding box center [730, 343] width 1460 height 687
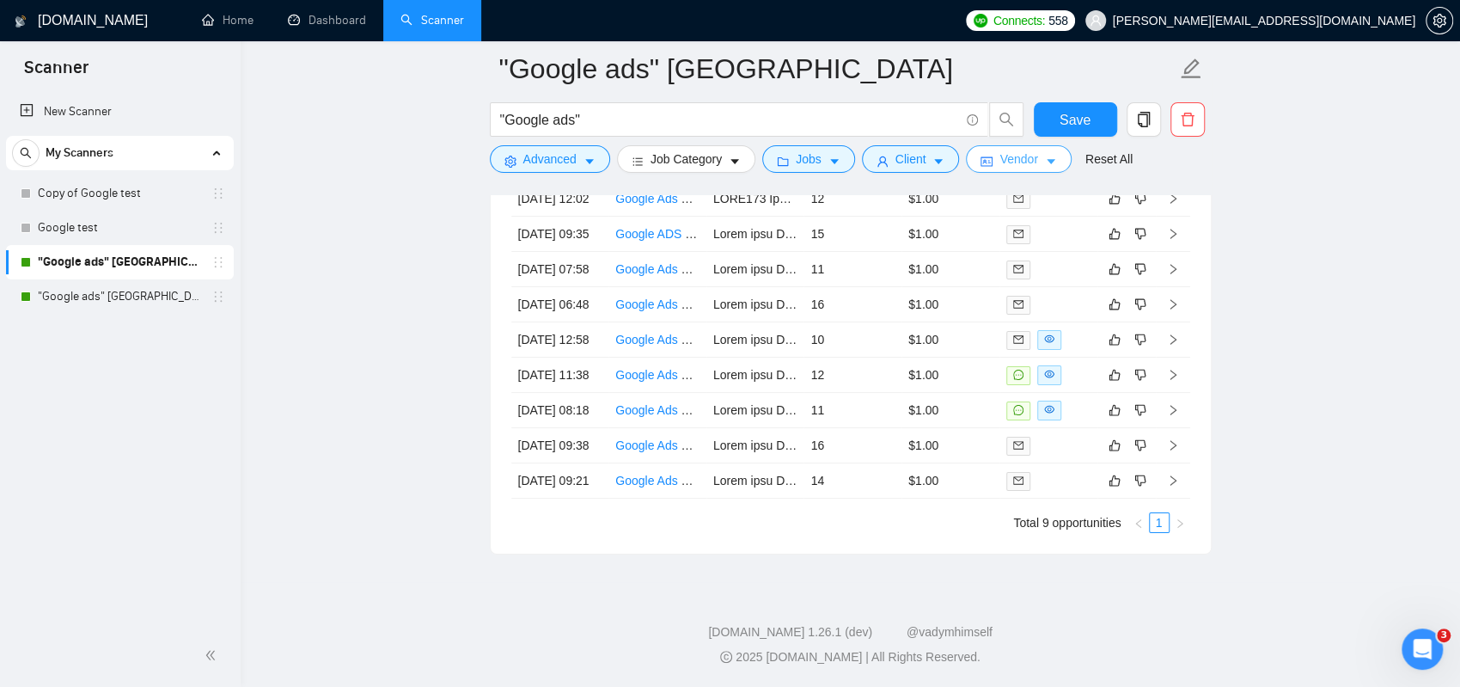
scroll to position [4482, 0]
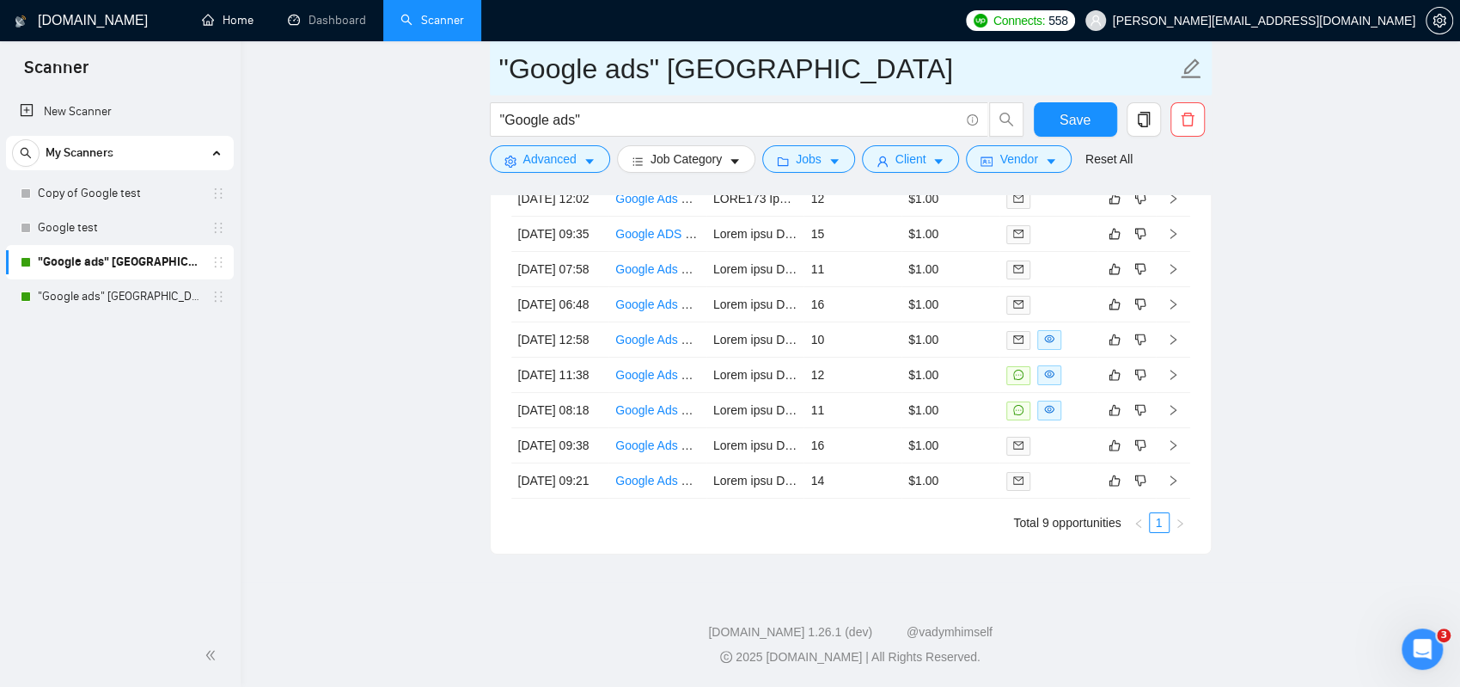
drag, startPoint x: 241, startPoint y: 16, endPoint x: 889, endPoint y: 76, distance: 650.8
click at [241, 16] on link "Home" at bounding box center [228, 20] width 52 height 15
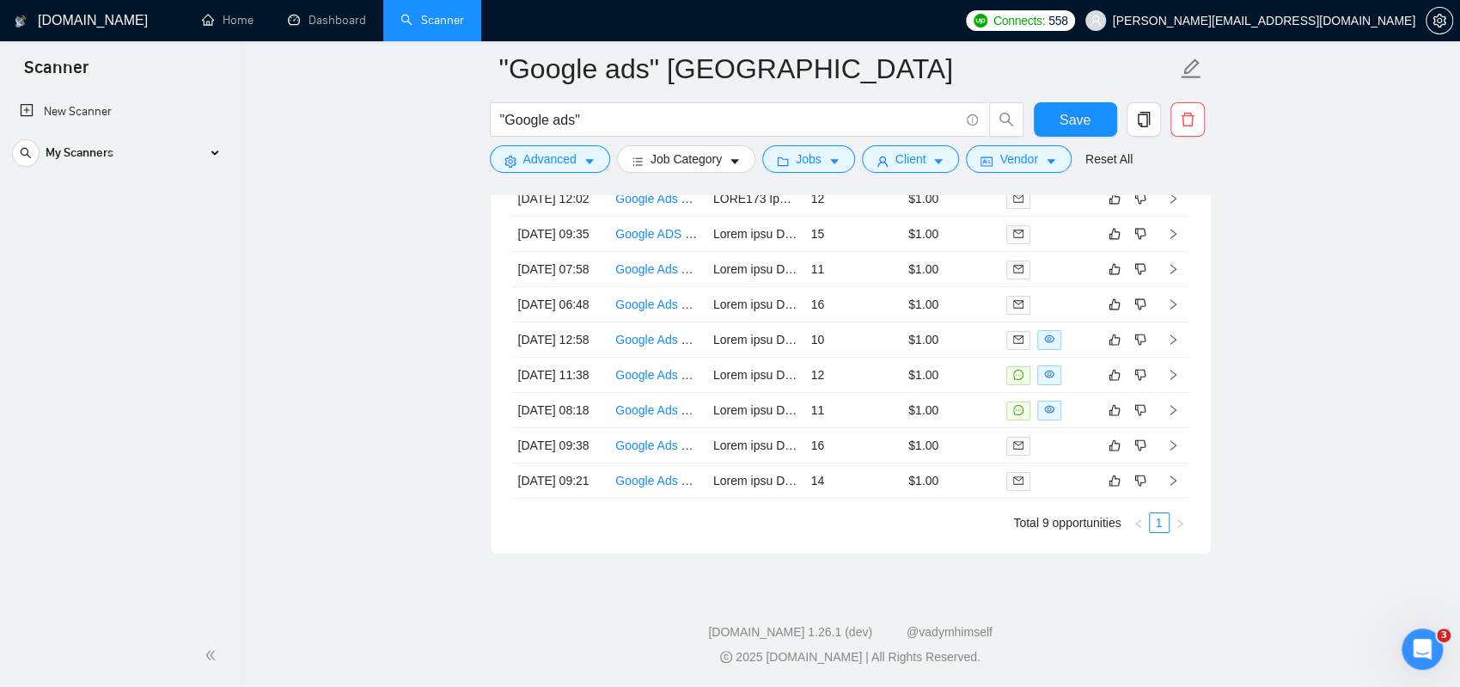
scroll to position [4224, 0]
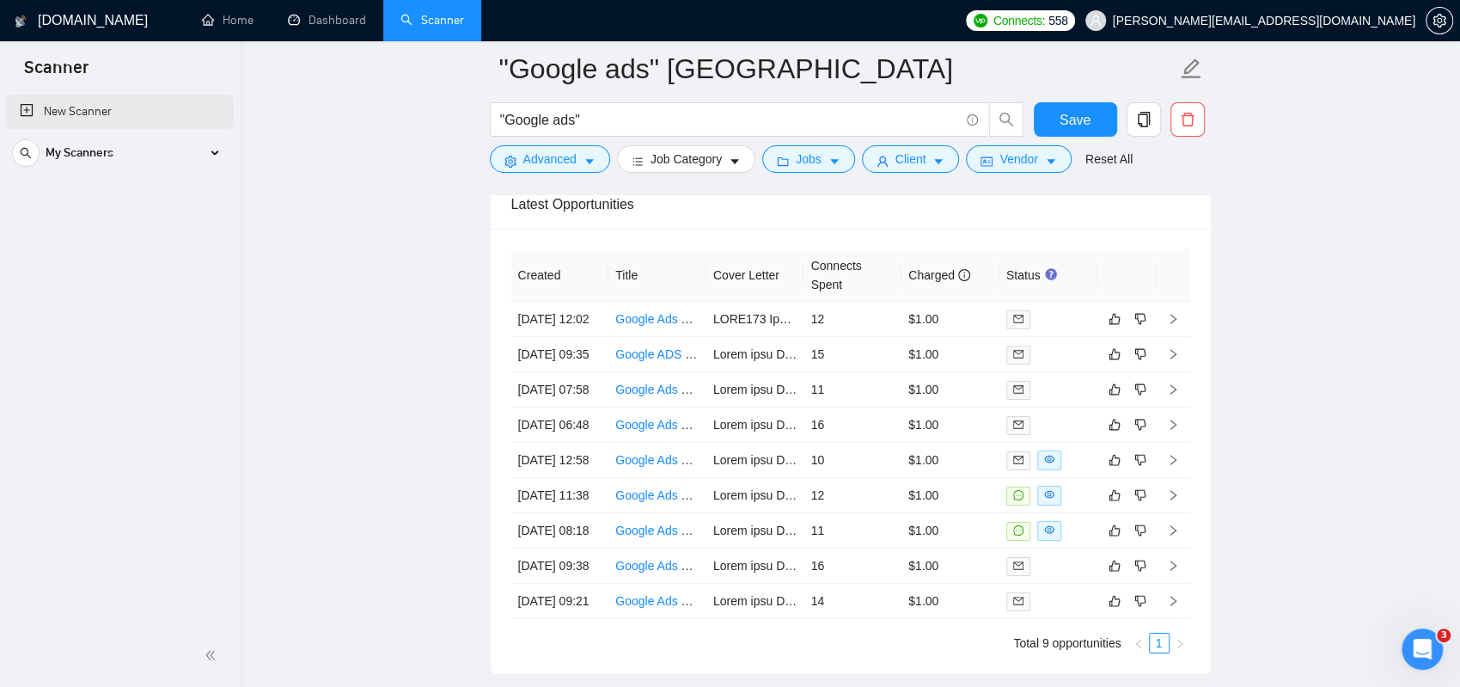
click at [91, 111] on link "New Scanner" at bounding box center [120, 112] width 200 height 34
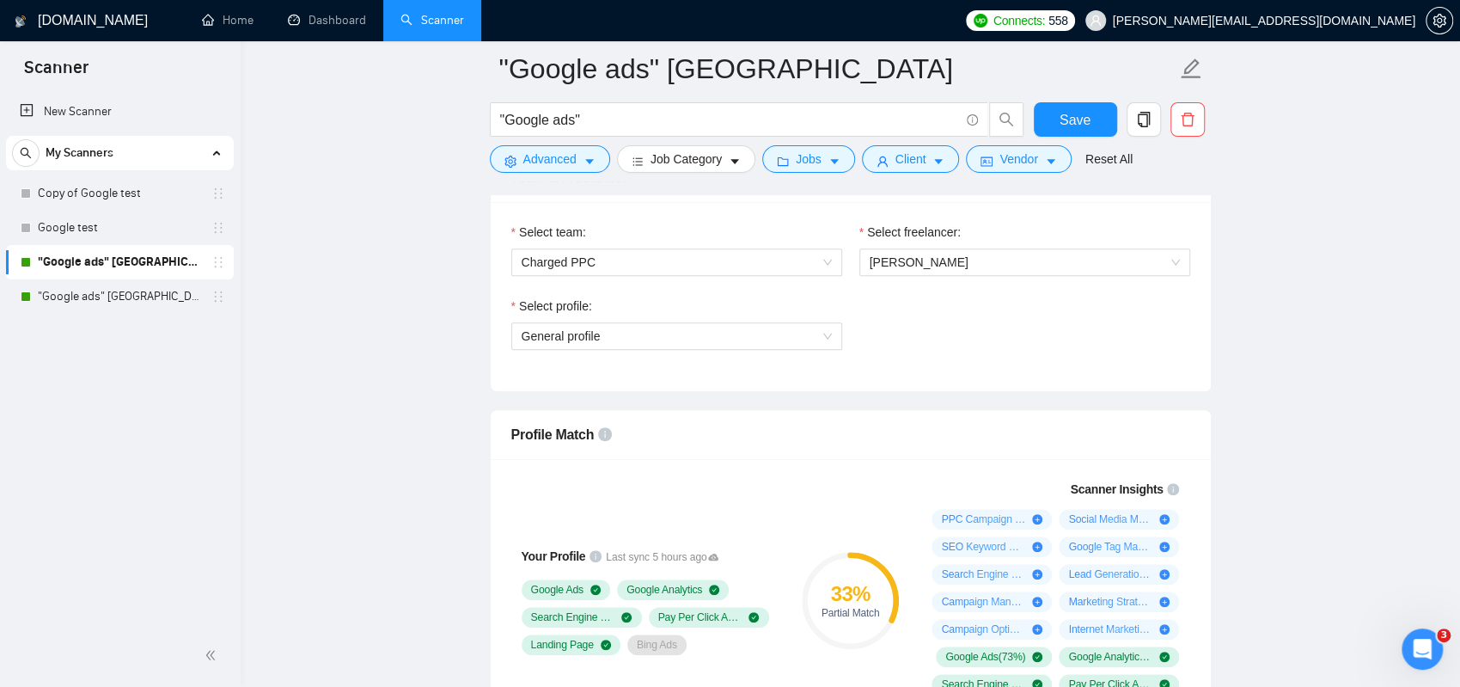
scroll to position [1117, 0]
